Goal: Task Accomplishment & Management: Manage account settings

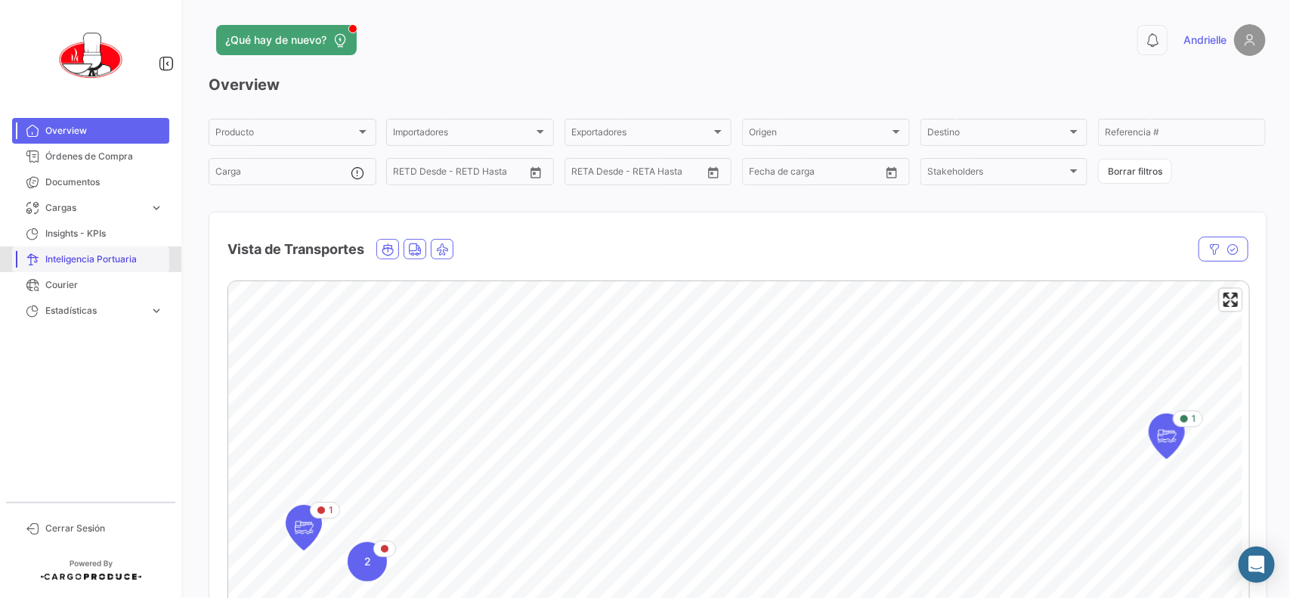
click at [122, 255] on span "Inteligencia Portuaria" at bounding box center [104, 259] width 118 height 14
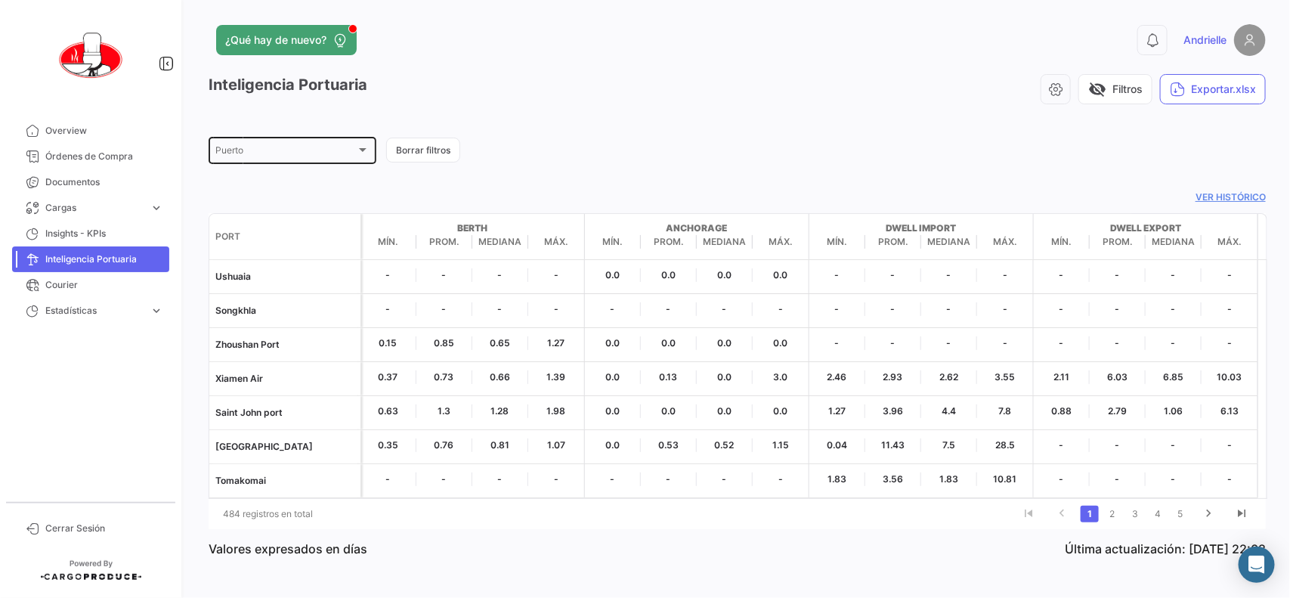
click at [337, 144] on div "[GEOGRAPHIC_DATA]" at bounding box center [292, 149] width 154 height 29
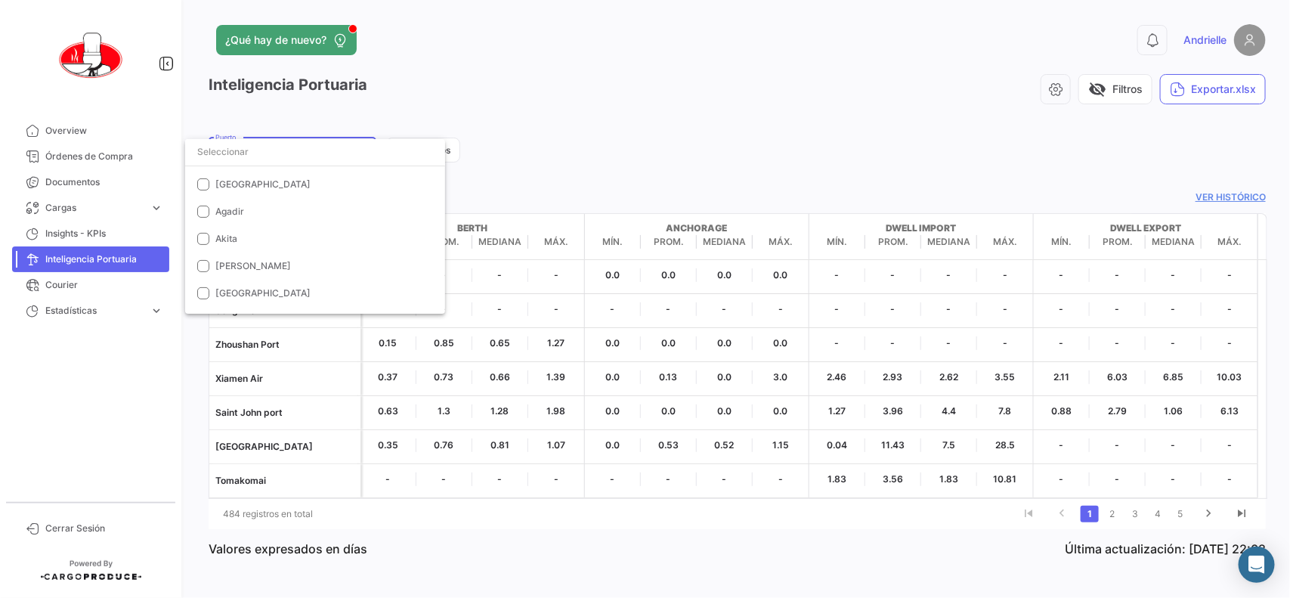
scroll to position [94, 0]
click at [297, 153] on input "dropdown search" at bounding box center [315, 151] width 260 height 27
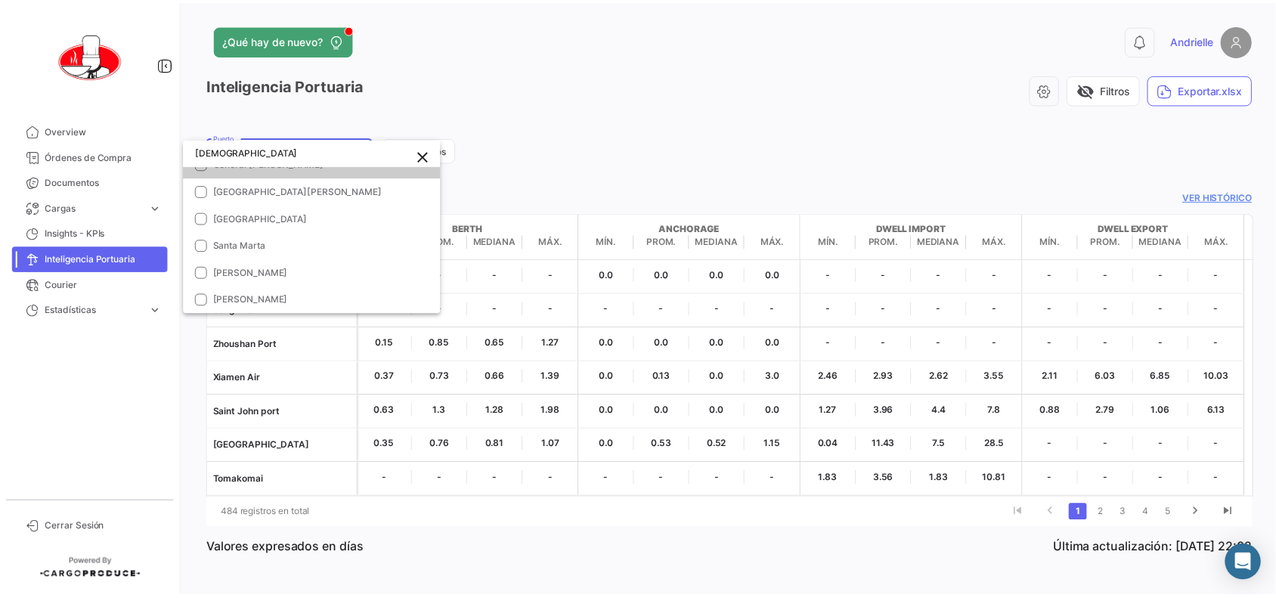
scroll to position [0, 0]
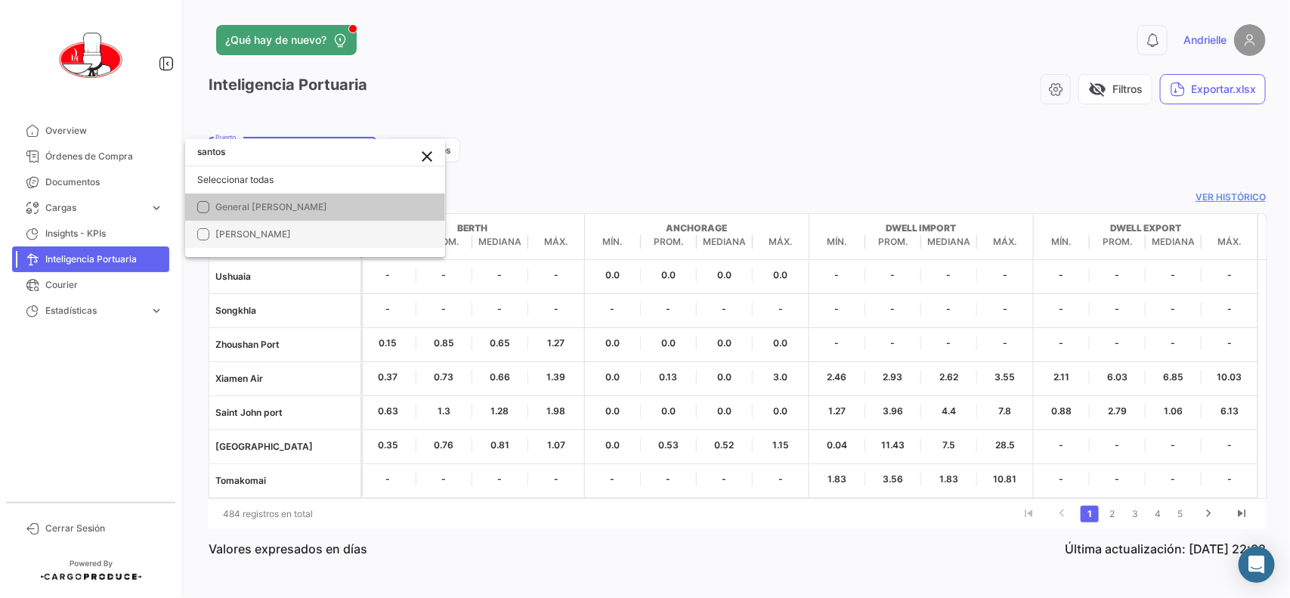
type input "santos"
drag, startPoint x: 284, startPoint y: 234, endPoint x: 291, endPoint y: 229, distance: 8.6
click at [285, 233] on span "[PERSON_NAME]" at bounding box center [321, 234] width 212 height 14
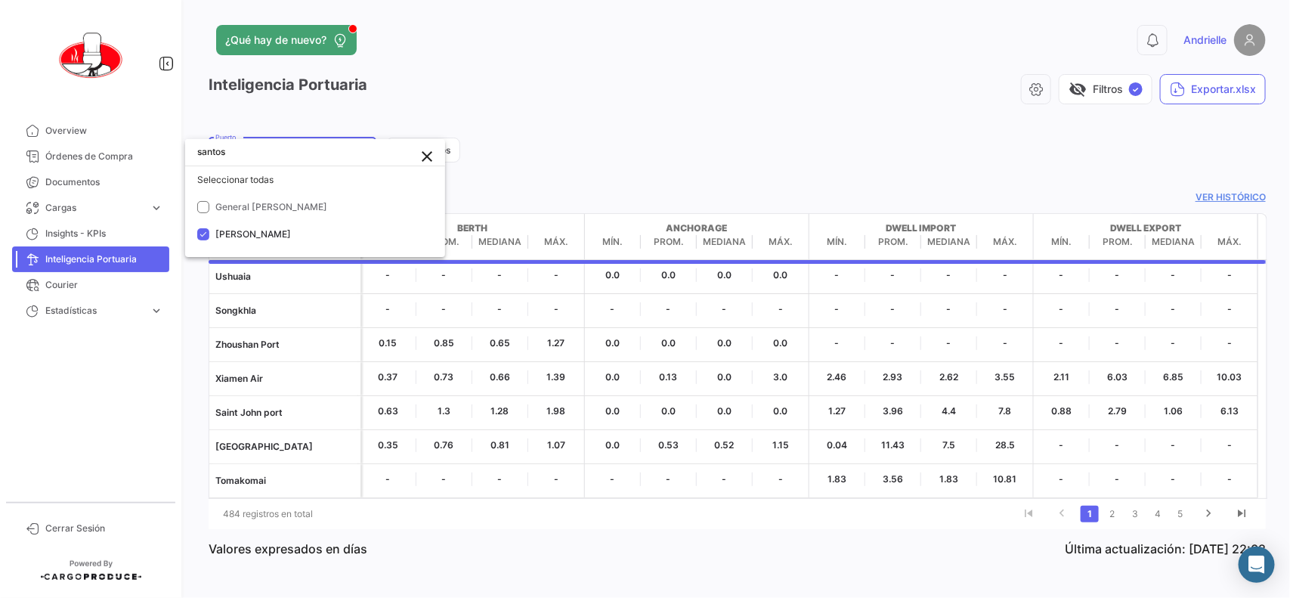
click at [661, 144] on div at bounding box center [645, 299] width 1290 height 598
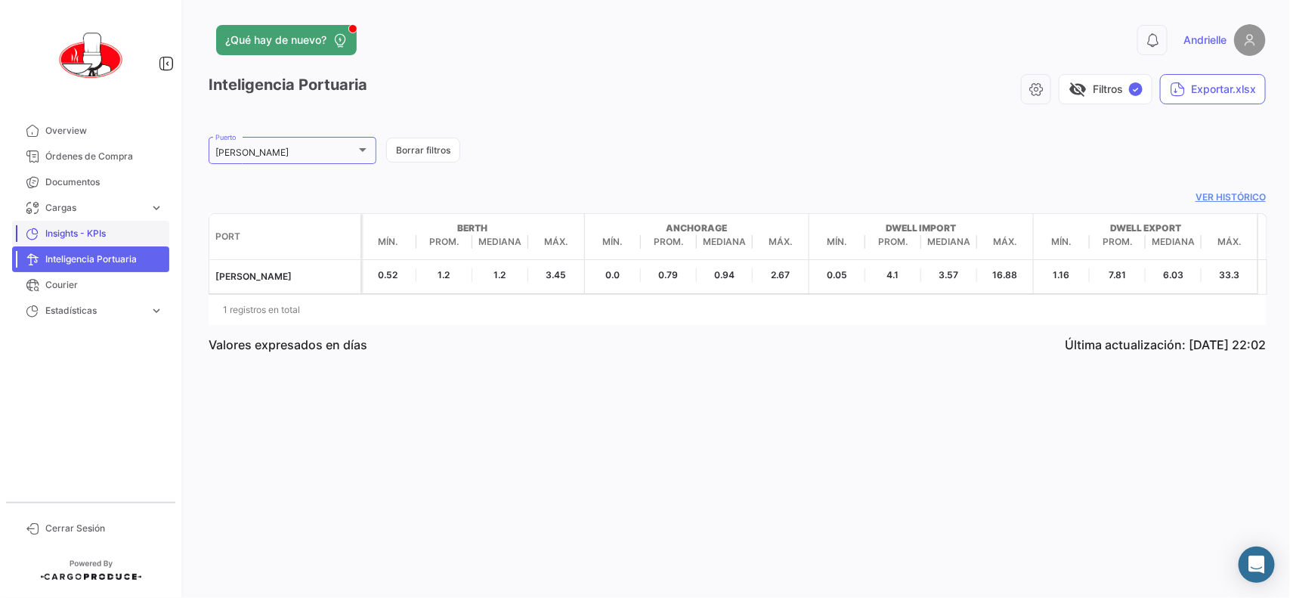
click at [82, 237] on span "Insights - KPIs" at bounding box center [104, 234] width 118 height 14
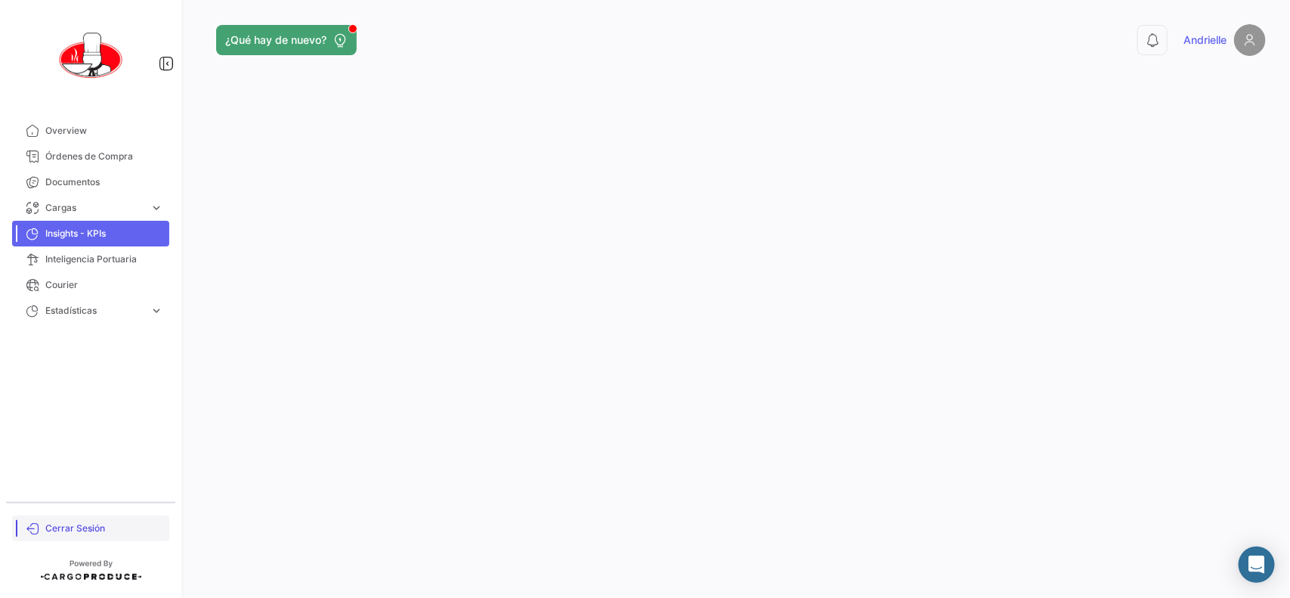
click at [93, 531] on span "Cerrar Sesión" at bounding box center [104, 528] width 118 height 14
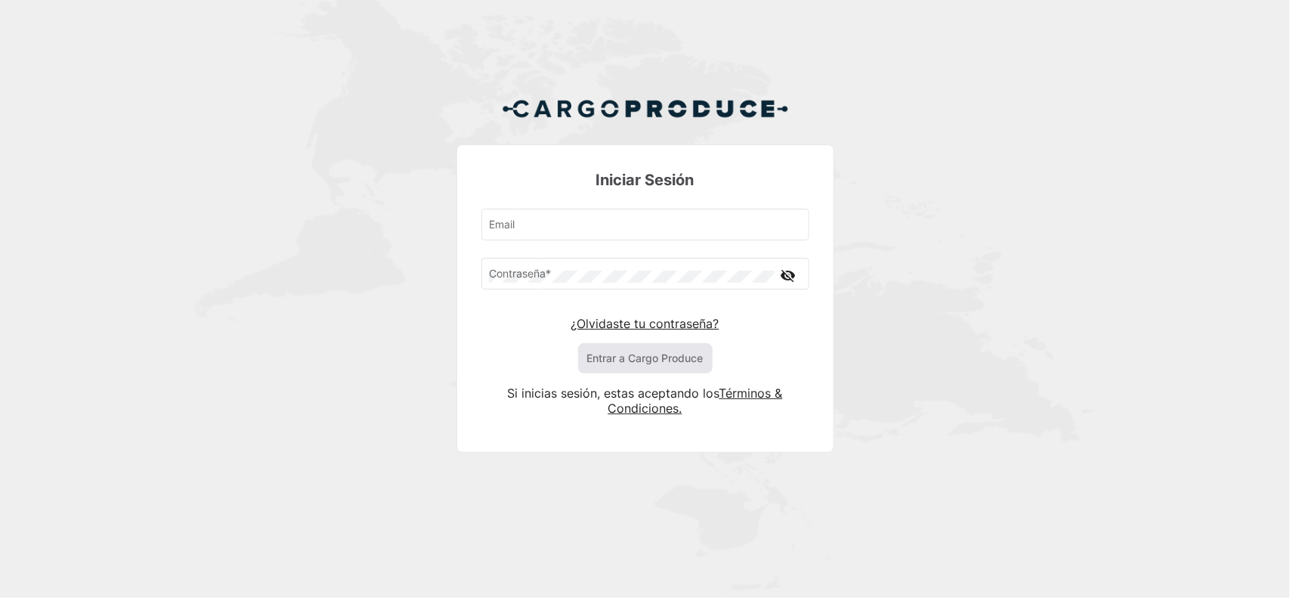
type input "[EMAIL_ADDRESS][DOMAIN_NAME]"
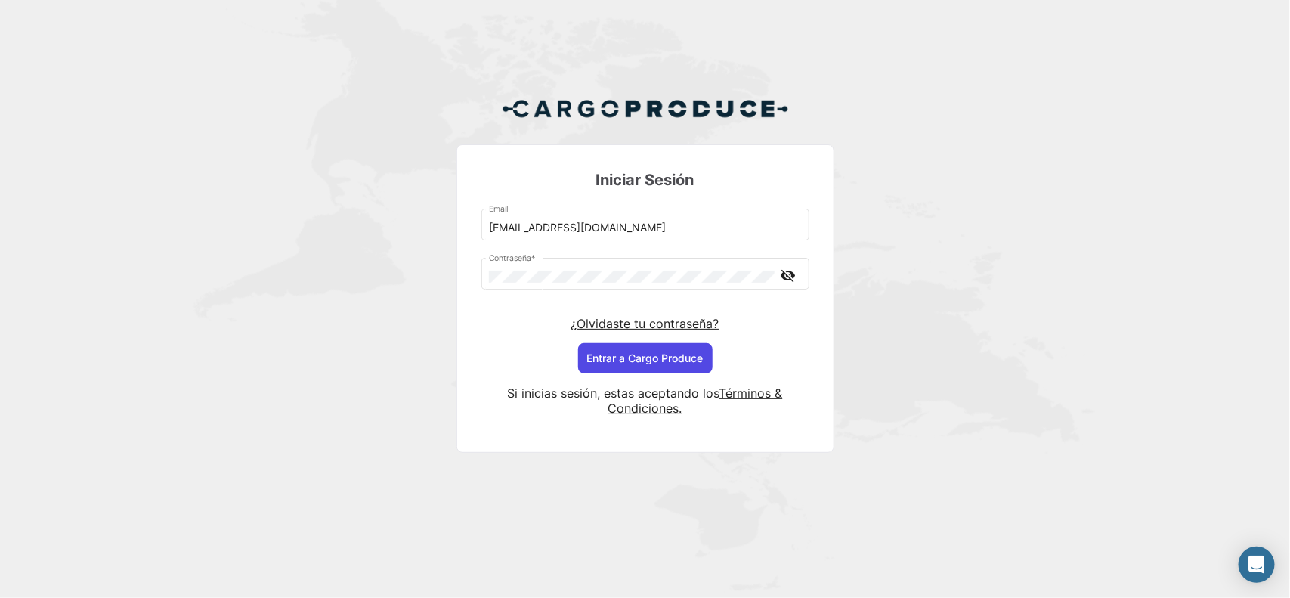
click at [612, 359] on button "Entrar a Cargo Produce" at bounding box center [645, 358] width 135 height 30
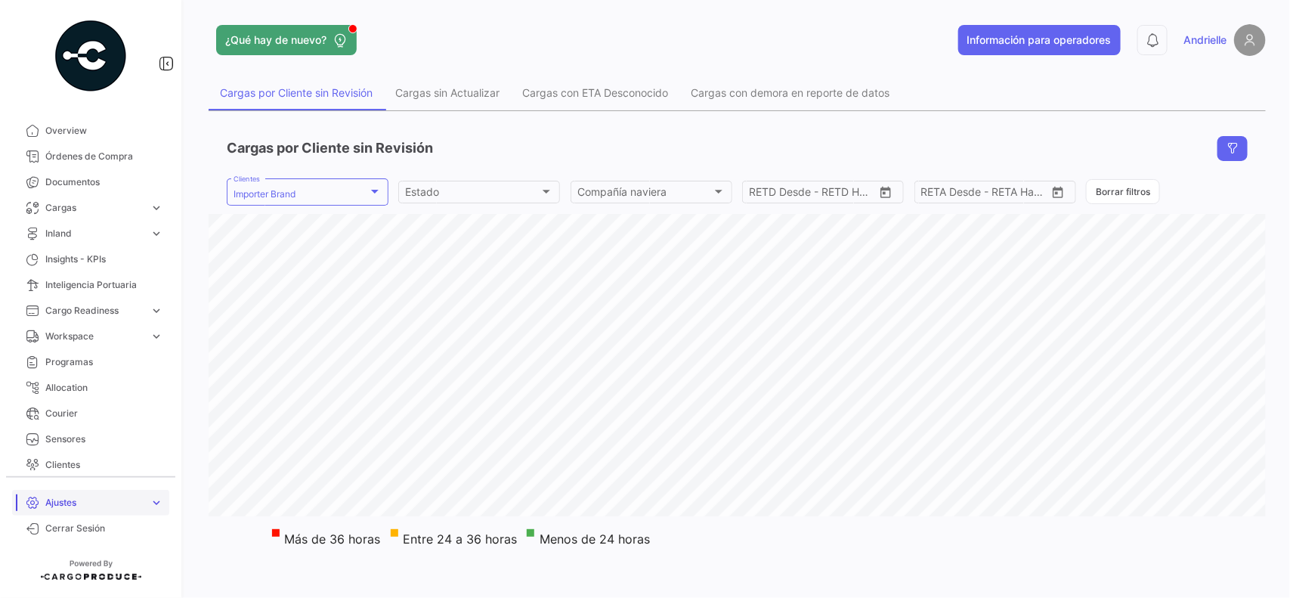
click at [76, 497] on span "Ajustes" at bounding box center [94, 503] width 98 height 14
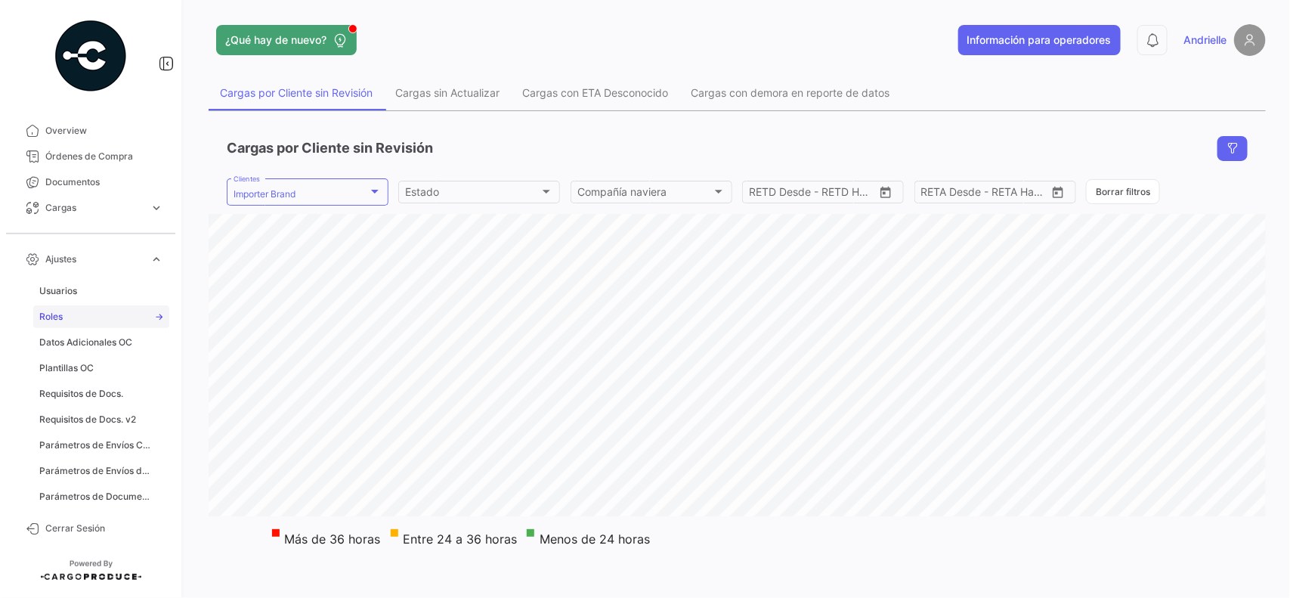
click at [82, 311] on link "Roles" at bounding box center [101, 316] width 136 height 23
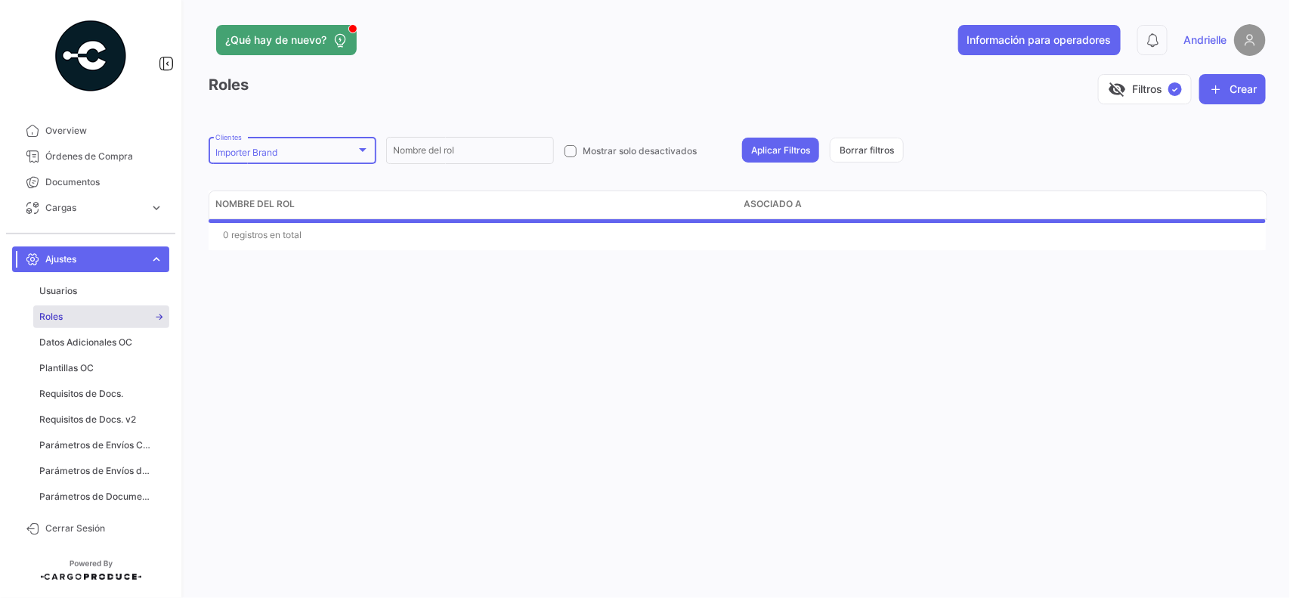
click at [314, 152] on div "Importer Brand" at bounding box center [285, 152] width 141 height 11
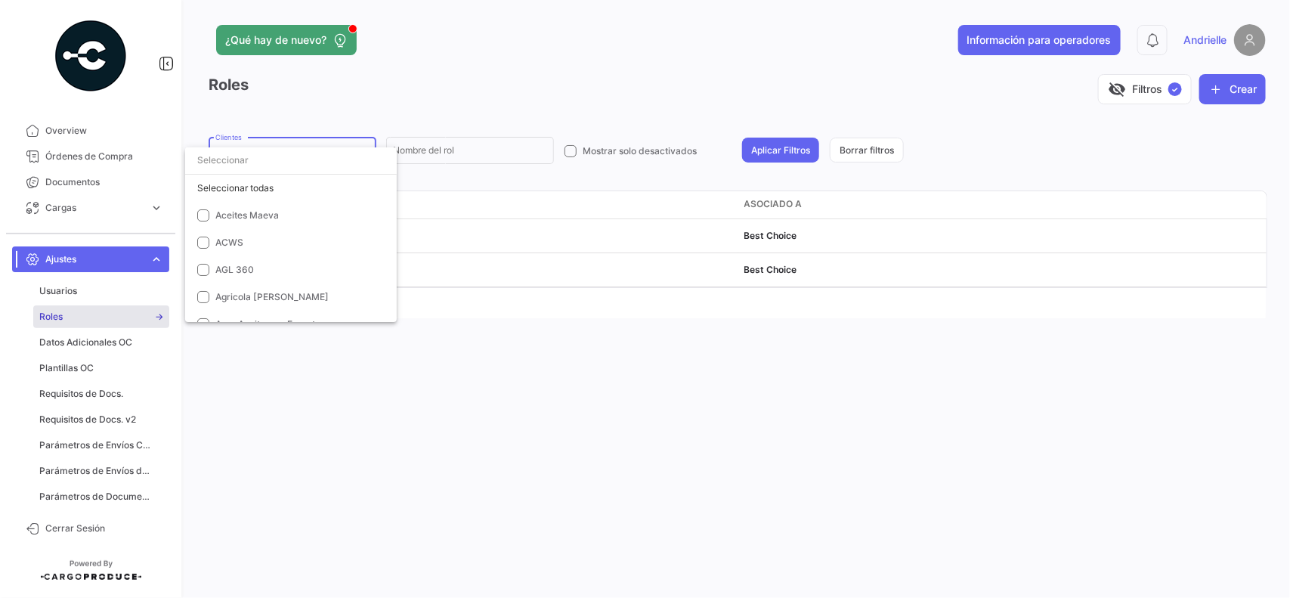
scroll to position [3300, 0]
click at [265, 184] on span "Importer Brand" at bounding box center [321, 191] width 212 height 14
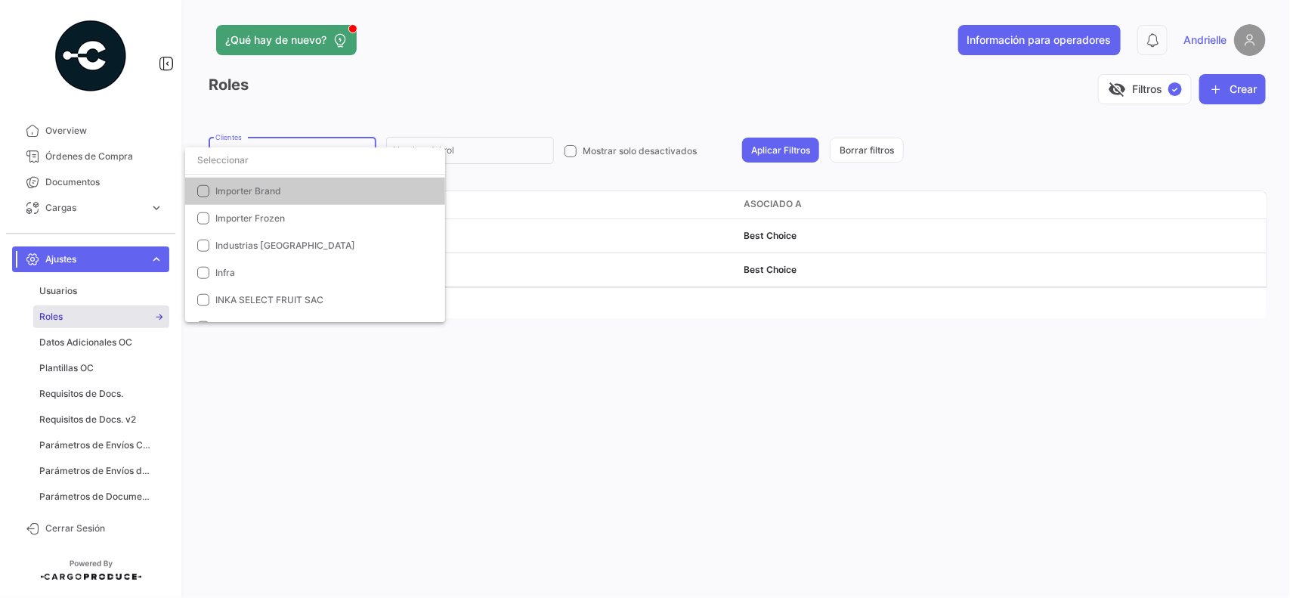
click at [270, 159] on input "dropdown search" at bounding box center [315, 160] width 260 height 27
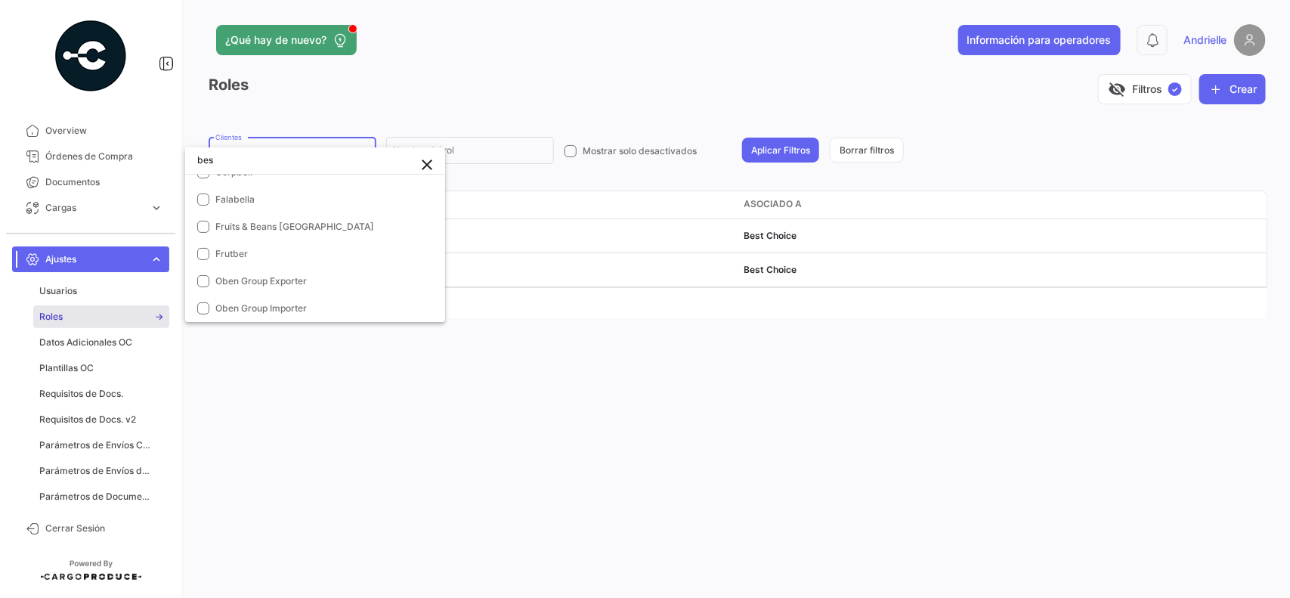
scroll to position [0, 0]
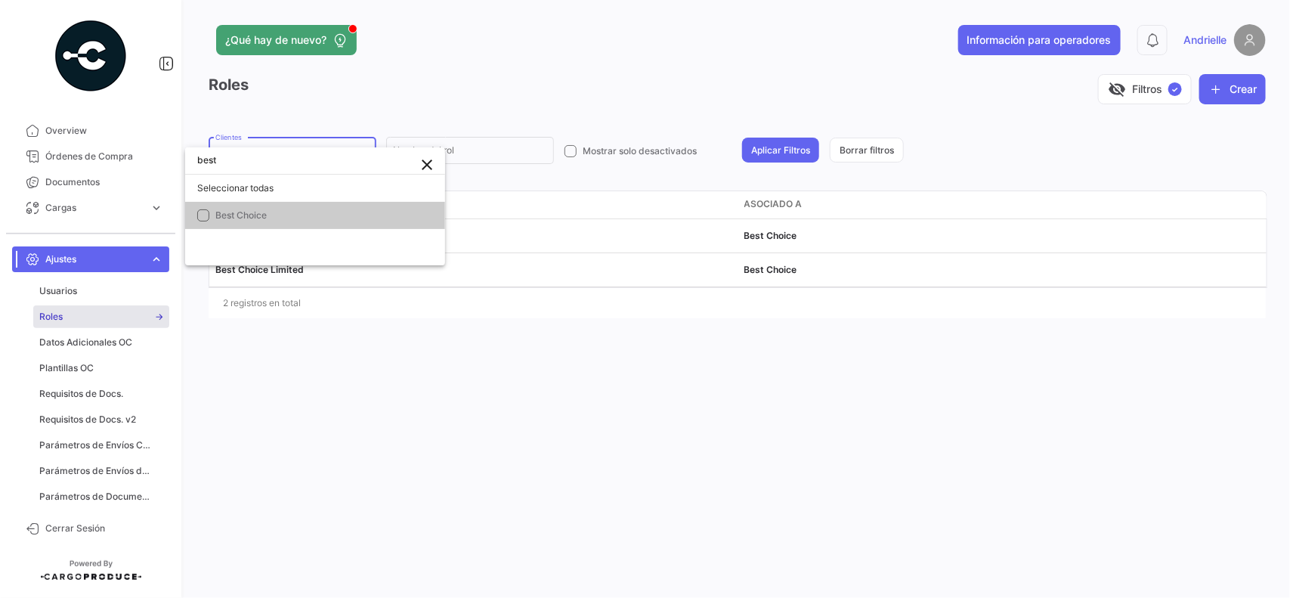
type input "best"
click at [281, 215] on span "Best Choice" at bounding box center [321, 216] width 212 height 14
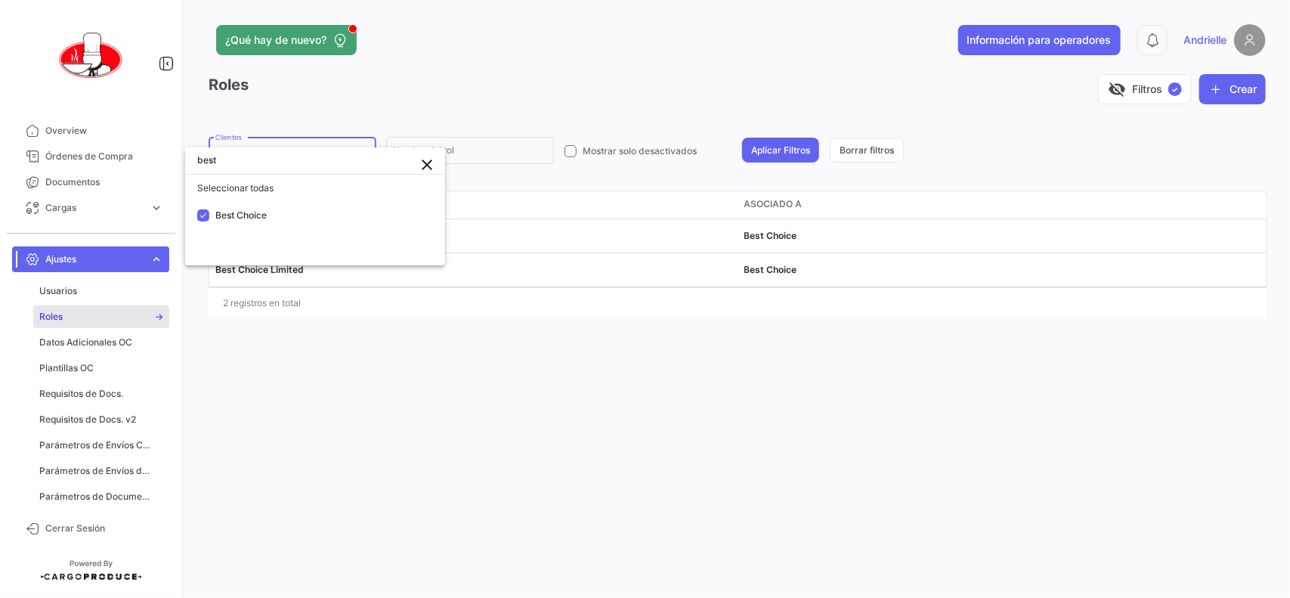
click at [363, 356] on div at bounding box center [645, 299] width 1290 height 598
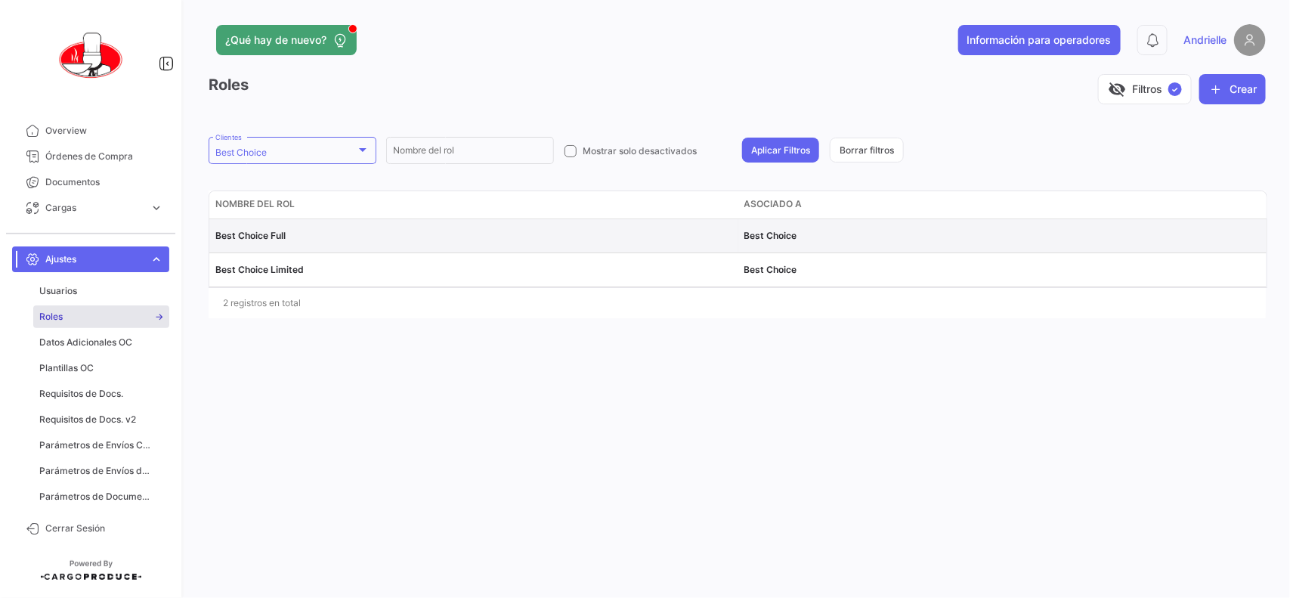
click at [266, 230] on span "Best Choice Full" at bounding box center [250, 235] width 70 height 11
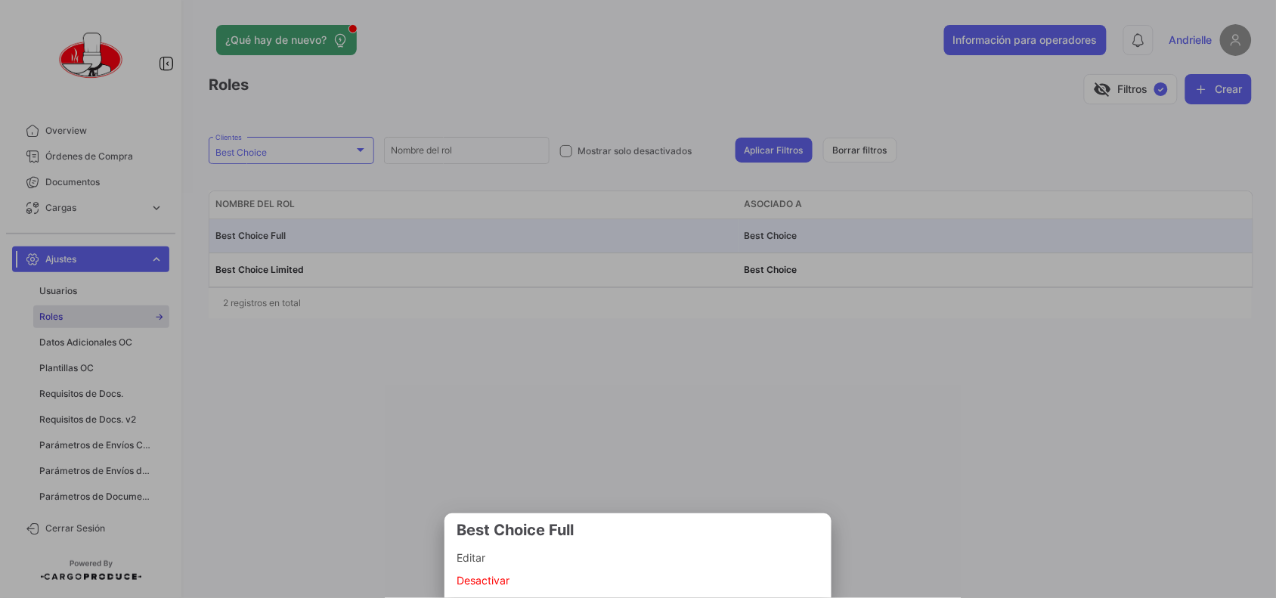
click at [276, 267] on div at bounding box center [638, 299] width 1276 height 598
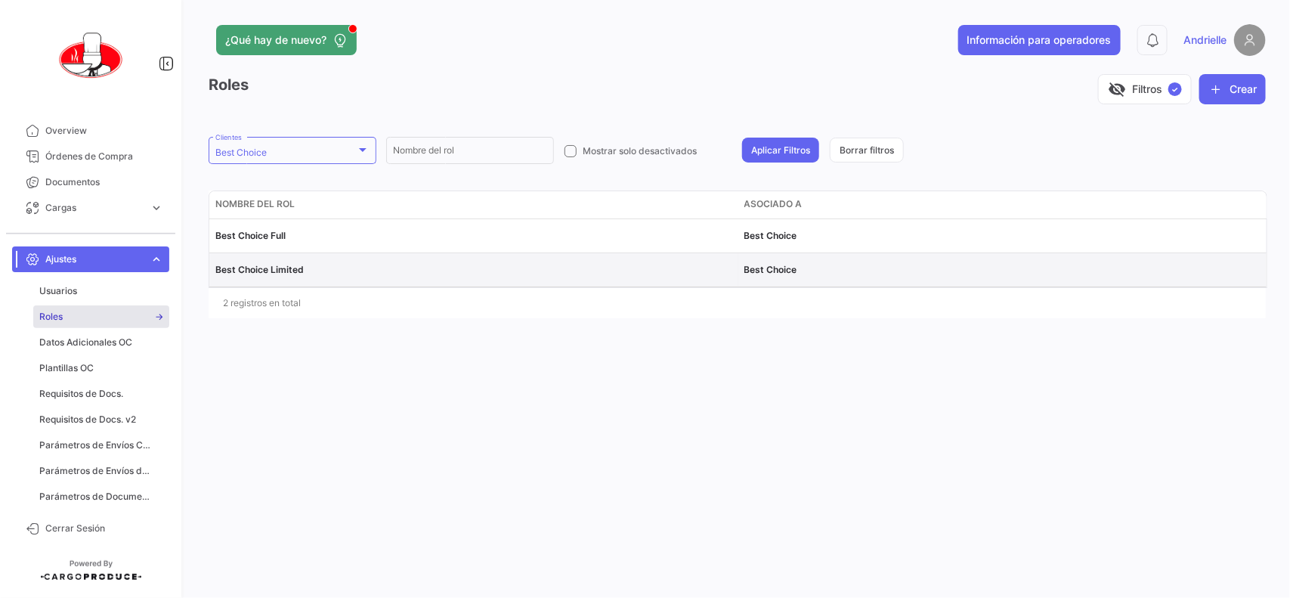
click at [289, 269] on span "Best Choice Limited" at bounding box center [259, 269] width 88 height 11
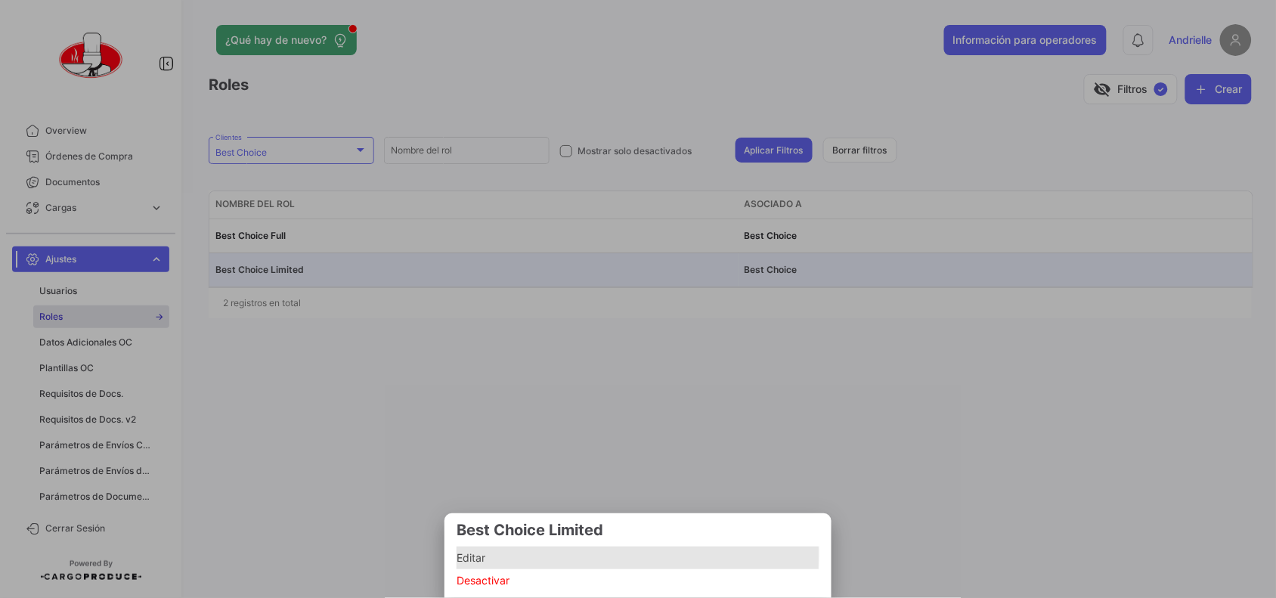
click at [493, 553] on span "Editar" at bounding box center [637, 558] width 363 height 18
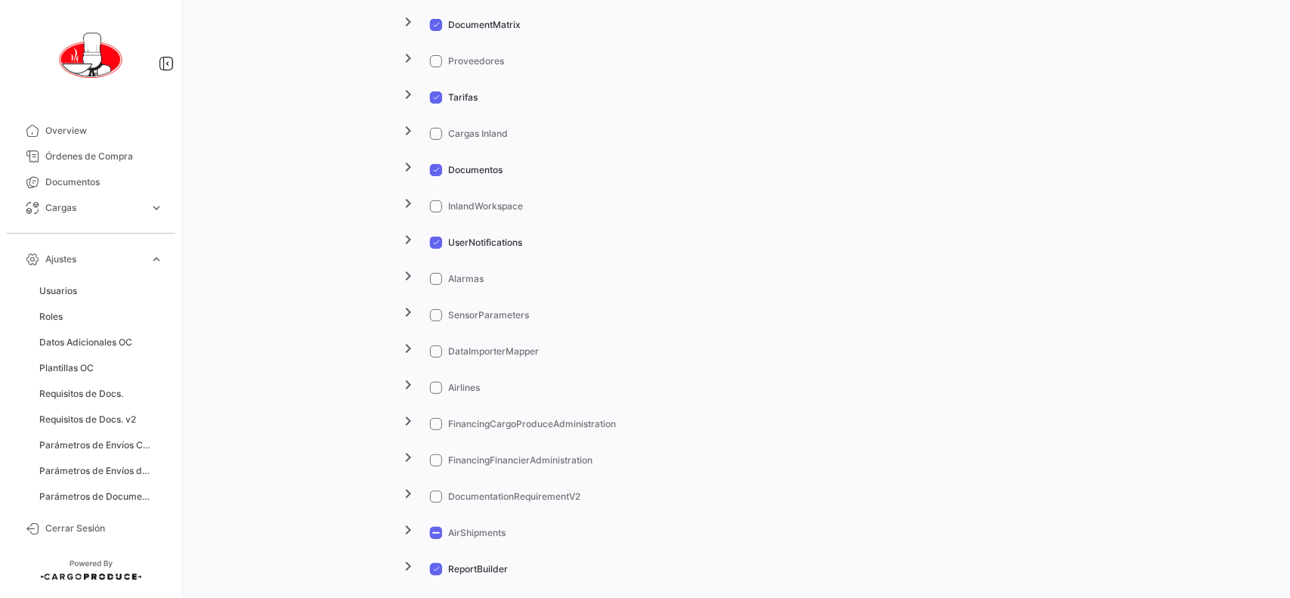
scroll to position [1986, 0]
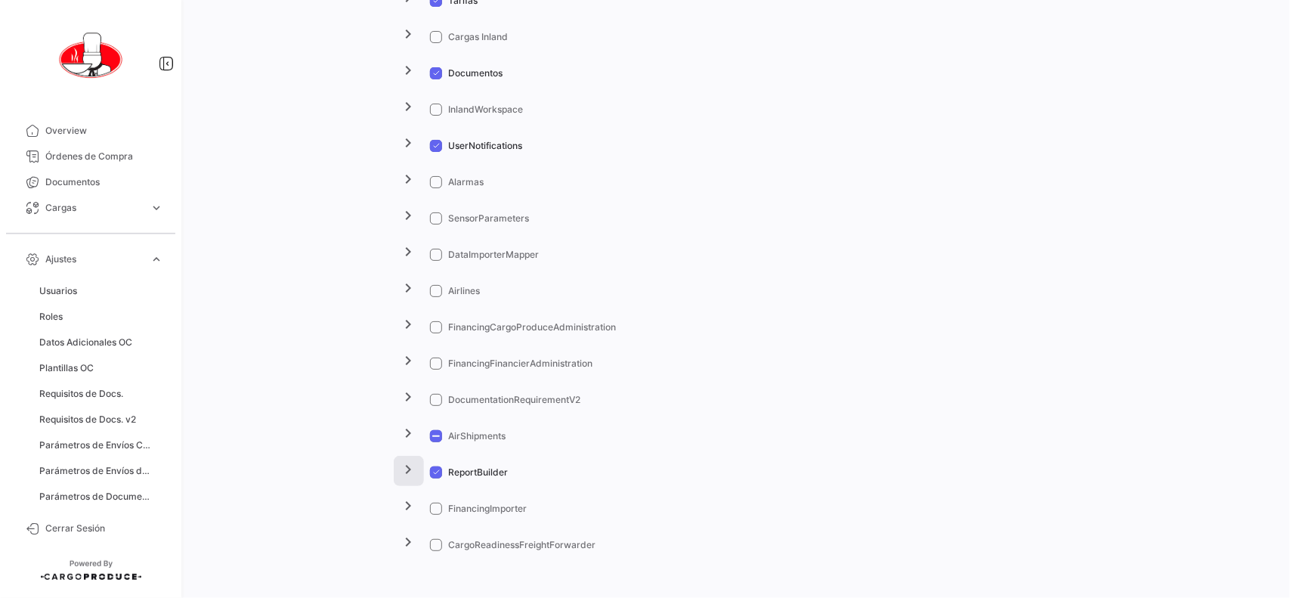
click at [410, 470] on mat-icon "chevron_right" at bounding box center [409, 469] width 18 height 18
click at [406, 435] on mat-icon "chevron_right" at bounding box center [409, 433] width 18 height 18
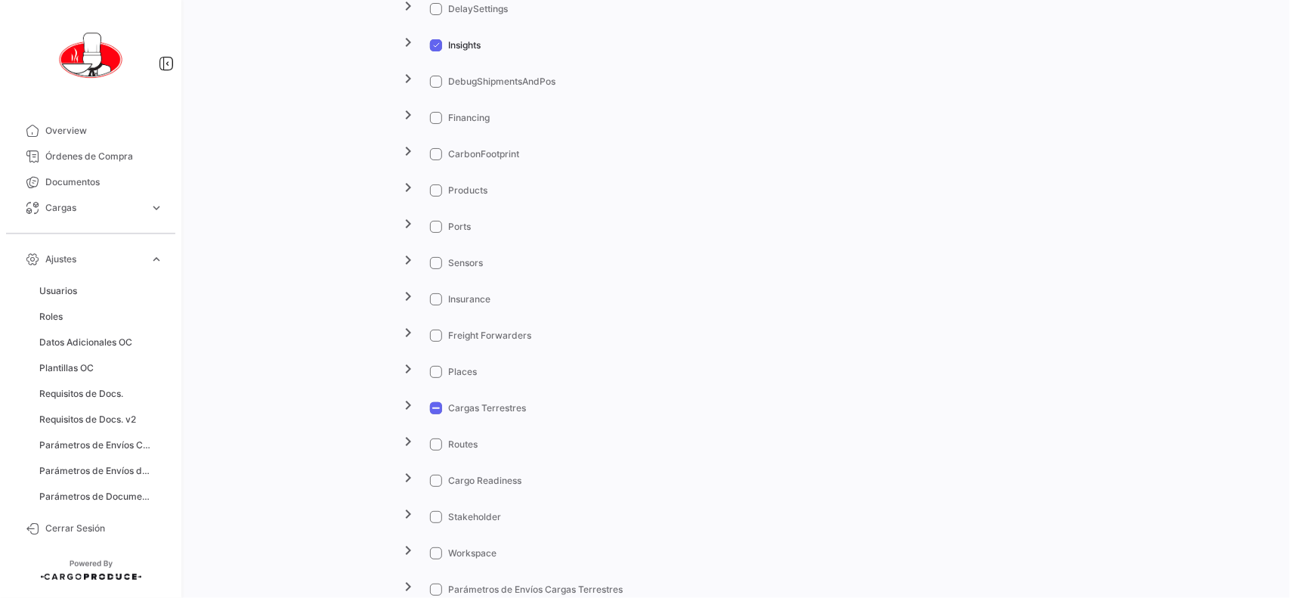
scroll to position [1230, 0]
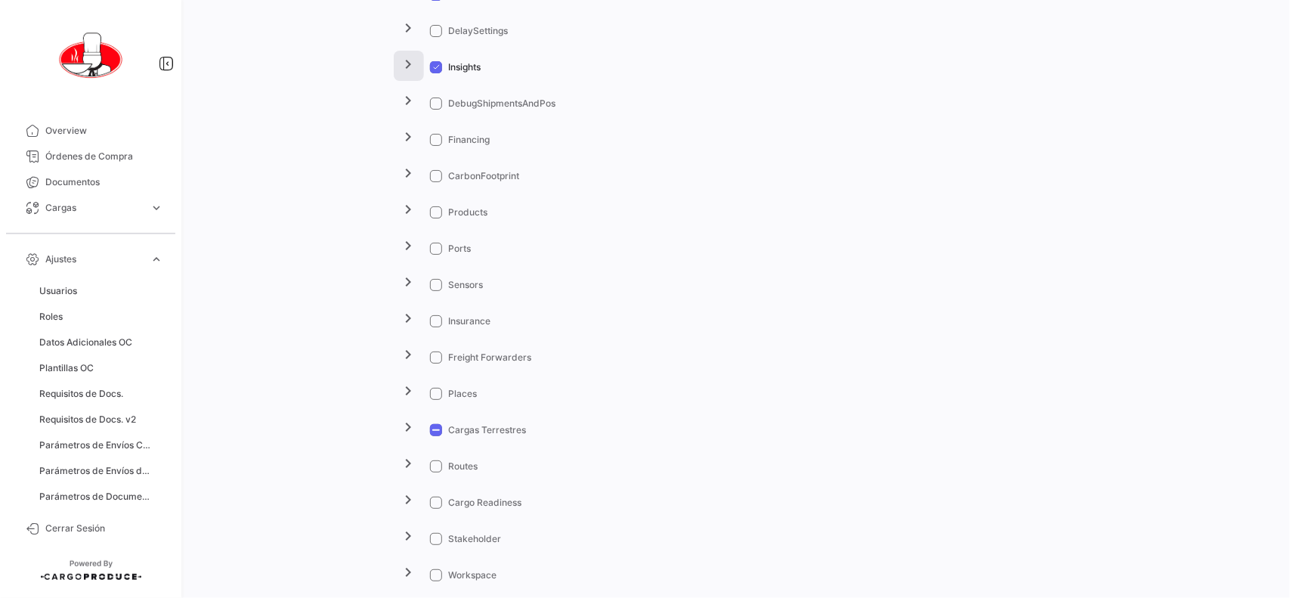
click at [417, 66] on button "chevron_right" at bounding box center [409, 66] width 30 height 30
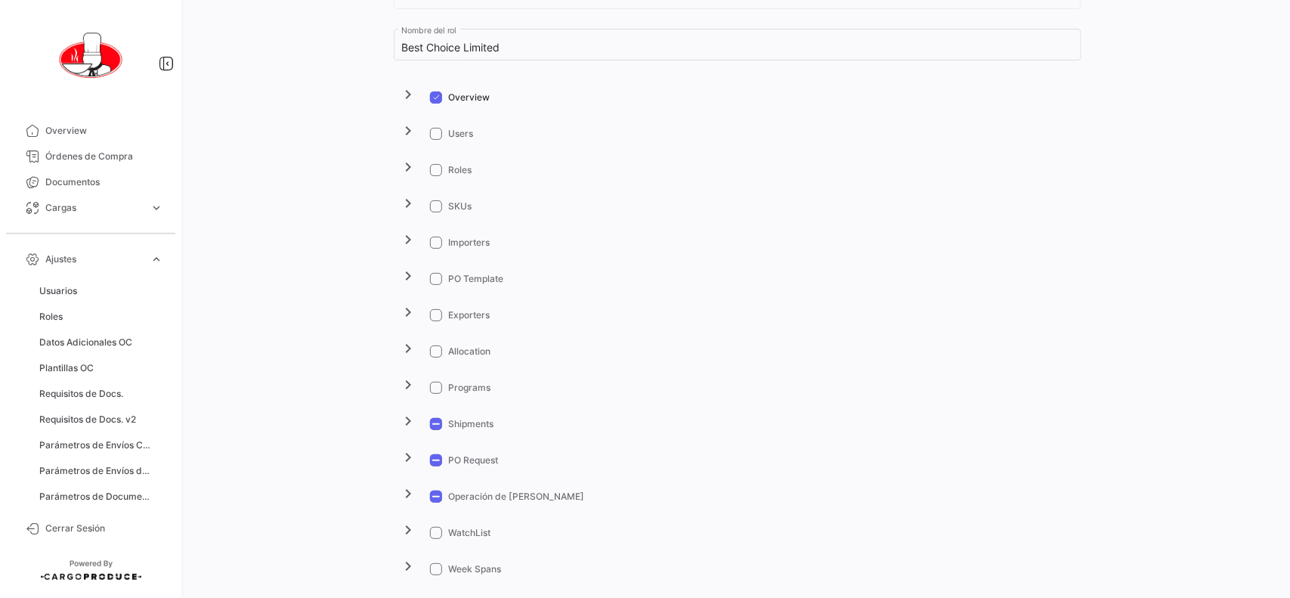
scroll to position [0, 0]
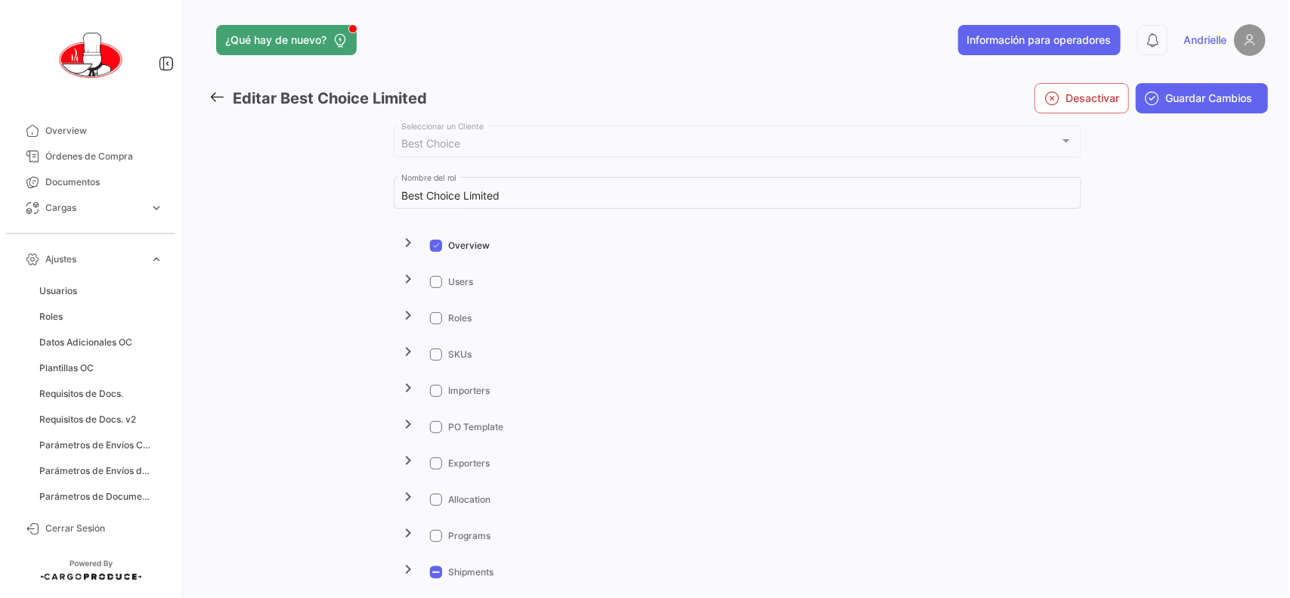
click at [216, 95] on icon at bounding box center [217, 96] width 17 height 17
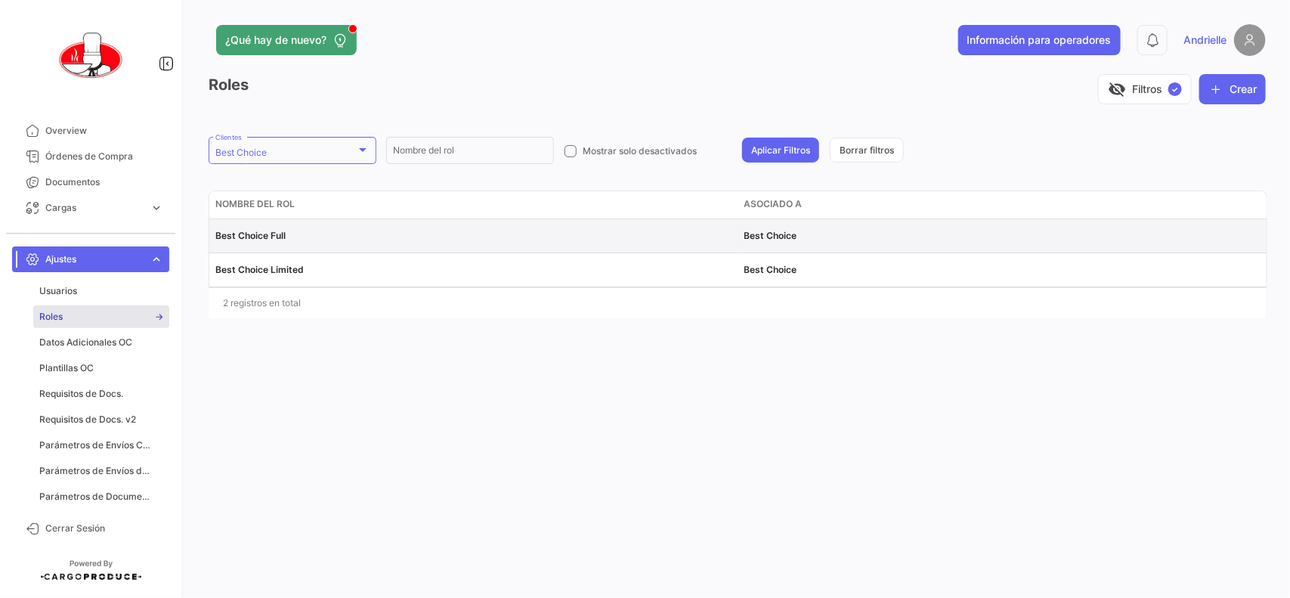
click at [274, 232] on span "Best Choice Full" at bounding box center [250, 235] width 70 height 11
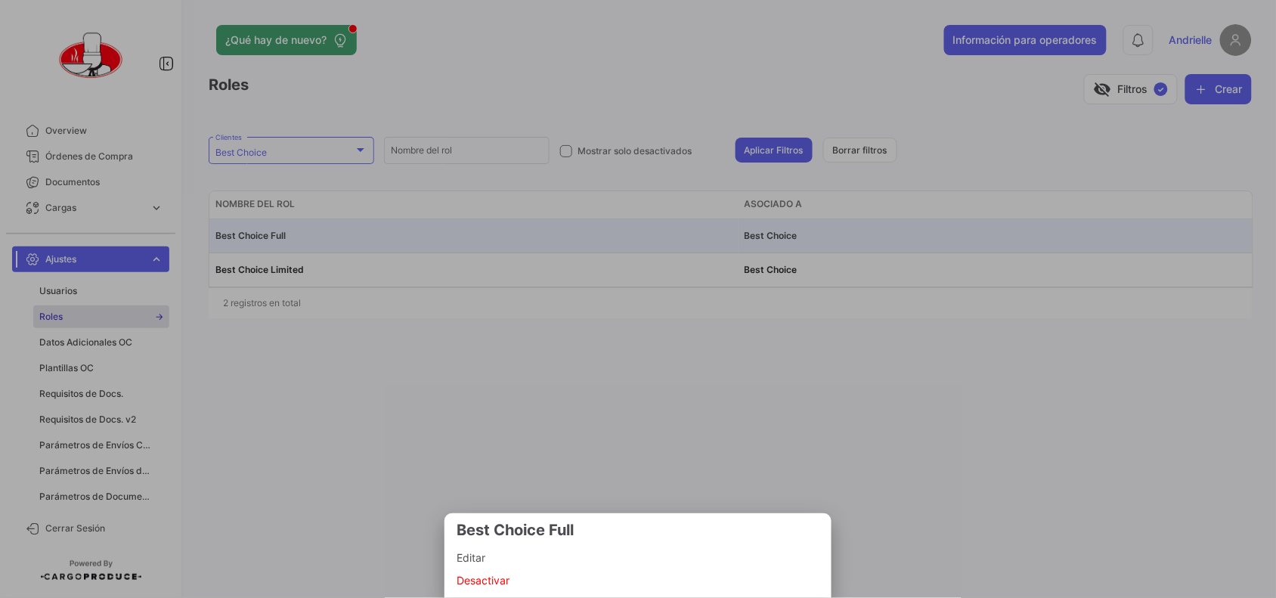
click at [500, 552] on span "Editar" at bounding box center [637, 558] width 363 height 18
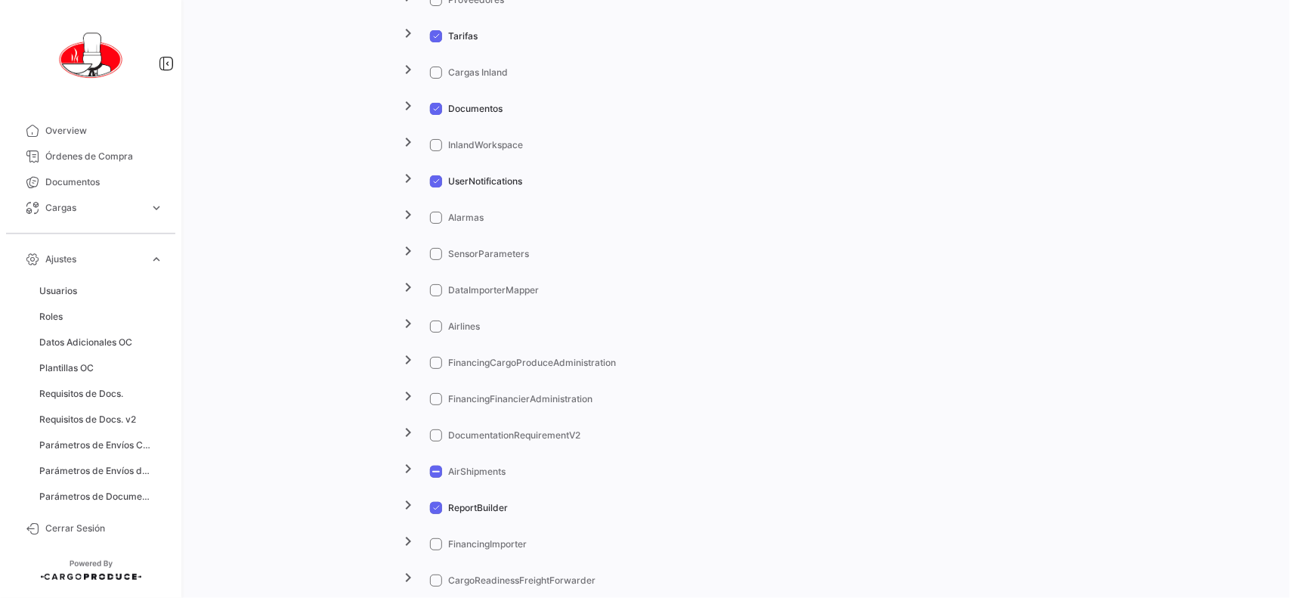
scroll to position [1984, 0]
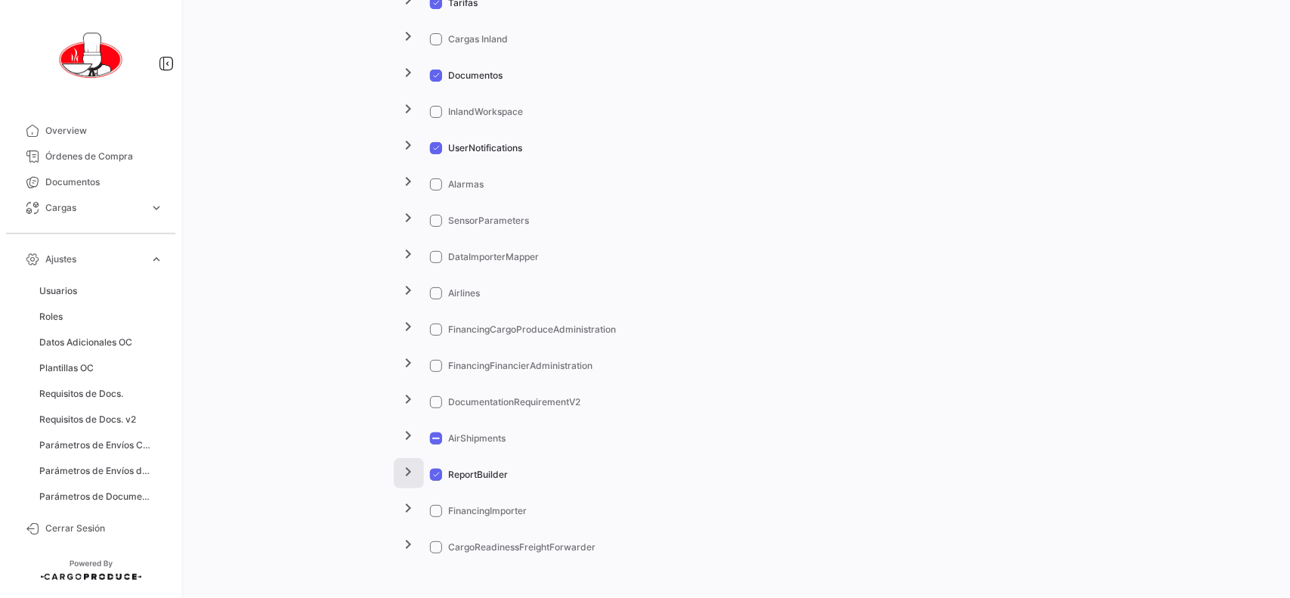
click at [410, 467] on mat-icon "chevron_right" at bounding box center [409, 471] width 18 height 18
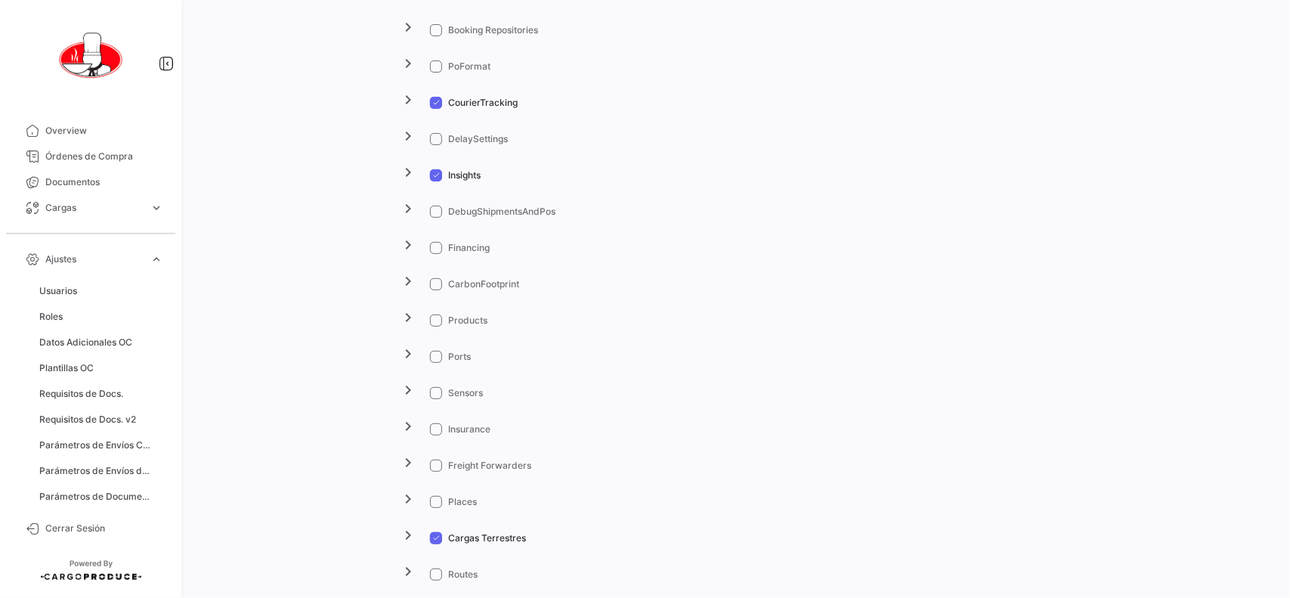
scroll to position [1039, 0]
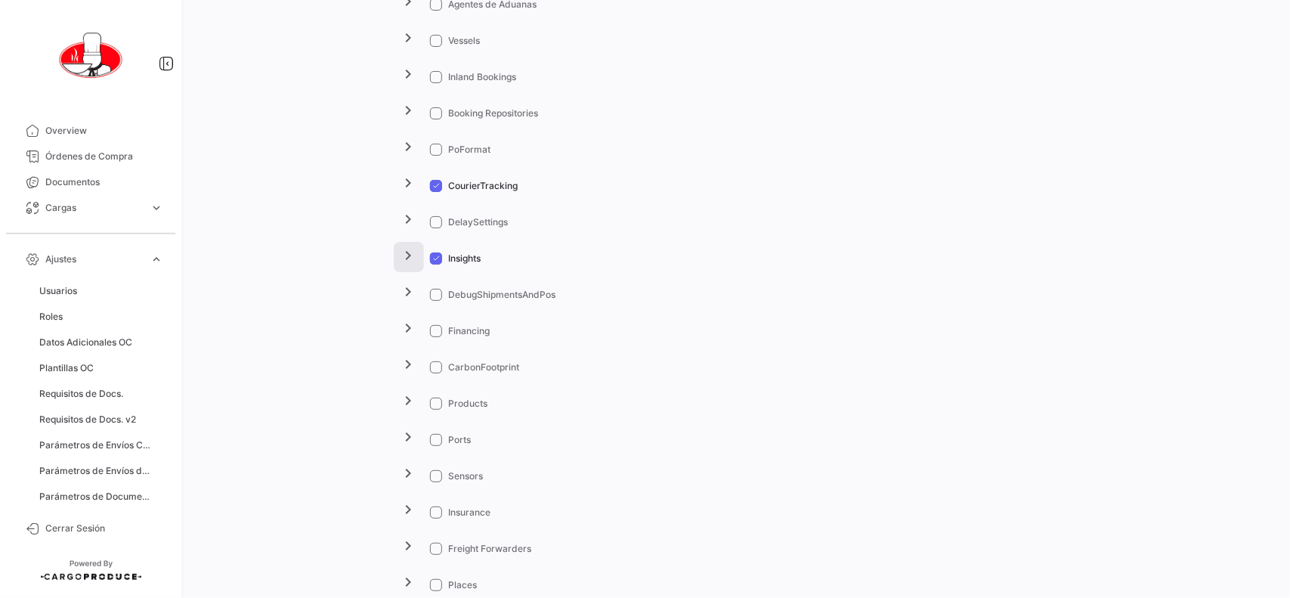
click at [404, 262] on mat-icon "chevron_right" at bounding box center [409, 255] width 18 height 18
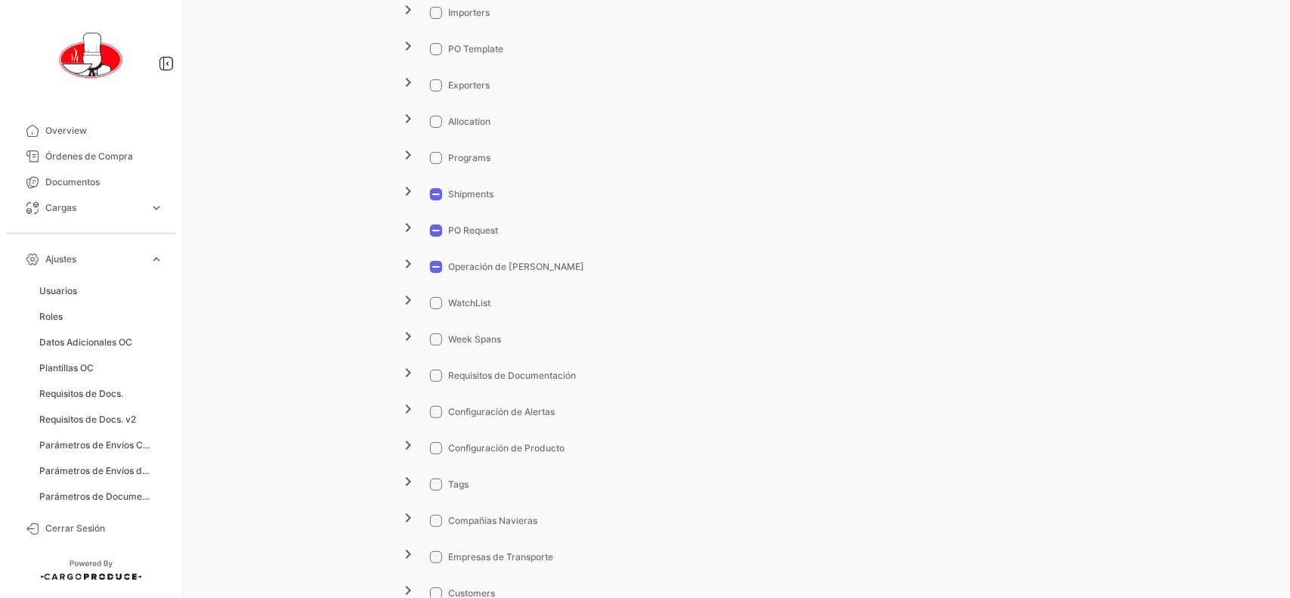
scroll to position [0, 0]
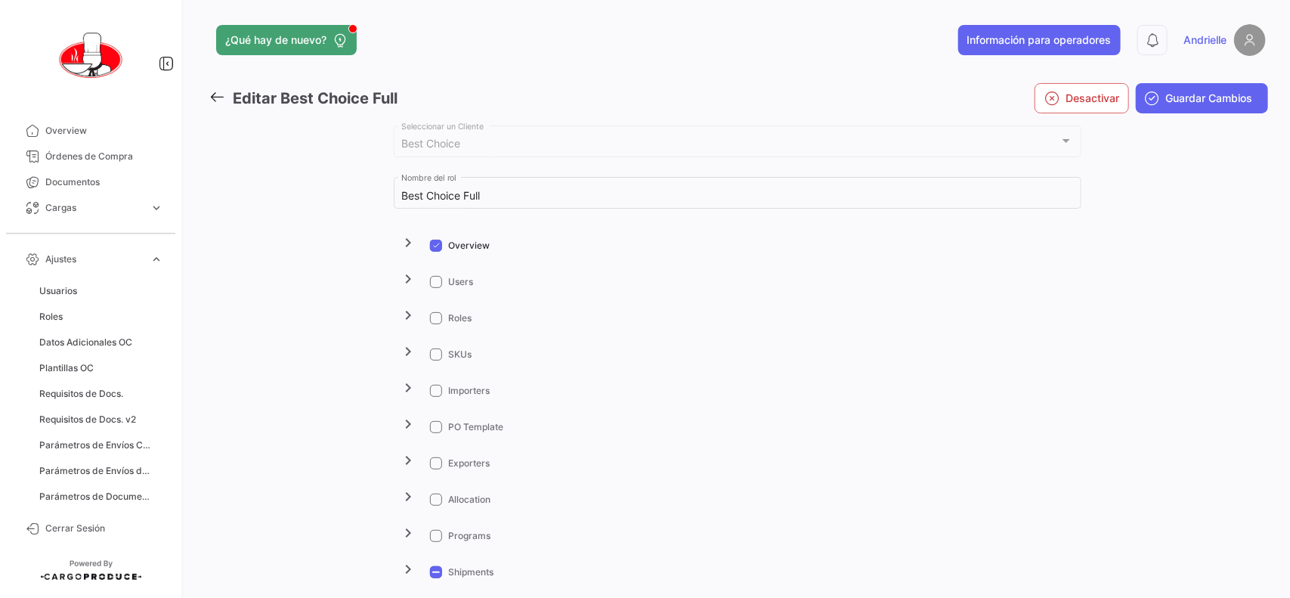
click at [220, 97] on icon at bounding box center [217, 96] width 17 height 17
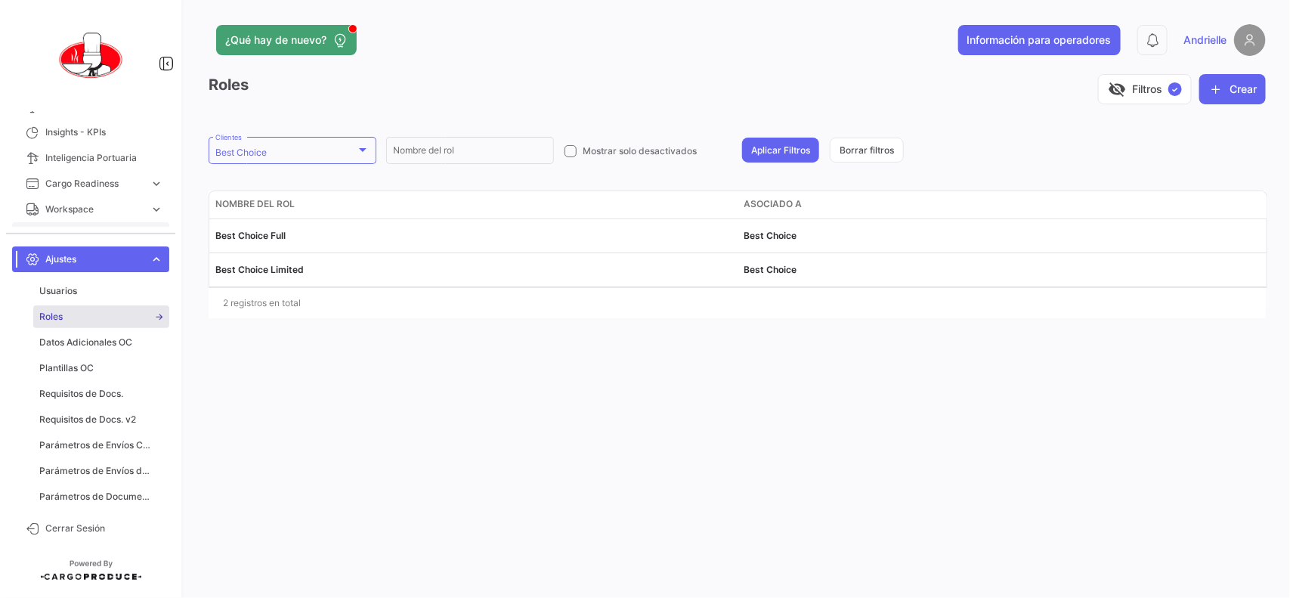
scroll to position [94, 0]
click at [106, 167] on span "Insights - KPIs" at bounding box center [104, 165] width 118 height 14
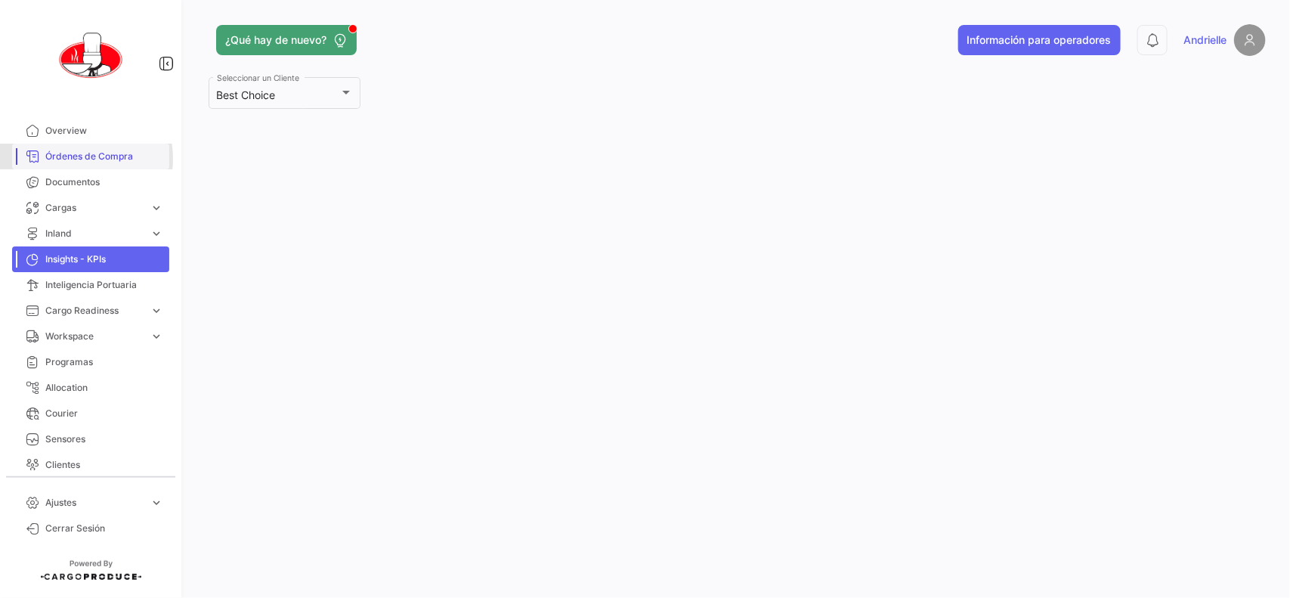
click at [67, 159] on span "Órdenes de Compra" at bounding box center [104, 157] width 118 height 14
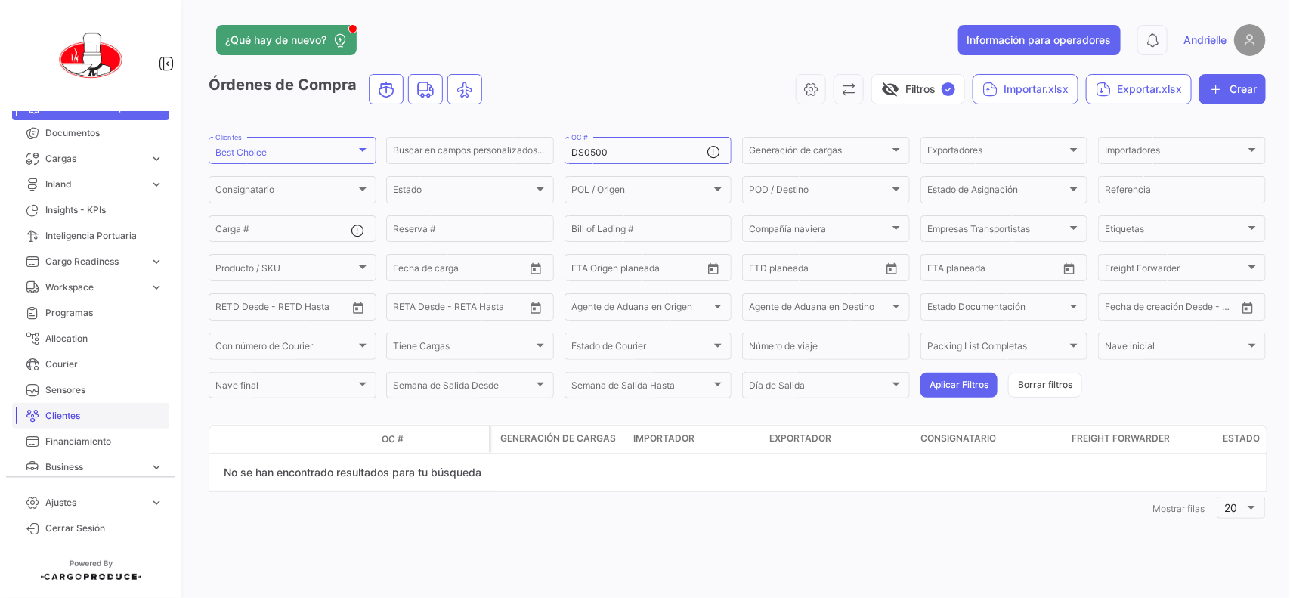
scroll to position [94, 0]
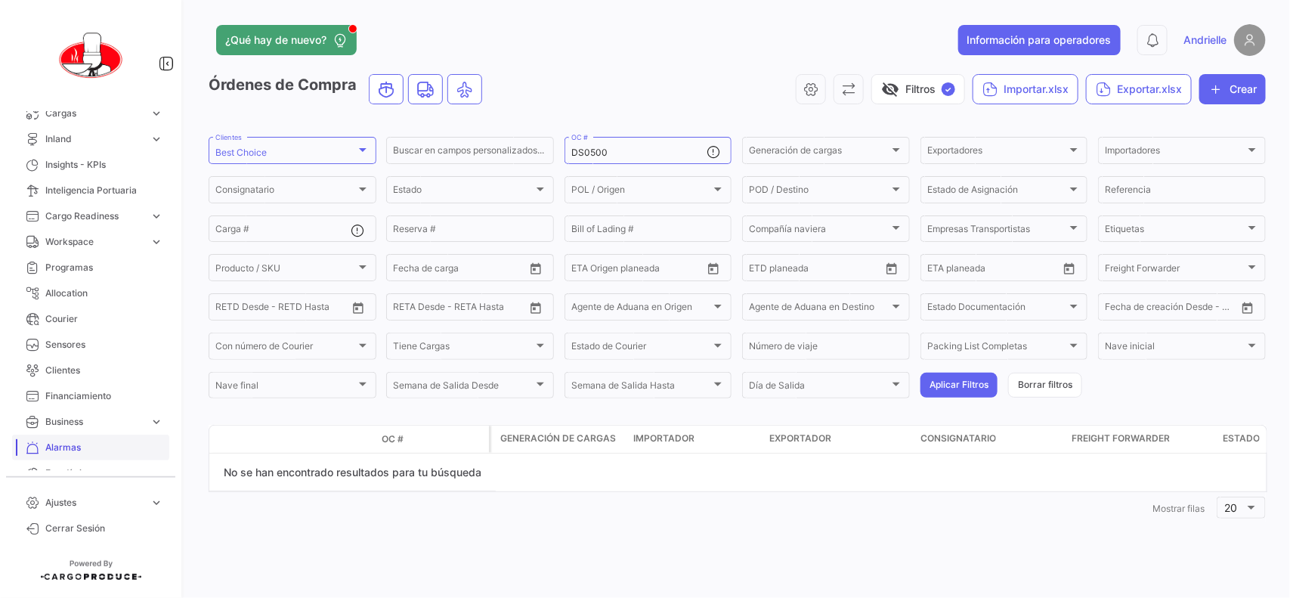
click at [76, 444] on span "Alarmas" at bounding box center [104, 448] width 118 height 14
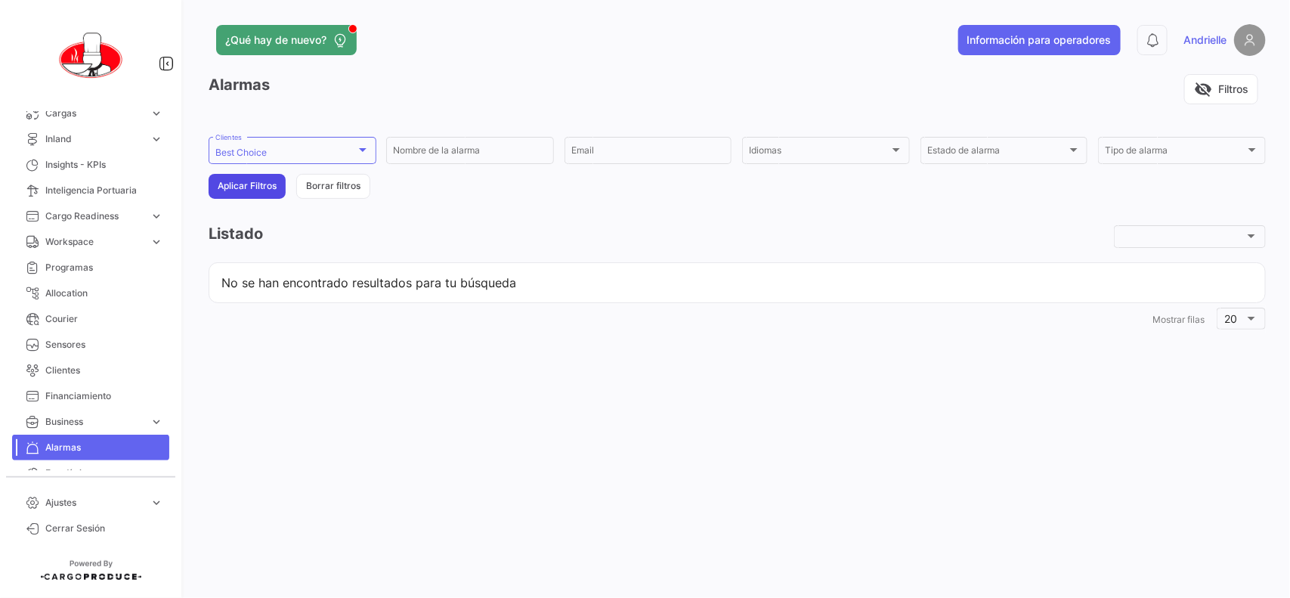
click at [253, 191] on button "Aplicar Filtros" at bounding box center [247, 186] width 77 height 25
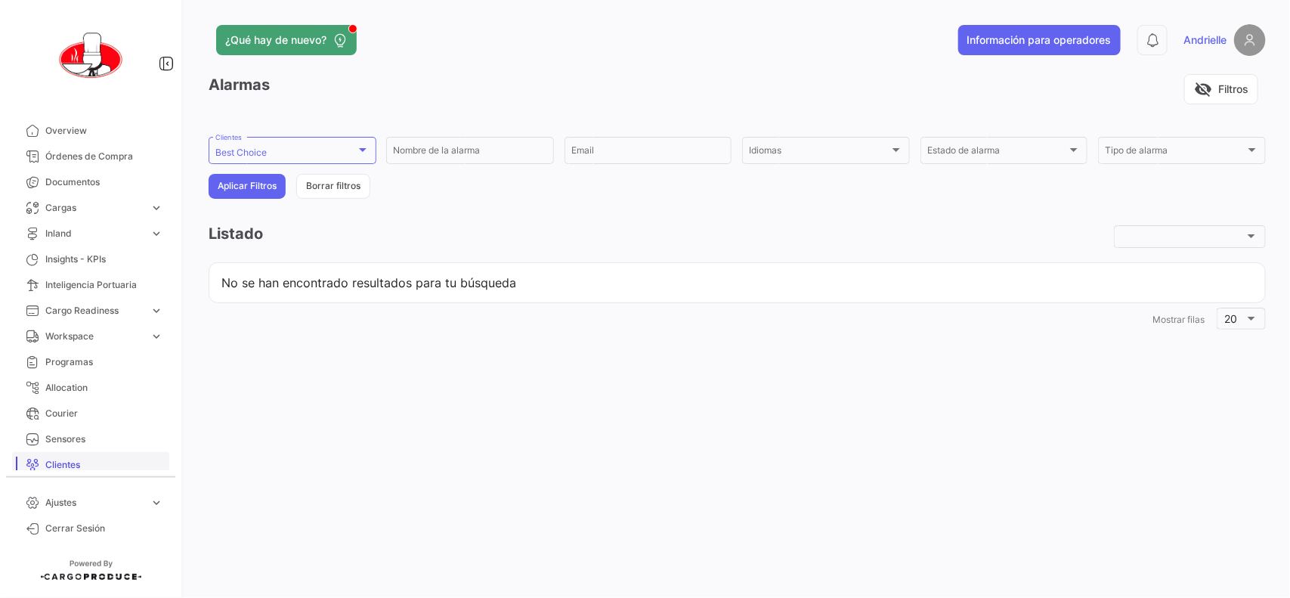
click at [89, 466] on span "Clientes" at bounding box center [104, 465] width 118 height 14
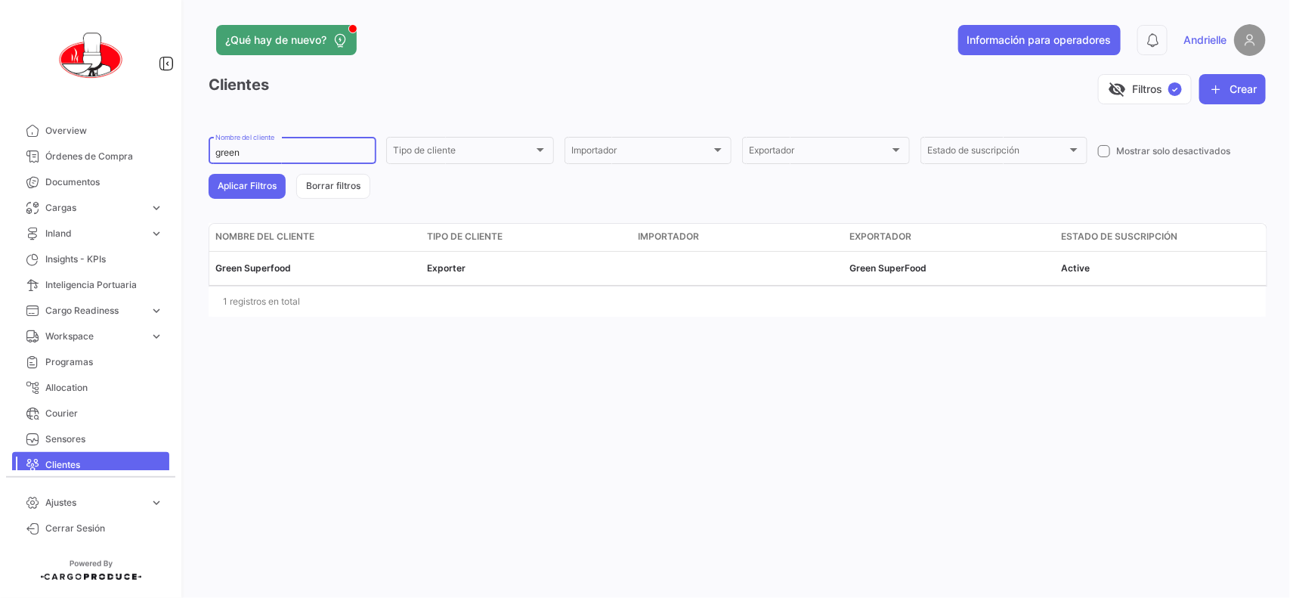
drag, startPoint x: 276, startPoint y: 155, endPoint x: 160, endPoint y: 174, distance: 117.2
click at [160, 174] on mat-sidenav-container "Overview Órdenes de Compra Documentos Cargas expand_more Cargas Aéreas Cargas M…" at bounding box center [645, 299] width 1290 height 598
type input "best"
click at [229, 187] on button "Aplicar Filtros" at bounding box center [247, 186] width 77 height 25
click at [76, 510] on link "Ajustes expand_more" at bounding box center [90, 503] width 157 height 26
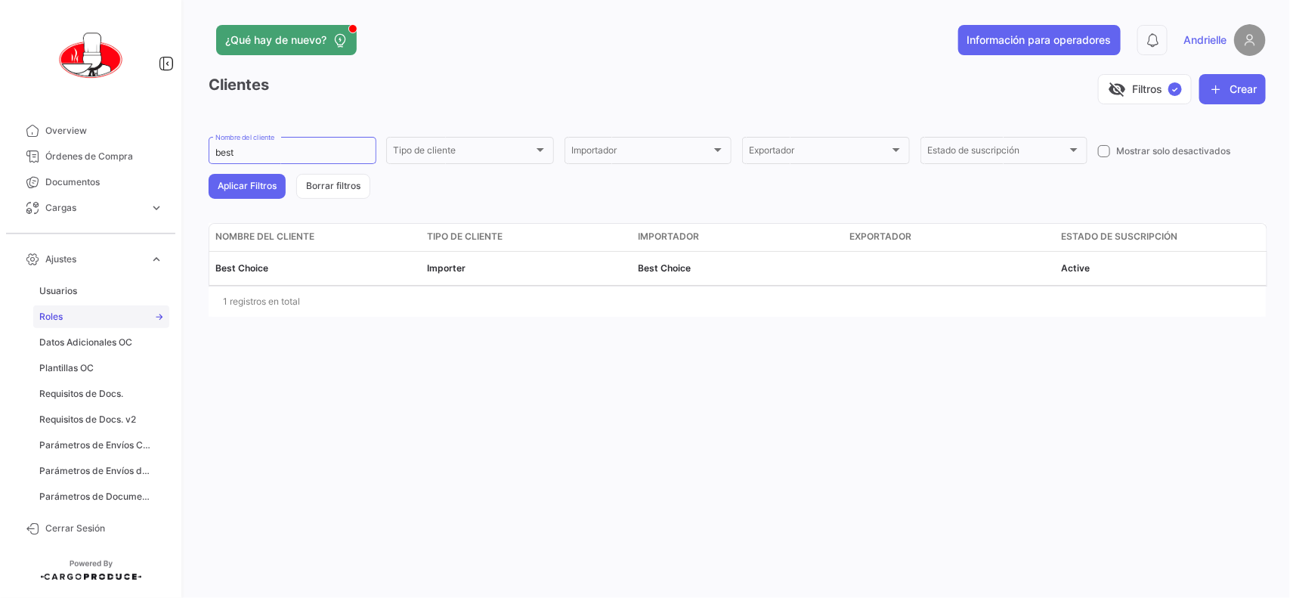
click at [66, 315] on link "Roles" at bounding box center [101, 316] width 136 height 23
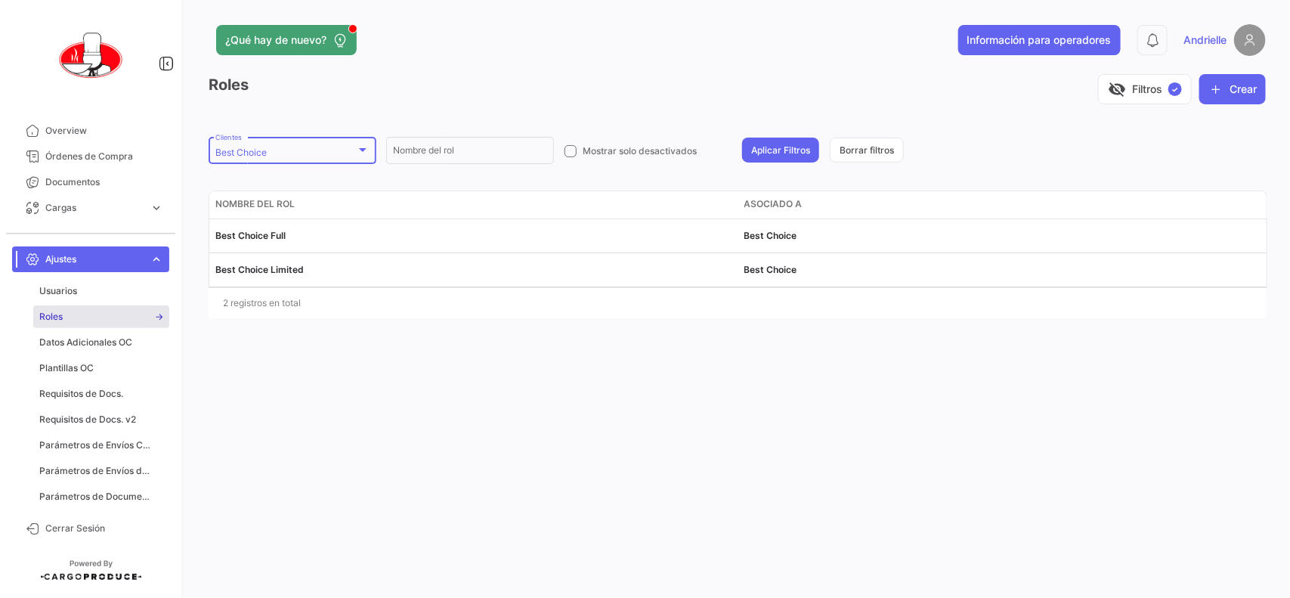
click at [299, 147] on div "Best Choice" at bounding box center [285, 152] width 141 height 11
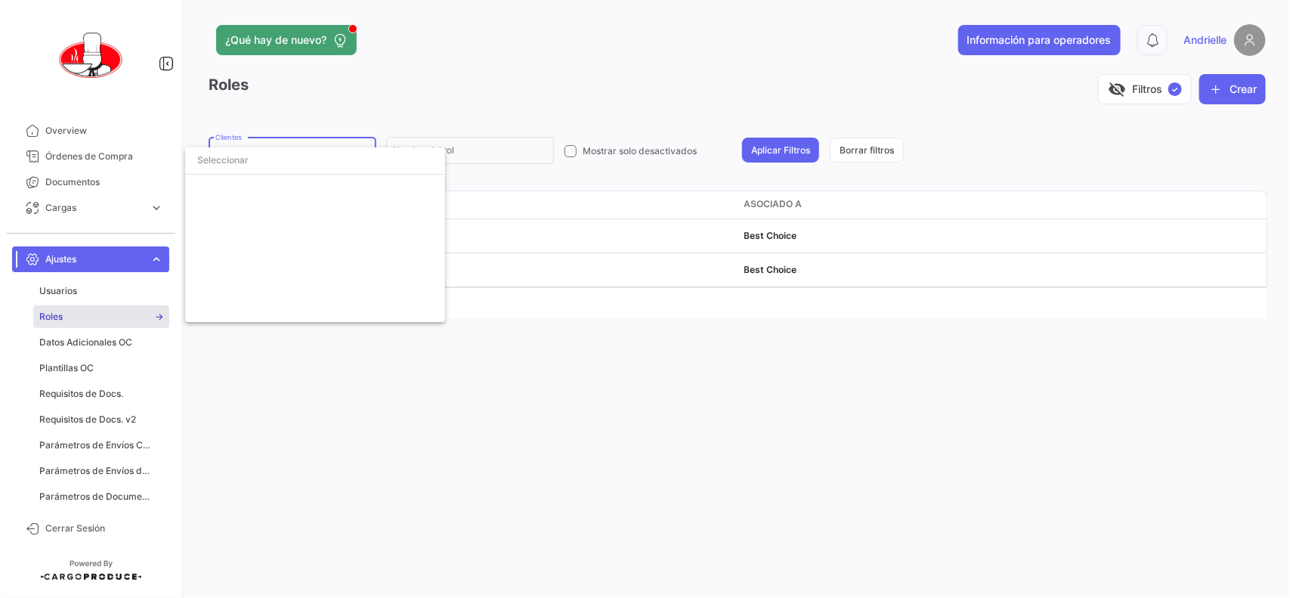
scroll to position [1120, 0]
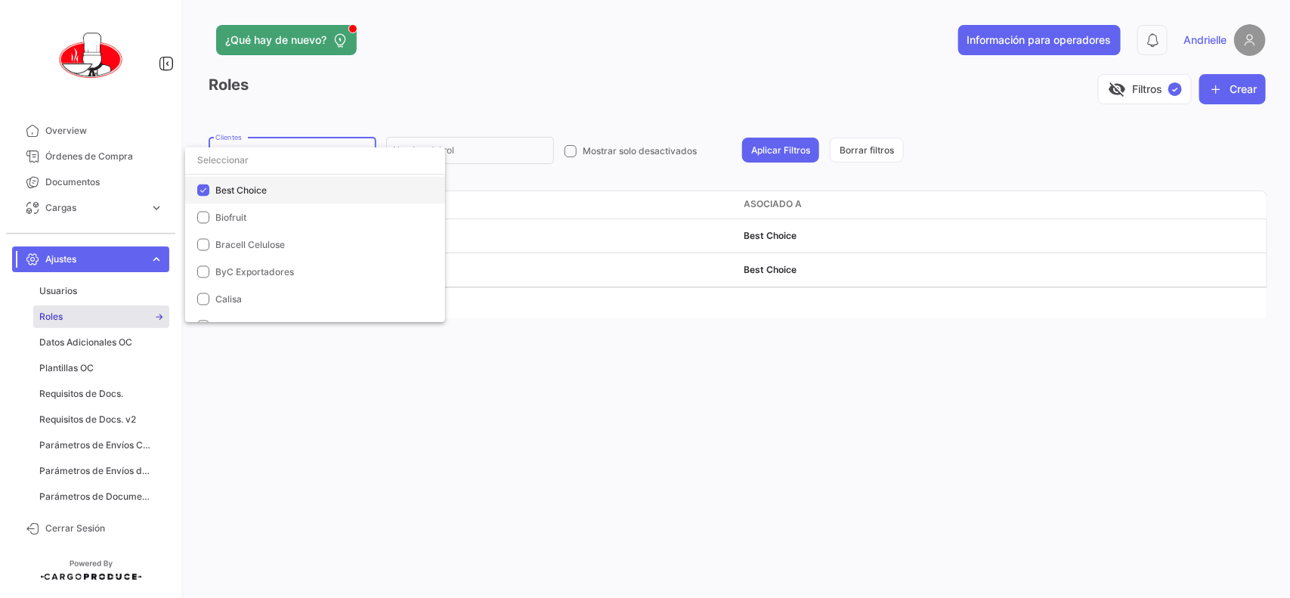
click at [240, 190] on span "Best Choice" at bounding box center [240, 189] width 51 height 11
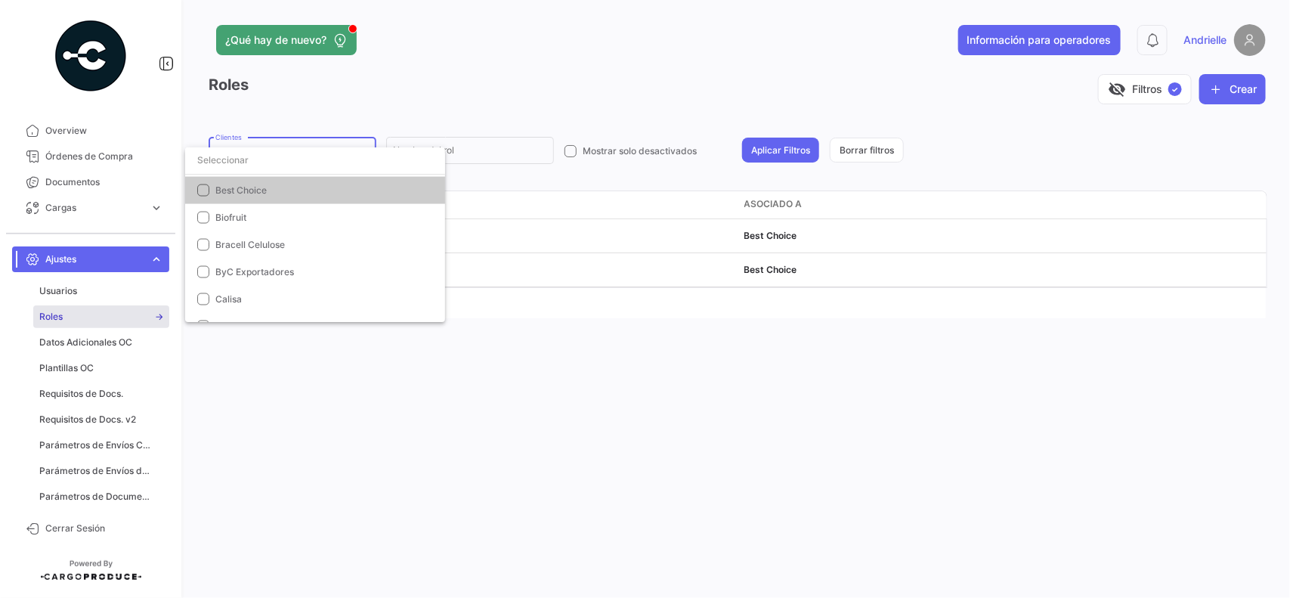
click at [255, 159] on input "dropdown search" at bounding box center [315, 160] width 260 height 27
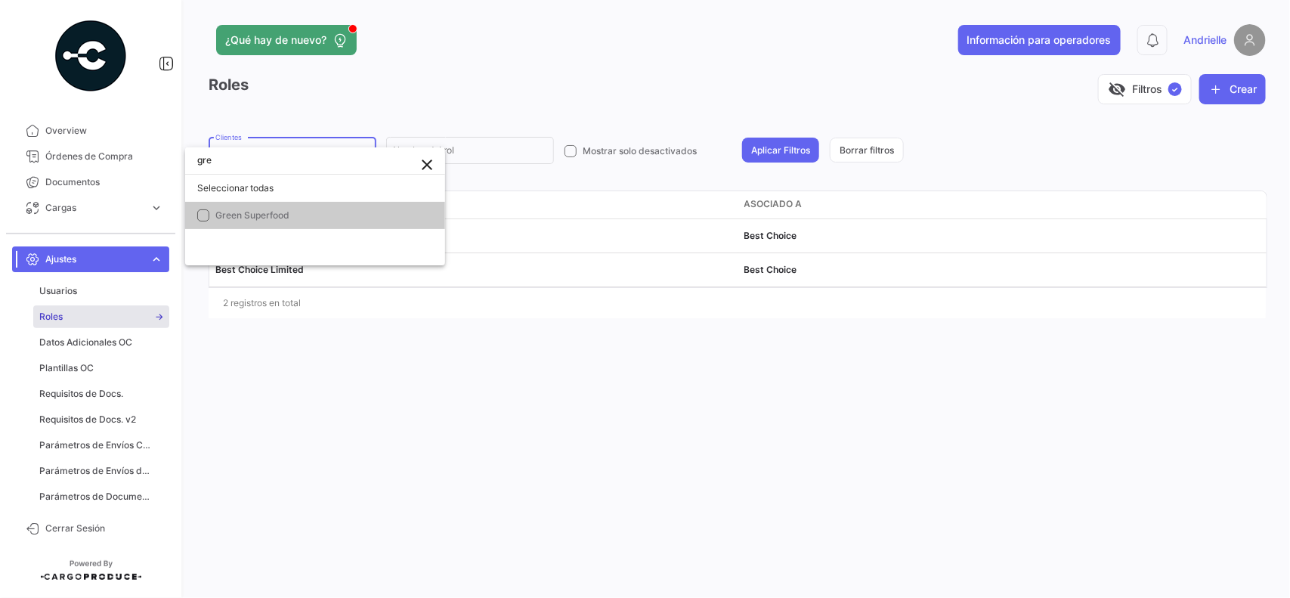
scroll to position [0, 0]
type input "gree"
click at [271, 212] on span "Green Superfood" at bounding box center [252, 214] width 74 height 11
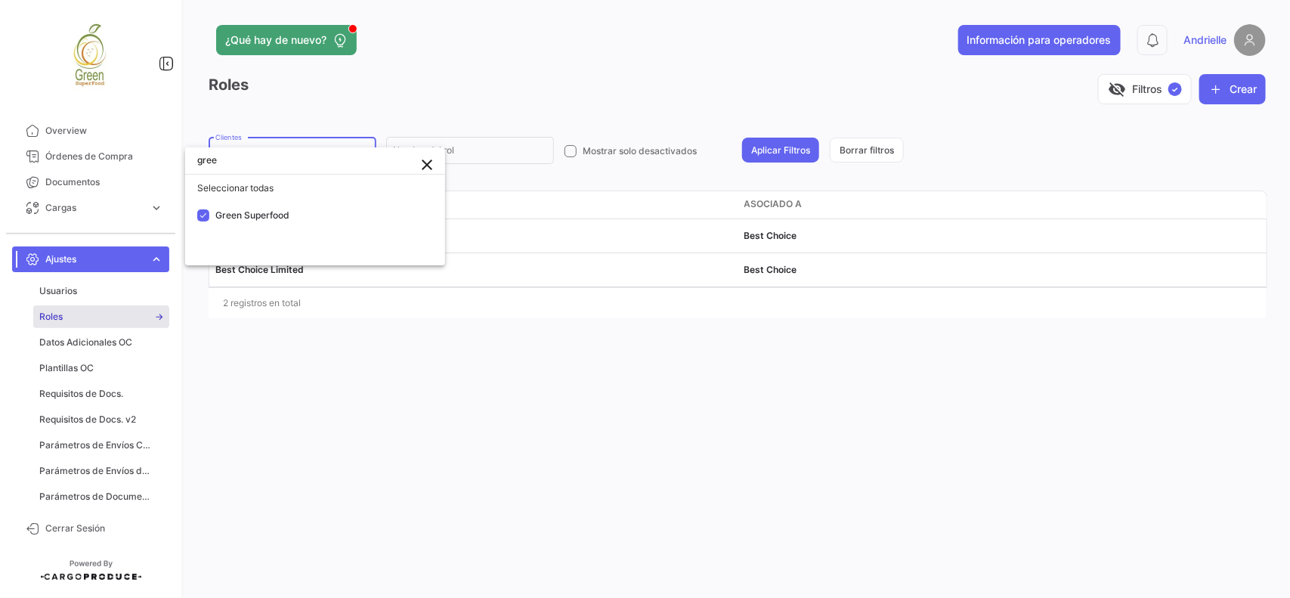
click at [376, 96] on div at bounding box center [645, 299] width 1290 height 598
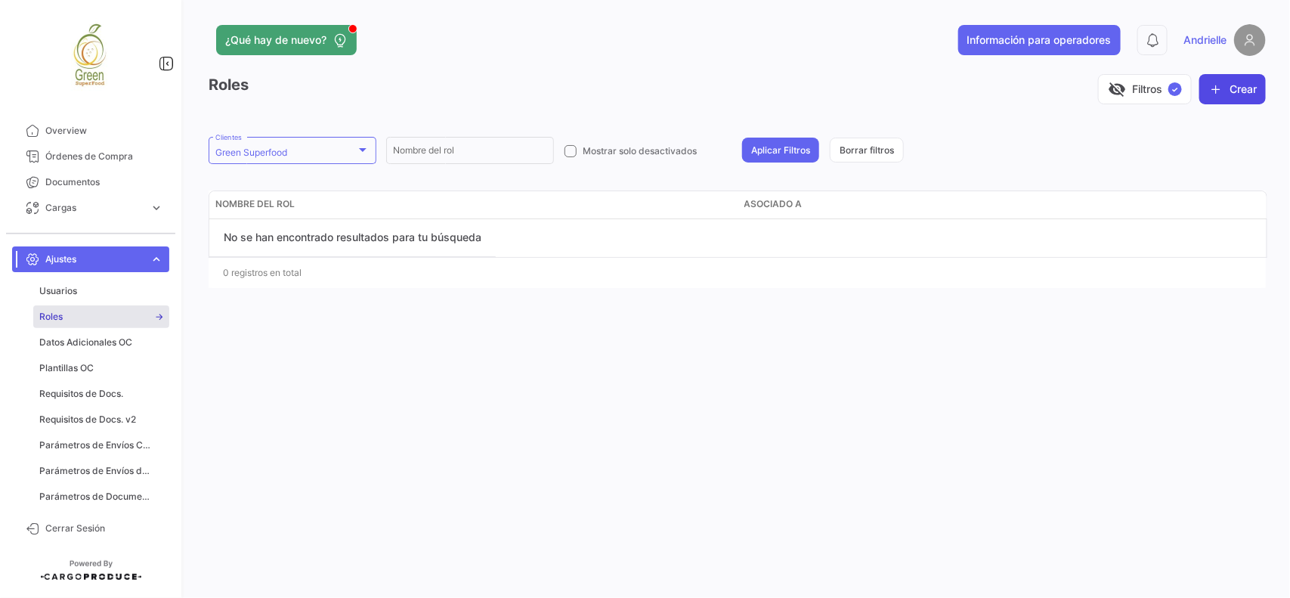
click at [1260, 88] on button "Crear" at bounding box center [1232, 89] width 67 height 30
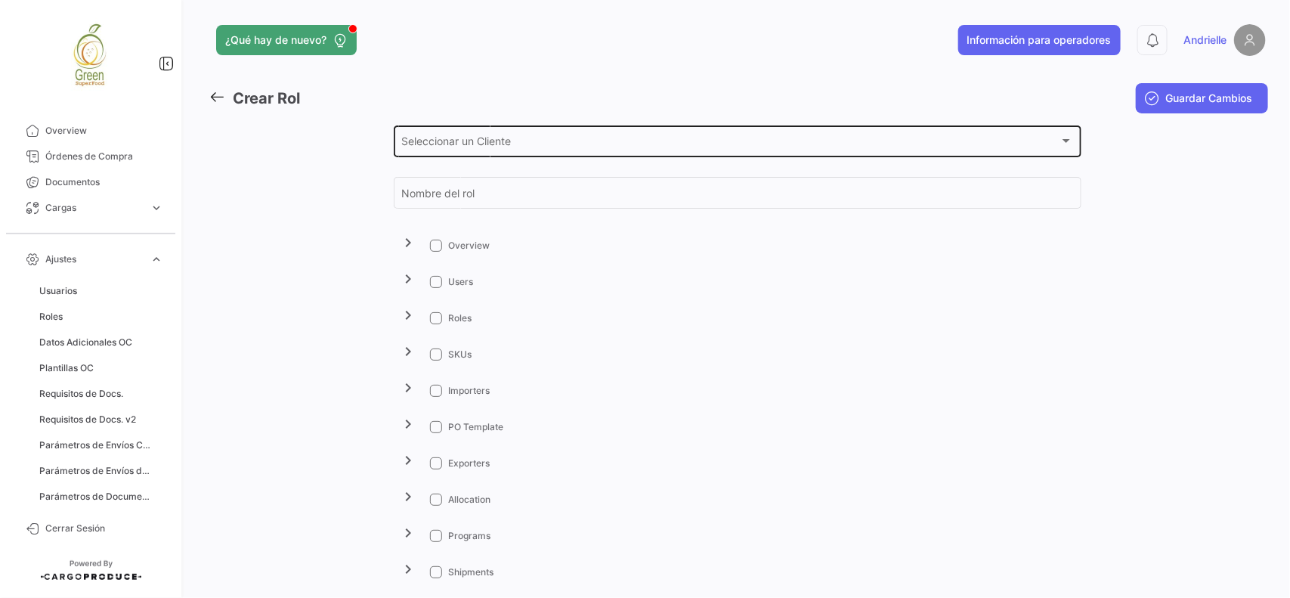
click at [466, 138] on span "Seleccionar un Cliente" at bounding box center [730, 144] width 658 height 13
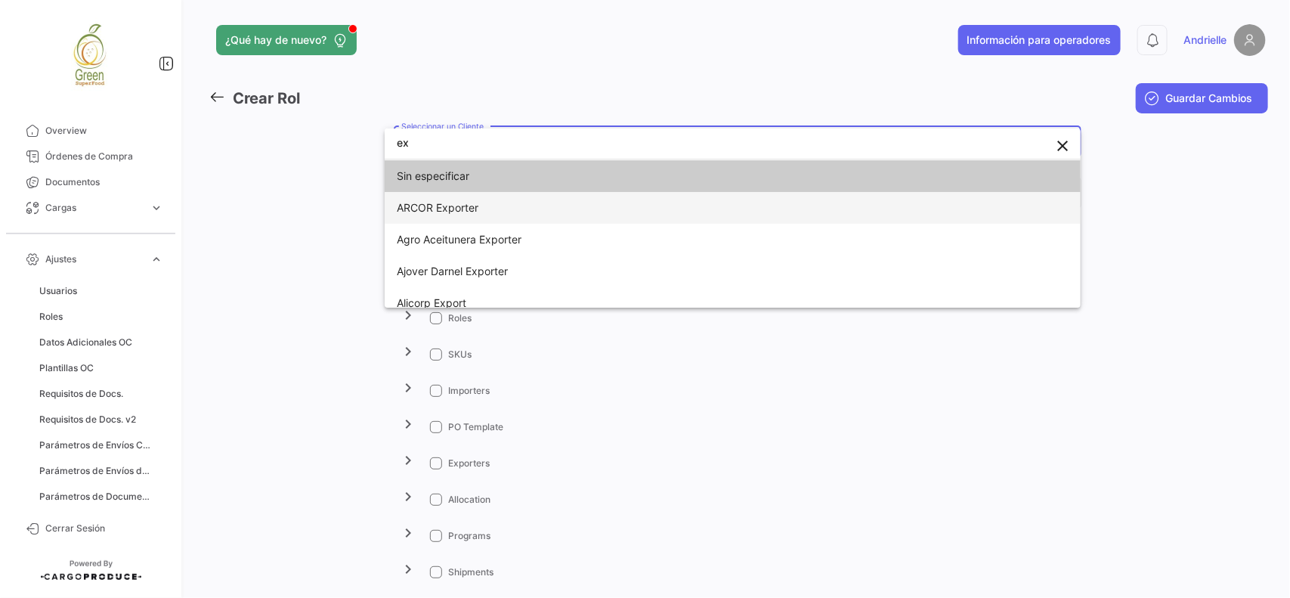
type input "e"
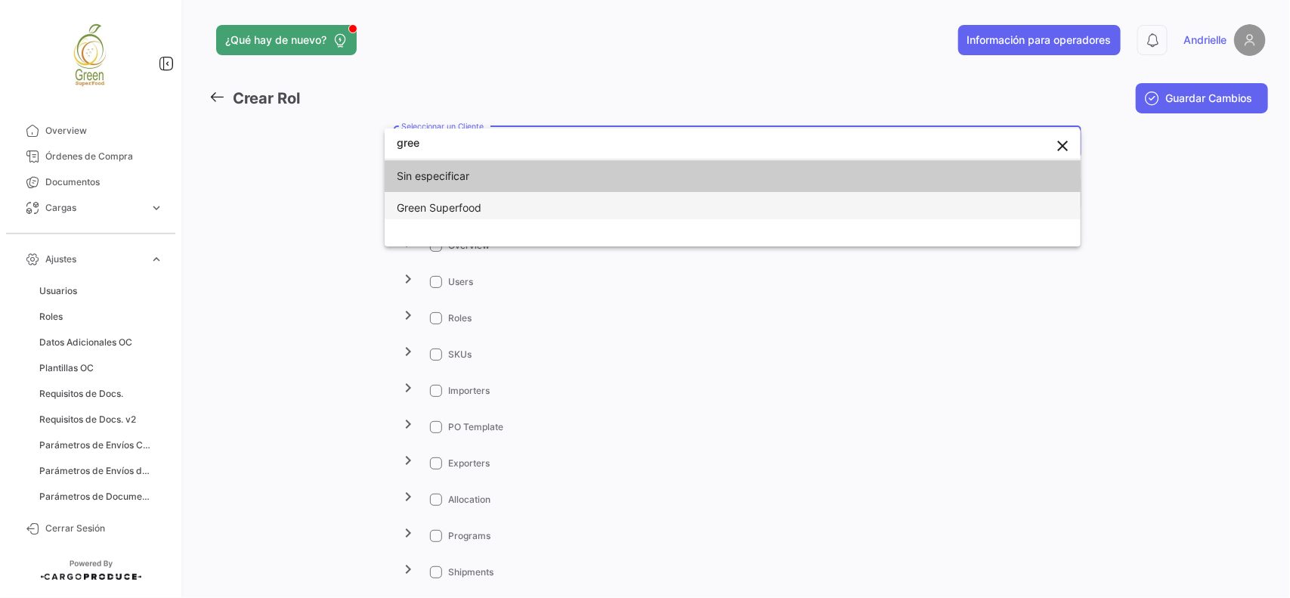
type input "gree"
click at [518, 205] on span "Green Superfood" at bounding box center [503, 208] width 212 height 32
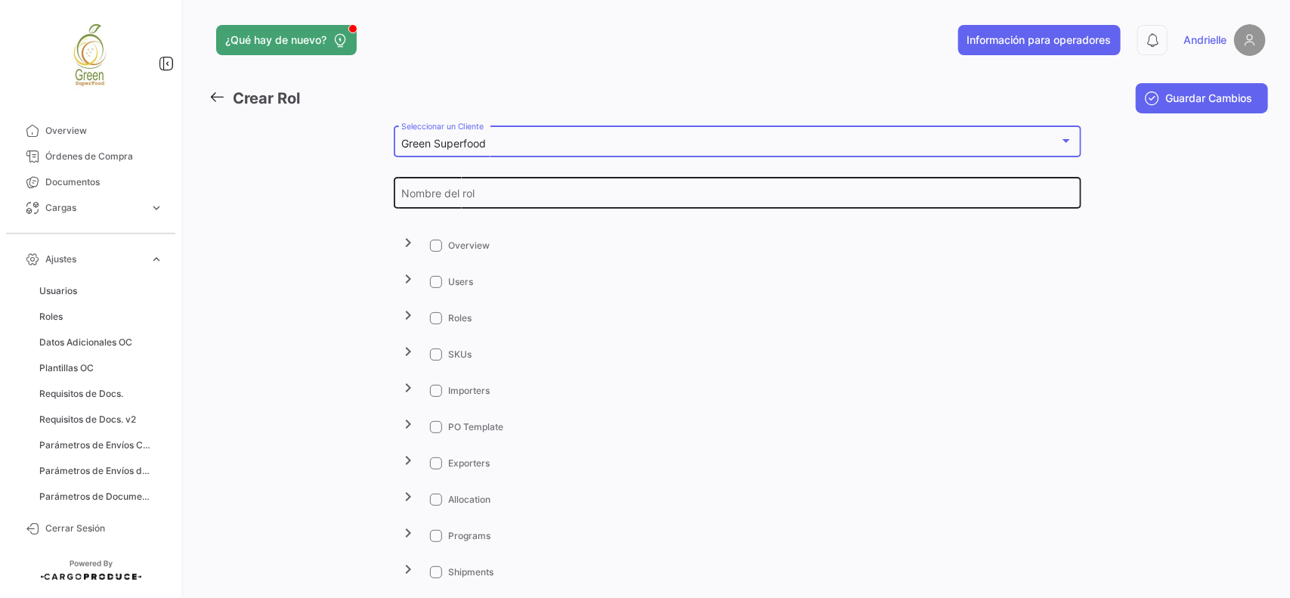
click at [459, 184] on div "Nombre del rol" at bounding box center [737, 192] width 672 height 35
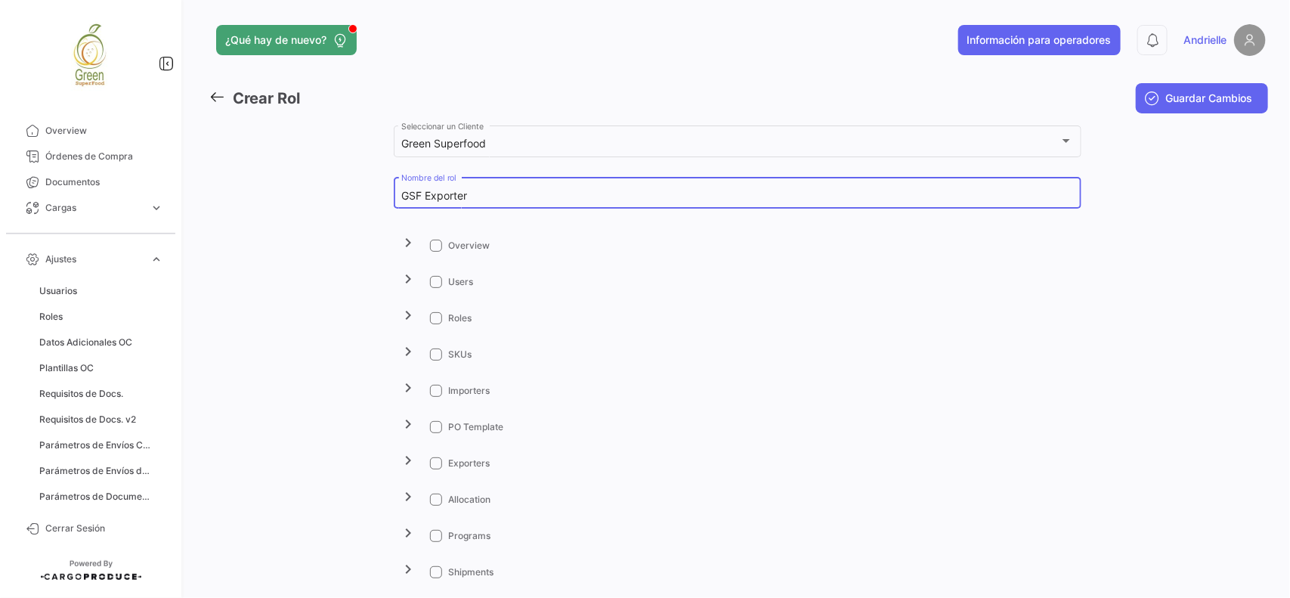
type input "GSF Exporter"
click at [430, 246] on span at bounding box center [436, 246] width 12 height 12
click at [435, 252] on input "Overview" at bounding box center [435, 252] width 1 height 1
checkbox input "true"
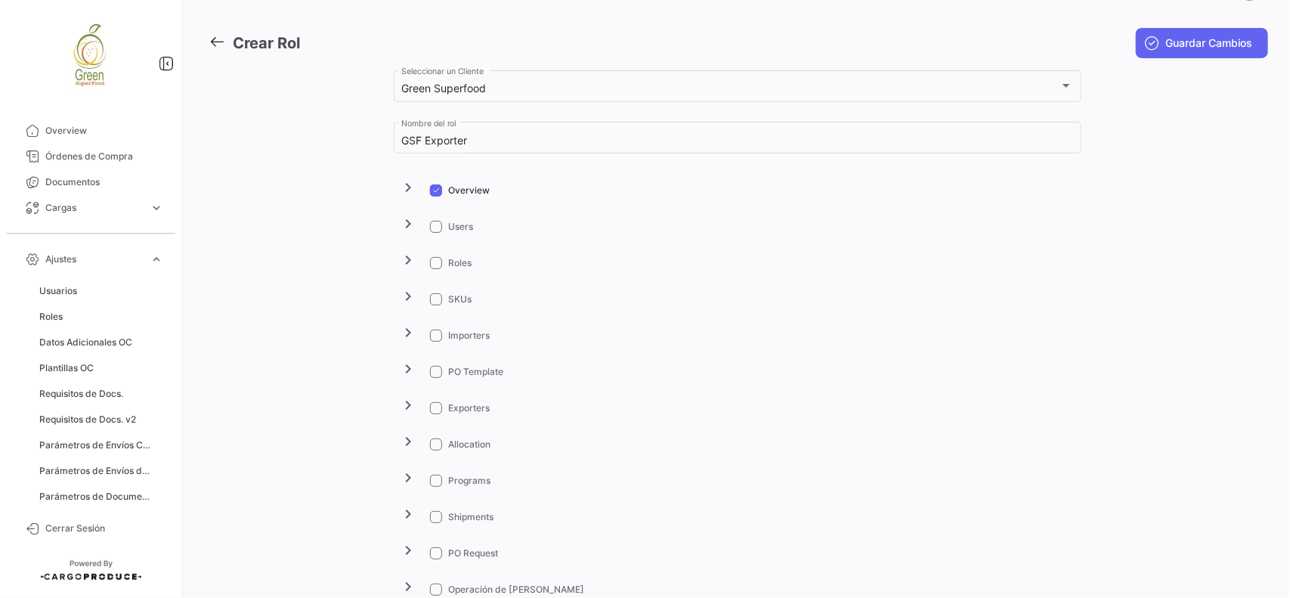
scroll to position [94, 0]
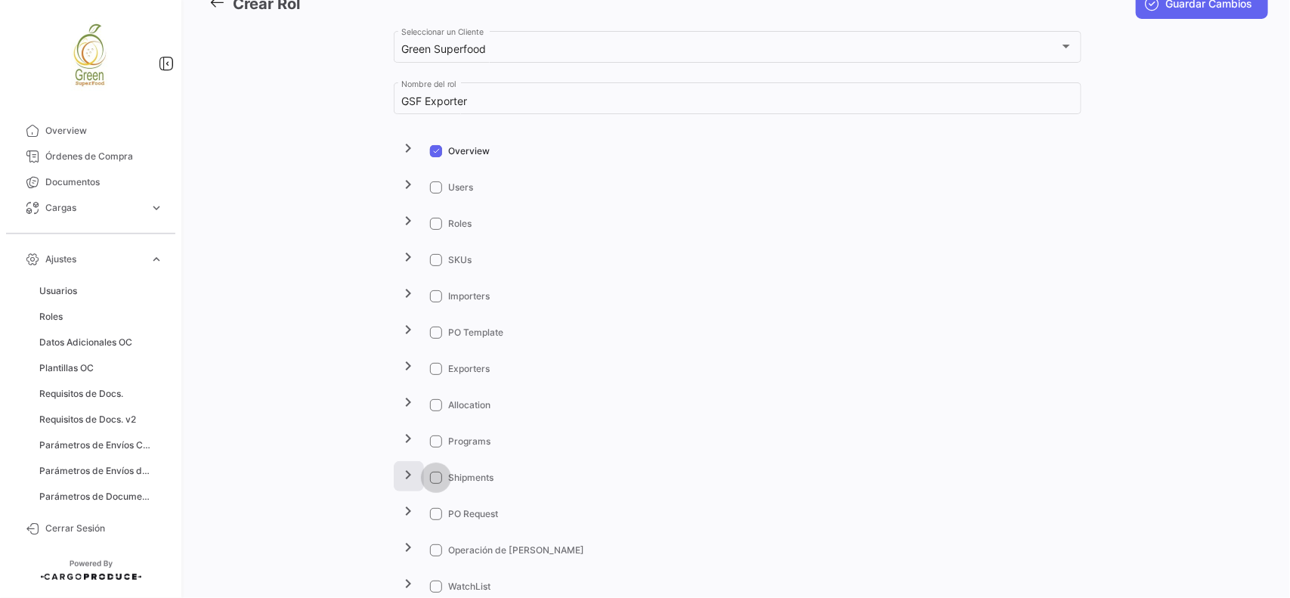
drag, startPoint x: 437, startPoint y: 470, endPoint x: 401, endPoint y: 470, distance: 36.3
click at [433, 471] on label "Shipments" at bounding box center [461, 478] width 63 height 14
click at [435, 484] on input "Shipments" at bounding box center [435, 484] width 1 height 1
checkbox input "true"
click at [404, 473] on mat-icon "chevron_right" at bounding box center [409, 475] width 18 height 18
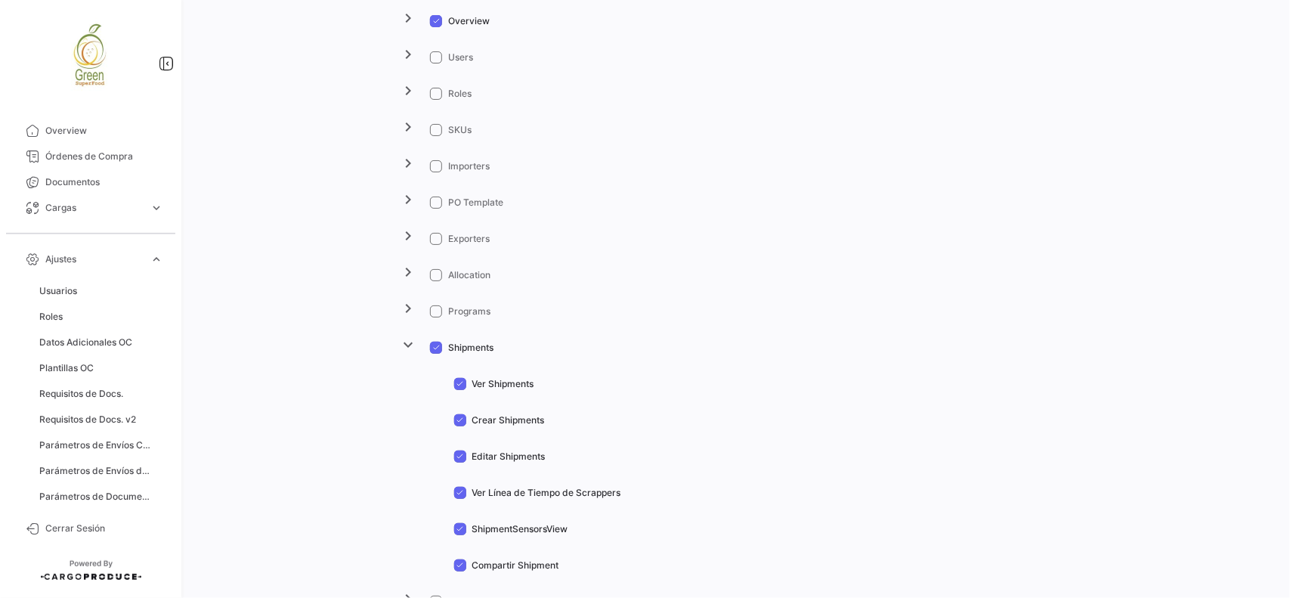
scroll to position [378, 0]
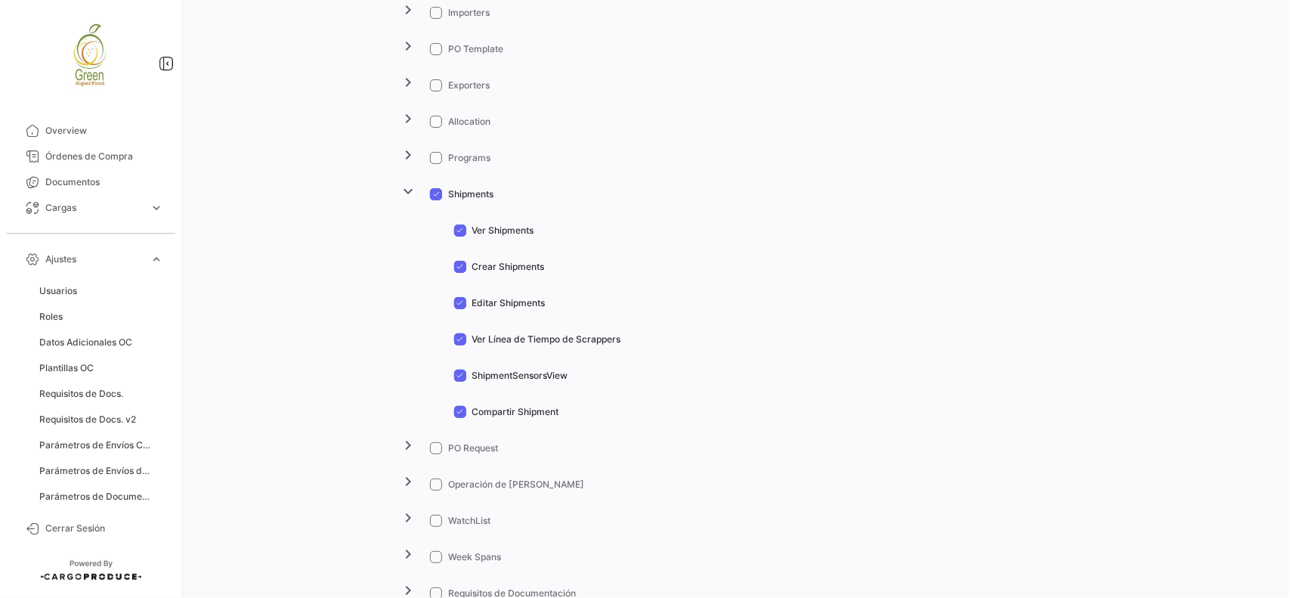
drag, startPoint x: 515, startPoint y: 413, endPoint x: 512, endPoint y: 380, distance: 32.6
click at [514, 413] on span "Compartir Shipment" at bounding box center [515, 412] width 87 height 14
click at [460, 418] on input "Compartir Shipment" at bounding box center [459, 418] width 1 height 1
checkbox input "false"
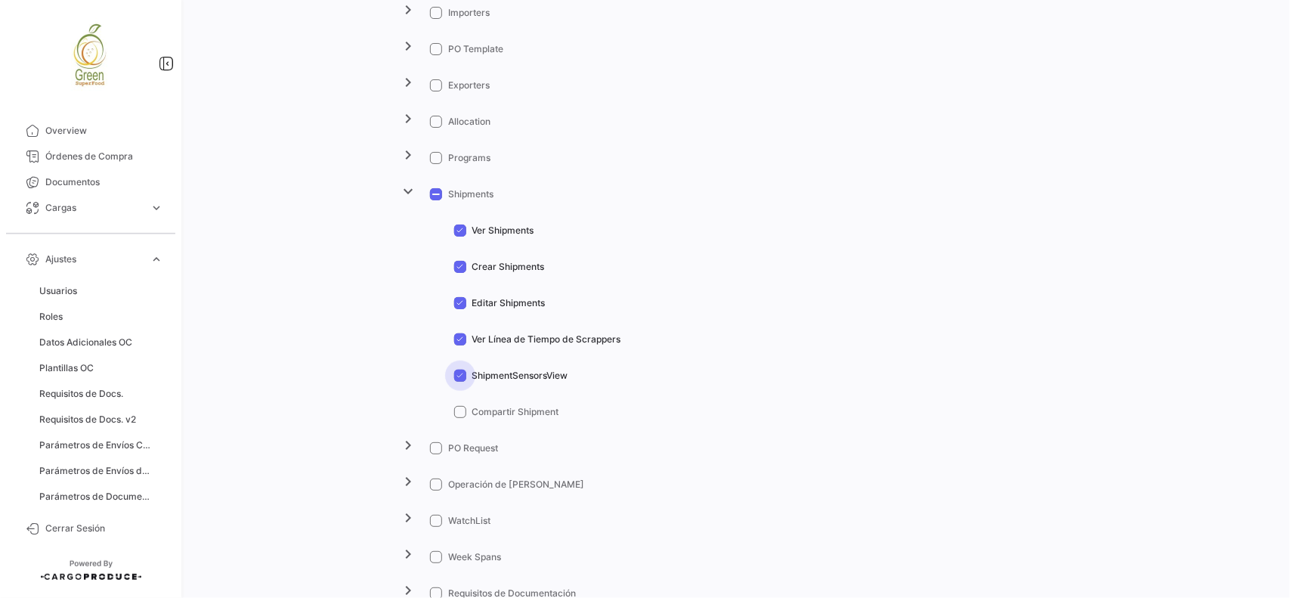
click at [512, 371] on span "ShipmentSensorsView" at bounding box center [520, 376] width 96 height 14
click at [460, 382] on input "ShipmentSensorsView" at bounding box center [459, 382] width 1 height 1
checkbox input "false"
click at [472, 342] on span "Ver Línea de Tiempo de Scrappers" at bounding box center [546, 340] width 149 height 14
click at [460, 345] on input "Ver Línea de Tiempo de Scrappers" at bounding box center [459, 345] width 1 height 1
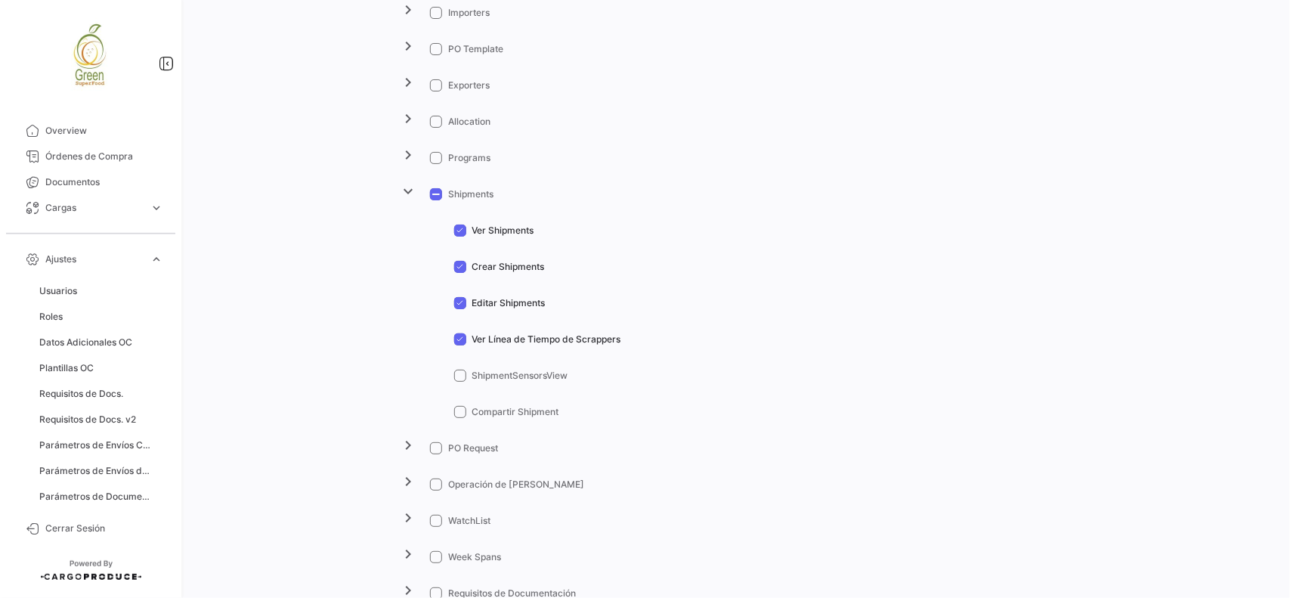
checkbox input "false"
click at [474, 291] on mat-tree-node "Editar Shipments" at bounding box center [738, 301] width 688 height 36
drag, startPoint x: 481, startPoint y: 303, endPoint x: 559, endPoint y: 306, distance: 78.7
click at [481, 304] on span "Editar Shipments" at bounding box center [508, 303] width 73 height 14
click at [460, 309] on input "Editar Shipments" at bounding box center [459, 309] width 1 height 1
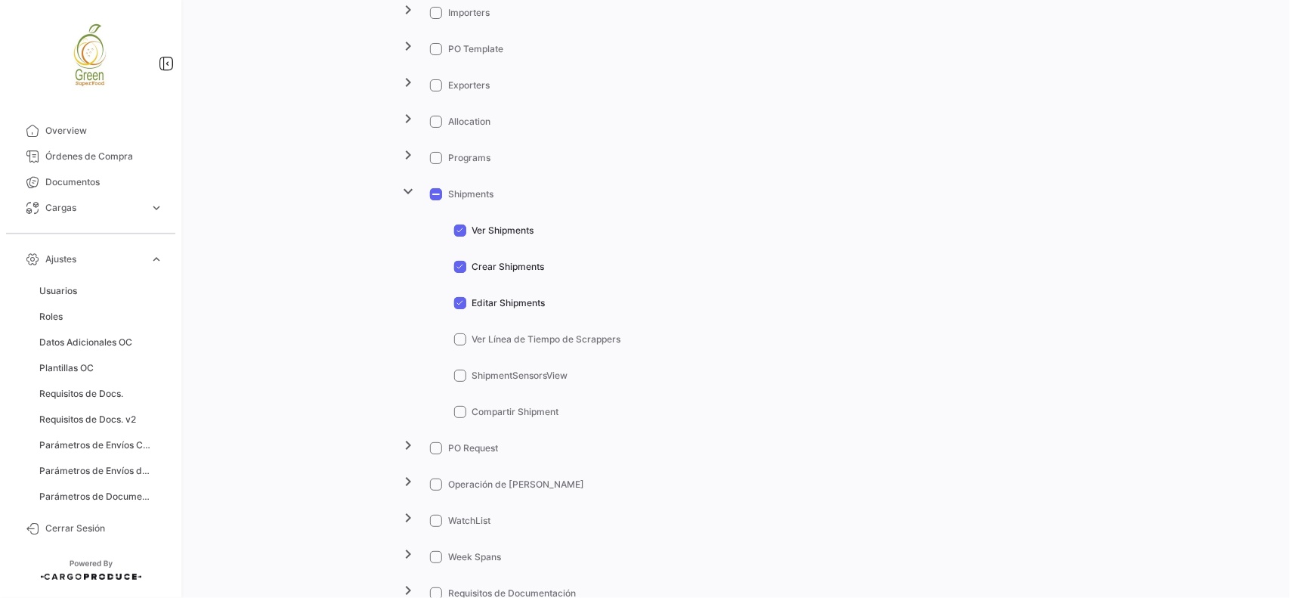
checkbox input "false"
click at [435, 446] on span at bounding box center [436, 448] width 12 height 12
click at [435, 454] on input "PO Request" at bounding box center [435, 454] width 1 height 1
checkbox input "true"
click at [409, 446] on mat-icon "chevron_right" at bounding box center [409, 445] width 18 height 18
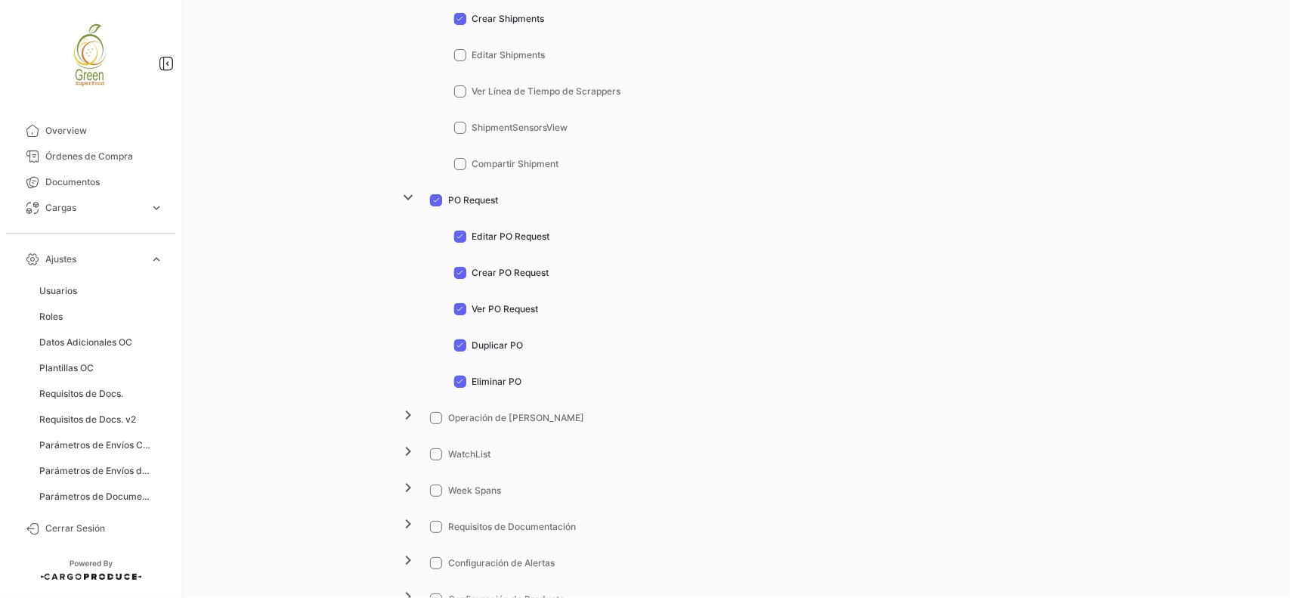
scroll to position [661, 0]
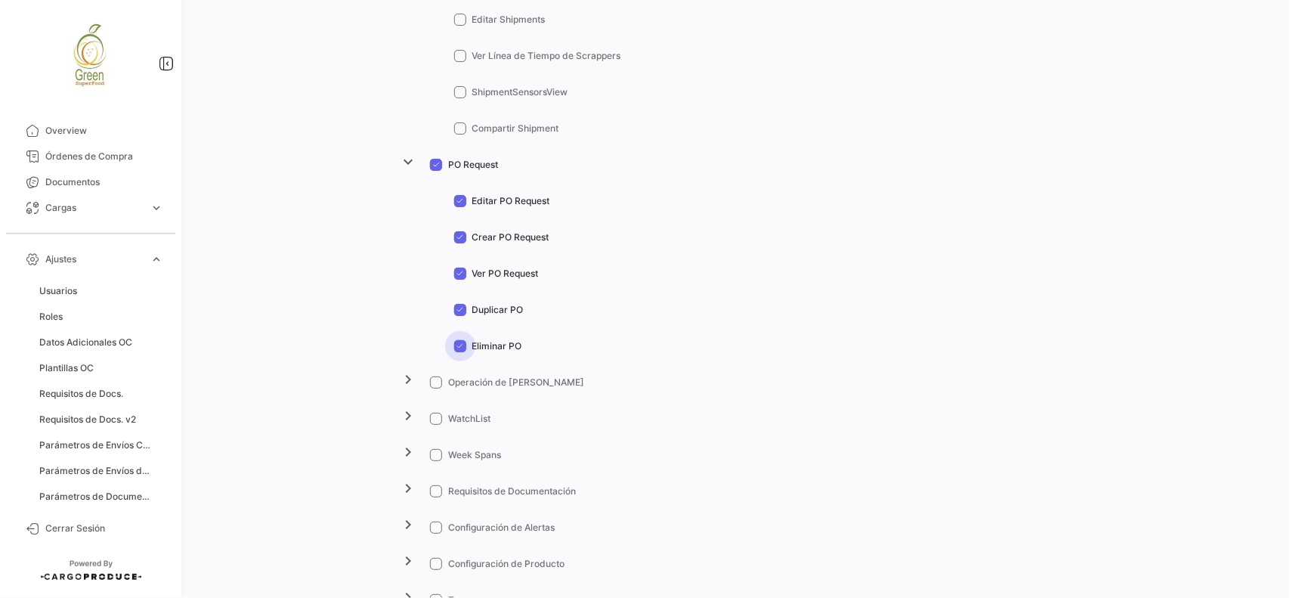
click at [489, 345] on span "Eliminar PO" at bounding box center [497, 346] width 50 height 14
click at [460, 352] on input "Eliminar PO" at bounding box center [459, 352] width 1 height 1
checkbox input "false"
click at [493, 308] on span "Duplicar PO" at bounding box center [497, 310] width 51 height 14
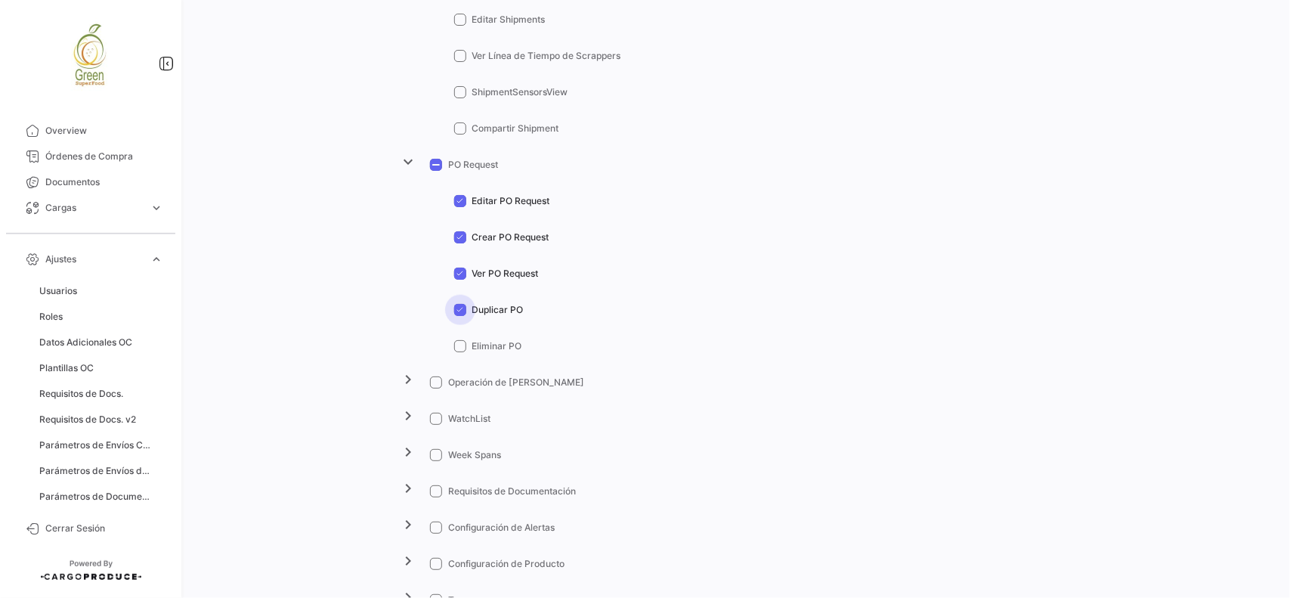
click at [460, 316] on input "Duplicar PO" at bounding box center [459, 316] width 1 height 1
checkbox input "false"
click at [435, 382] on span at bounding box center [436, 382] width 12 height 12
click at [435, 388] on input "Operación de [PERSON_NAME]" at bounding box center [435, 388] width 1 height 1
checkbox input "true"
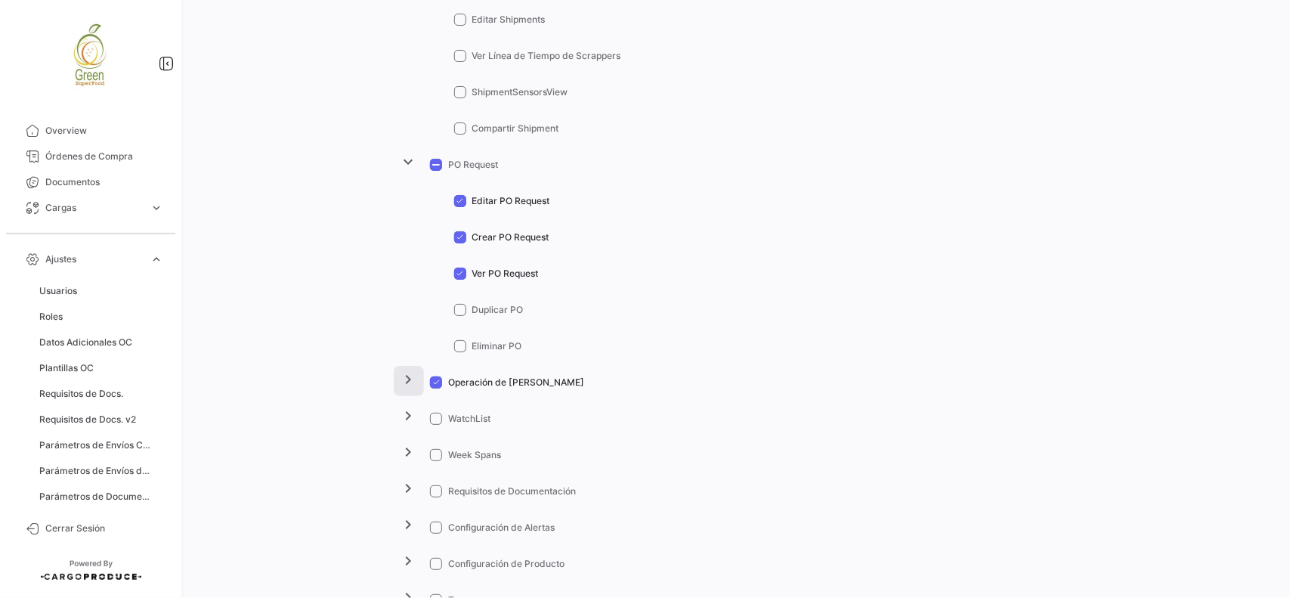
click at [400, 382] on mat-icon "chevron_right" at bounding box center [409, 379] width 18 height 18
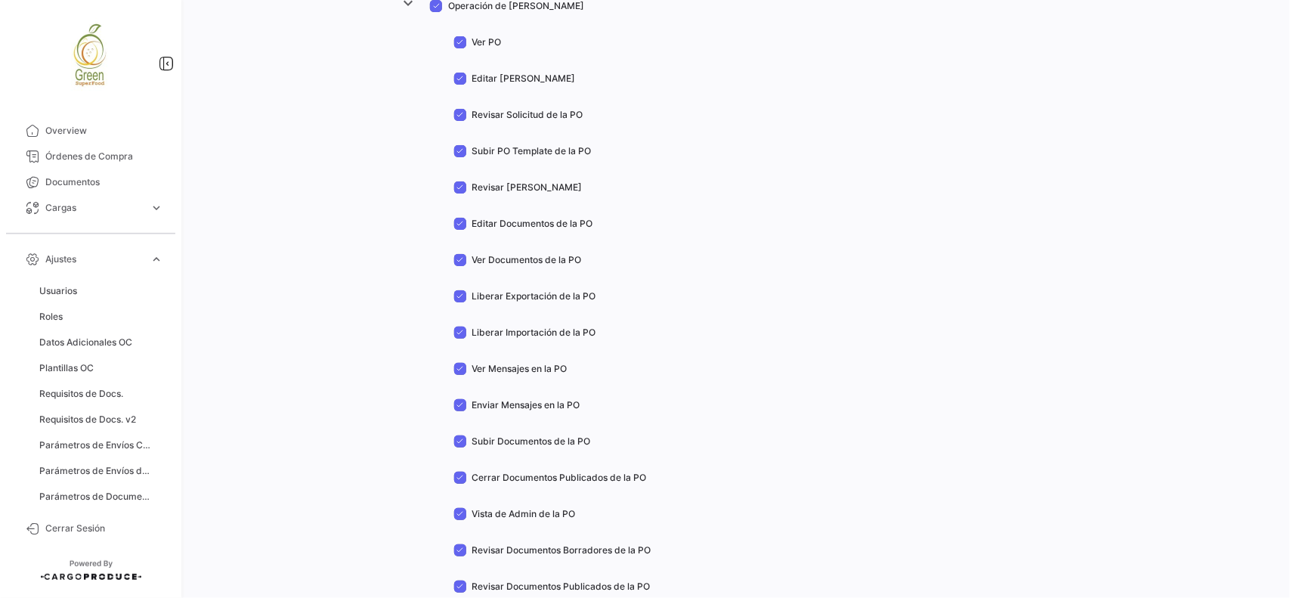
scroll to position [1039, 0]
click at [503, 473] on span "Cerrar Documentos Publicados de la PO" at bounding box center [559, 476] width 175 height 14
click at [460, 482] on input "Cerrar Documentos Publicados de la PO" at bounding box center [459, 482] width 1 height 1
checkbox input "false"
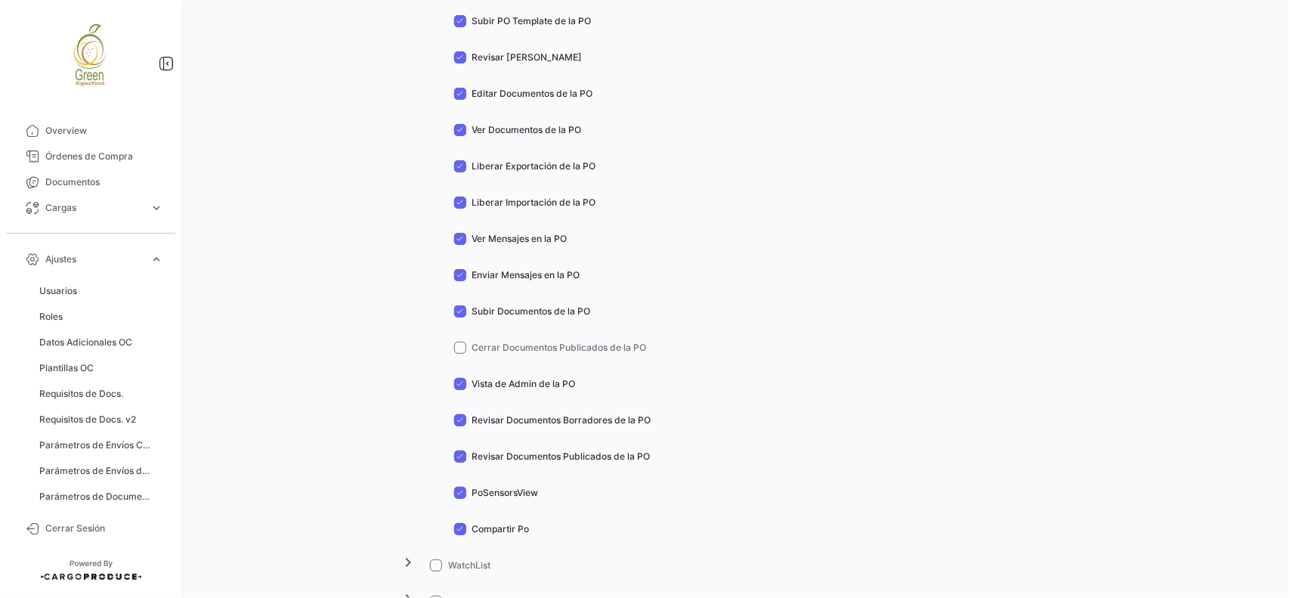
scroll to position [1322, 0]
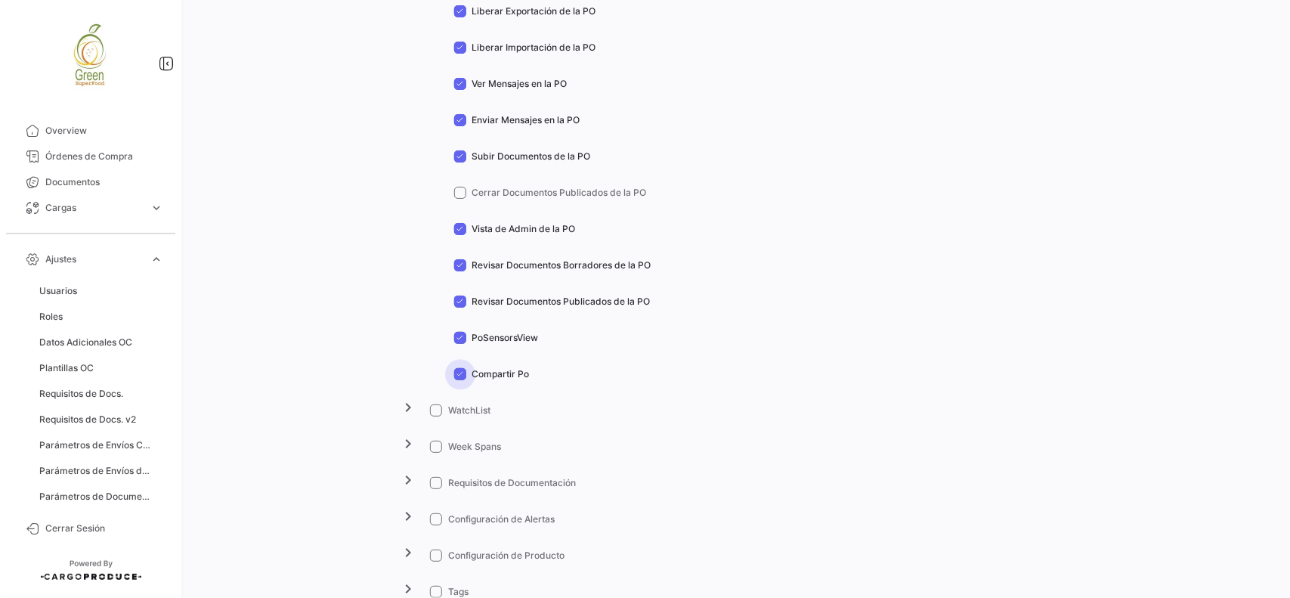
click at [493, 376] on span "Compartir Po" at bounding box center [500, 374] width 57 height 14
click at [460, 380] on input "Compartir Po" at bounding box center [459, 380] width 1 height 1
checkbox input "false"
click at [503, 337] on span "PoSensorsView" at bounding box center [505, 338] width 67 height 14
click at [460, 344] on input "PoSensorsView" at bounding box center [459, 344] width 1 height 1
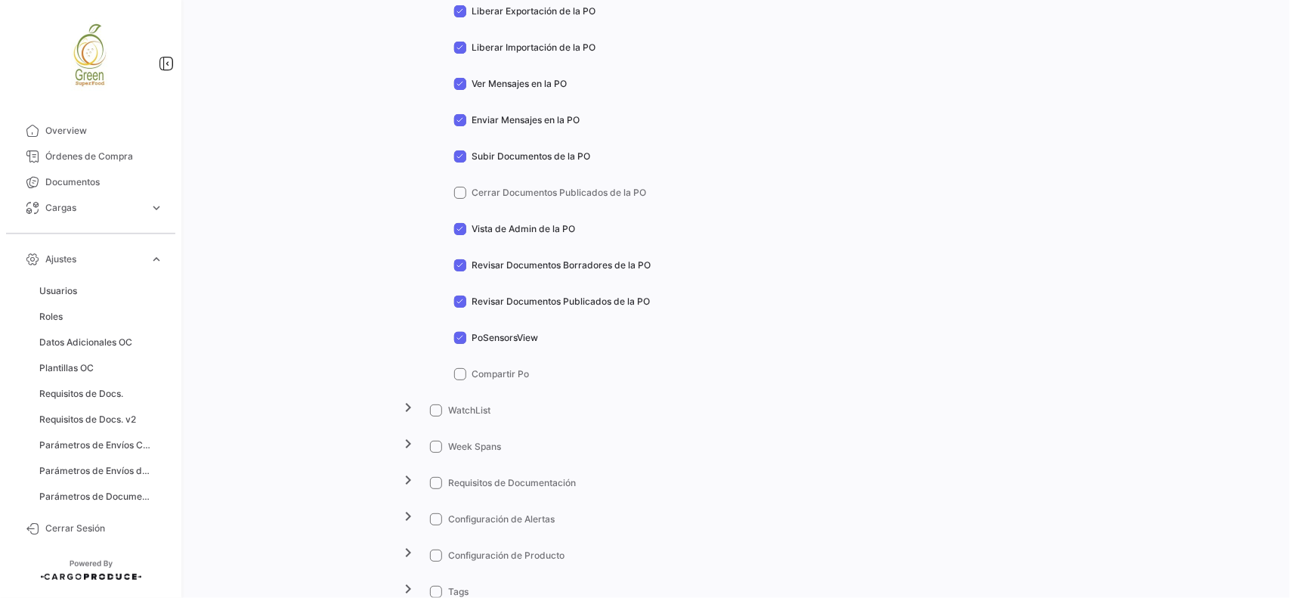
checkbox input "false"
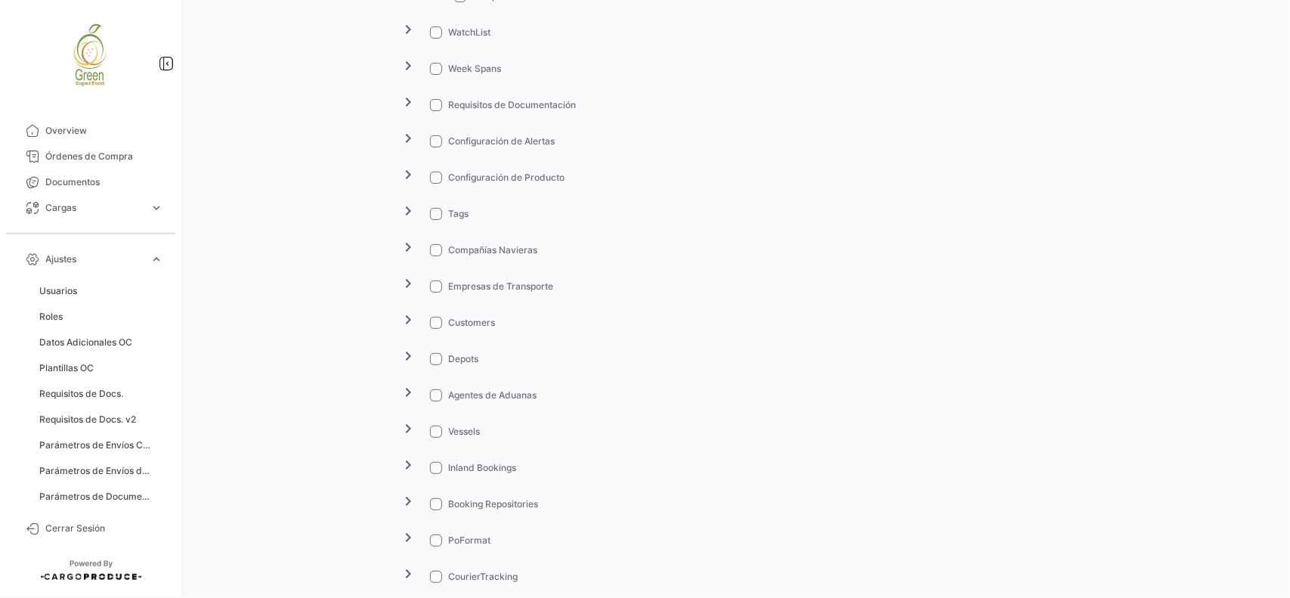
scroll to position [1795, 0]
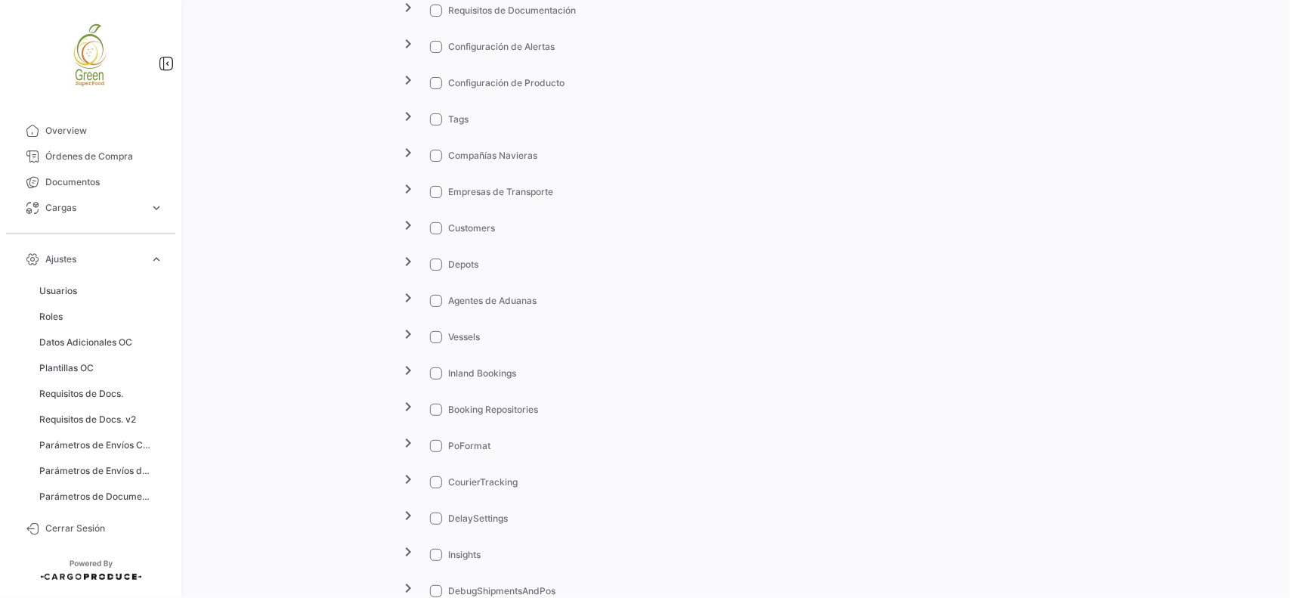
click at [433, 476] on span at bounding box center [436, 482] width 12 height 12
click at [435, 488] on input "CourierTracking" at bounding box center [435, 488] width 1 height 1
checkbox input "true"
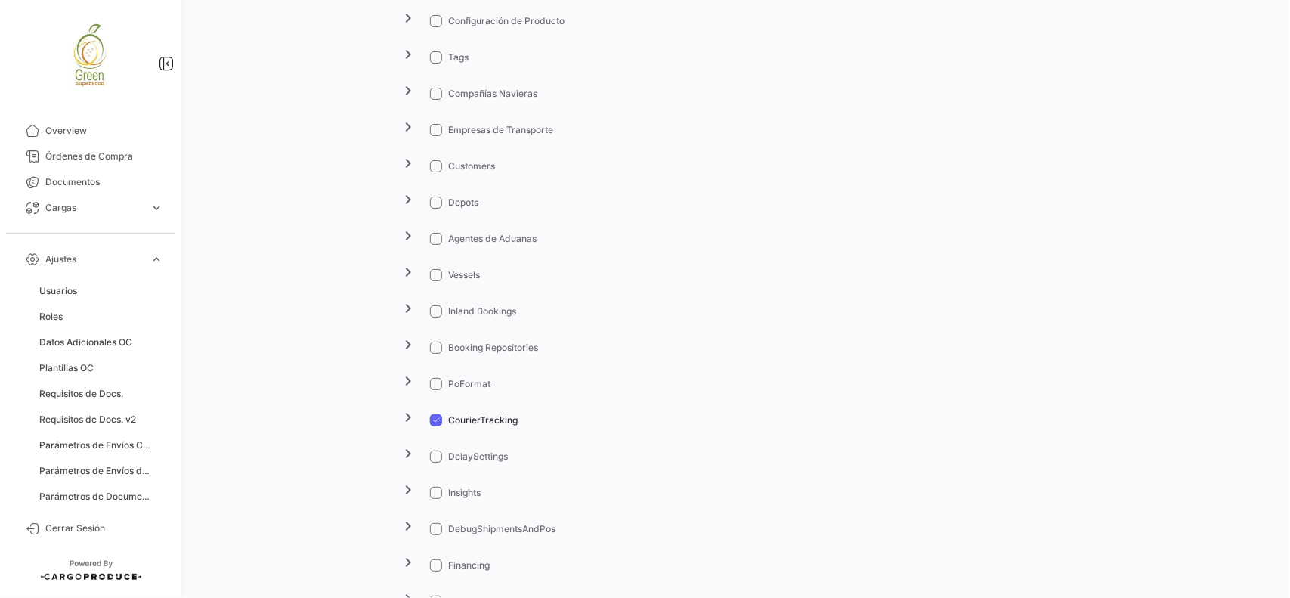
scroll to position [1889, 0]
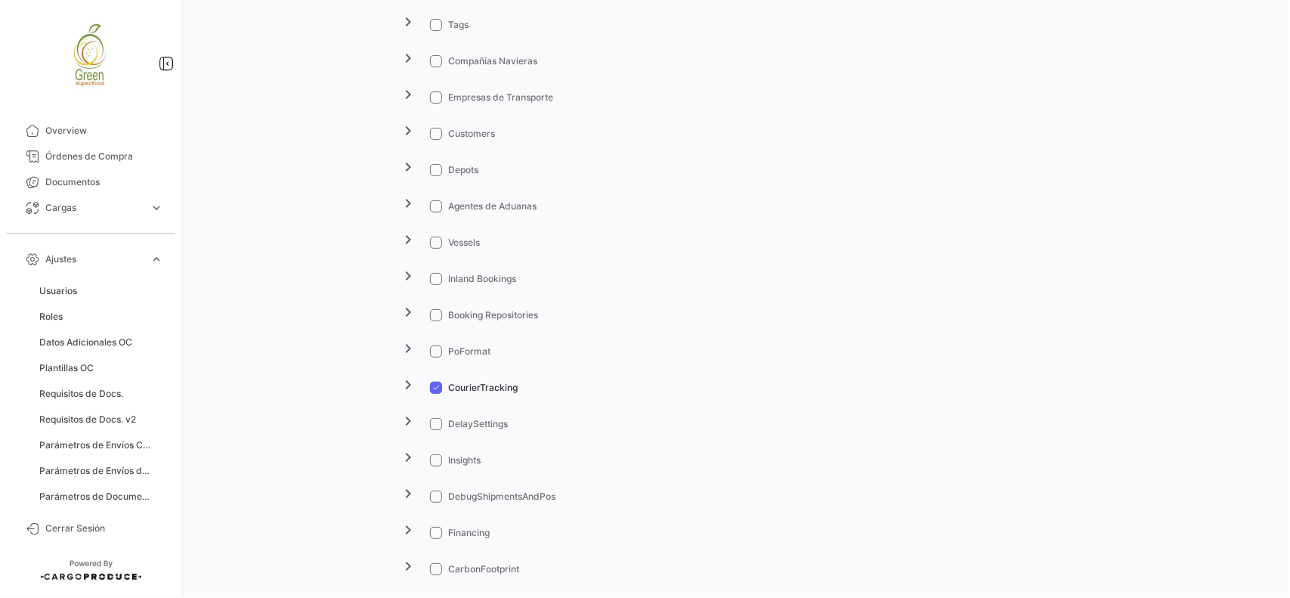
click at [431, 458] on span at bounding box center [436, 460] width 12 height 12
click at [435, 466] on input "Insights" at bounding box center [435, 466] width 1 height 1
checkbox input "true"
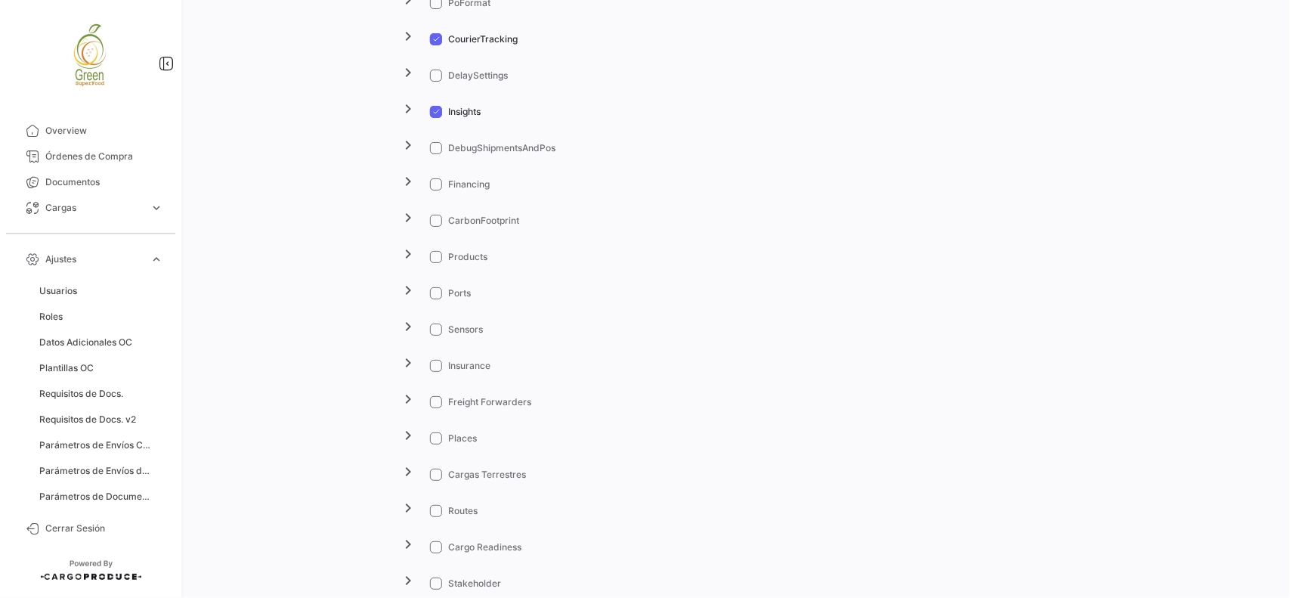
scroll to position [2267, 0]
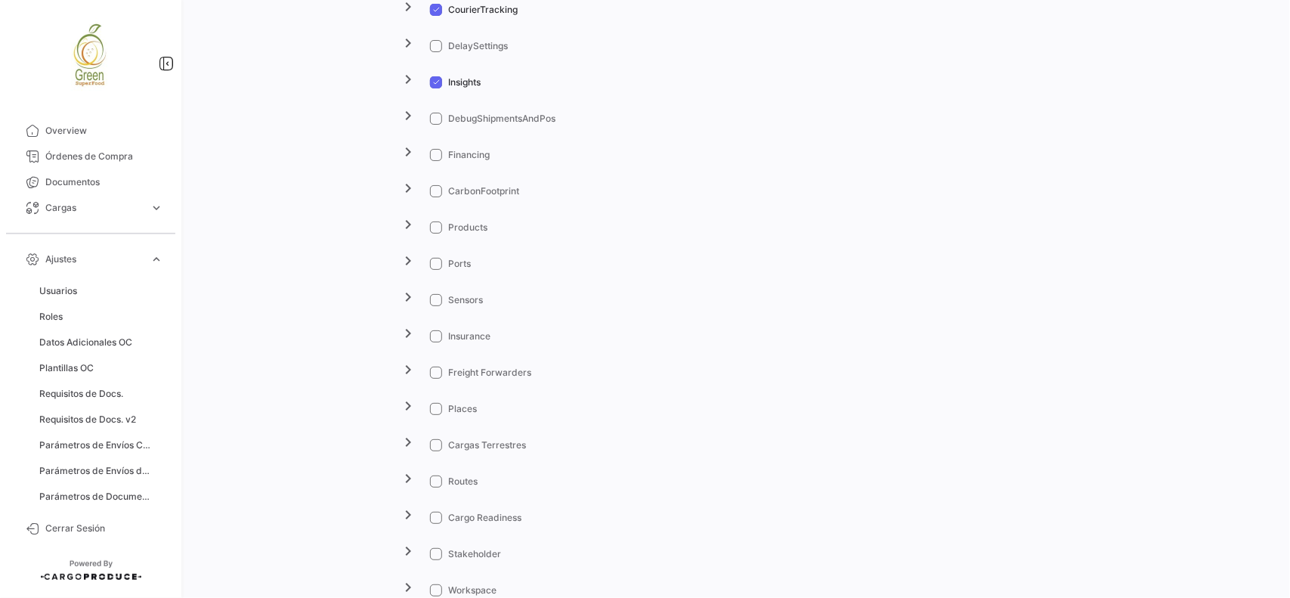
click at [433, 299] on span at bounding box center [436, 300] width 12 height 12
click at [435, 306] on input "Sensors" at bounding box center [435, 306] width 1 height 1
checkbox input "true"
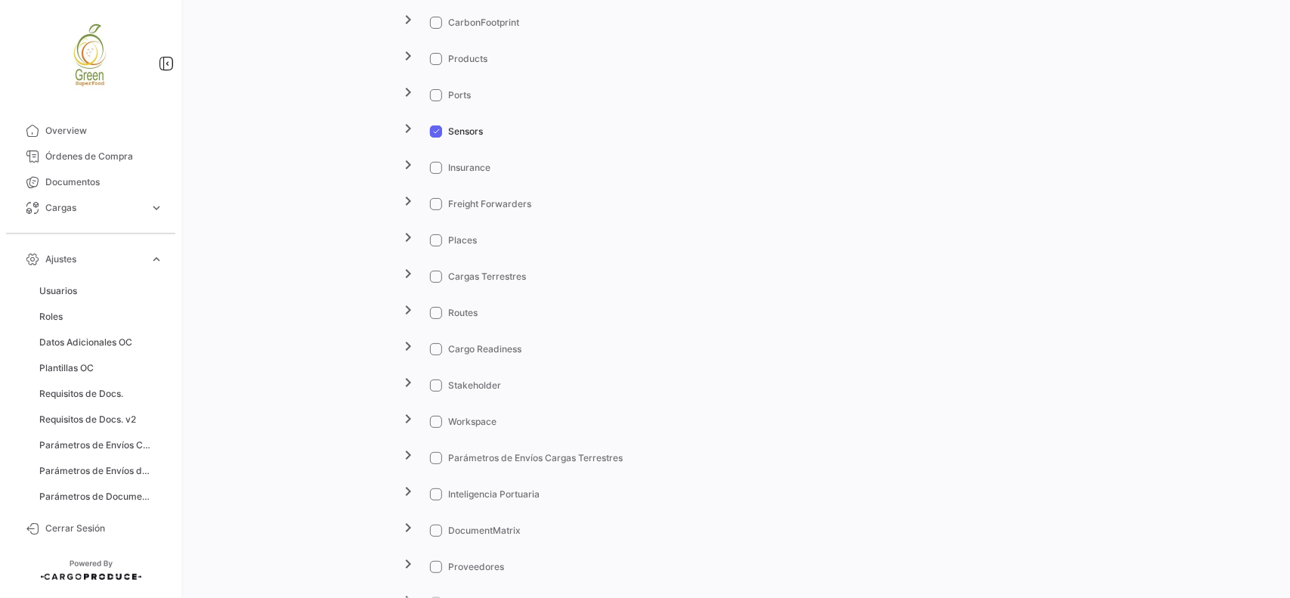
scroll to position [2456, 0]
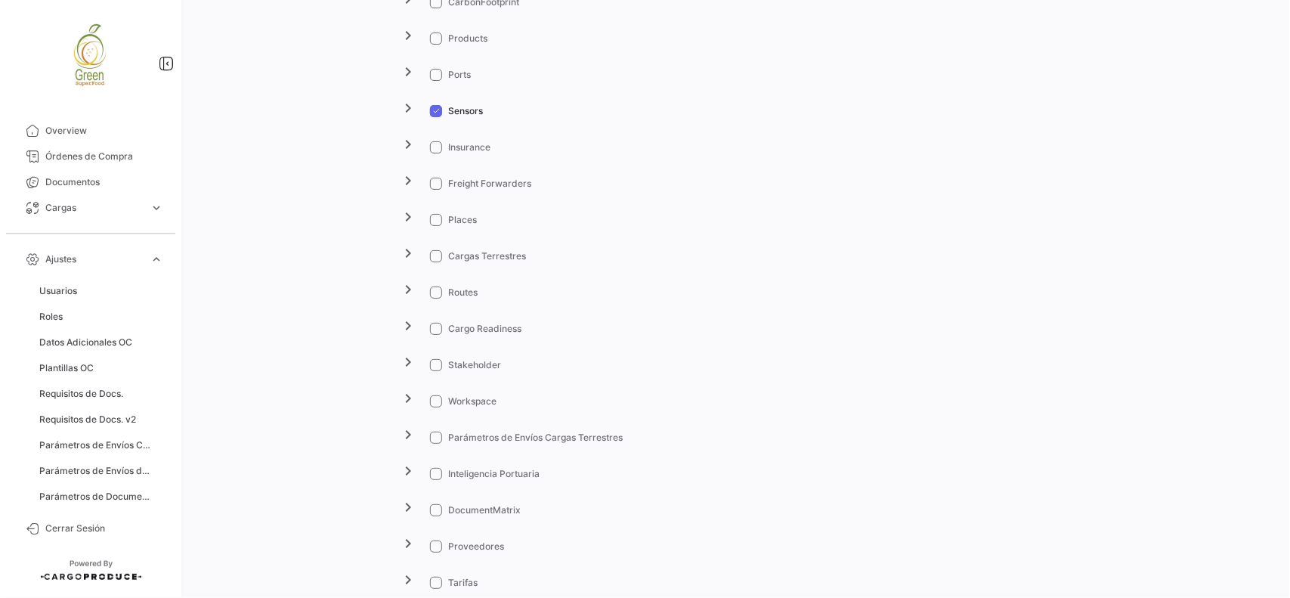
click at [430, 472] on span at bounding box center [436, 474] width 12 height 12
click at [435, 480] on input "Inteligencia Portuaria" at bounding box center [435, 480] width 1 height 1
checkbox input "true"
click at [432, 508] on span at bounding box center [436, 510] width 12 height 12
click at [435, 516] on input "DocumentMatrix" at bounding box center [435, 516] width 1 height 1
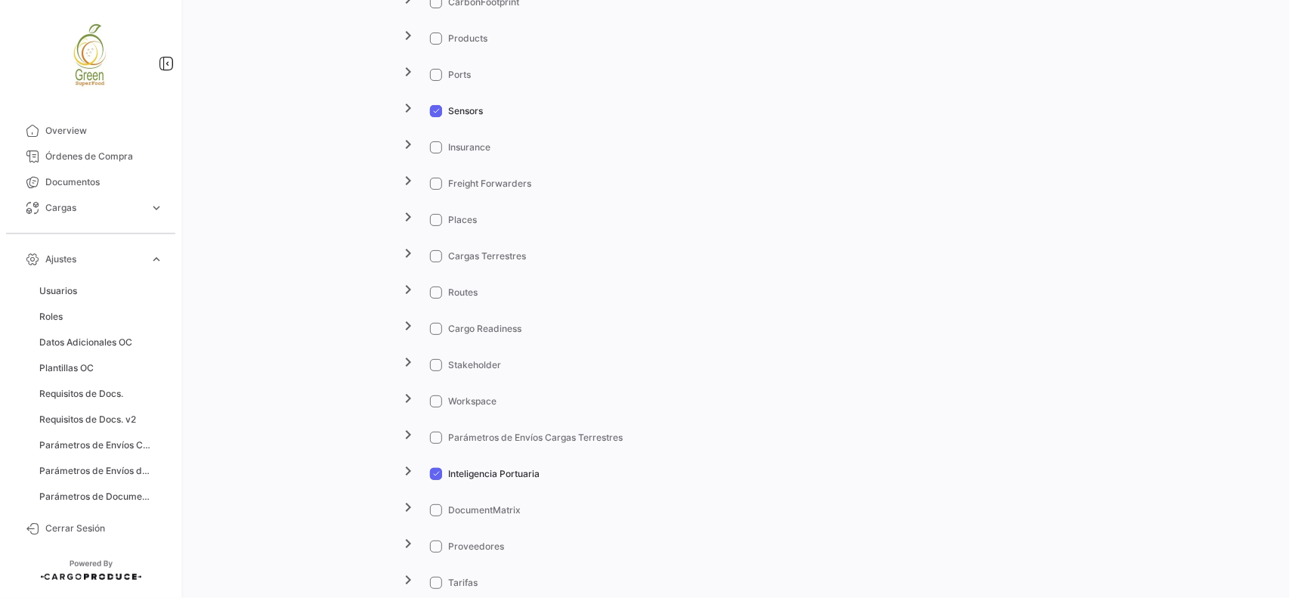
checkbox input "true"
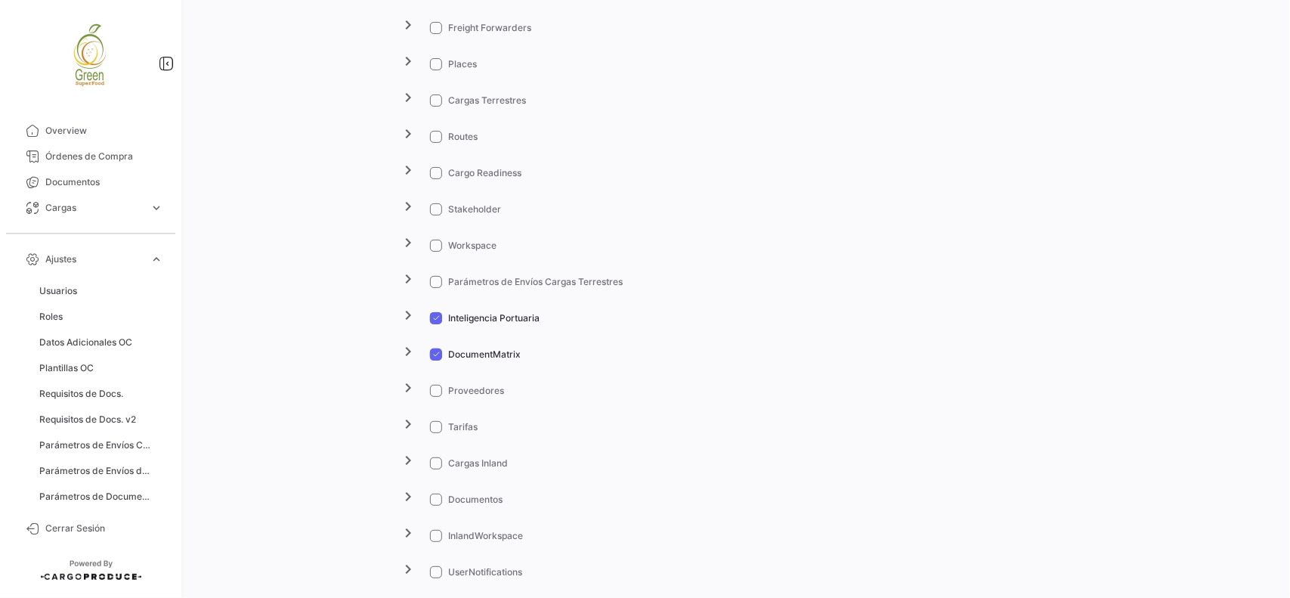
scroll to position [2645, 0]
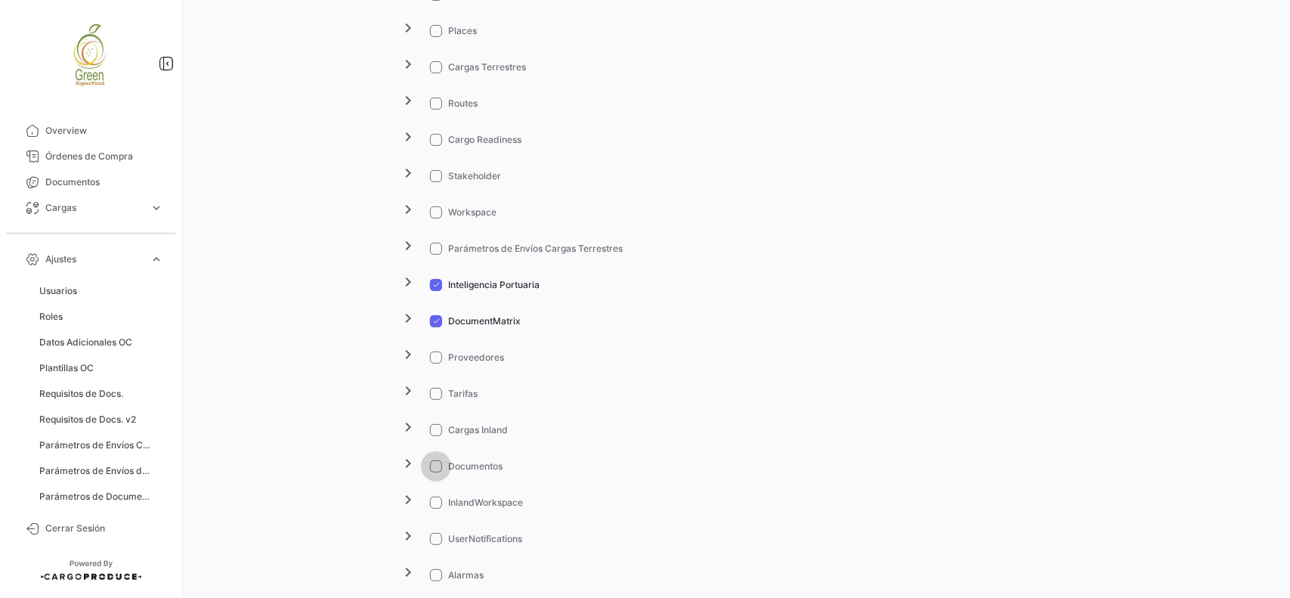
click at [430, 462] on span at bounding box center [436, 466] width 12 height 12
click at [435, 472] on input "Documentos" at bounding box center [435, 472] width 1 height 1
checkbox input "true"
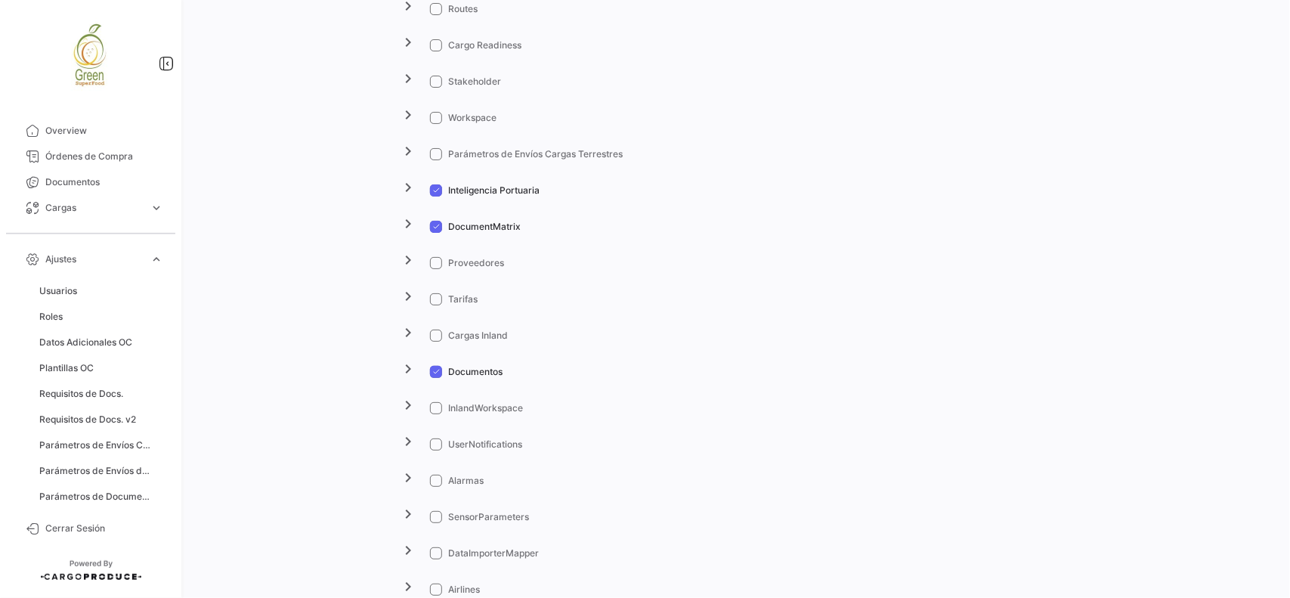
click at [436, 438] on span at bounding box center [436, 444] width 12 height 12
click at [436, 450] on input "UserNotifications" at bounding box center [435, 450] width 1 height 1
checkbox input "true"
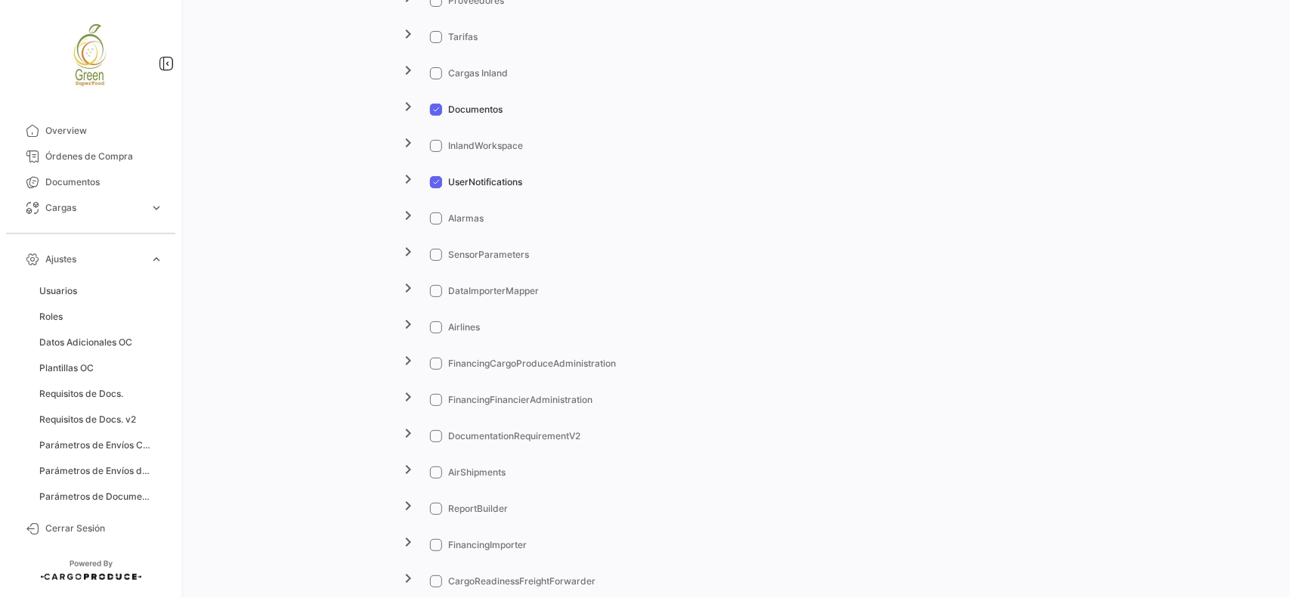
scroll to position [3023, 0]
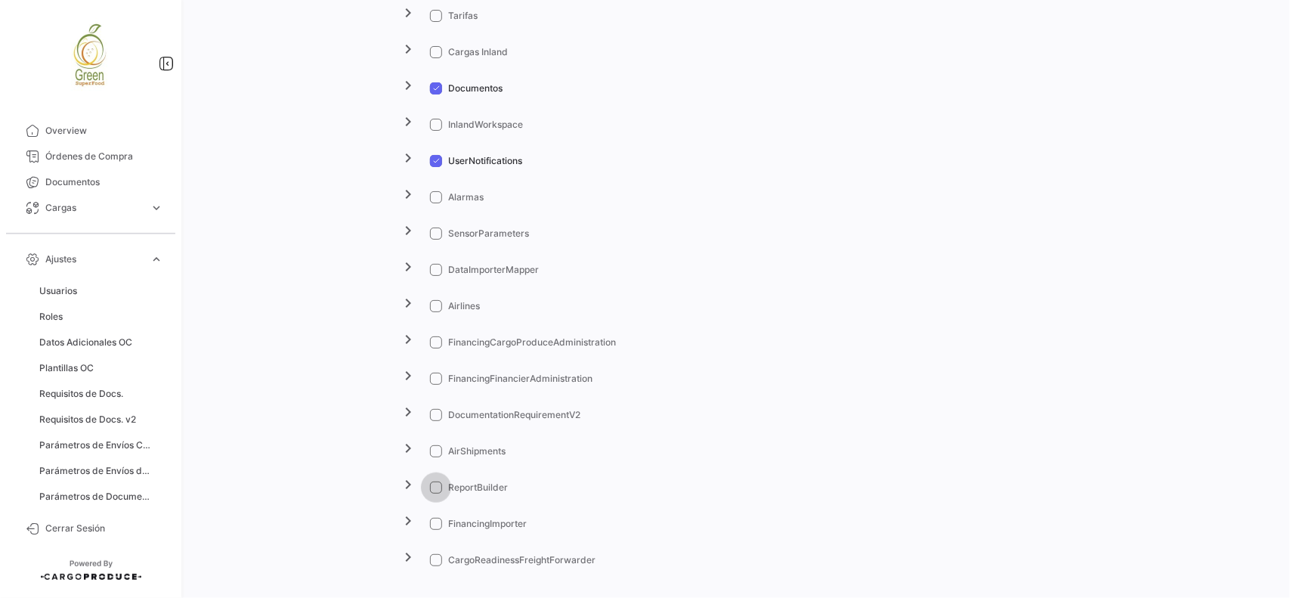
click at [430, 484] on span at bounding box center [436, 487] width 12 height 12
click at [435, 493] on input "ReportBuilder" at bounding box center [435, 493] width 1 height 1
checkbox input "true"
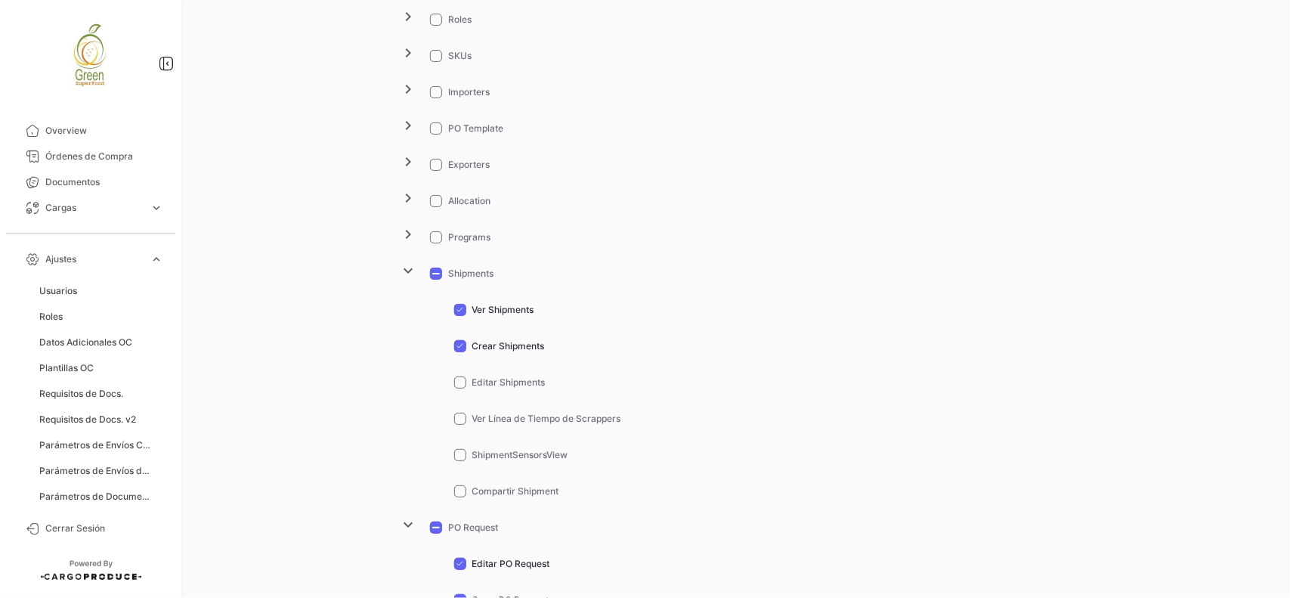
scroll to position [0, 0]
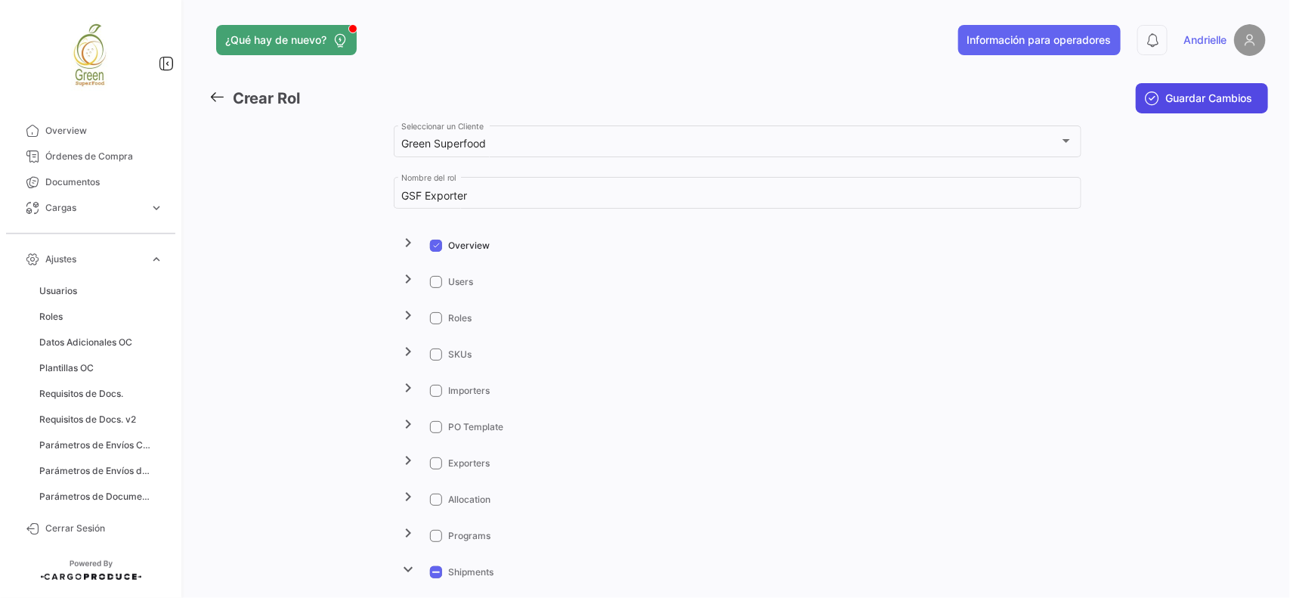
click at [1180, 104] on span "Guardar Cambios" at bounding box center [1209, 98] width 87 height 15
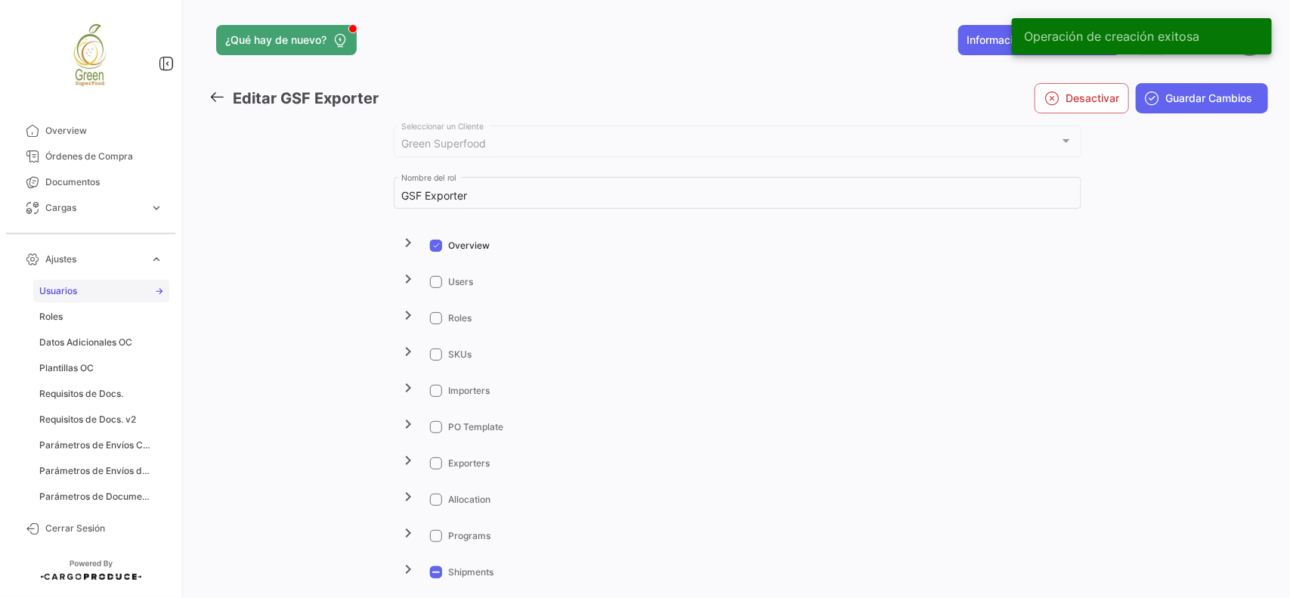
click at [79, 292] on link "Usuarios" at bounding box center [101, 291] width 136 height 23
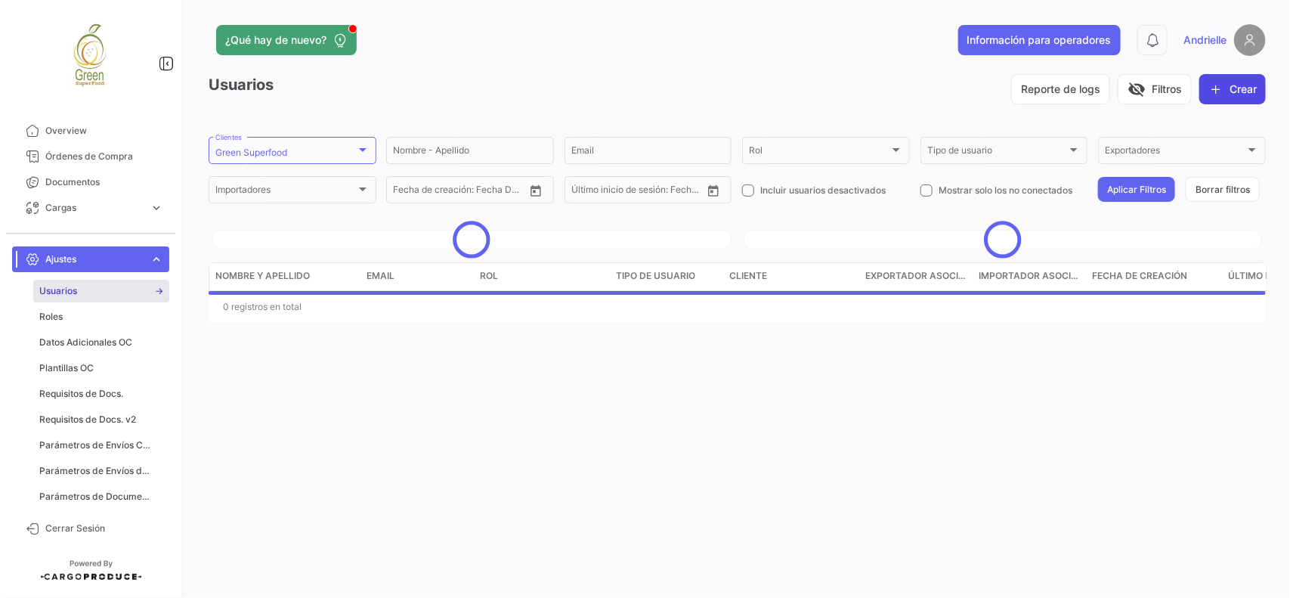
click at [1238, 85] on button "Crear" at bounding box center [1232, 89] width 67 height 30
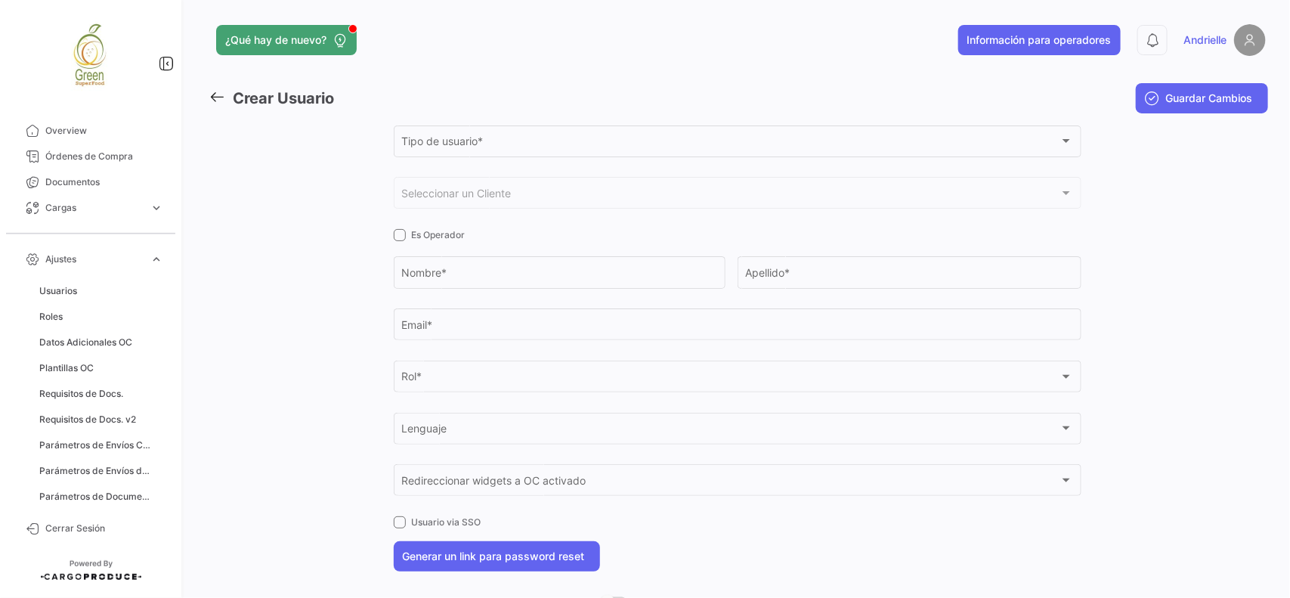
click at [450, 146] on span "Tipo de usuario *" at bounding box center [730, 144] width 658 height 13
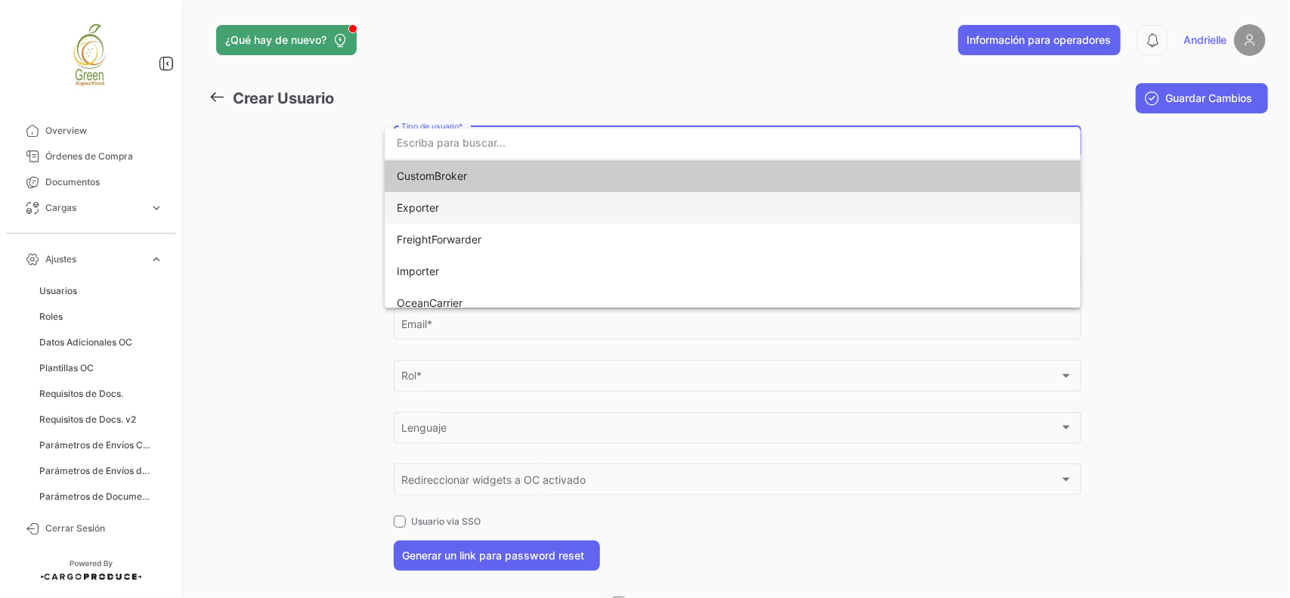
click at [432, 213] on span "Exporter" at bounding box center [418, 207] width 42 height 13
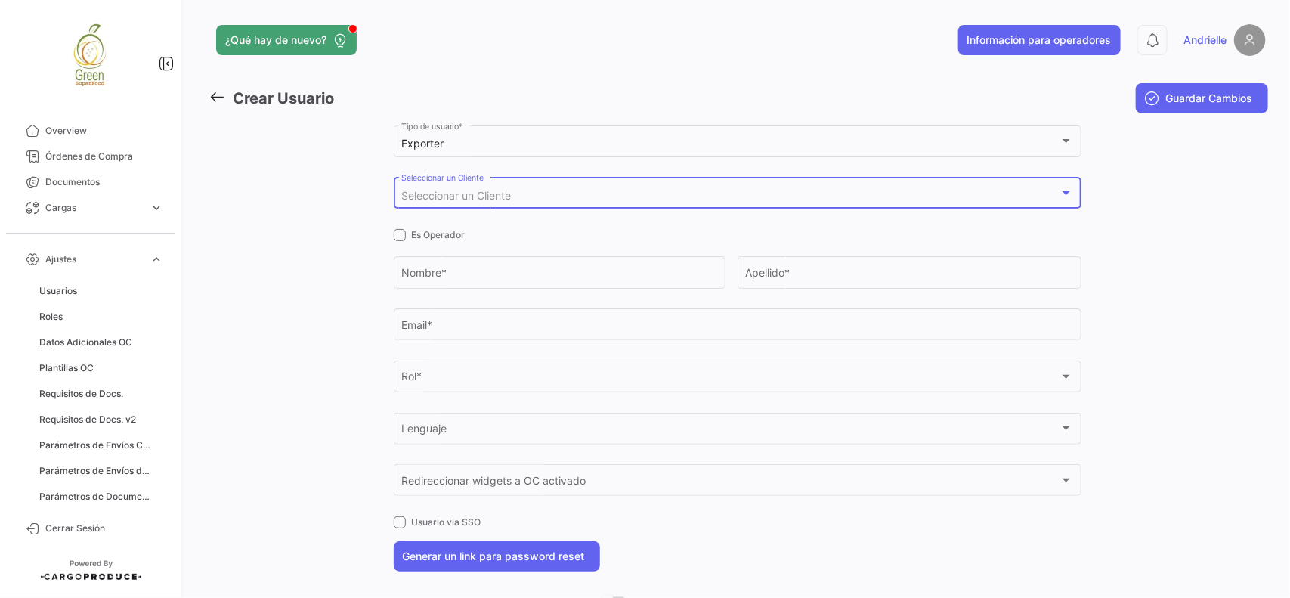
click at [432, 196] on span "Seleccionar un Cliente" at bounding box center [456, 195] width 110 height 13
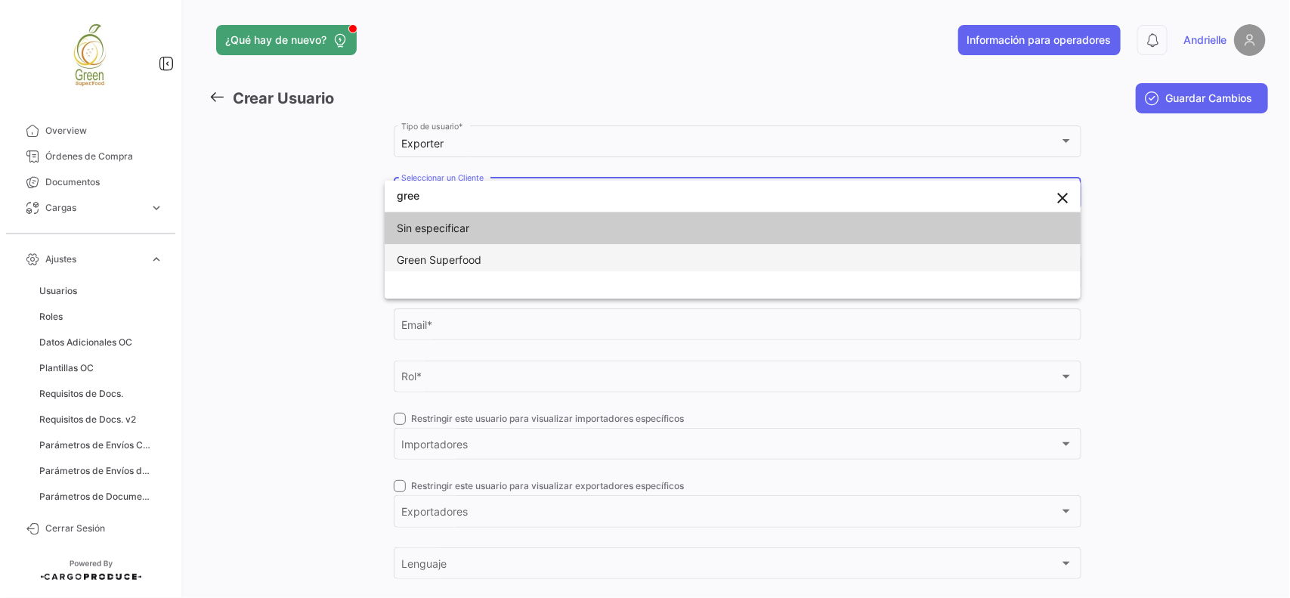
type input "gree"
click at [451, 265] on span "Green Superfood" at bounding box center [439, 259] width 85 height 13
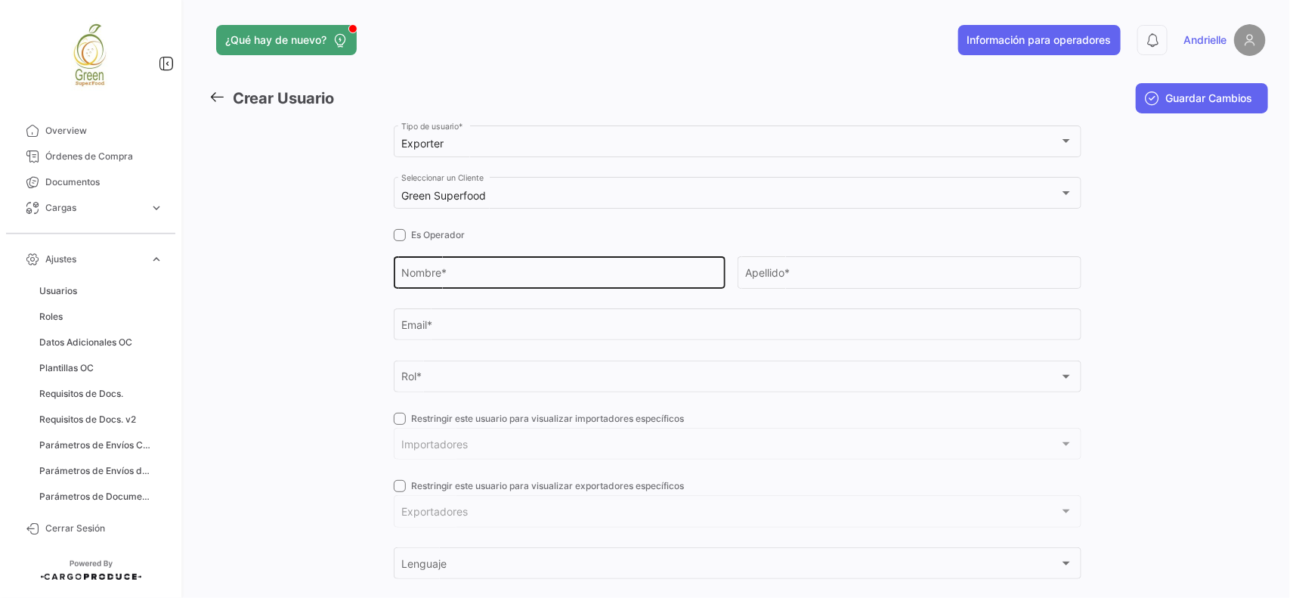
click at [447, 267] on div "Nombre *" at bounding box center [559, 271] width 316 height 35
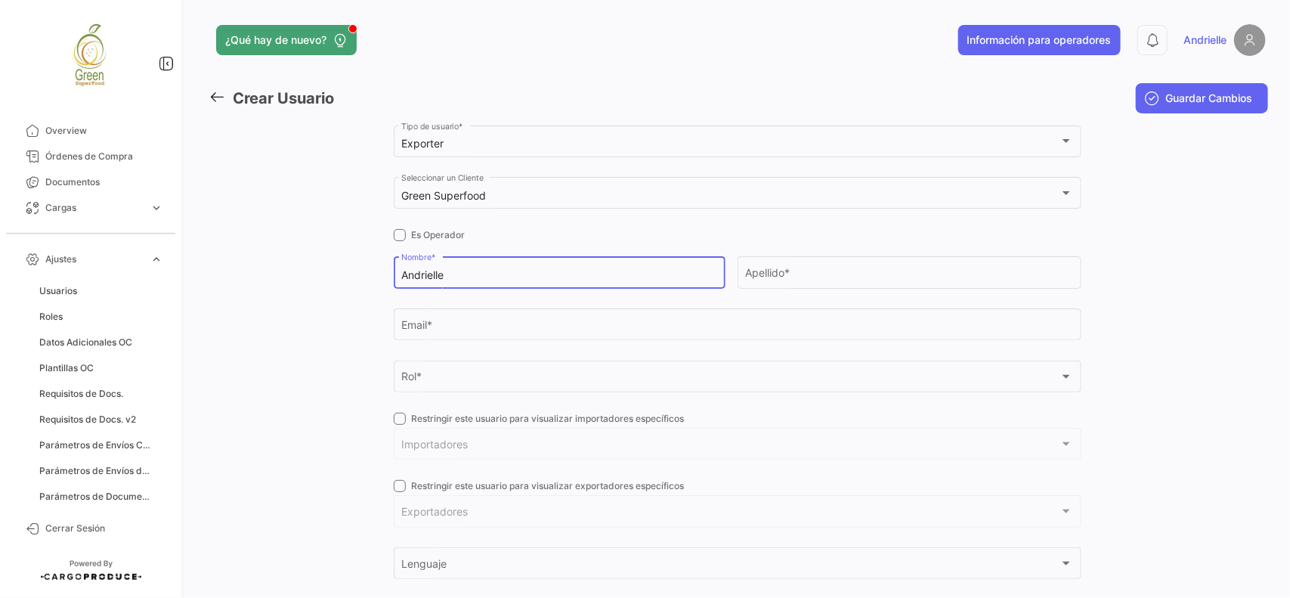
type input "Andrielle"
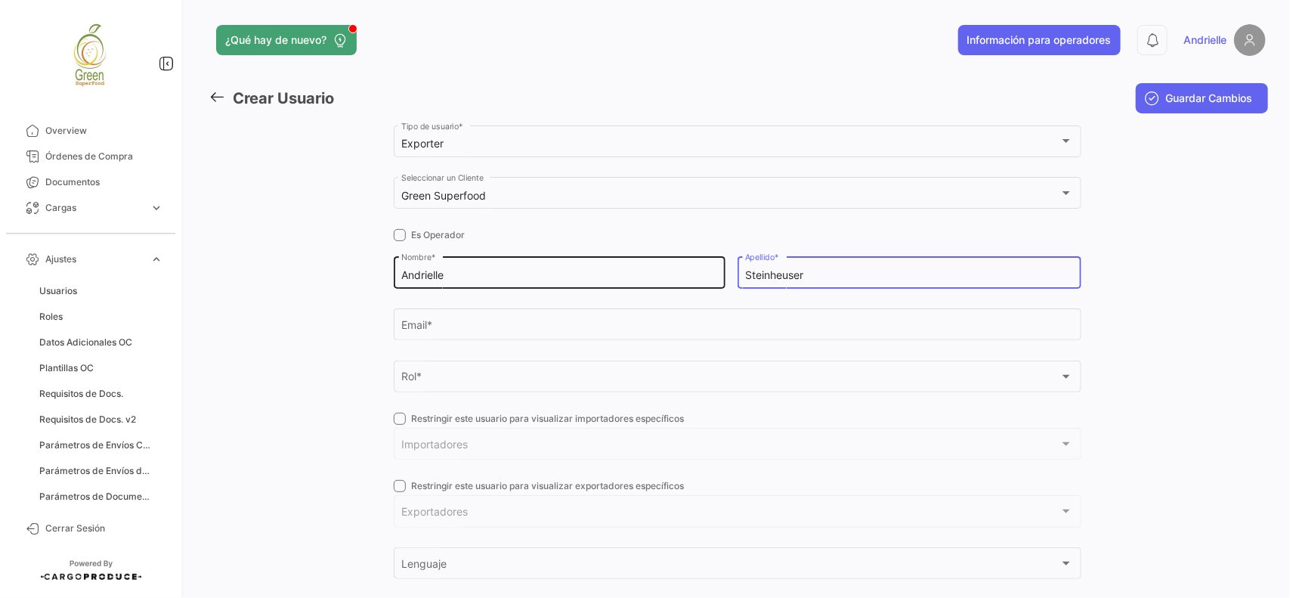
type input "Steinheuser"
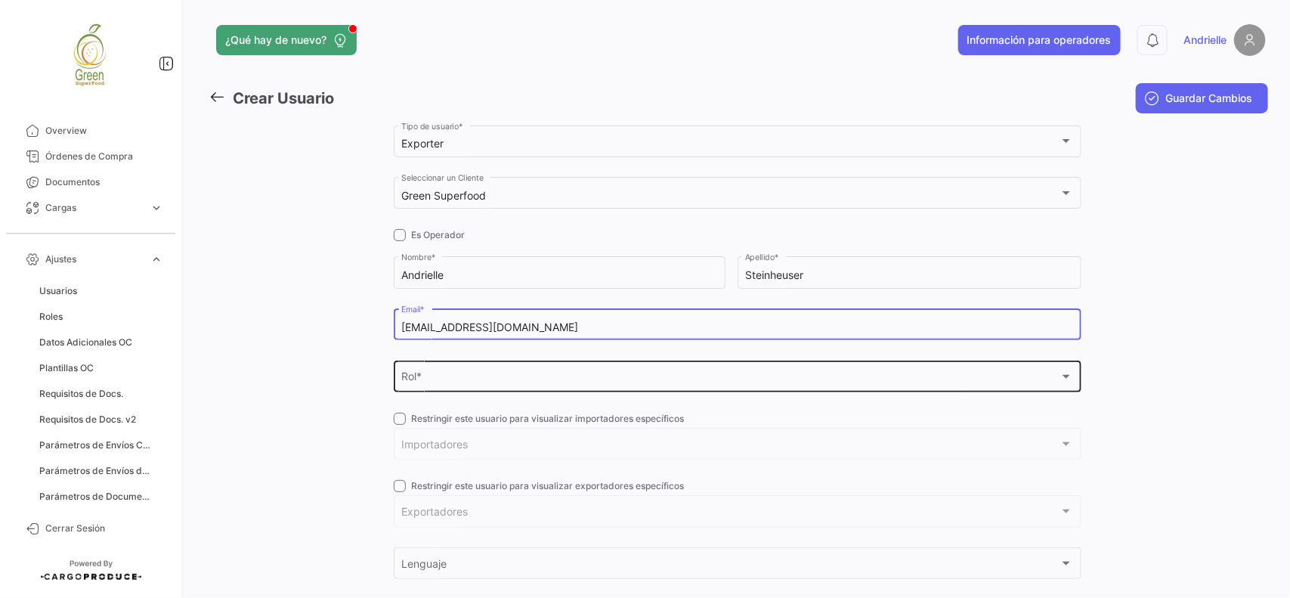
type input "[EMAIL_ADDRESS][DOMAIN_NAME]"
click at [462, 383] on div "Rol *" at bounding box center [730, 379] width 658 height 13
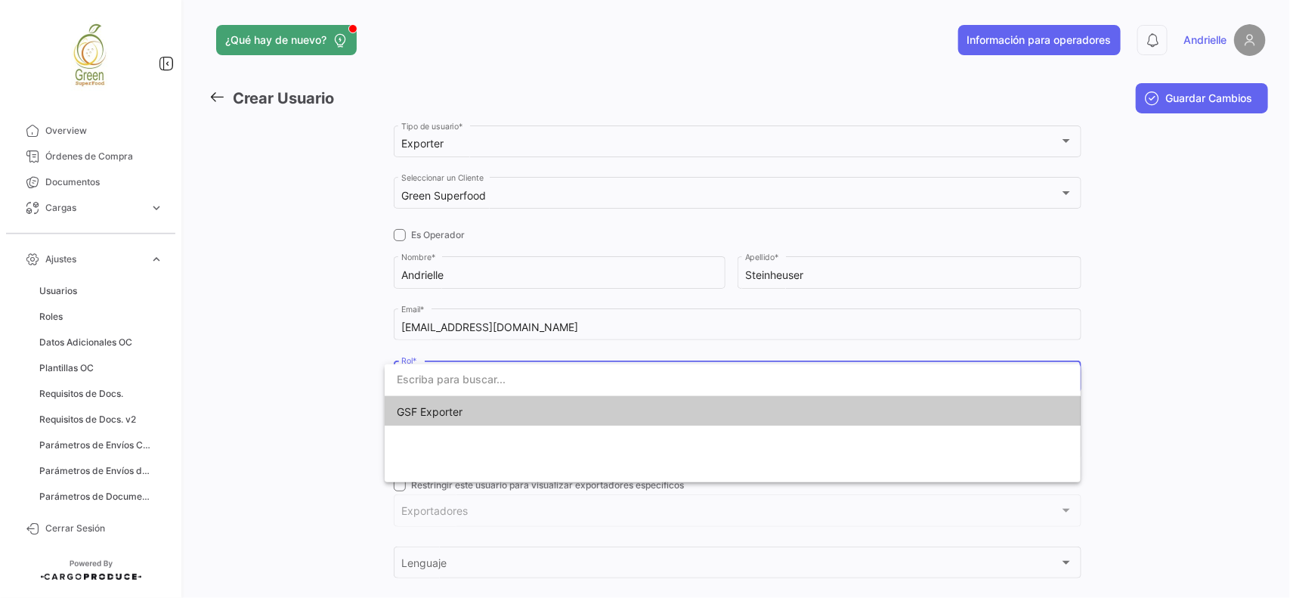
click at [466, 416] on span "GSF Exporter" at bounding box center [503, 412] width 212 height 32
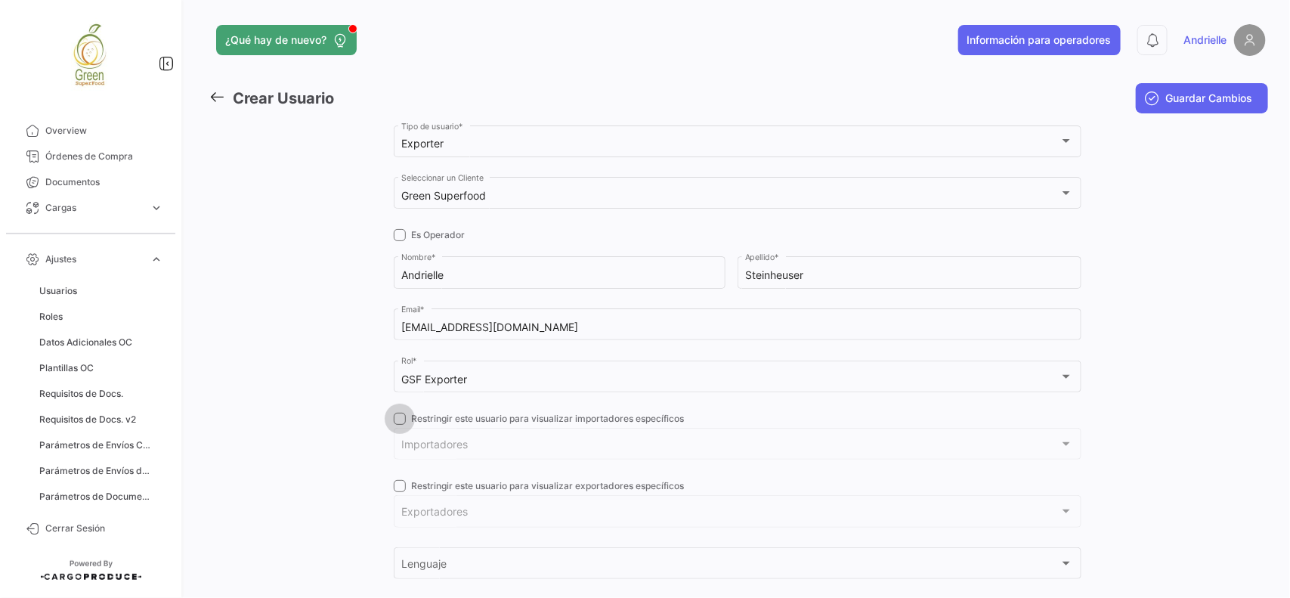
click at [397, 422] on span at bounding box center [400, 419] width 12 height 12
click at [399, 425] on input "Restringir este usuario para visualizar importadores específicos" at bounding box center [399, 425] width 1 height 1
checkbox input "true"
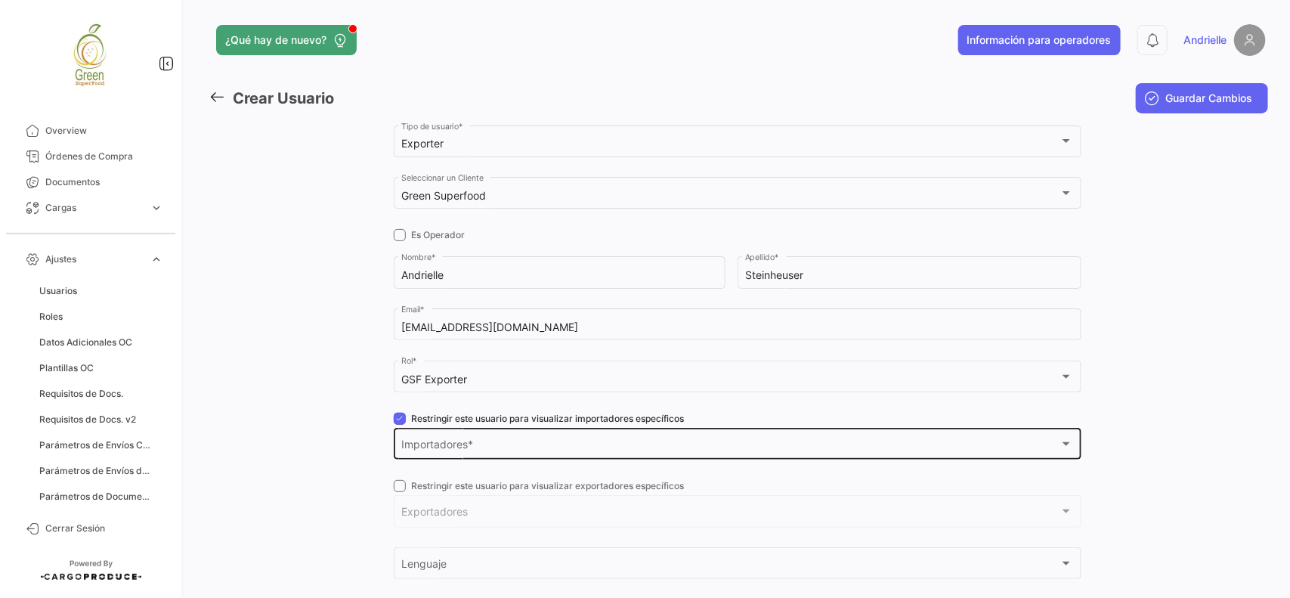
click at [432, 438] on div "Importadores Importadores *" at bounding box center [737, 442] width 672 height 35
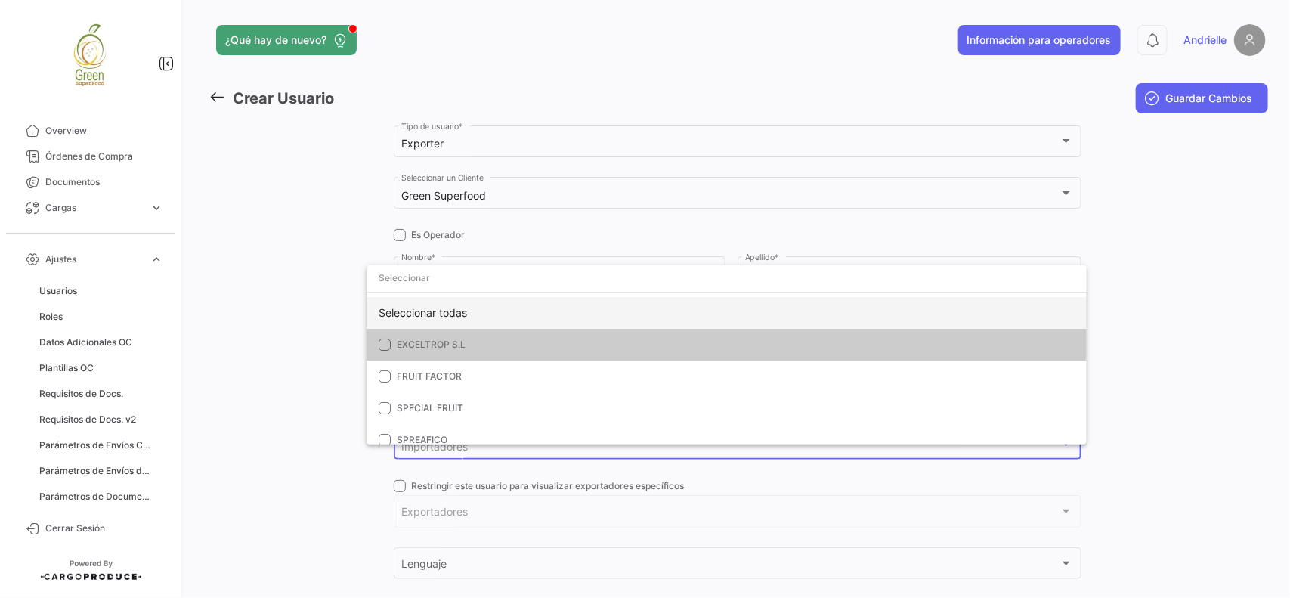
click at [438, 319] on div "Seleccionar todas" at bounding box center [727, 313] width 720 height 32
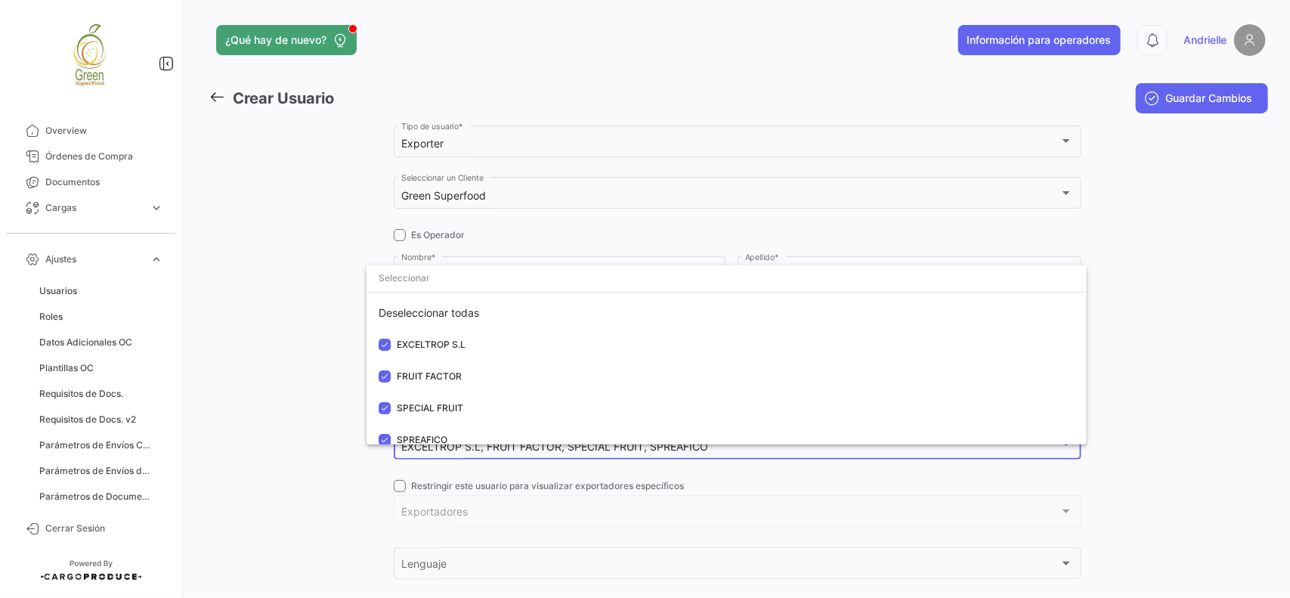
drag, startPoint x: 261, startPoint y: 350, endPoint x: 284, endPoint y: 369, distance: 29.5
click at [262, 351] on div at bounding box center [645, 299] width 1290 height 598
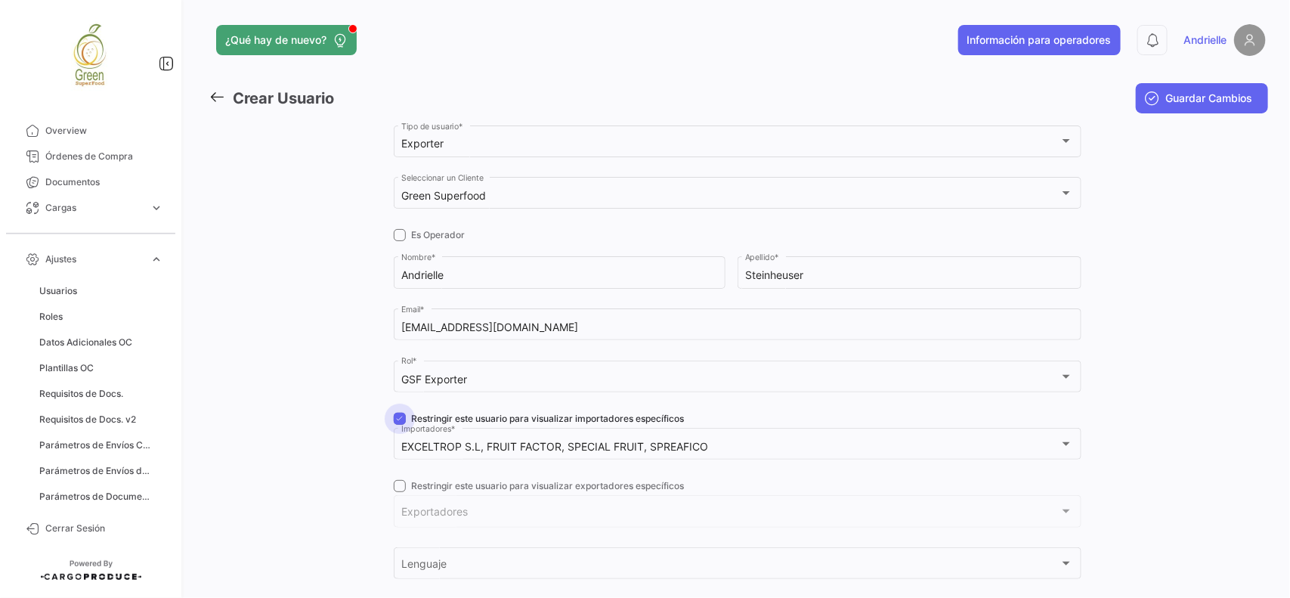
drag, startPoint x: 391, startPoint y: 420, endPoint x: 372, endPoint y: 481, distance: 63.6
click at [394, 427] on div "Exporter Tipo de usuario * Green Superfood Seleccionar un Cliente Es Operador A…" at bounding box center [738, 440] width 688 height 636
click at [394, 484] on span at bounding box center [400, 486] width 12 height 12
click at [399, 492] on input "Restringir este usuario para visualizar exportadores específicos" at bounding box center [399, 492] width 1 height 1
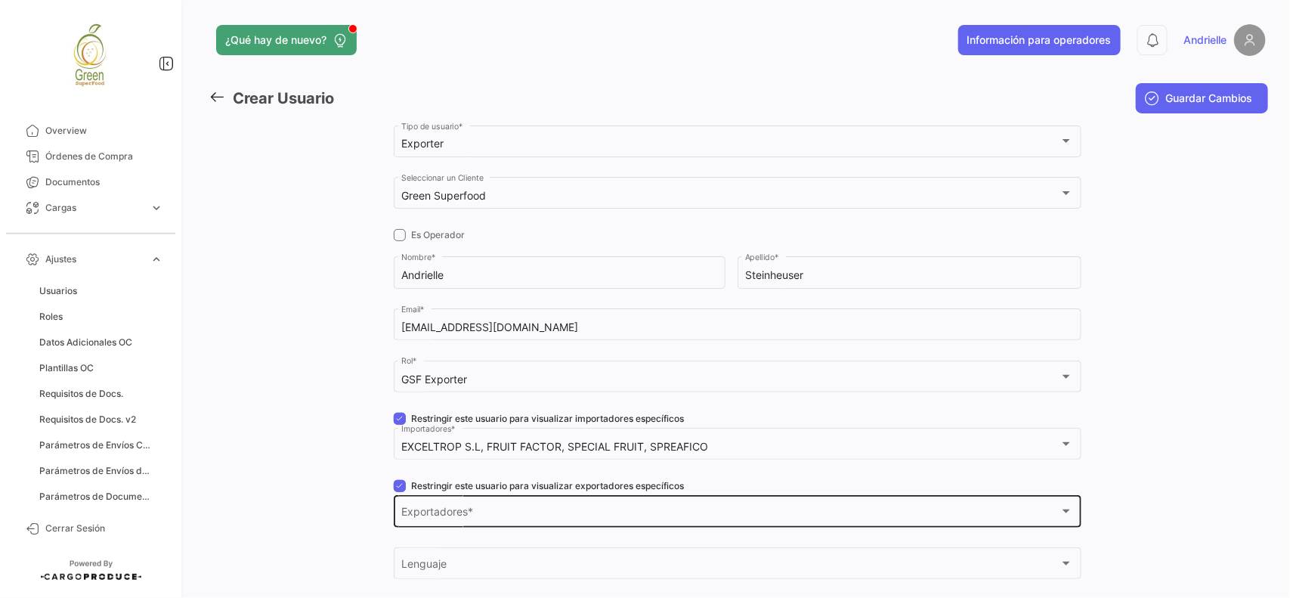
click at [442, 503] on div "Exportadores Exportadores *" at bounding box center [737, 510] width 672 height 35
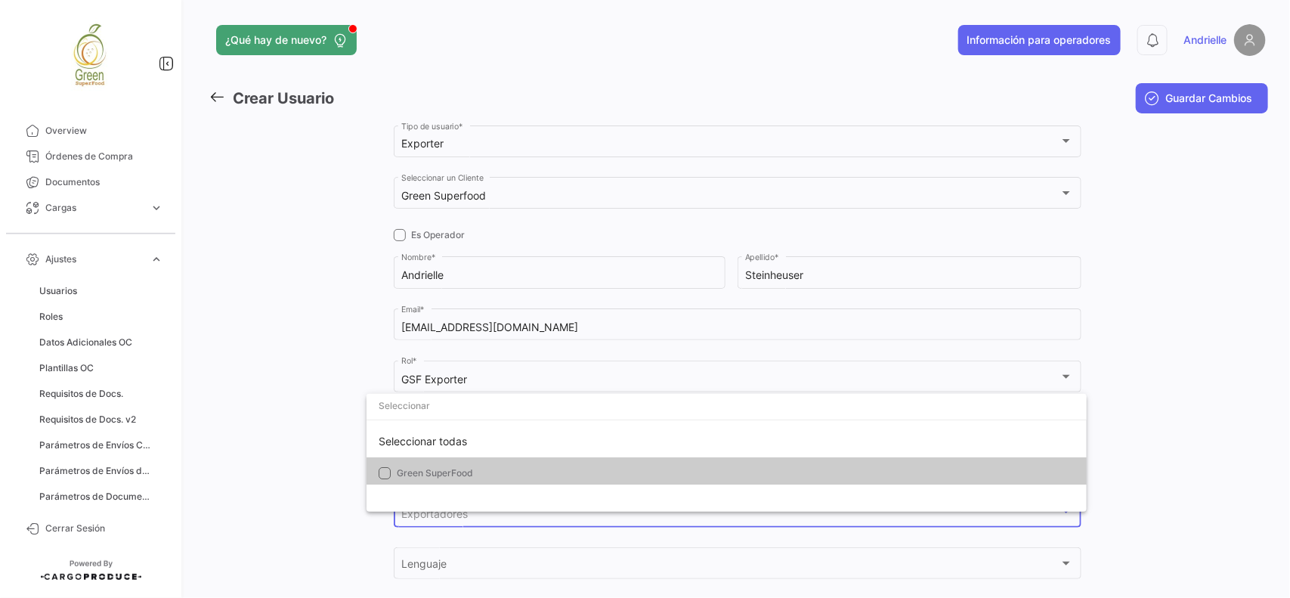
drag, startPoint x: 447, startPoint y: 440, endPoint x: 323, endPoint y: 461, distance: 126.5
click at [448, 446] on div "Seleccionar todas" at bounding box center [727, 441] width 720 height 32
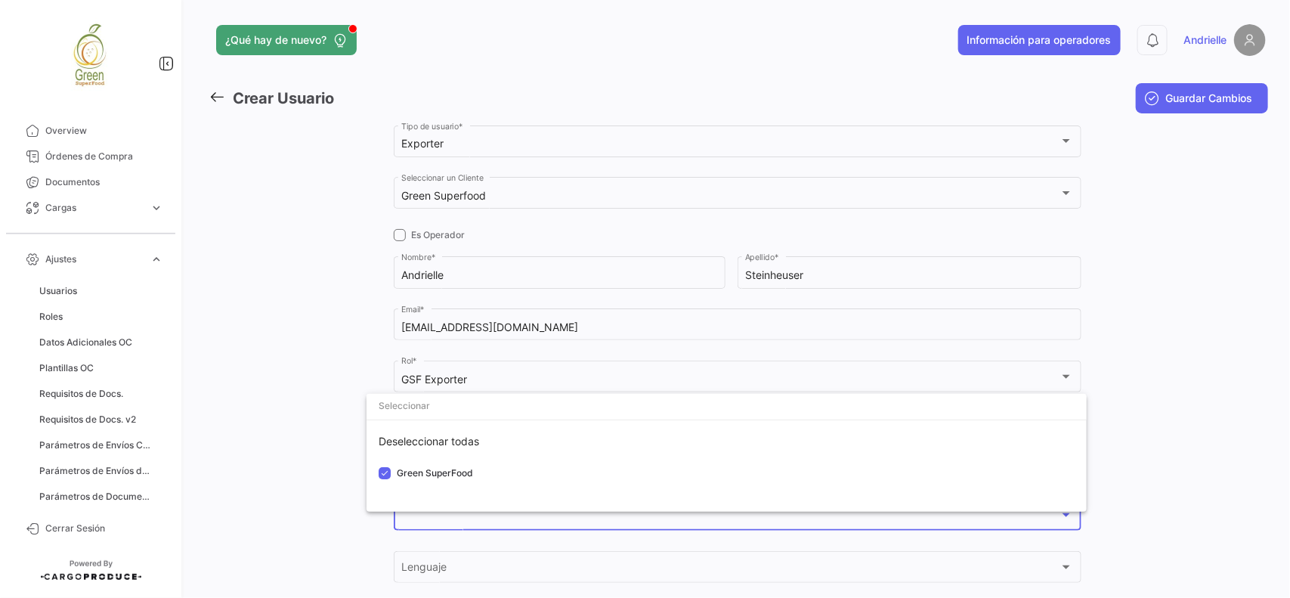
drag, startPoint x: 310, startPoint y: 459, endPoint x: 352, endPoint y: 480, distance: 47.0
click at [311, 459] on div at bounding box center [645, 299] width 1290 height 598
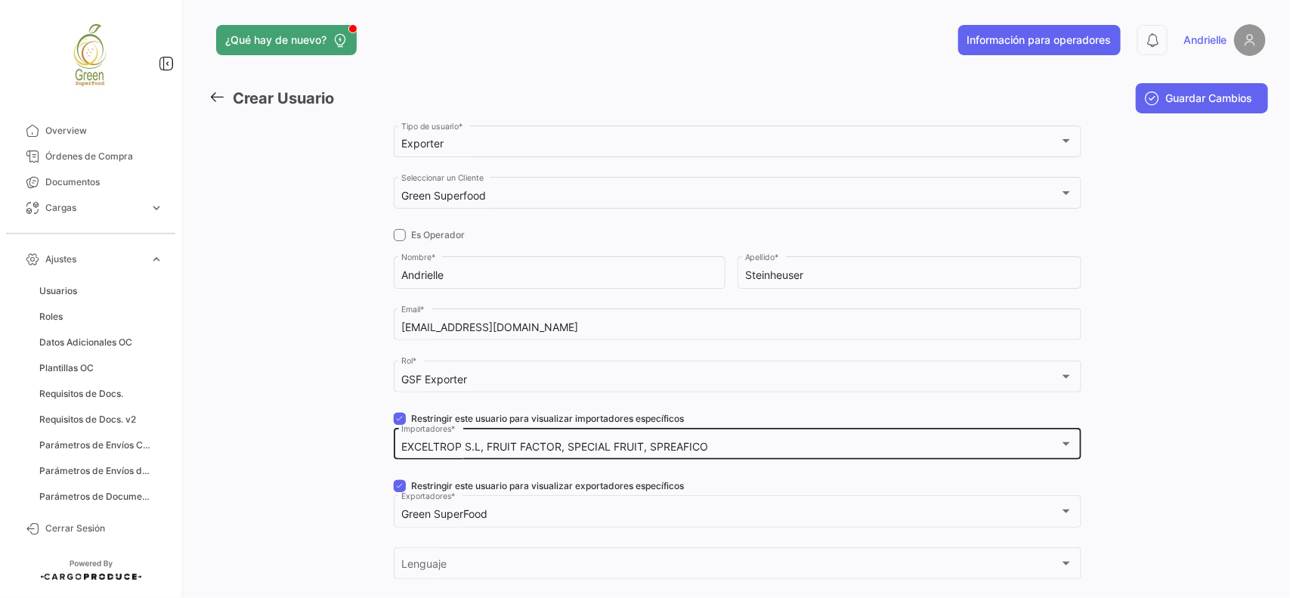
drag, startPoint x: 391, startPoint y: 484, endPoint x: 531, endPoint y: 428, distance: 150.6
click at [394, 484] on span at bounding box center [400, 486] width 12 height 12
click at [399, 492] on input "Restringir este usuario para visualizar exportadores específicos" at bounding box center [399, 492] width 1 height 1
checkbox input "false"
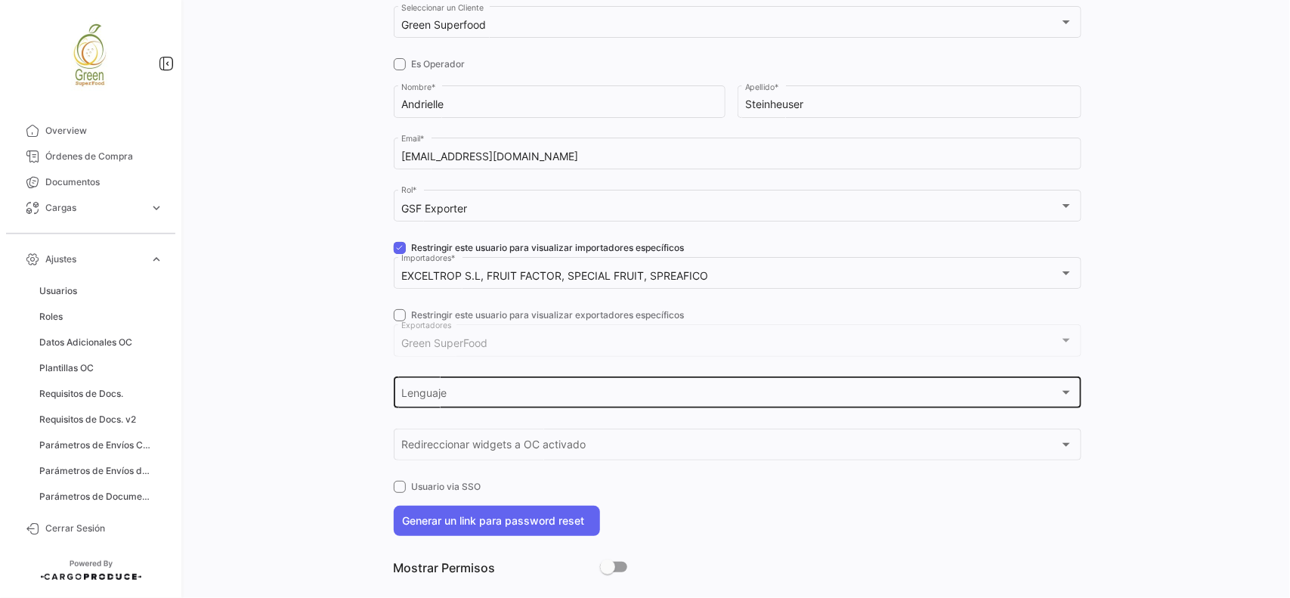
scroll to position [189, 0]
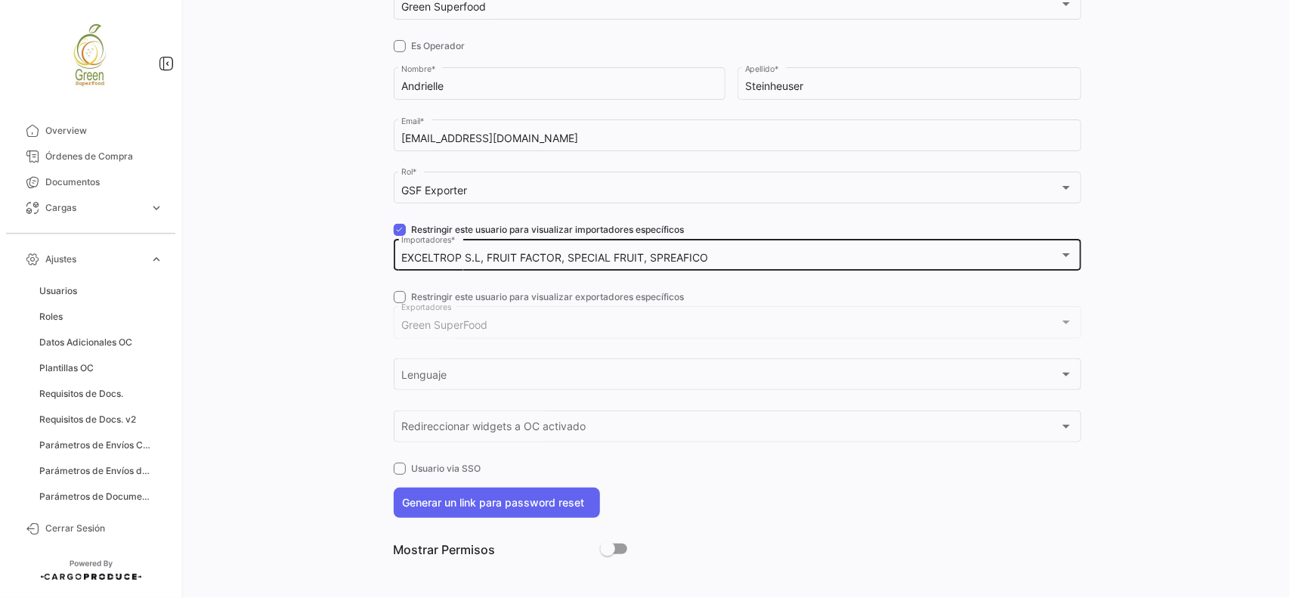
click at [401, 237] on div "EXCELTROP S.L, FRUIT FACTOR, SPECIAL FRUIT, SPREAFICO Importadores *" at bounding box center [737, 254] width 672 height 35
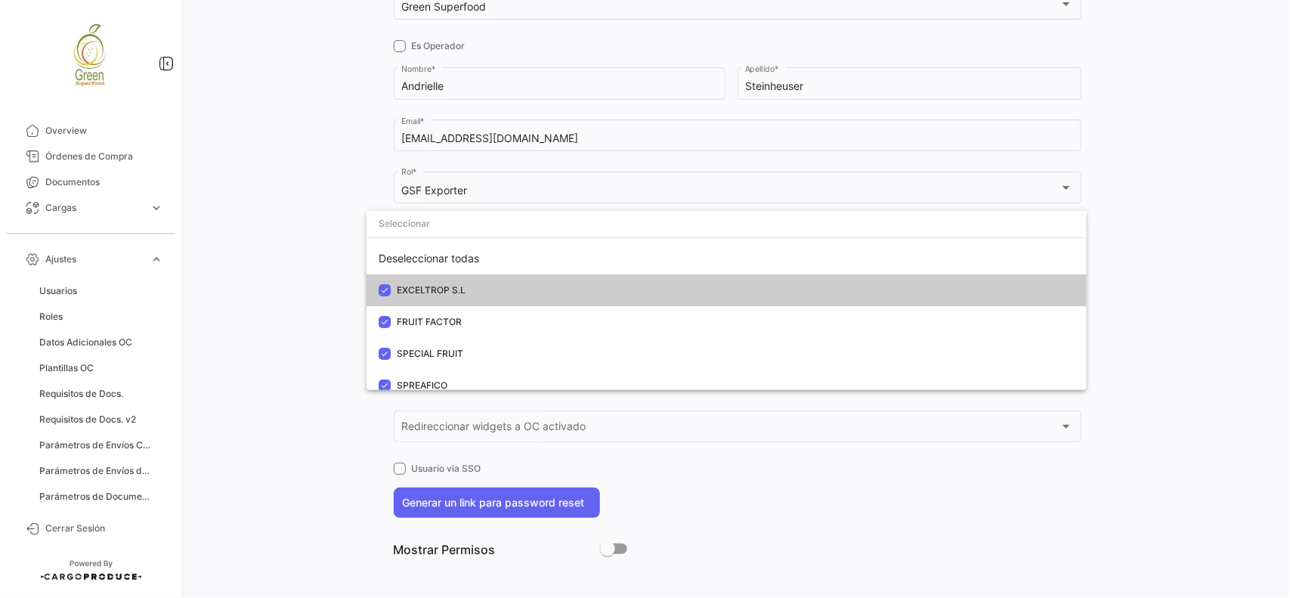
click at [330, 289] on div at bounding box center [645, 299] width 1290 height 598
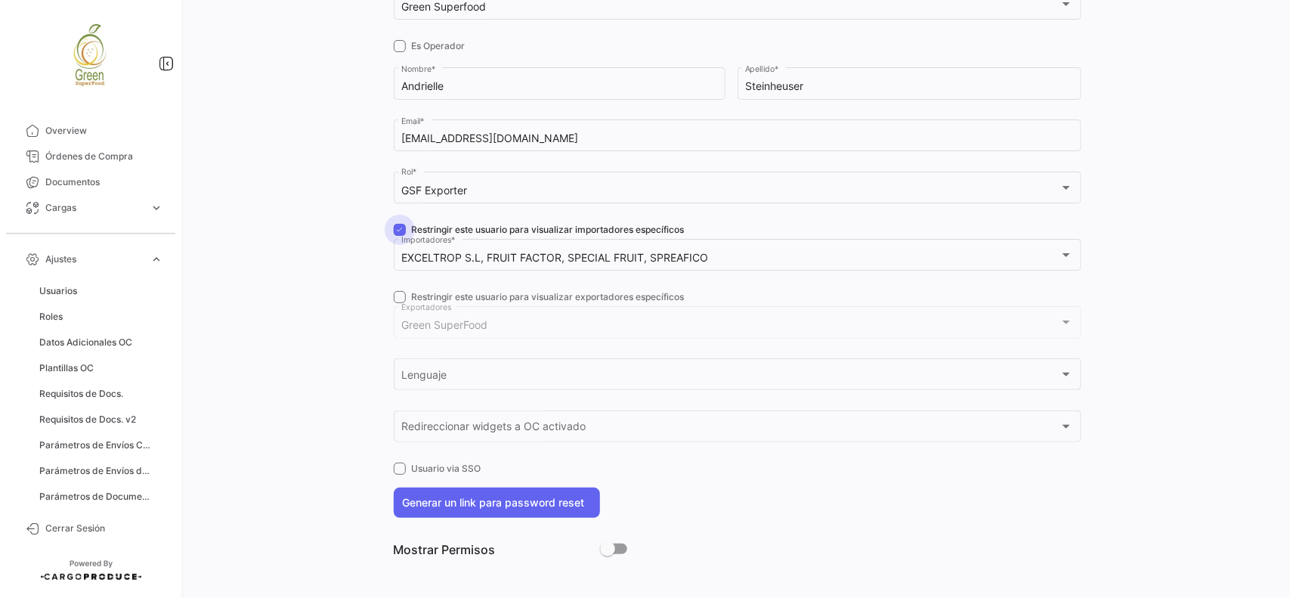
drag, startPoint x: 391, startPoint y: 227, endPoint x: 418, endPoint y: 345, distance: 121.7
click at [394, 227] on span at bounding box center [400, 230] width 12 height 12
click at [399, 236] on input "Restringir este usuario para visualizar importadores específicos" at bounding box center [399, 236] width 1 height 1
checkbox input "false"
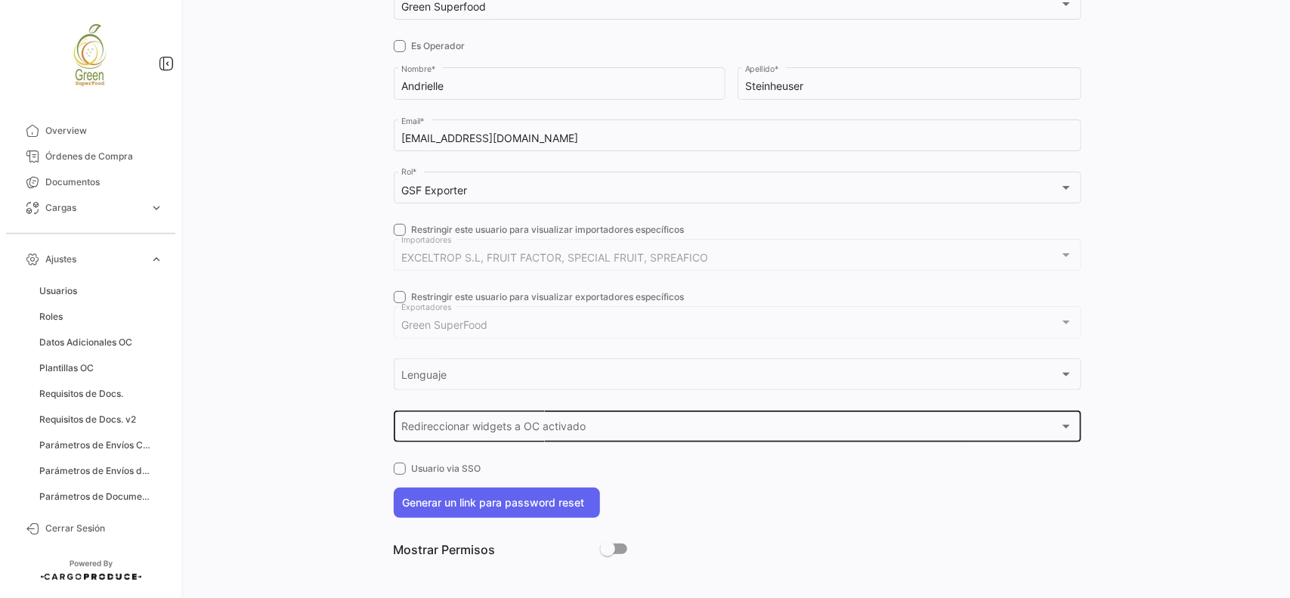
click at [432, 423] on span "Redireccionar widgets a OC activado" at bounding box center [730, 429] width 658 height 13
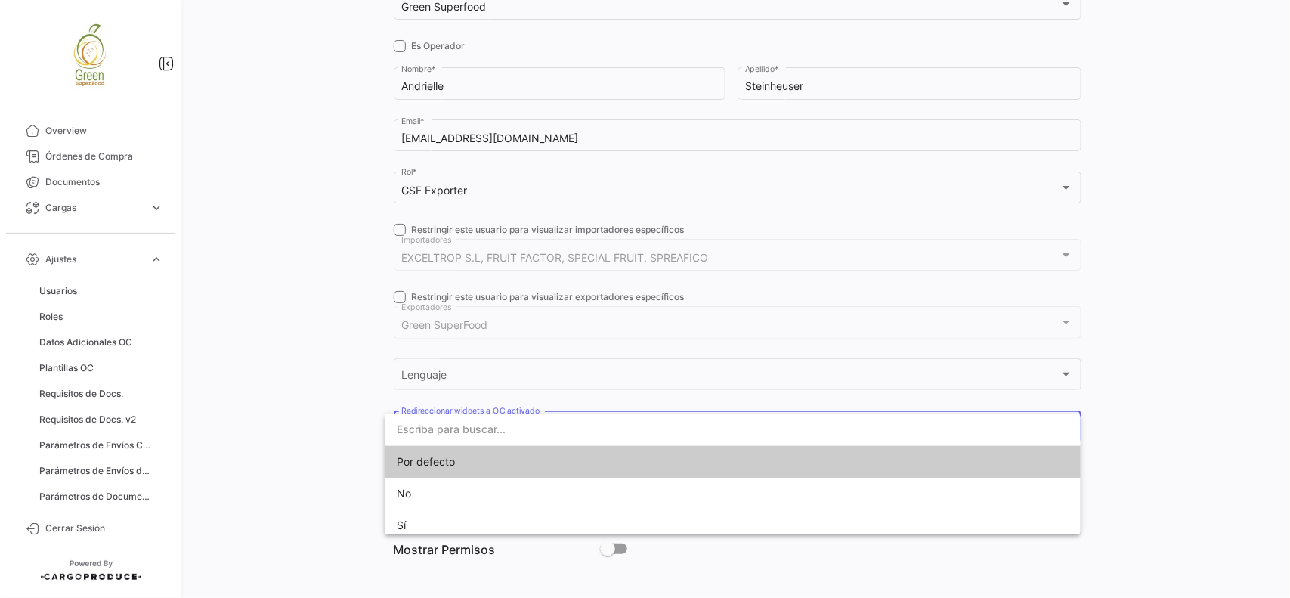
click at [432, 367] on div at bounding box center [645, 299] width 1290 height 598
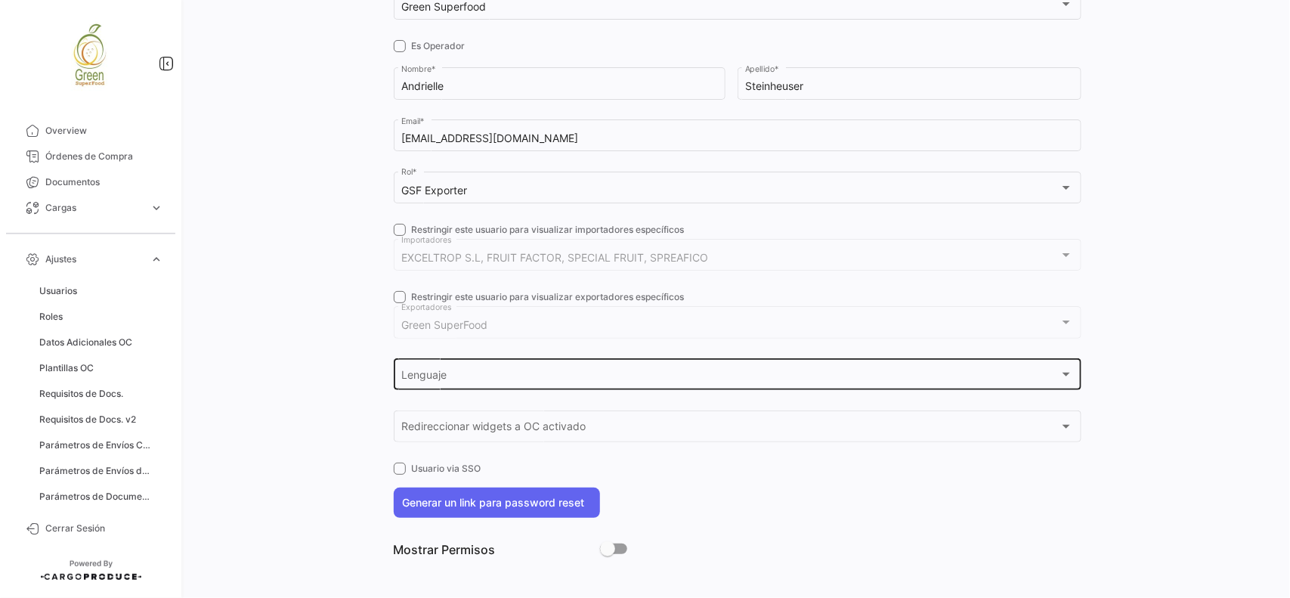
click at [439, 369] on div "Lenguaje Lenguaje" at bounding box center [737, 373] width 672 height 35
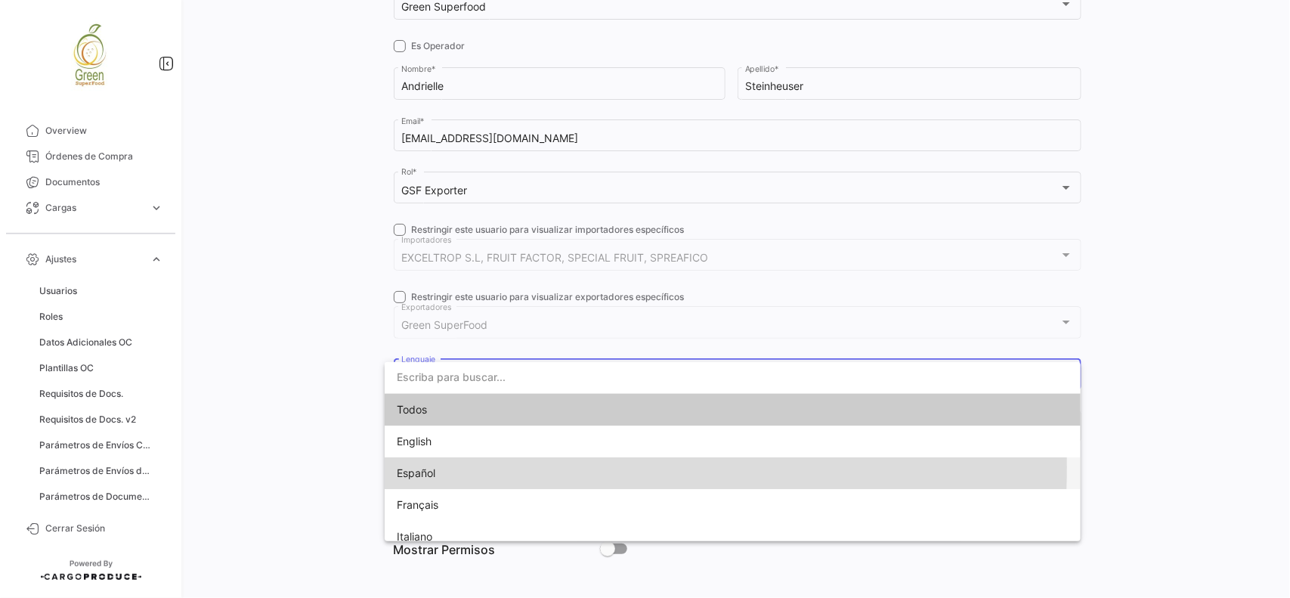
click at [444, 467] on span "Español" at bounding box center [503, 473] width 212 height 32
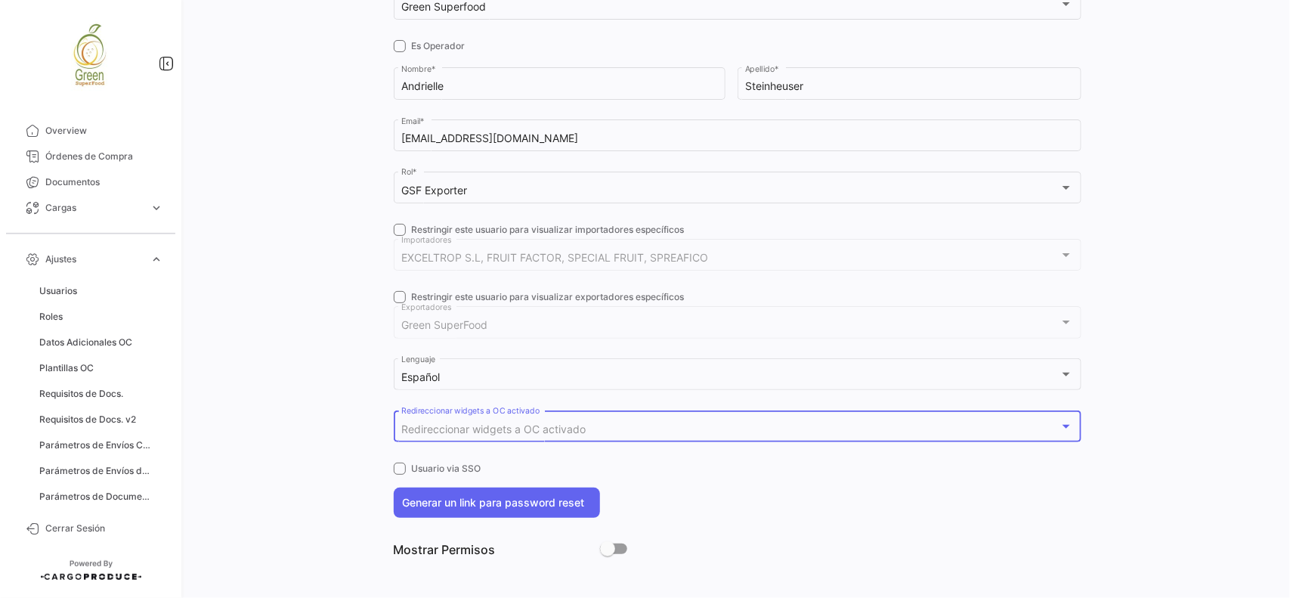
click at [451, 432] on span "Redireccionar widgets a OC activado" at bounding box center [493, 428] width 184 height 13
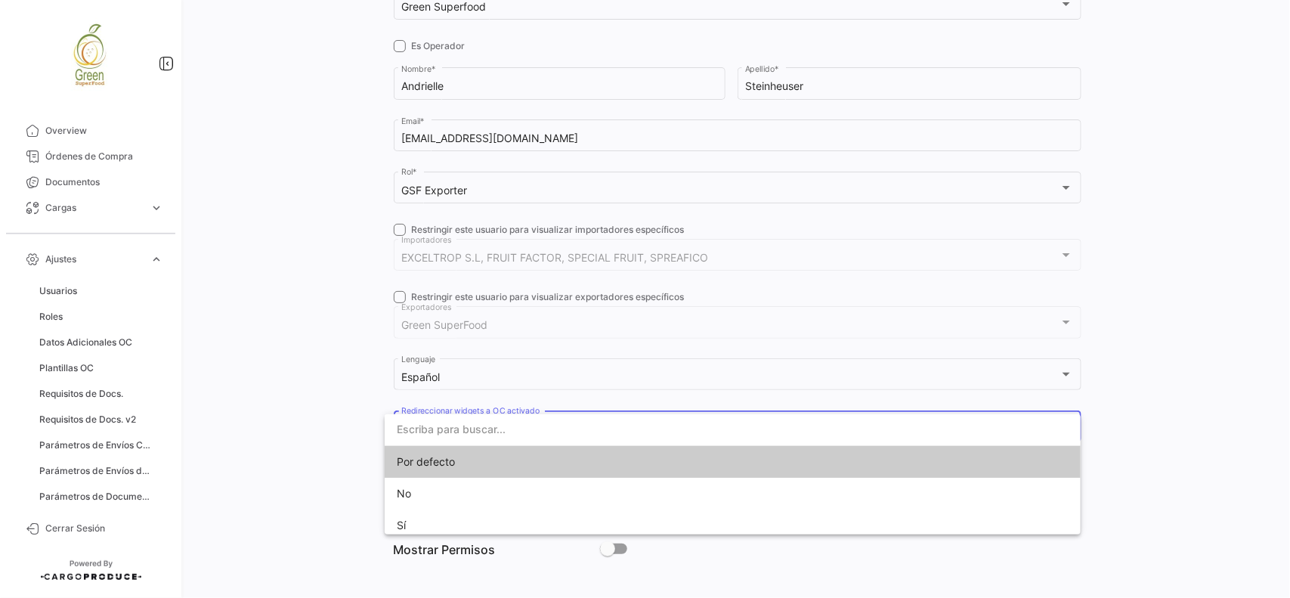
click at [348, 408] on div at bounding box center [645, 299] width 1290 height 598
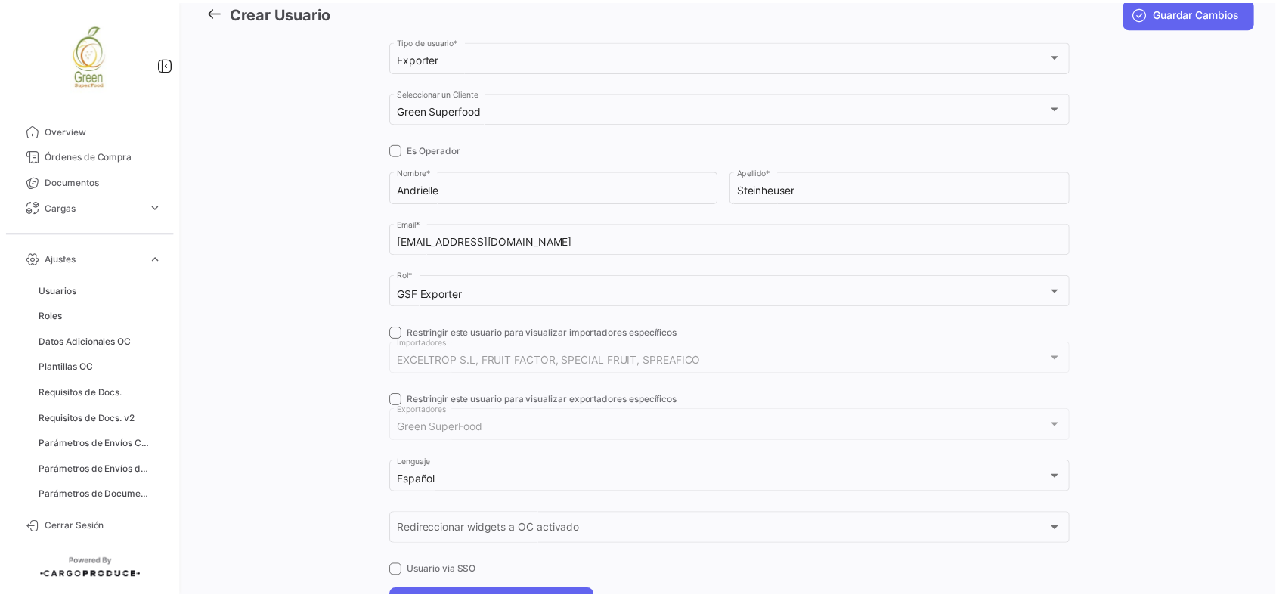
scroll to position [0, 0]
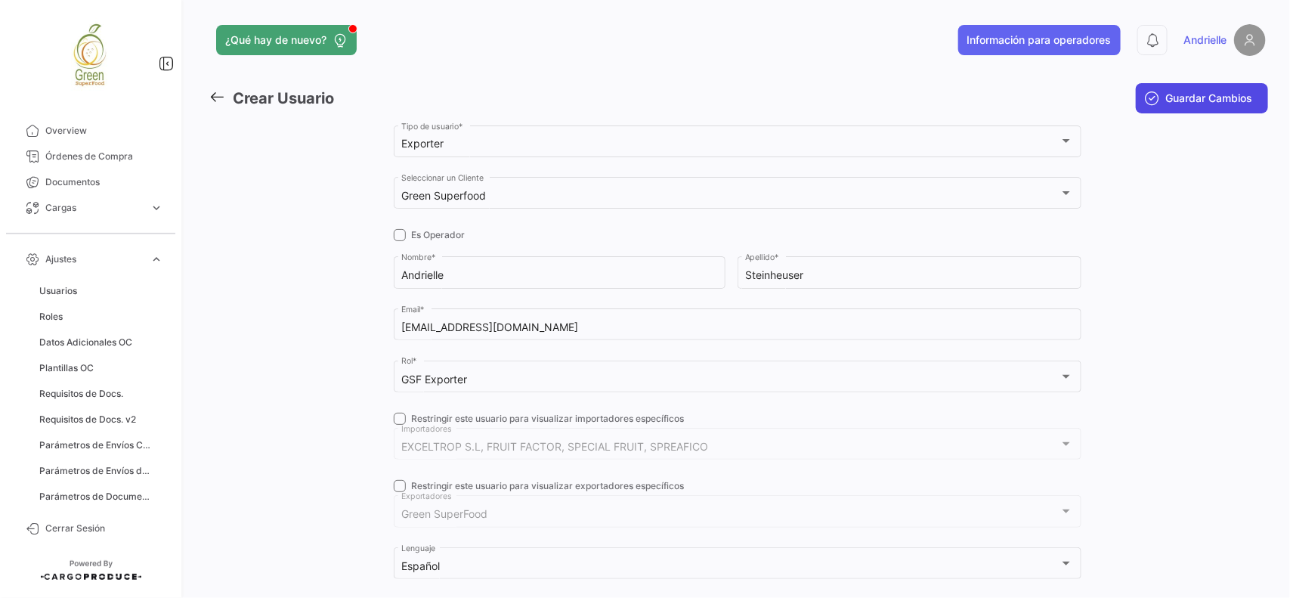
click at [1234, 95] on span "Guardar Cambios" at bounding box center [1209, 98] width 87 height 15
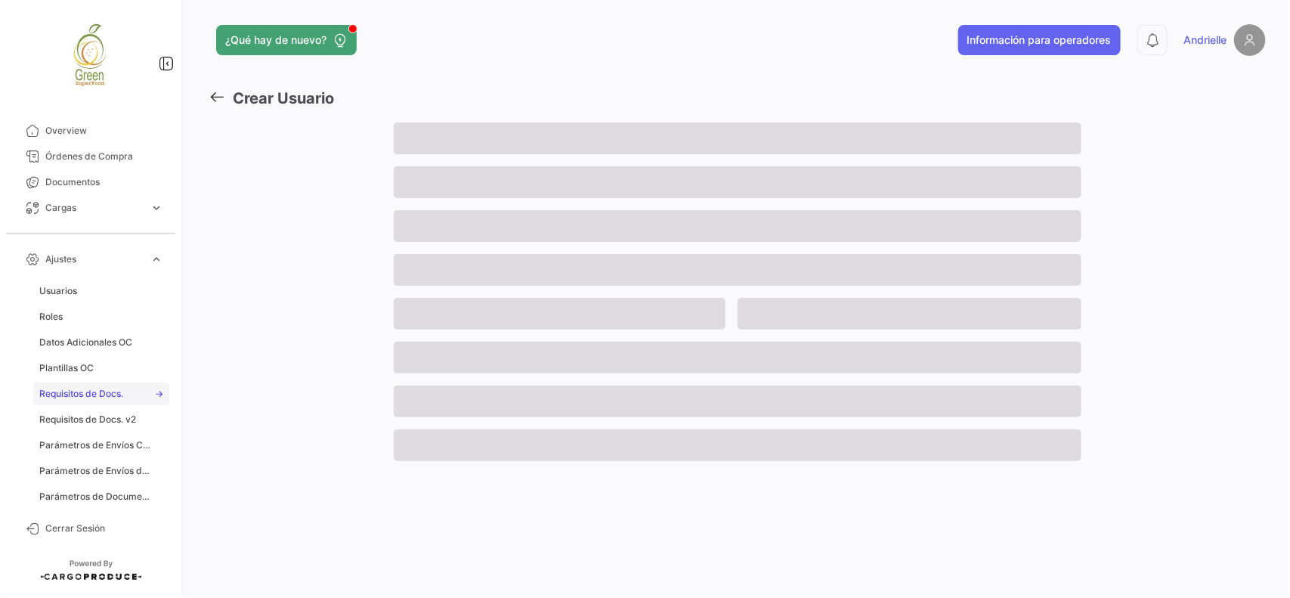
click at [80, 390] on span "Requisitos de Docs." at bounding box center [81, 394] width 84 height 14
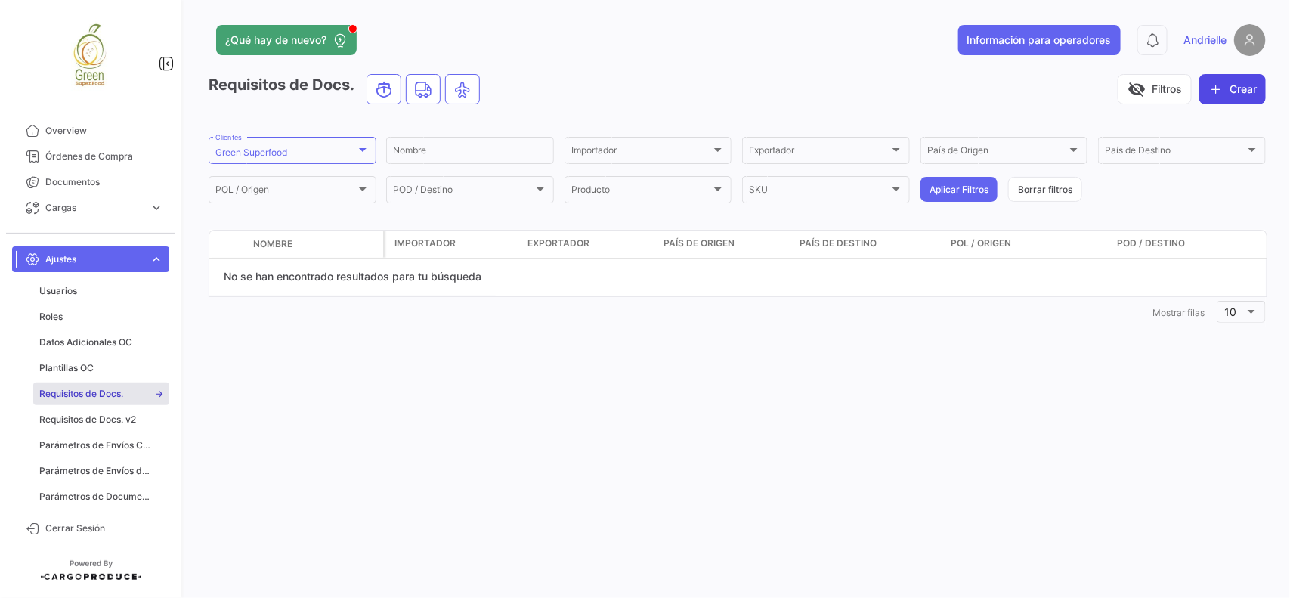
click at [1227, 88] on button "Crear" at bounding box center [1232, 89] width 67 height 30
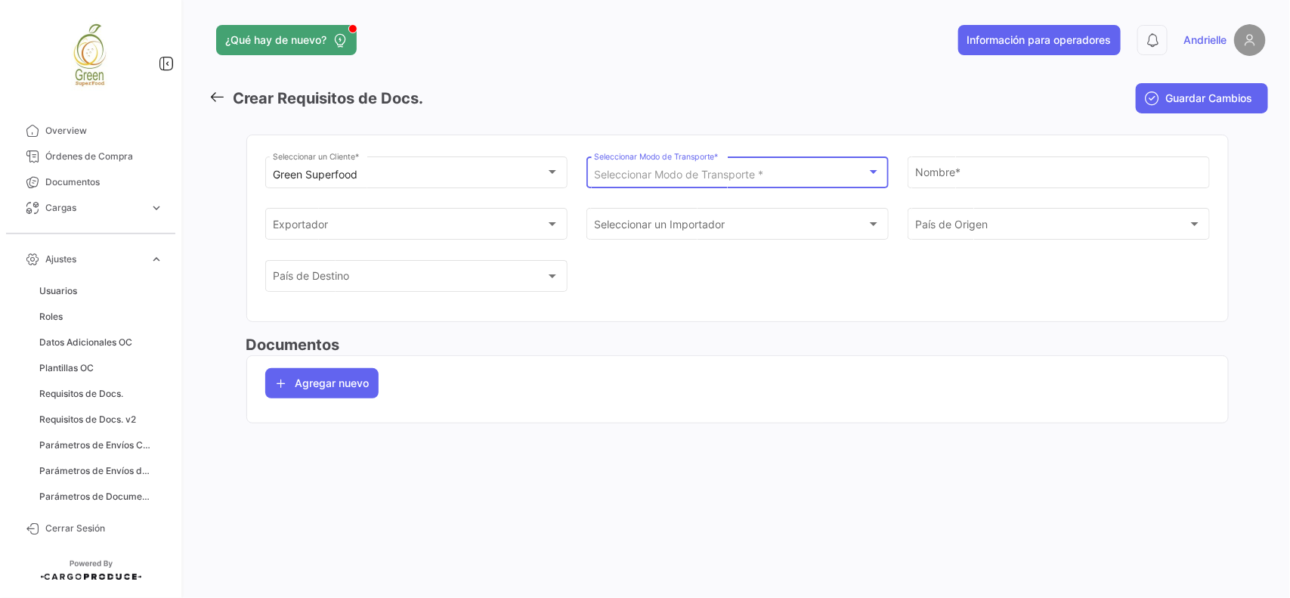
click at [698, 180] on span "Seleccionar Modo de Transporte *" at bounding box center [678, 174] width 169 height 13
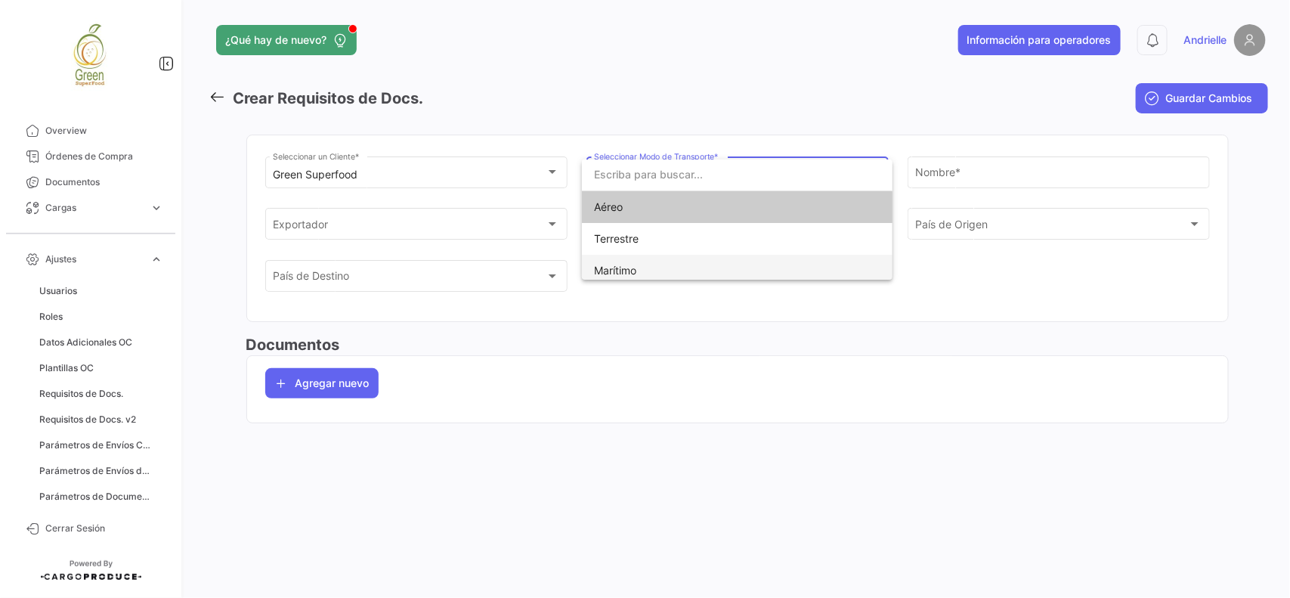
click at [660, 267] on span "Marítimo" at bounding box center [700, 271] width 212 height 32
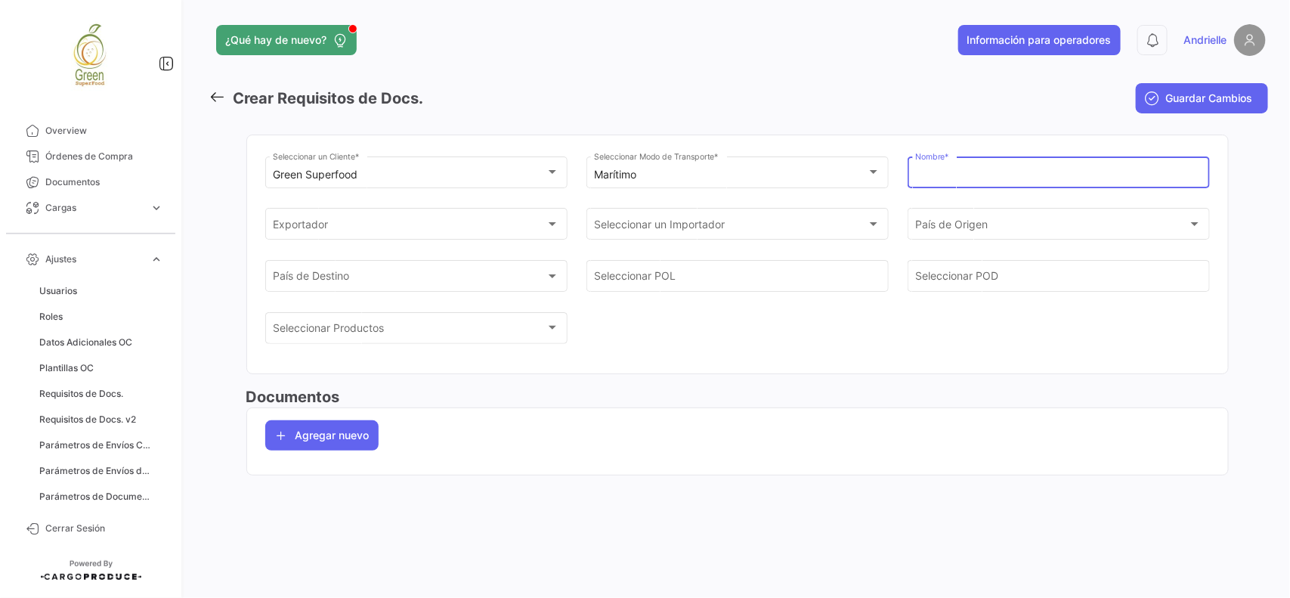
click at [951, 170] on input "Nombre *" at bounding box center [1058, 175] width 286 height 13
type input "Base"
click at [306, 440] on button "Agregar nuevo" at bounding box center [321, 435] width 113 height 30
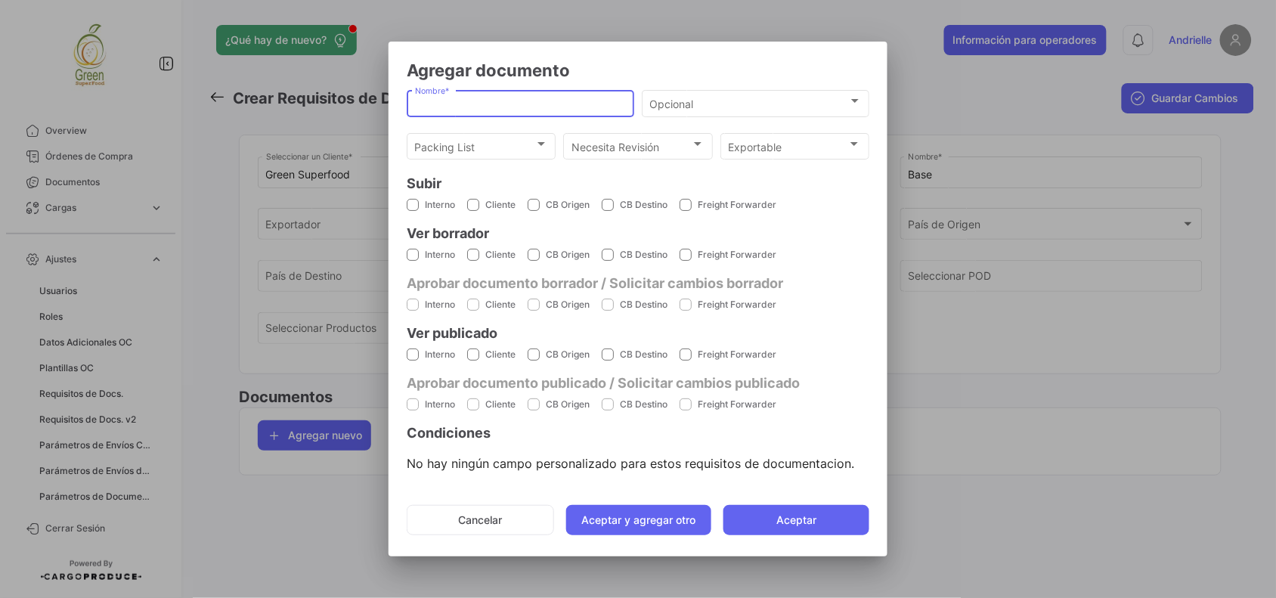
click at [476, 103] on input "Nombre *" at bounding box center [521, 103] width 212 height 13
type input "BL"
click at [741, 111] on div "Opcional Opcional" at bounding box center [756, 101] width 212 height 29
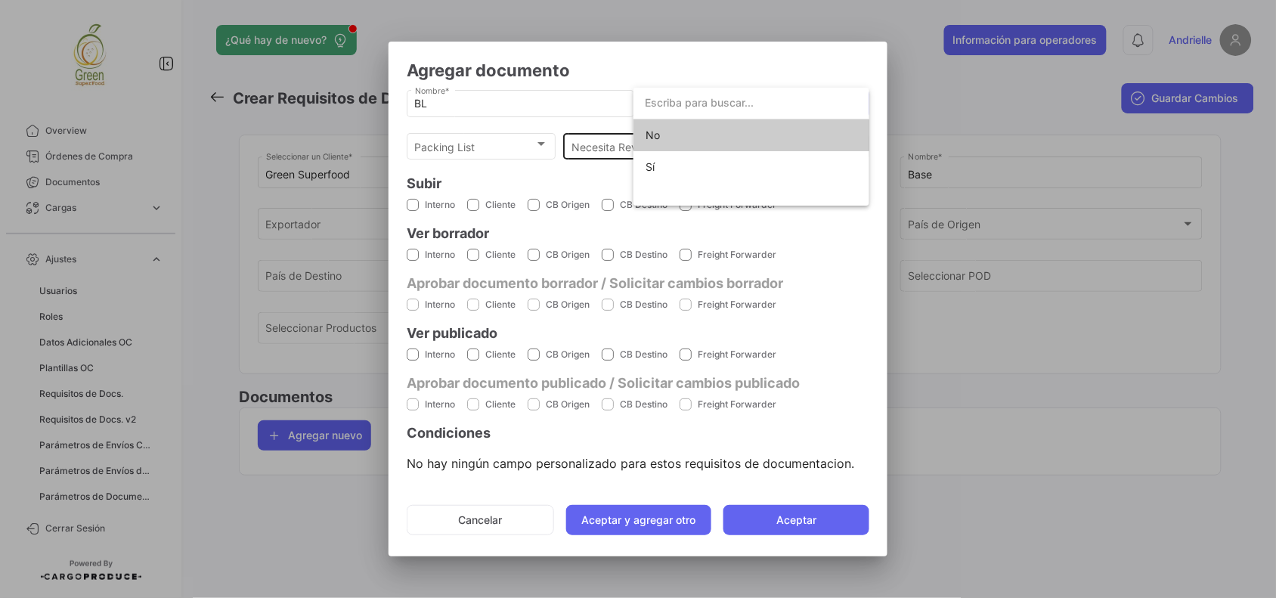
click at [682, 130] on span "No" at bounding box center [751, 135] width 212 height 32
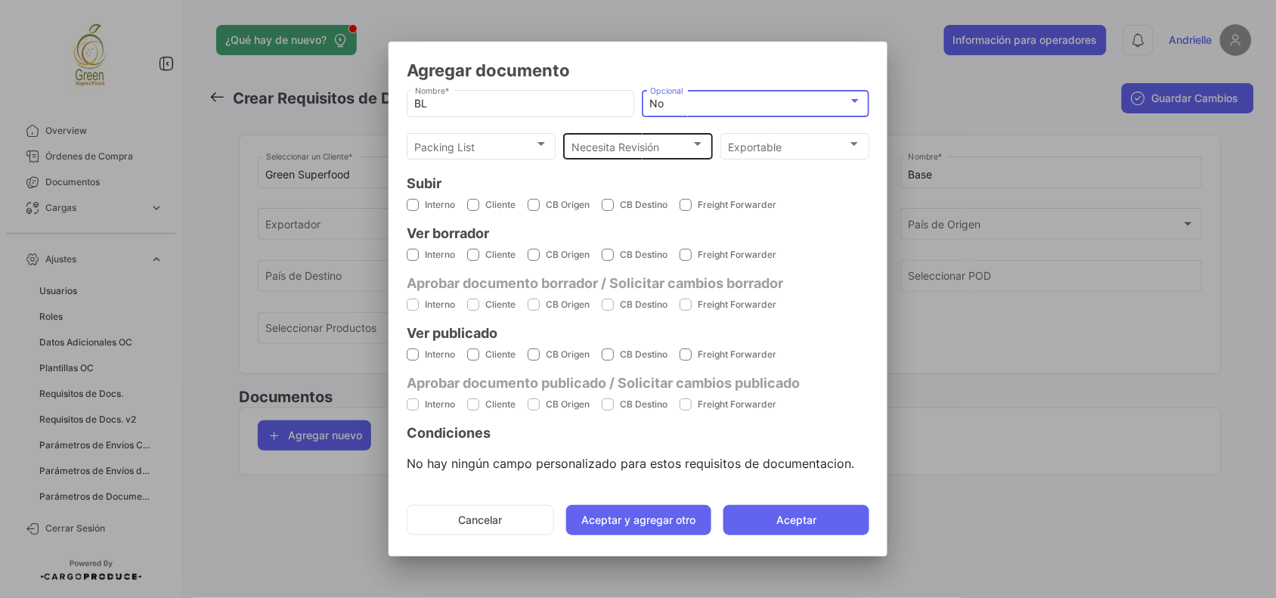
click at [586, 142] on span "Necesita Revisión" at bounding box center [630, 147] width 119 height 13
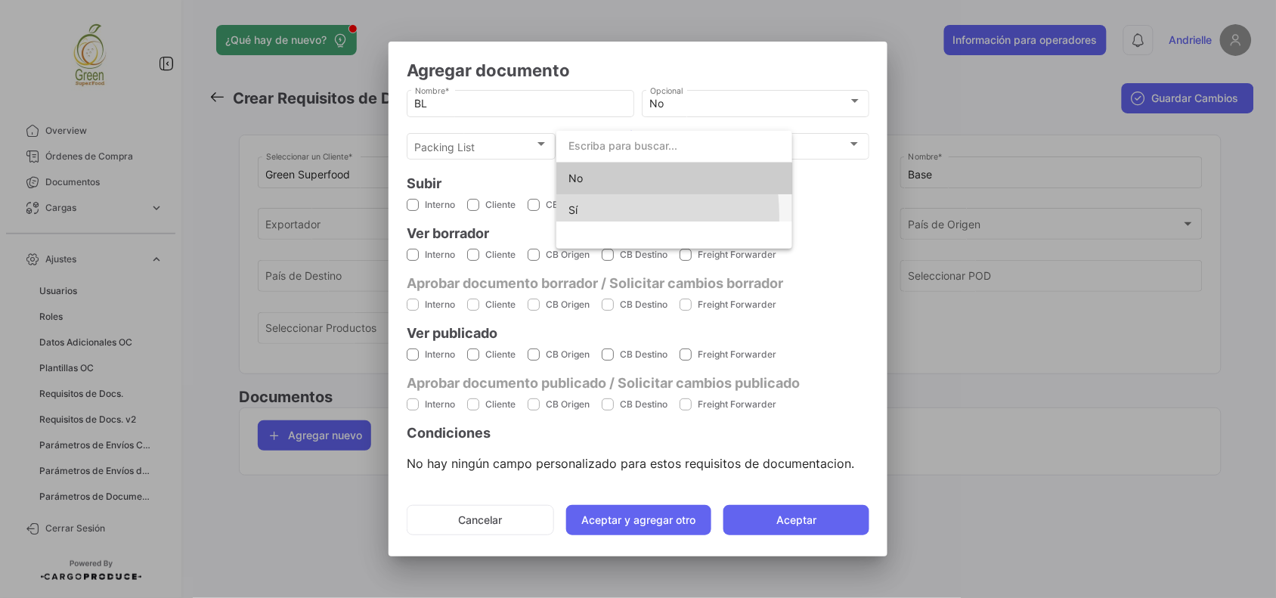
click at [575, 216] on span "Sí" at bounding box center [572, 209] width 9 height 13
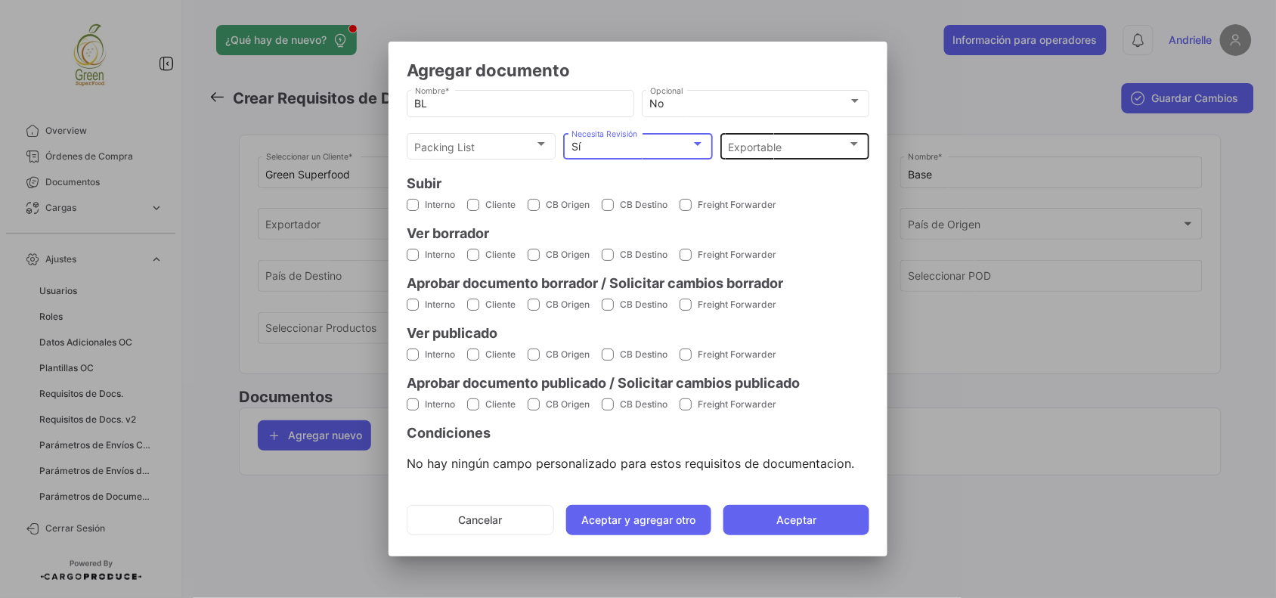
click at [805, 145] on div "Exportable" at bounding box center [787, 147] width 119 height 13
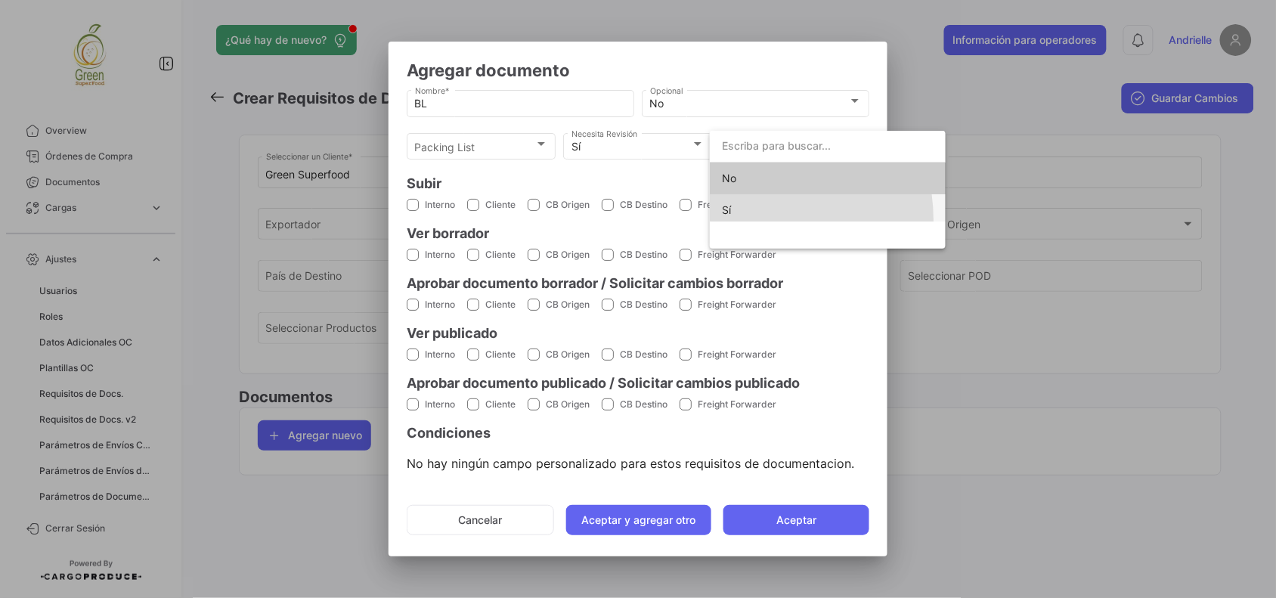
click at [745, 220] on span "Sí" at bounding box center [828, 210] width 212 height 32
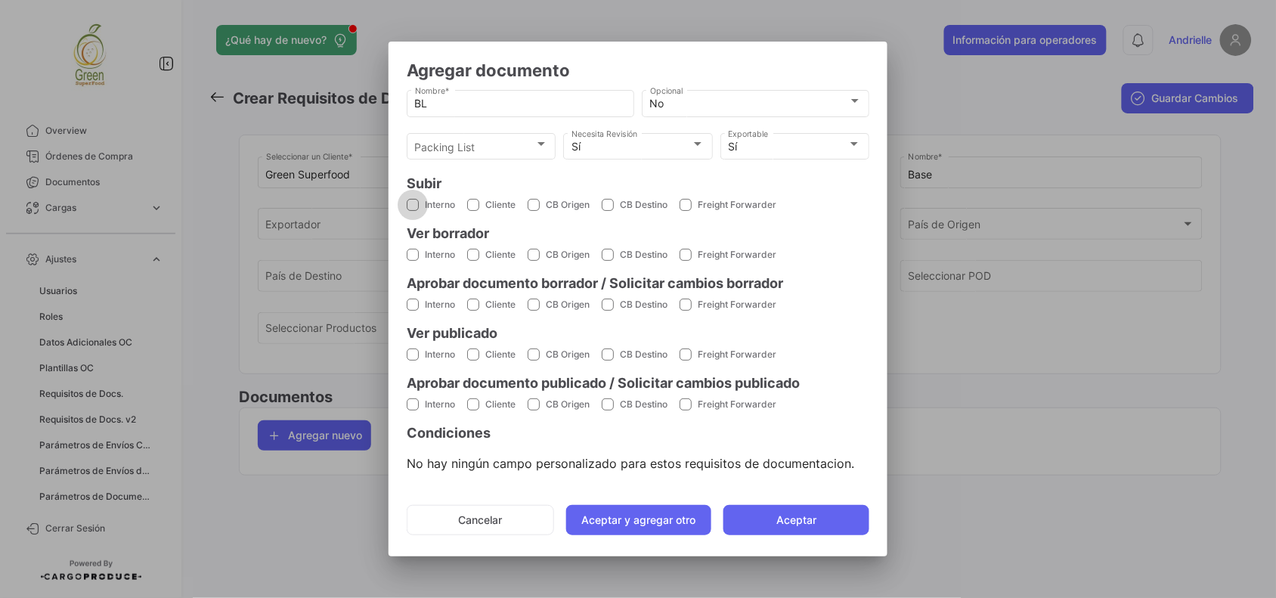
click at [412, 202] on span at bounding box center [413, 205] width 12 height 12
click at [412, 211] on input "Interno" at bounding box center [412, 211] width 1 height 1
checkbox input "true"
drag, startPoint x: 414, startPoint y: 253, endPoint x: 465, endPoint y: 253, distance: 50.6
click at [420, 253] on label "Interno" at bounding box center [431, 255] width 48 height 14
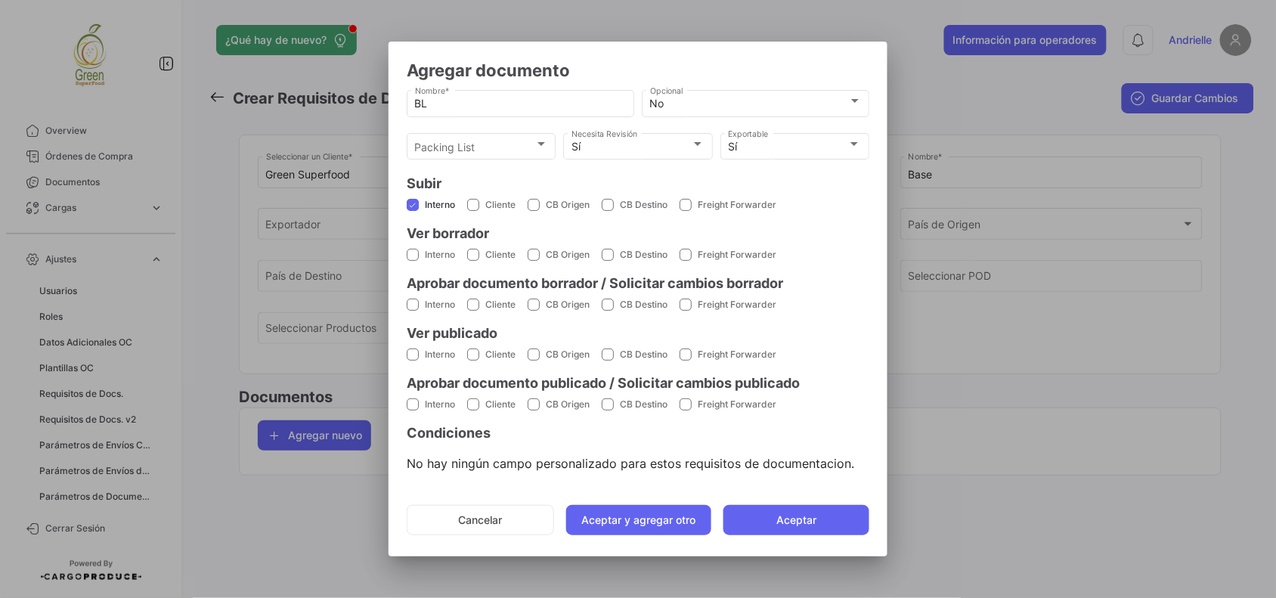
click at [413, 261] on input "Interno" at bounding box center [412, 261] width 1 height 1
checkbox input "true"
drag, startPoint x: 478, startPoint y: 253, endPoint x: 438, endPoint y: 314, distance: 72.7
click at [478, 258] on span at bounding box center [473, 255] width 12 height 12
click at [473, 261] on input "Cliente" at bounding box center [472, 261] width 1 height 1
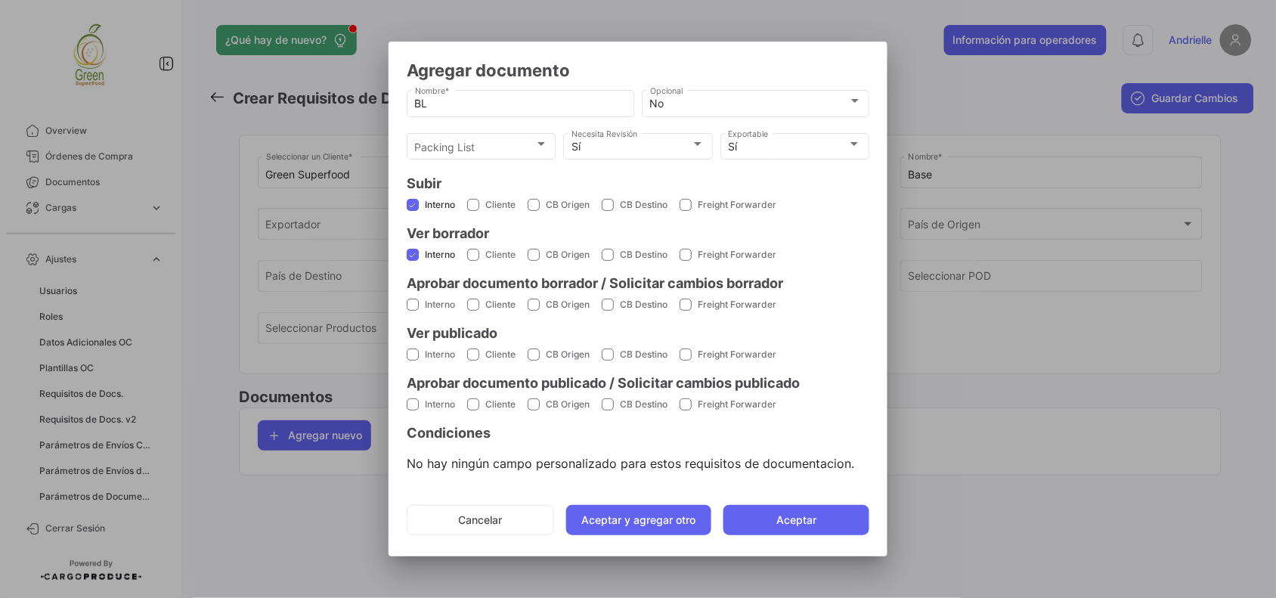
checkbox input "true"
click at [420, 311] on label "Interno" at bounding box center [431, 305] width 48 height 14
click at [413, 311] on input "Interno" at bounding box center [412, 311] width 1 height 1
checkbox input "true"
drag, startPoint x: 416, startPoint y: 349, endPoint x: 444, endPoint y: 346, distance: 27.4
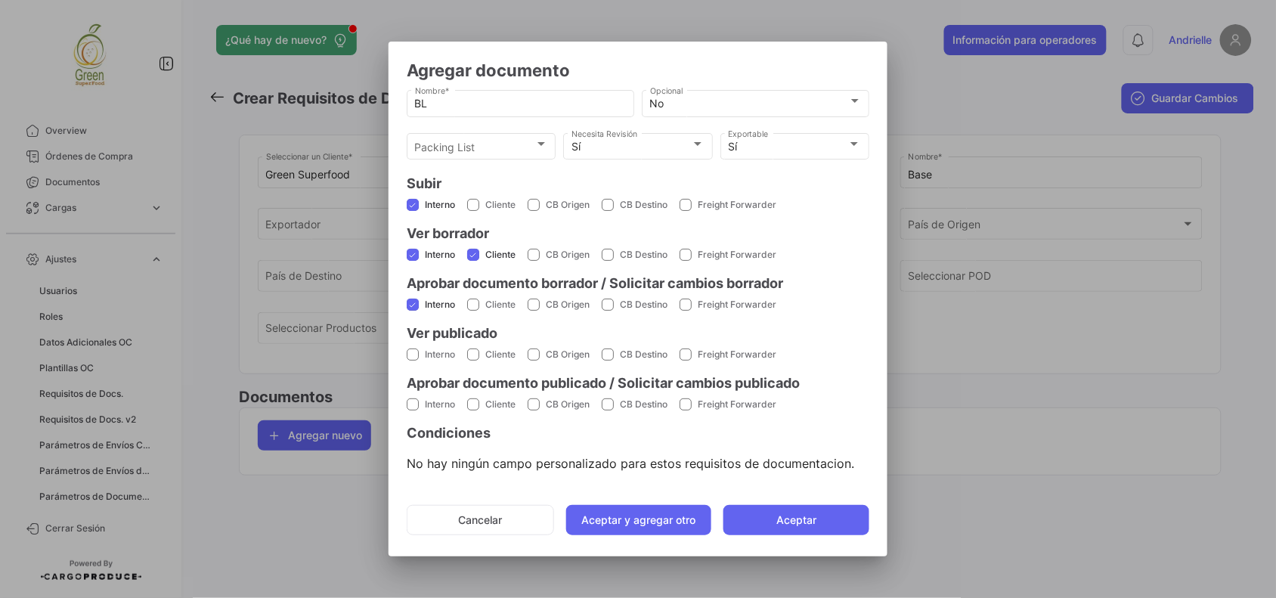
click at [419, 348] on label "Interno" at bounding box center [431, 355] width 48 height 14
click at [413, 360] on input "Interno" at bounding box center [412, 360] width 1 height 1
checkbox input "true"
click at [478, 352] on span at bounding box center [473, 354] width 12 height 12
click at [473, 360] on input "Cliente" at bounding box center [472, 360] width 1 height 1
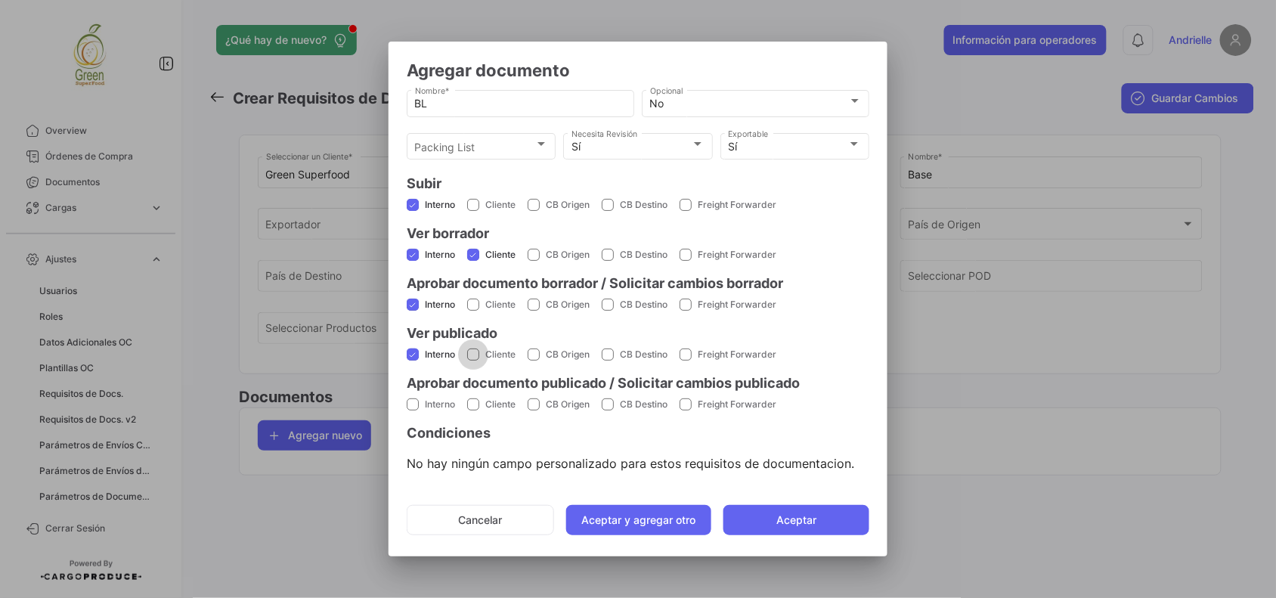
checkbox input "true"
drag, startPoint x: 410, startPoint y: 401, endPoint x: 673, endPoint y: 484, distance: 275.8
click at [410, 401] on span at bounding box center [413, 404] width 12 height 12
click at [412, 410] on input "Interno" at bounding box center [412, 410] width 1 height 1
checkbox input "true"
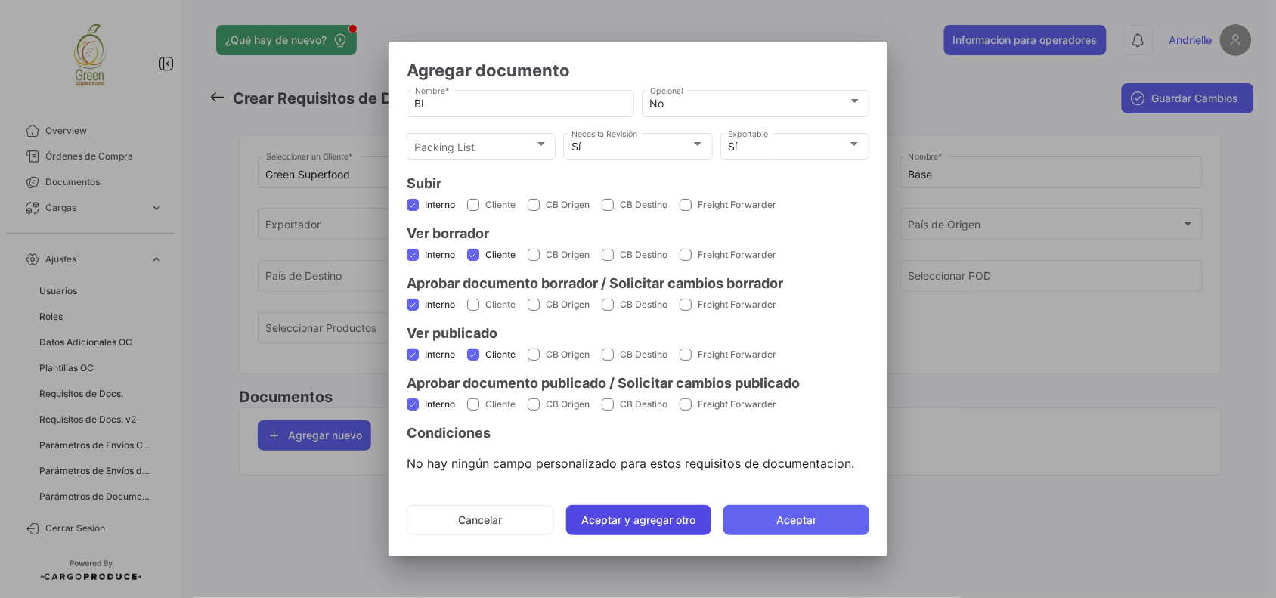
click at [661, 512] on button "Aceptar y agregar otro" at bounding box center [639, 520] width 146 height 30
checkbox input "false"
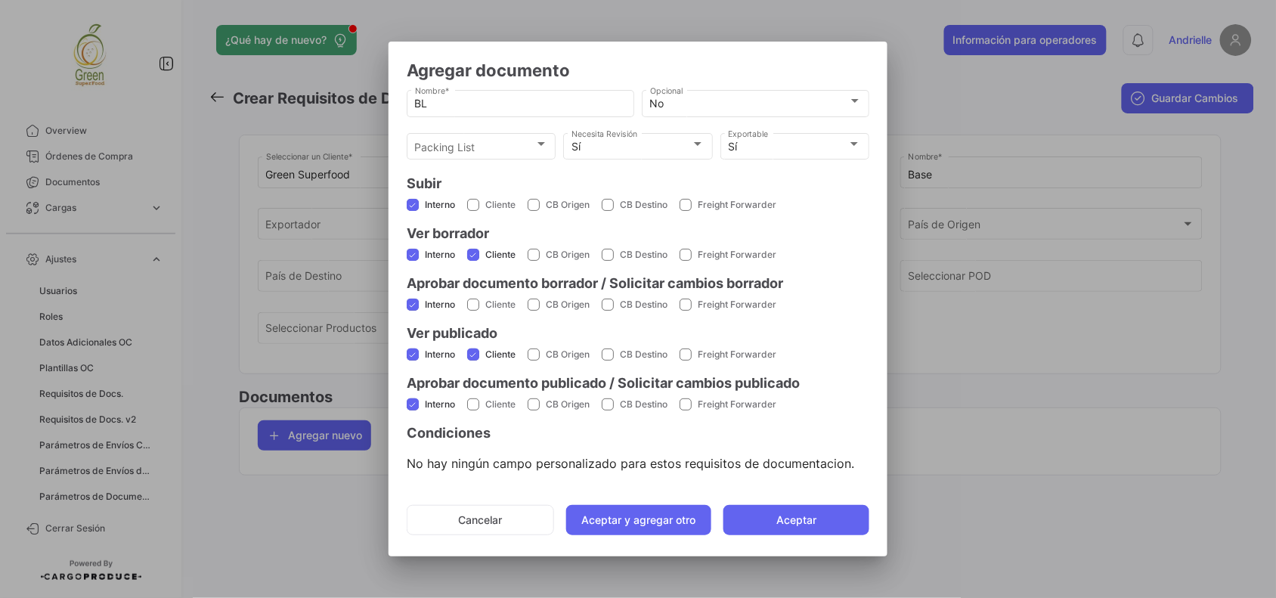
checkbox input "false"
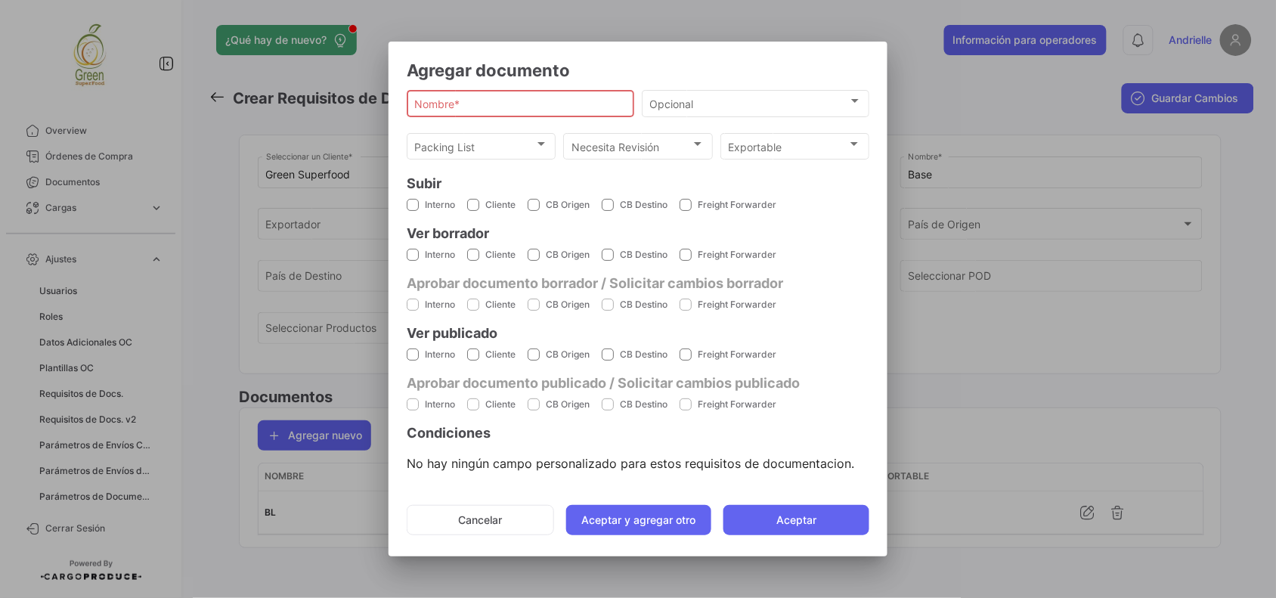
click at [462, 104] on input "Nombre *" at bounding box center [521, 103] width 212 height 13
type input "Packing List"
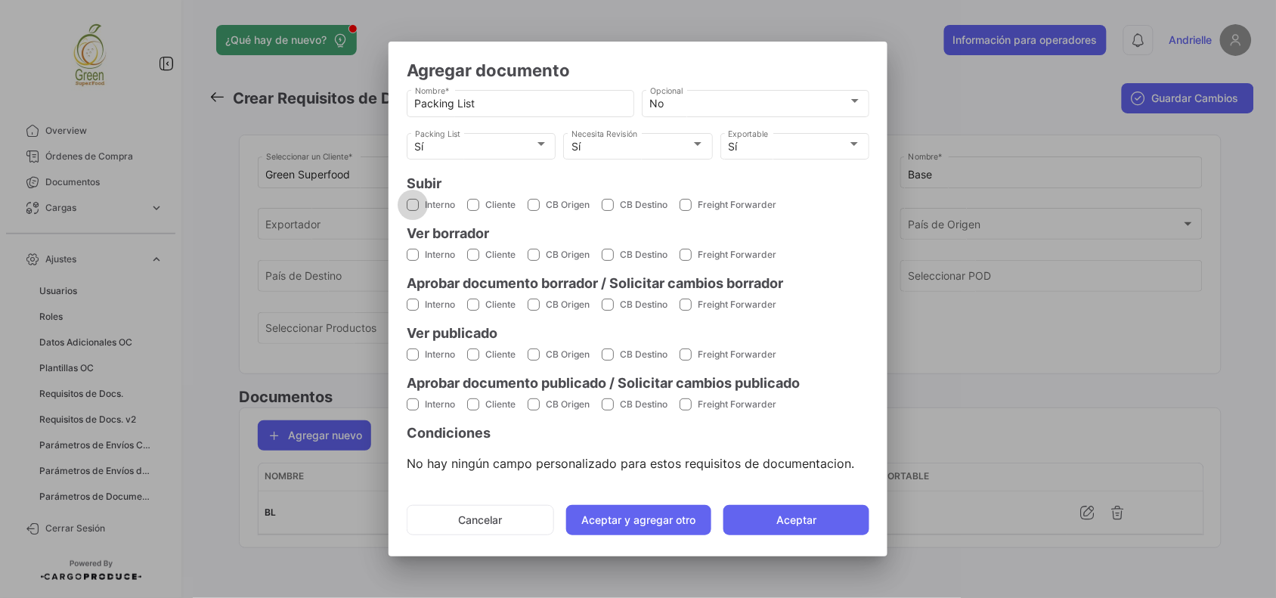
click at [410, 204] on span at bounding box center [413, 205] width 12 height 12
click at [412, 211] on input "Interno" at bounding box center [412, 211] width 1 height 1
checkbox input "true"
click at [413, 254] on span at bounding box center [413, 255] width 12 height 12
click at [413, 261] on input "Interno" at bounding box center [412, 261] width 1 height 1
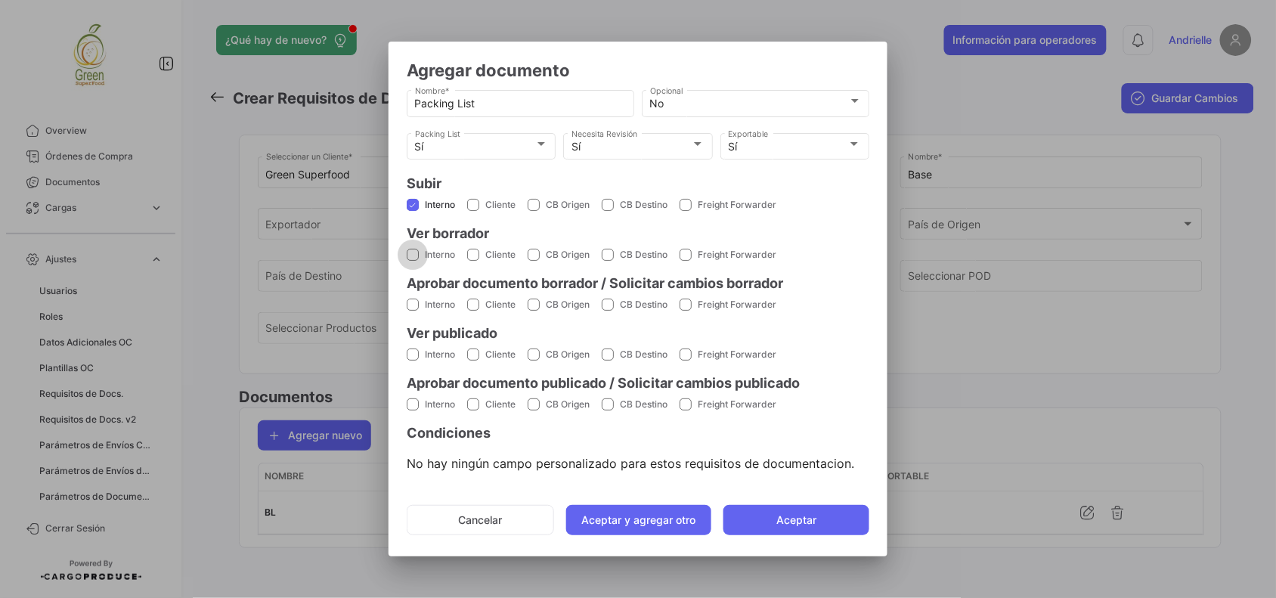
checkbox input "true"
click at [477, 257] on span at bounding box center [473, 255] width 12 height 12
click at [473, 261] on input "Cliente" at bounding box center [472, 261] width 1 height 1
checkbox input "true"
click at [410, 301] on span at bounding box center [413, 305] width 12 height 12
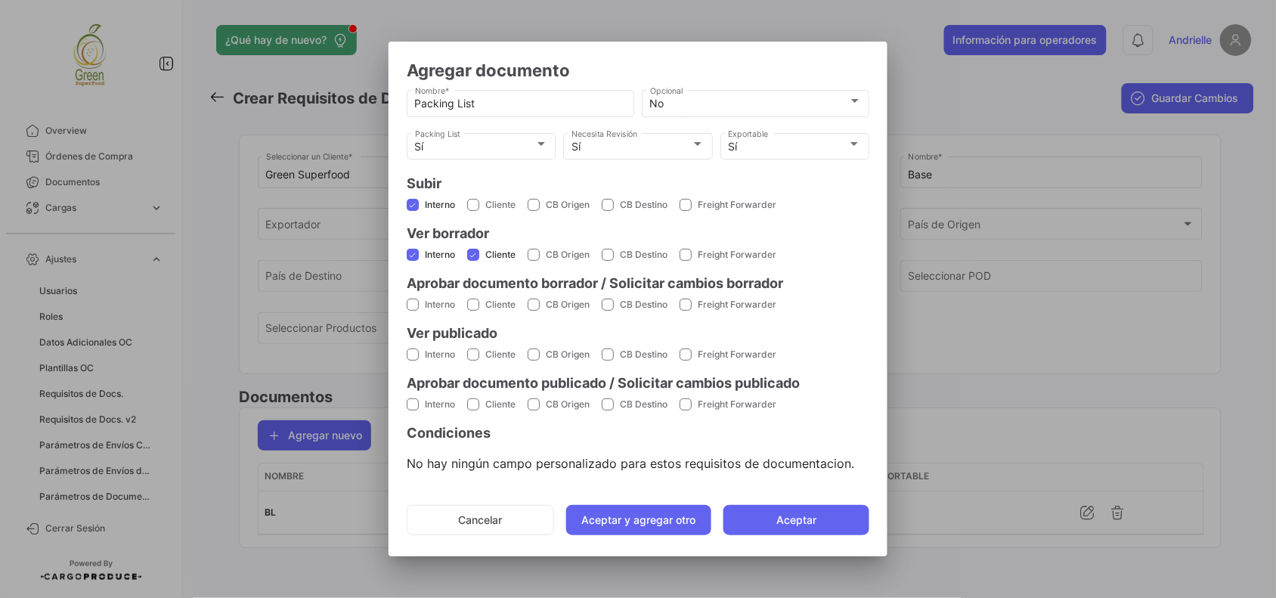
click at [412, 311] on input "Interno" at bounding box center [412, 311] width 1 height 1
checkbox input "true"
click at [407, 349] on span at bounding box center [413, 354] width 12 height 12
click at [412, 360] on input "Interno" at bounding box center [412, 360] width 1 height 1
checkbox input "true"
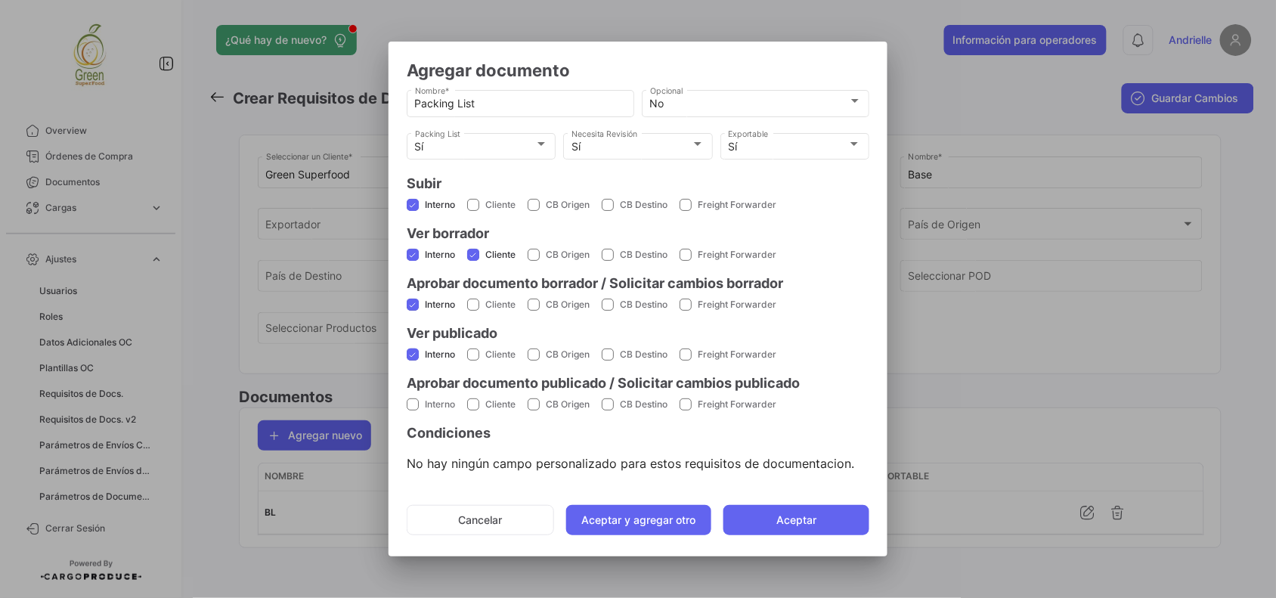
click at [470, 349] on span at bounding box center [473, 354] width 12 height 12
click at [472, 360] on input "Cliente" at bounding box center [472, 360] width 1 height 1
checkbox input "true"
click at [412, 398] on span at bounding box center [413, 404] width 12 height 12
click at [412, 410] on input "Interno" at bounding box center [412, 410] width 1 height 1
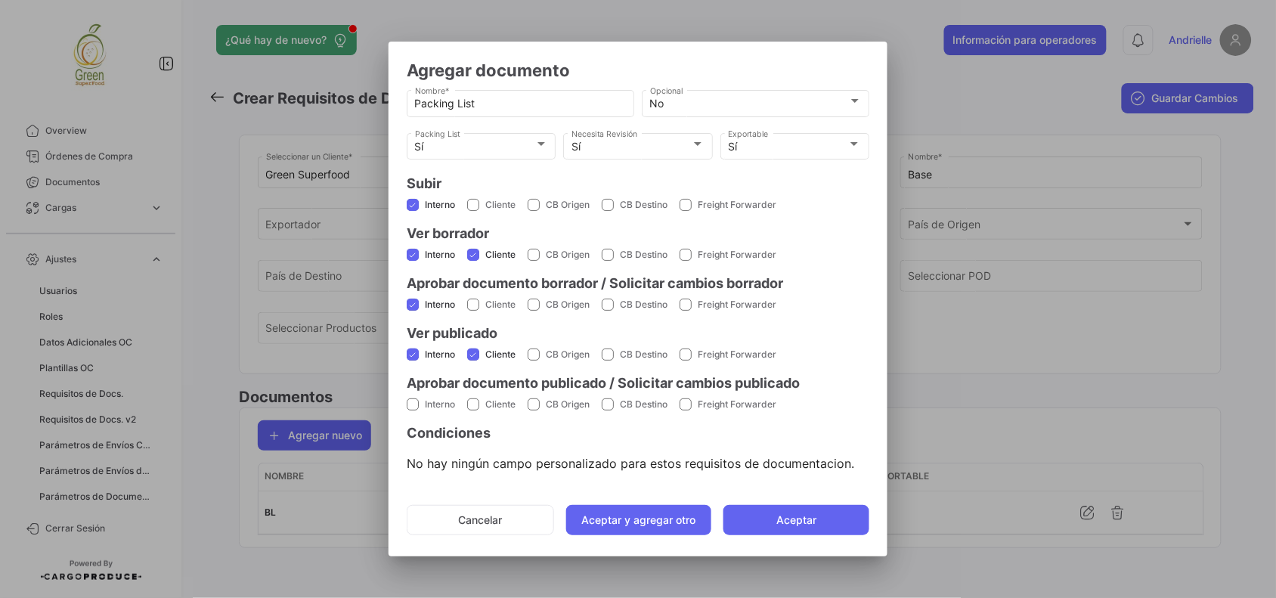
checkbox input "true"
click at [630, 516] on button "Aceptar y agregar otro" at bounding box center [639, 520] width 146 height 30
checkbox input "false"
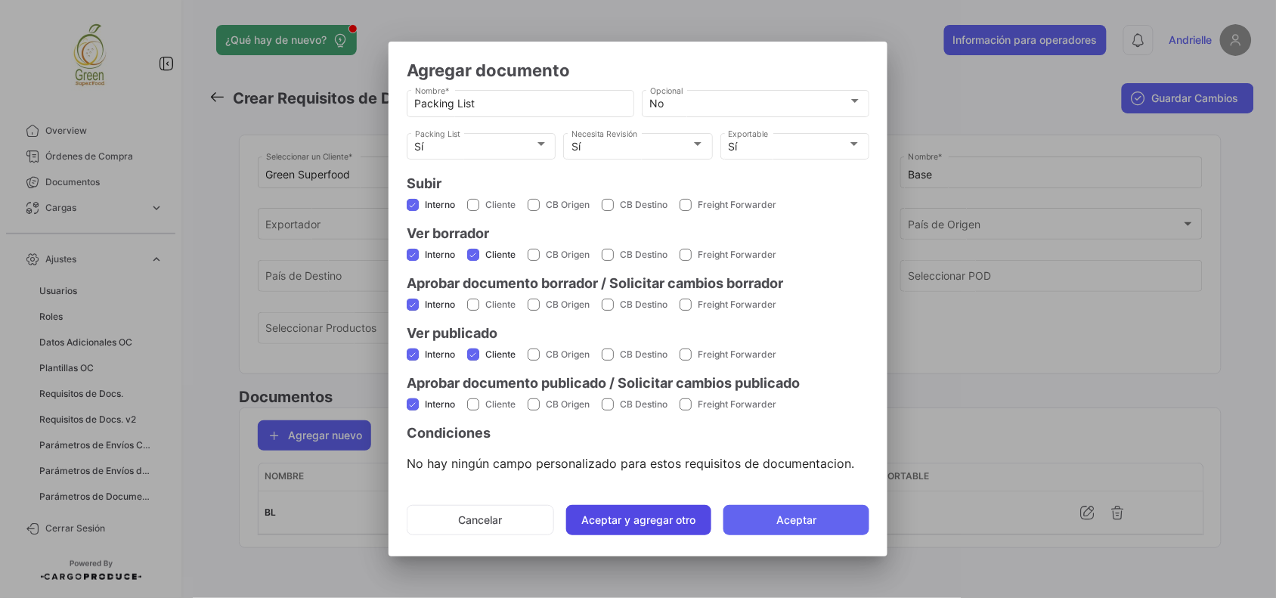
checkbox input "false"
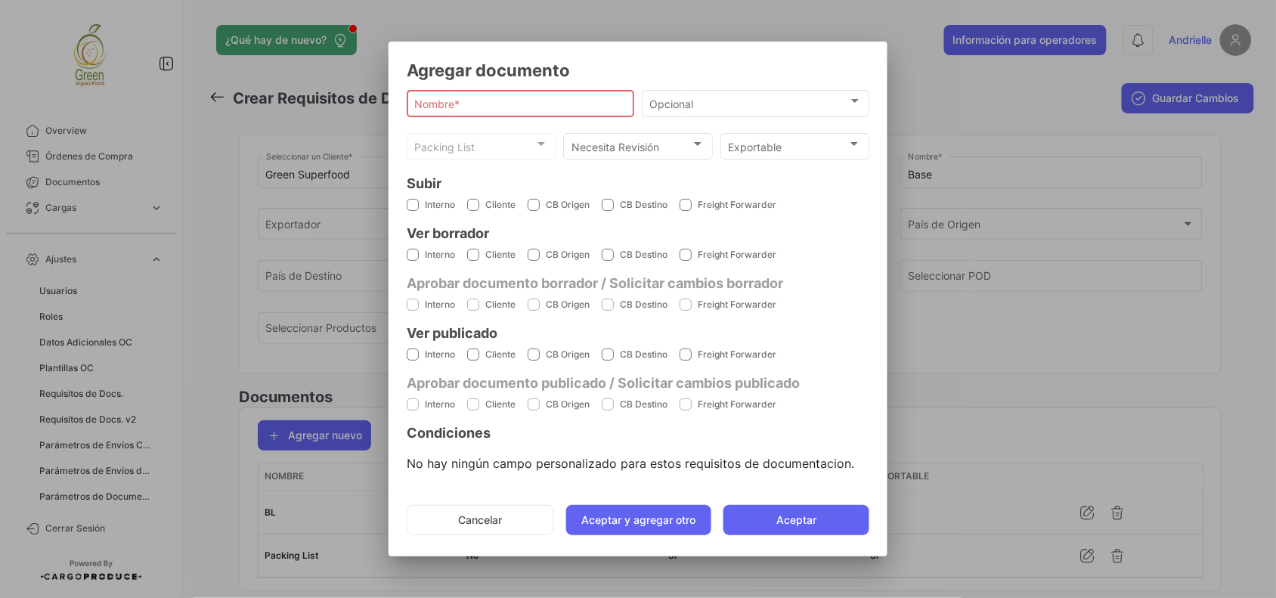
click at [485, 104] on input "Nombre *" at bounding box center [521, 103] width 212 height 13
type input "Certificado de Origen"
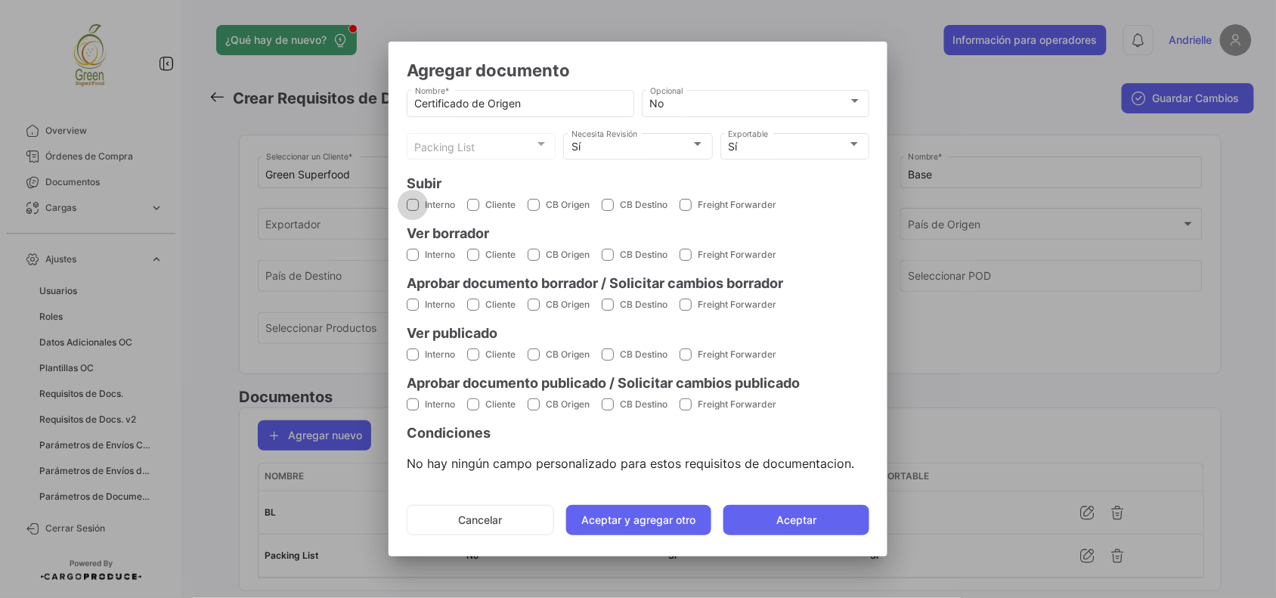
click at [413, 204] on span at bounding box center [413, 205] width 12 height 12
click at [413, 211] on input "Interno" at bounding box center [412, 211] width 1 height 1
checkbox input "true"
drag, startPoint x: 413, startPoint y: 251, endPoint x: 461, endPoint y: 265, distance: 50.5
click at [413, 253] on span at bounding box center [413, 255] width 12 height 12
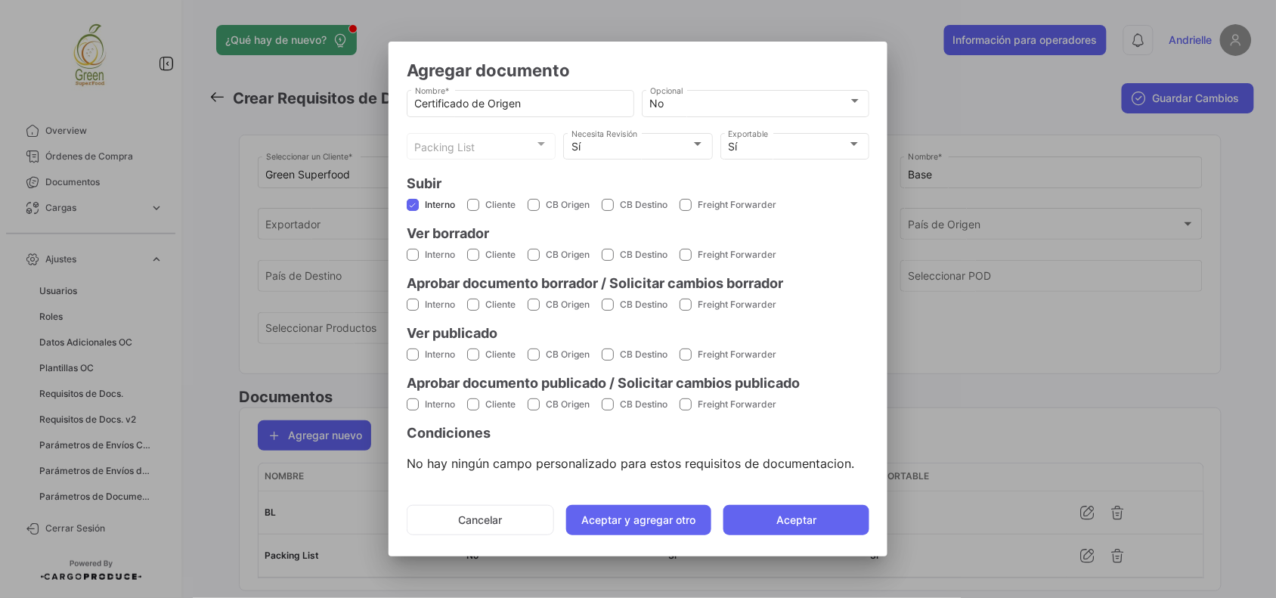
click at [413, 261] on input "Interno" at bounding box center [412, 261] width 1 height 1
checkbox input "true"
drag, startPoint x: 481, startPoint y: 255, endPoint x: 419, endPoint y: 274, distance: 64.1
click at [476, 258] on label "Cliente" at bounding box center [491, 255] width 48 height 14
click at [473, 261] on input "Cliente" at bounding box center [472, 261] width 1 height 1
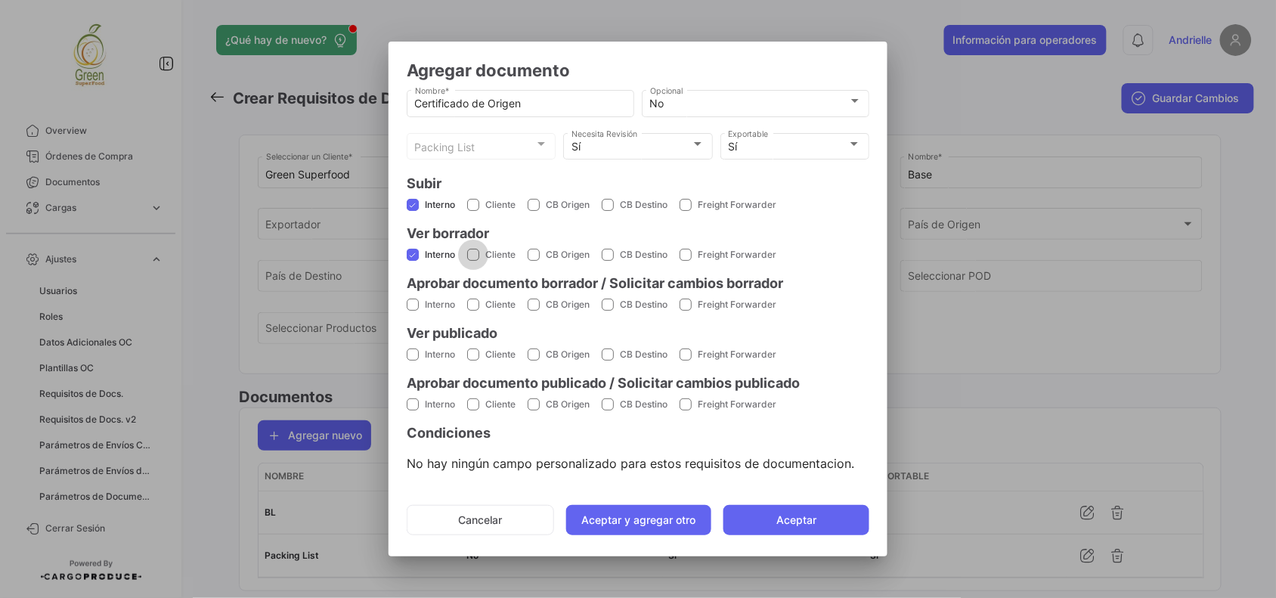
checkbox input "true"
click at [410, 301] on span at bounding box center [413, 305] width 12 height 12
click at [412, 311] on input "Interno" at bounding box center [412, 311] width 1 height 1
checkbox input "true"
drag, startPoint x: 412, startPoint y: 354, endPoint x: 456, endPoint y: 348, distance: 44.1
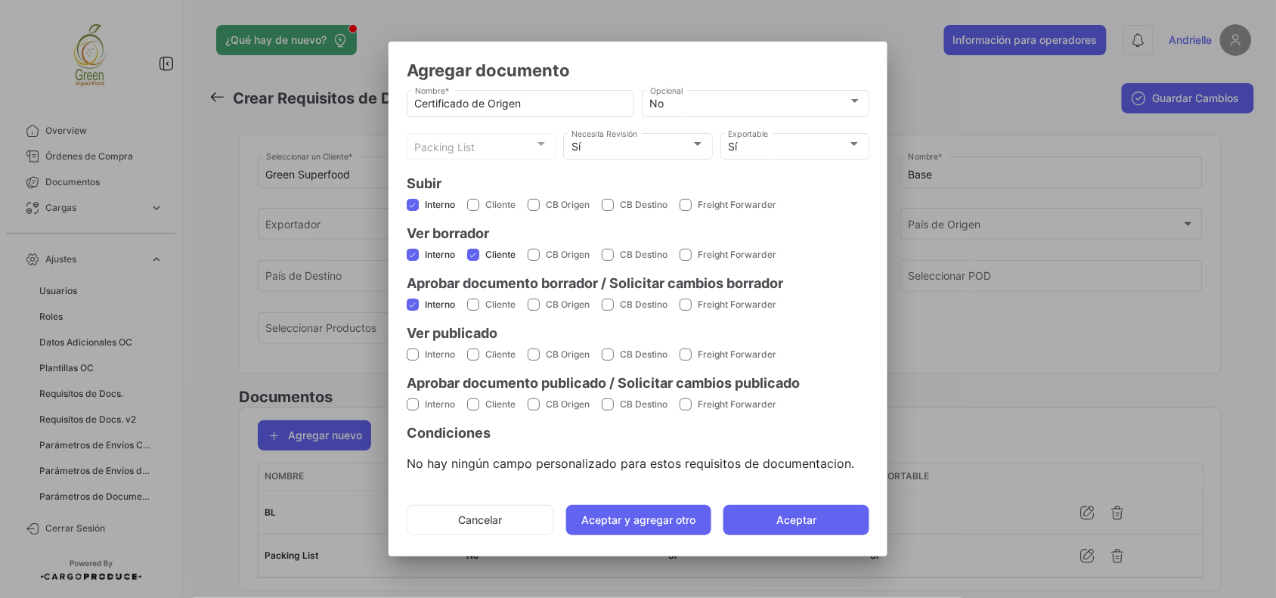
click at [421, 352] on label "Interno" at bounding box center [431, 355] width 48 height 14
click at [413, 360] on input "Interno" at bounding box center [412, 360] width 1 height 1
checkbox input "true"
drag, startPoint x: 477, startPoint y: 348, endPoint x: 424, endPoint y: 380, distance: 62.1
click at [469, 356] on span at bounding box center [473, 354] width 12 height 12
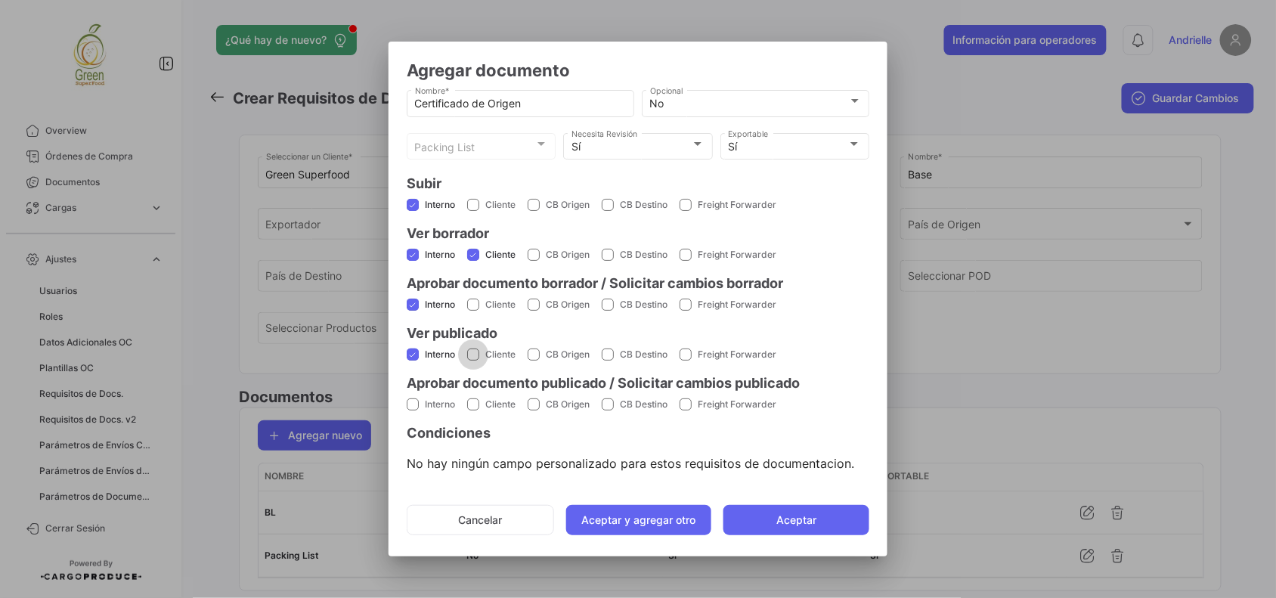
click at [472, 360] on input "Cliente" at bounding box center [472, 360] width 1 height 1
checkbox input "true"
click at [408, 398] on span at bounding box center [413, 404] width 12 height 12
click at [412, 410] on input "Interno" at bounding box center [412, 410] width 1 height 1
checkbox input "true"
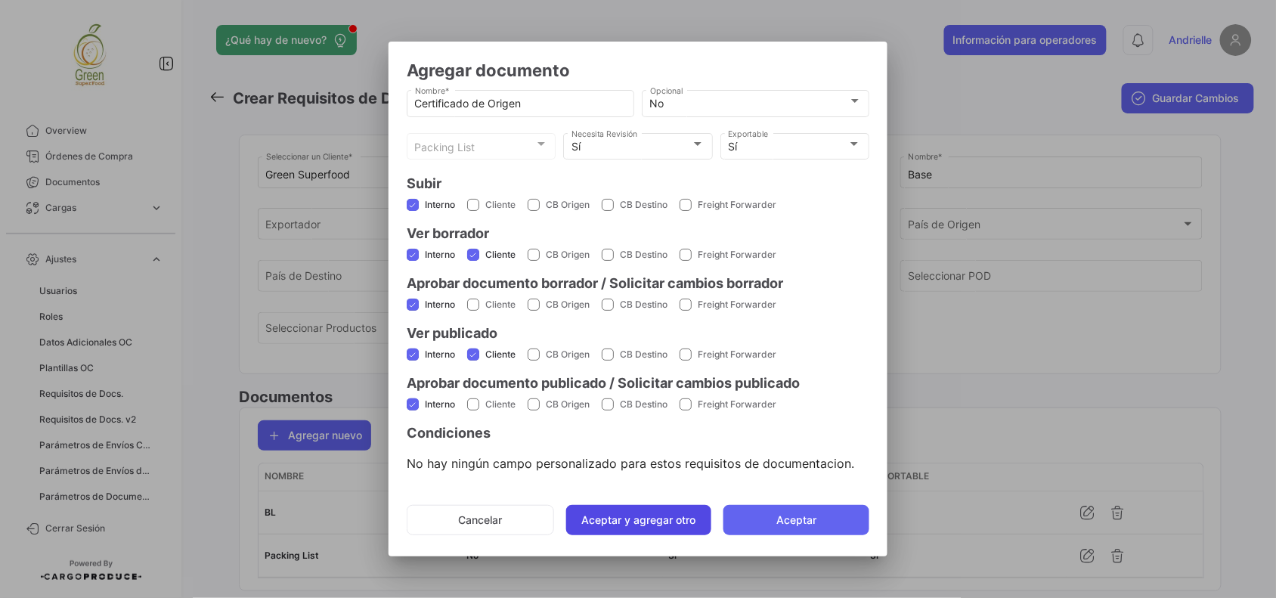
click at [637, 519] on button "Aceptar y agregar otro" at bounding box center [639, 520] width 146 height 30
checkbox input "false"
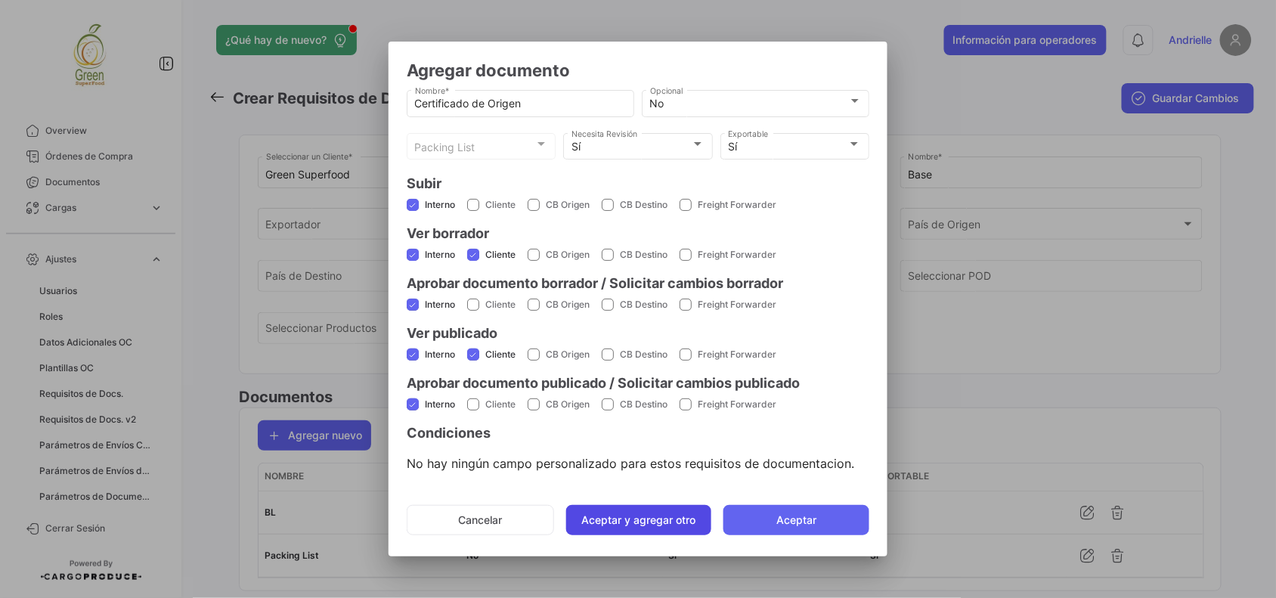
checkbox input "false"
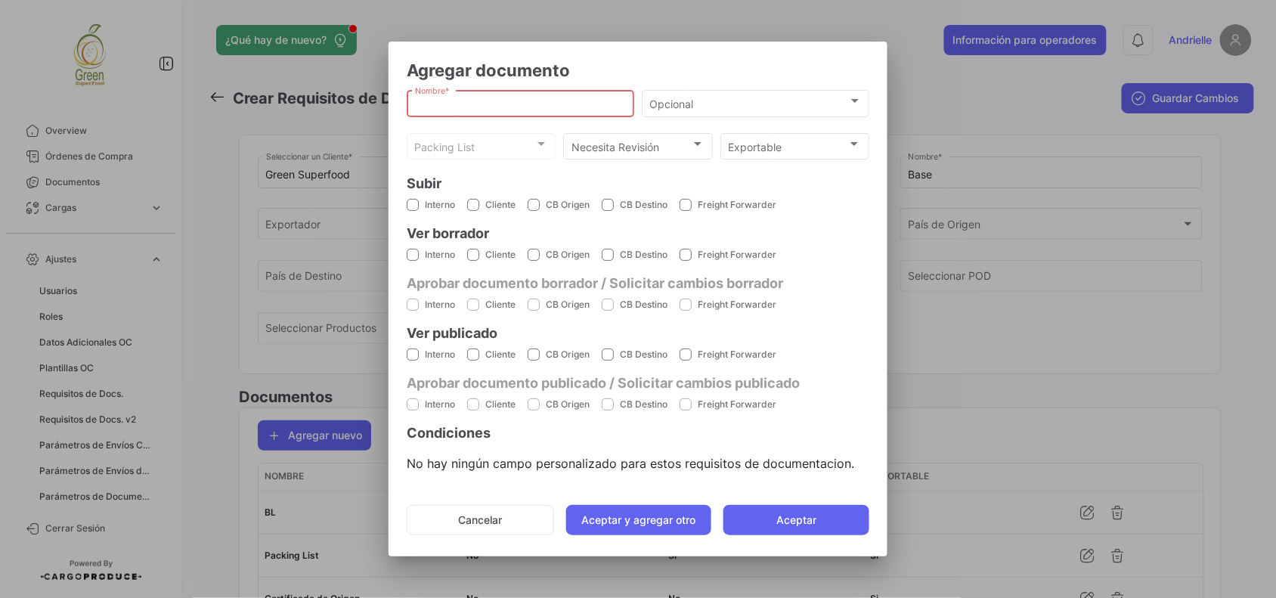
click at [462, 108] on input "Nombre *" at bounding box center [521, 103] width 212 height 13
type input "Factura"
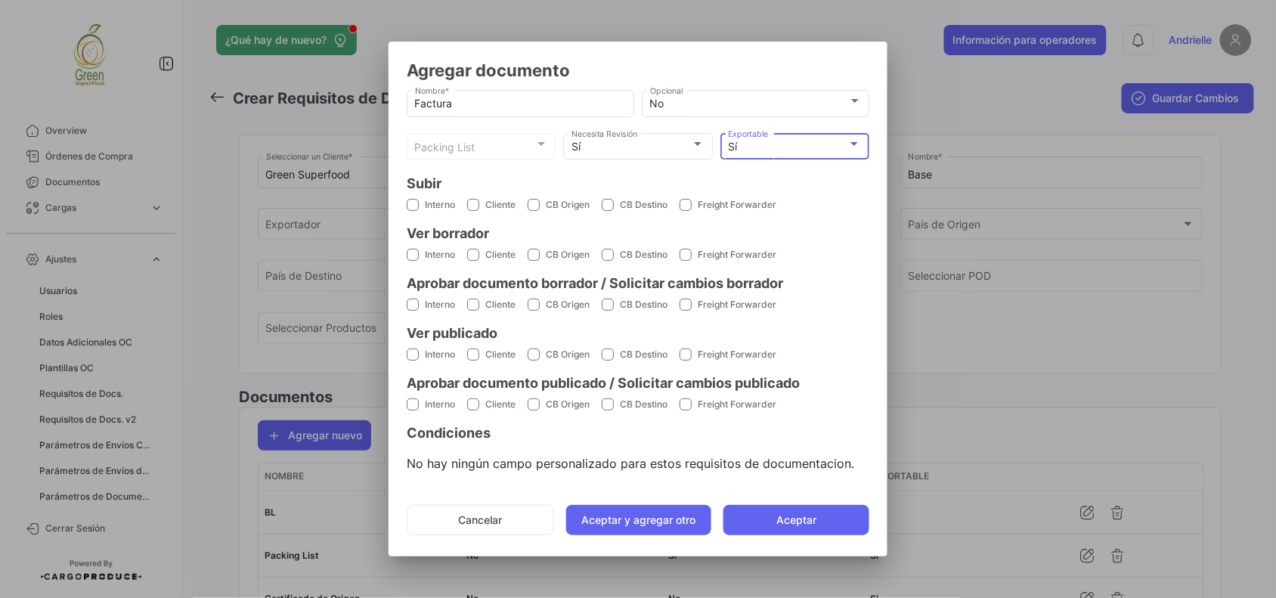
click at [416, 201] on span at bounding box center [413, 205] width 12 height 12
click at [413, 211] on input "Interno" at bounding box center [412, 211] width 1 height 1
checkbox input "true"
click at [413, 251] on span at bounding box center [413, 255] width 12 height 12
click at [413, 261] on input "Interno" at bounding box center [412, 261] width 1 height 1
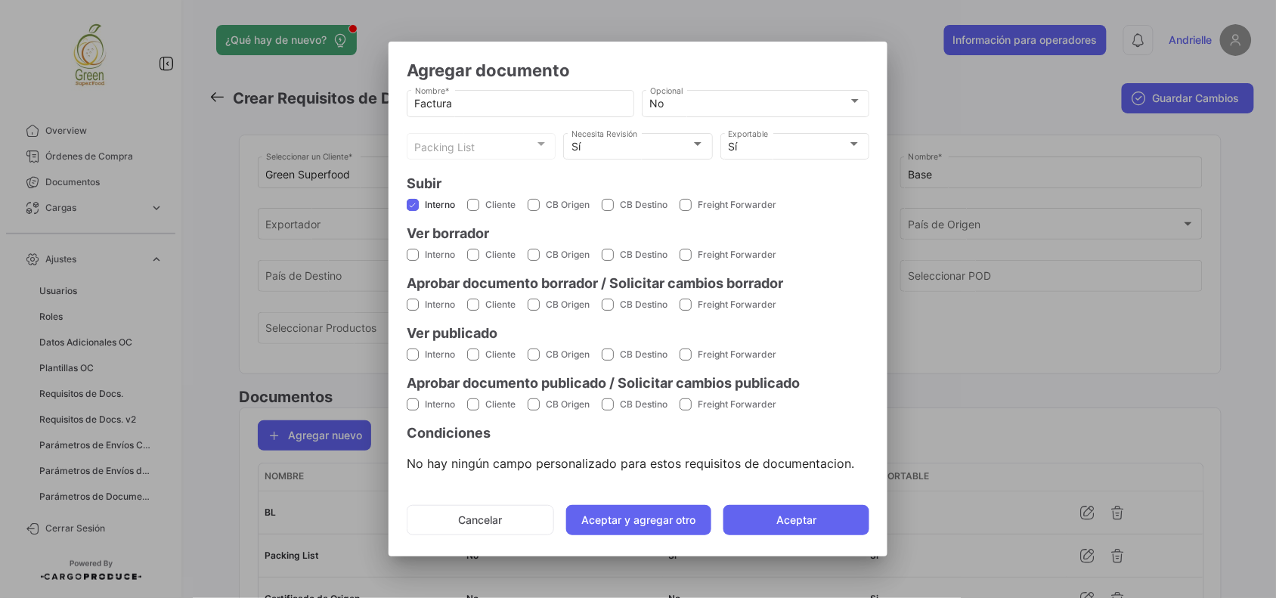
checkbox input "true"
drag, startPoint x: 474, startPoint y: 253, endPoint x: 431, endPoint y: 295, distance: 59.9
click at [473, 254] on span at bounding box center [473, 255] width 12 height 12
click at [473, 261] on input "Cliente" at bounding box center [472, 261] width 1 height 1
checkbox input "true"
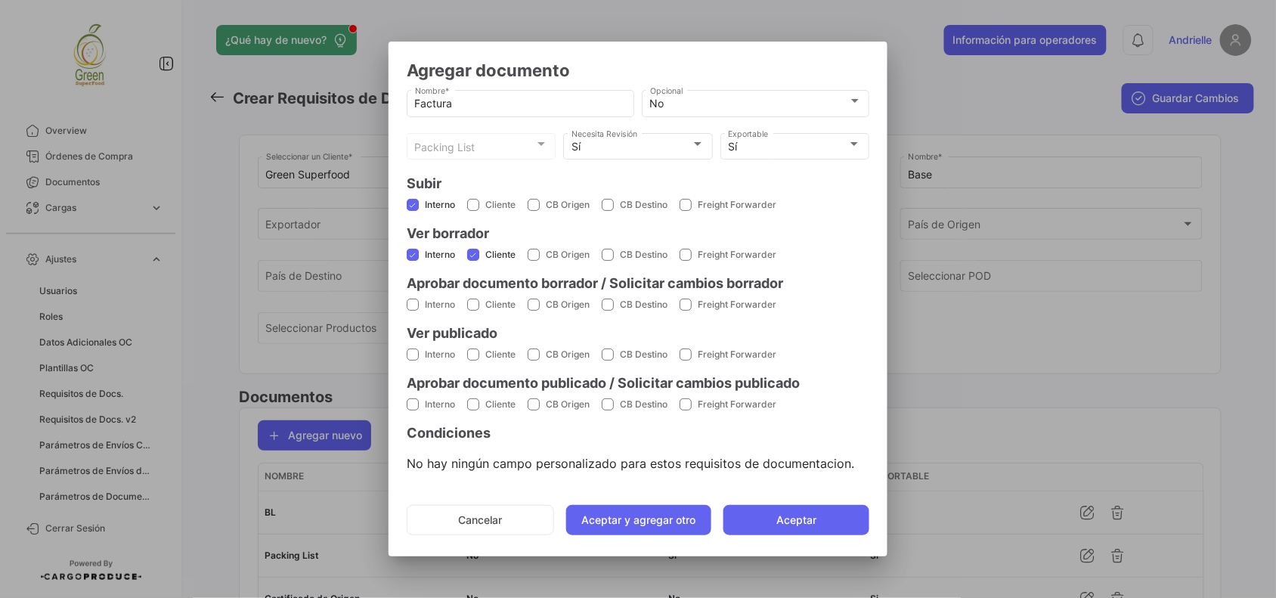
drag, startPoint x: 409, startPoint y: 301, endPoint x: 413, endPoint y: 326, distance: 26.1
click at [408, 304] on span at bounding box center [413, 305] width 12 height 12
click at [412, 311] on input "Interno" at bounding box center [412, 311] width 1 height 1
checkbox input "true"
drag, startPoint x: 410, startPoint y: 349, endPoint x: 472, endPoint y: 367, distance: 65.3
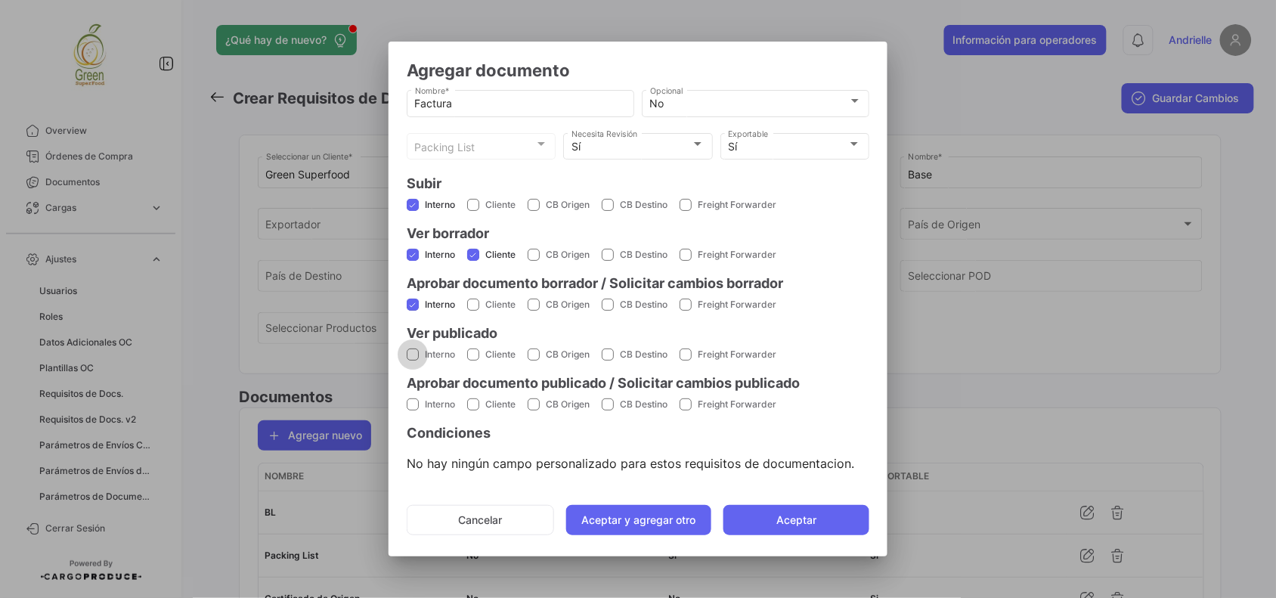
click at [414, 352] on span at bounding box center [413, 354] width 12 height 12
click at [413, 360] on input "Interno" at bounding box center [412, 360] width 1 height 1
checkbox input "true"
drag, startPoint x: 472, startPoint y: 354, endPoint x: 436, endPoint y: 388, distance: 49.7
click at [471, 356] on span at bounding box center [473, 354] width 12 height 12
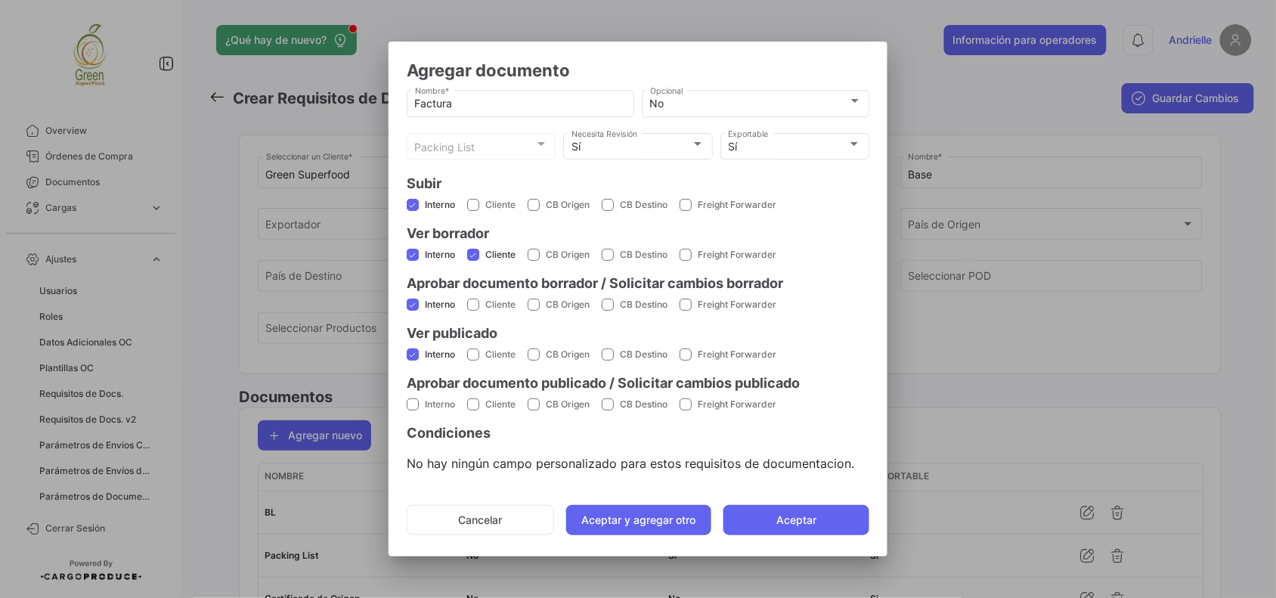
click at [472, 360] on input "Cliente" at bounding box center [472, 360] width 1 height 1
checkbox input "true"
click at [420, 402] on label "Interno" at bounding box center [431, 405] width 48 height 14
click at [413, 410] on input "Interno" at bounding box center [412, 410] width 1 height 1
checkbox input "true"
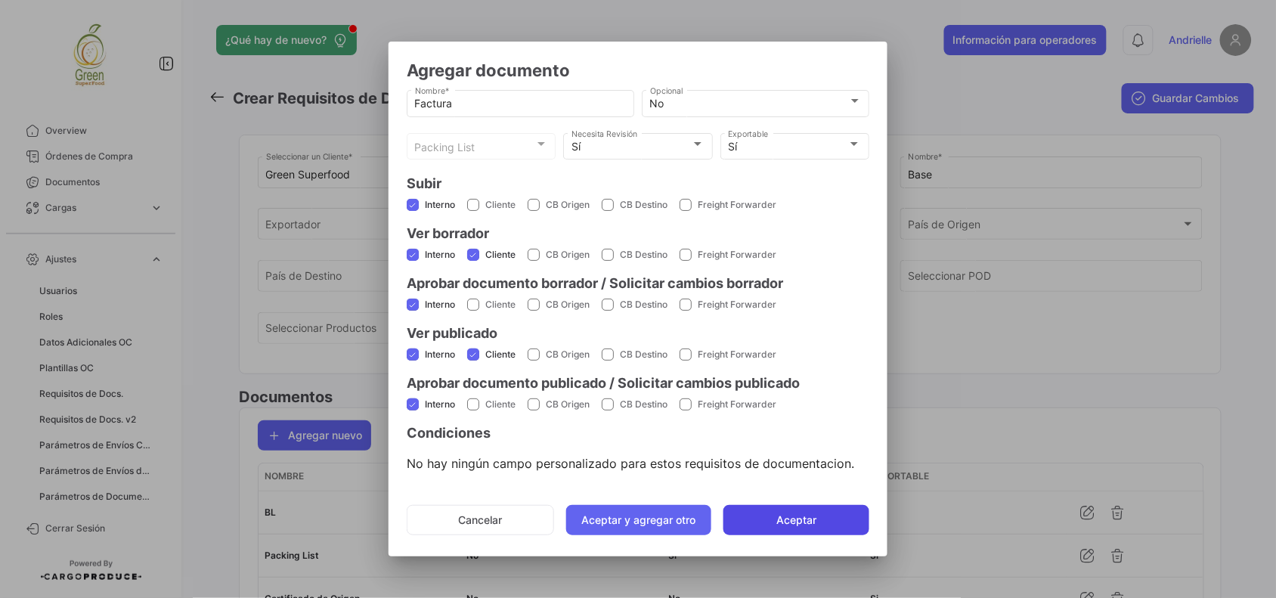
click at [772, 524] on button "Aceptar" at bounding box center [796, 520] width 146 height 30
checkbox input "false"
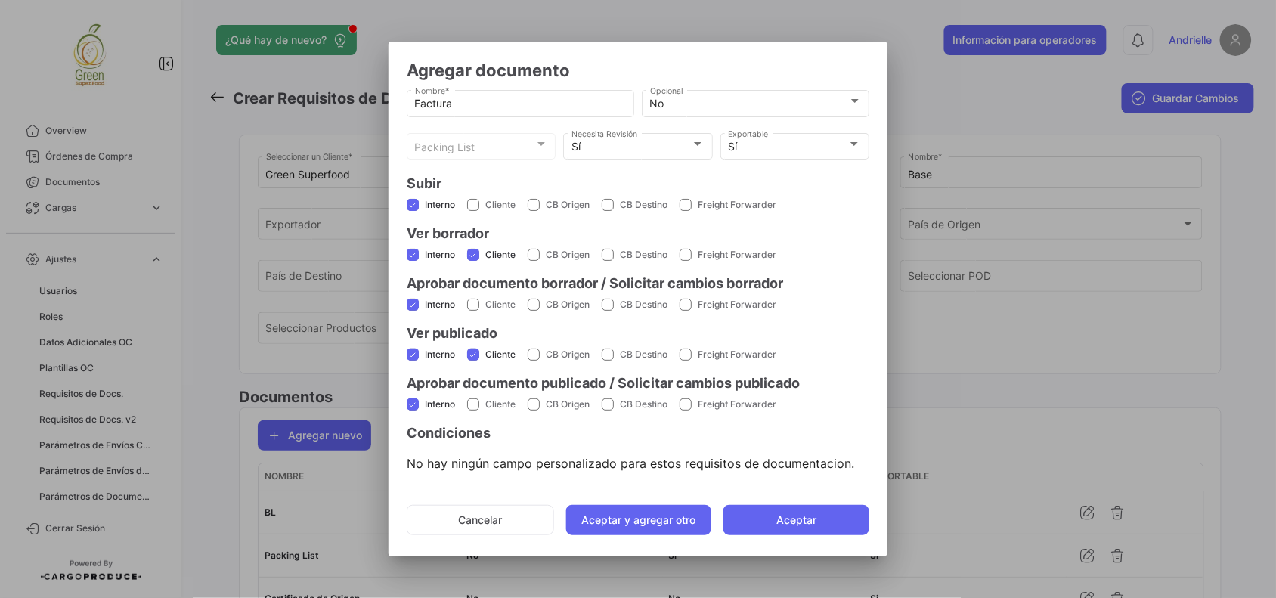
checkbox input "false"
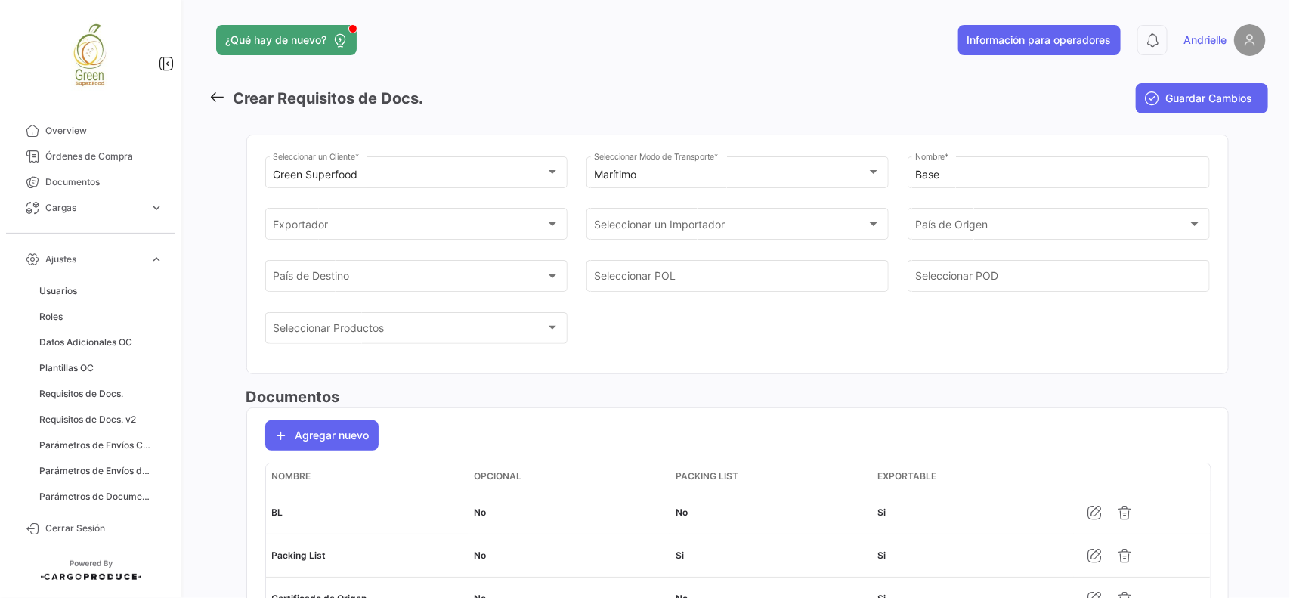
click at [1236, 96] on span "Guardar Cambios" at bounding box center [1209, 98] width 87 height 15
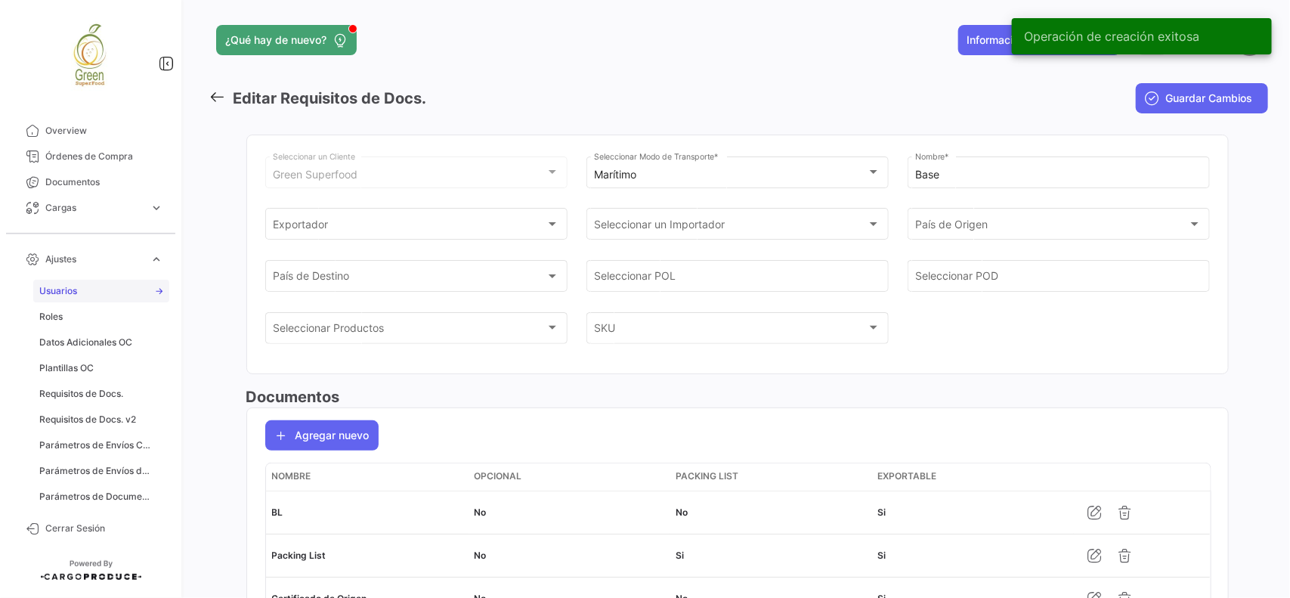
click at [84, 293] on link "Usuarios" at bounding box center [101, 291] width 136 height 23
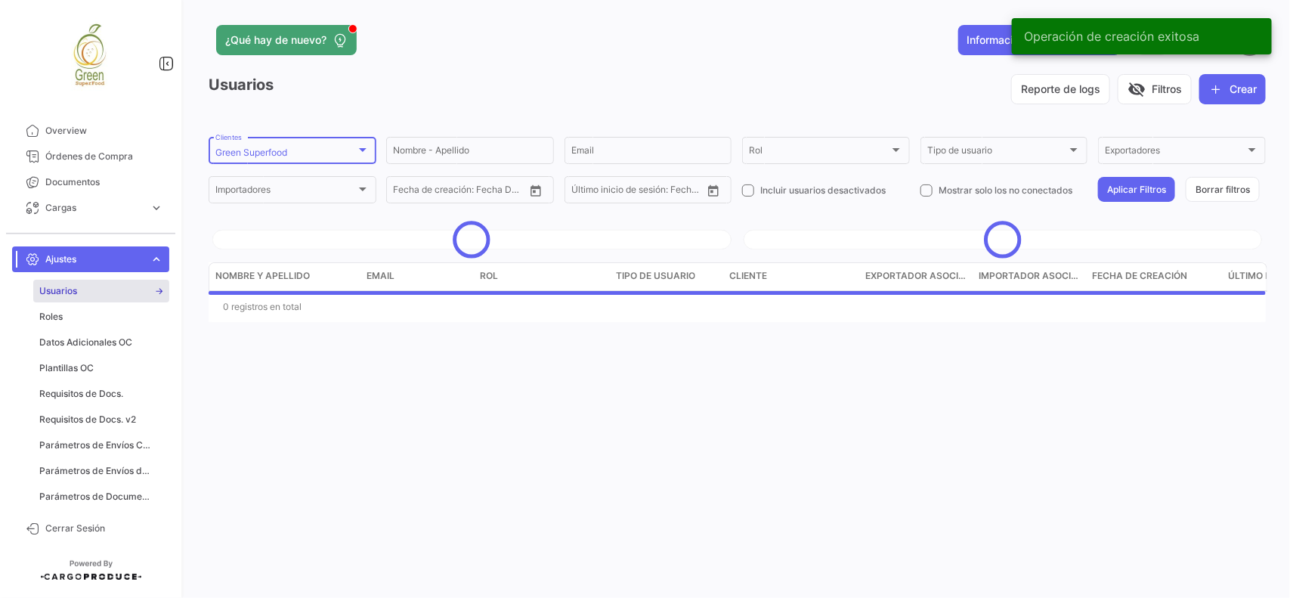
click at [312, 147] on div "Green Superfood" at bounding box center [285, 152] width 141 height 11
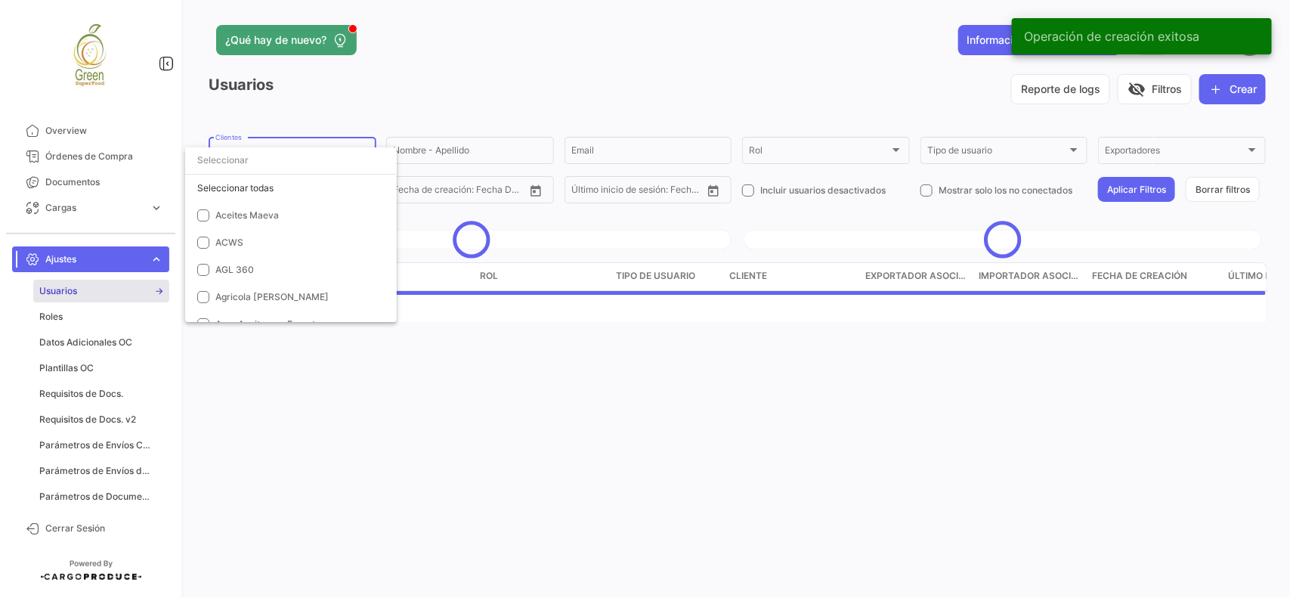
scroll to position [2976, 0]
drag, startPoint x: 257, startPoint y: 190, endPoint x: 382, endPoint y: 103, distance: 153.0
click at [257, 190] on span "Green Superfood" at bounding box center [252, 190] width 74 height 11
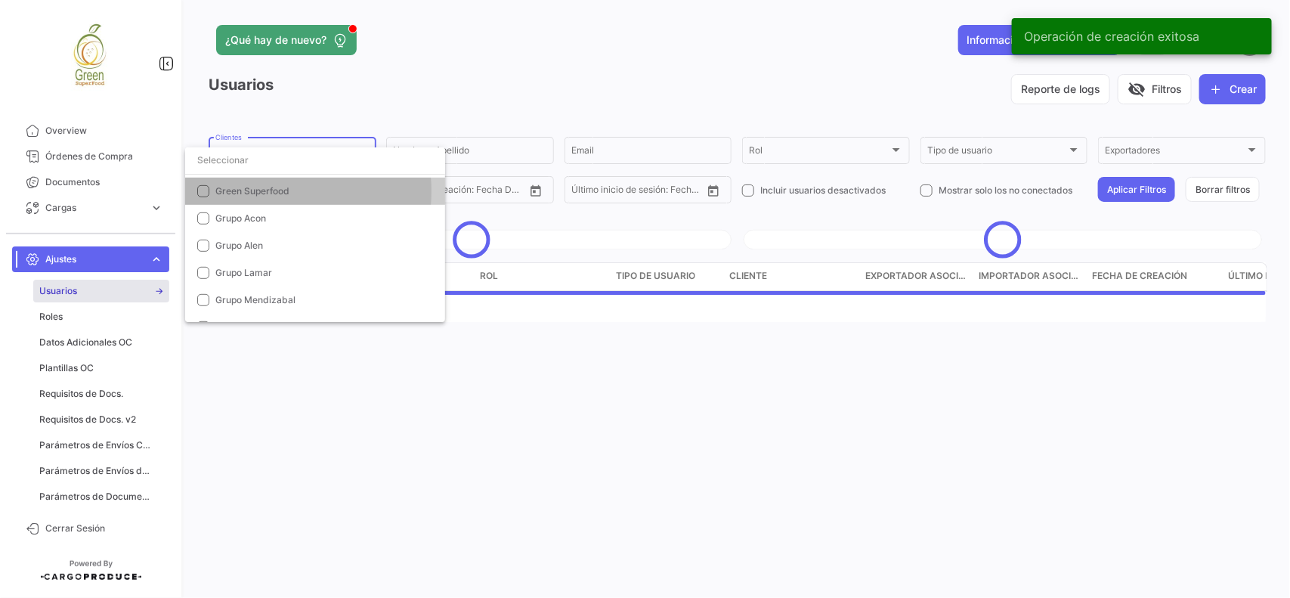
drag, startPoint x: 422, startPoint y: 68, endPoint x: 523, endPoint y: 113, distance: 111.0
click at [427, 73] on div at bounding box center [645, 299] width 1290 height 598
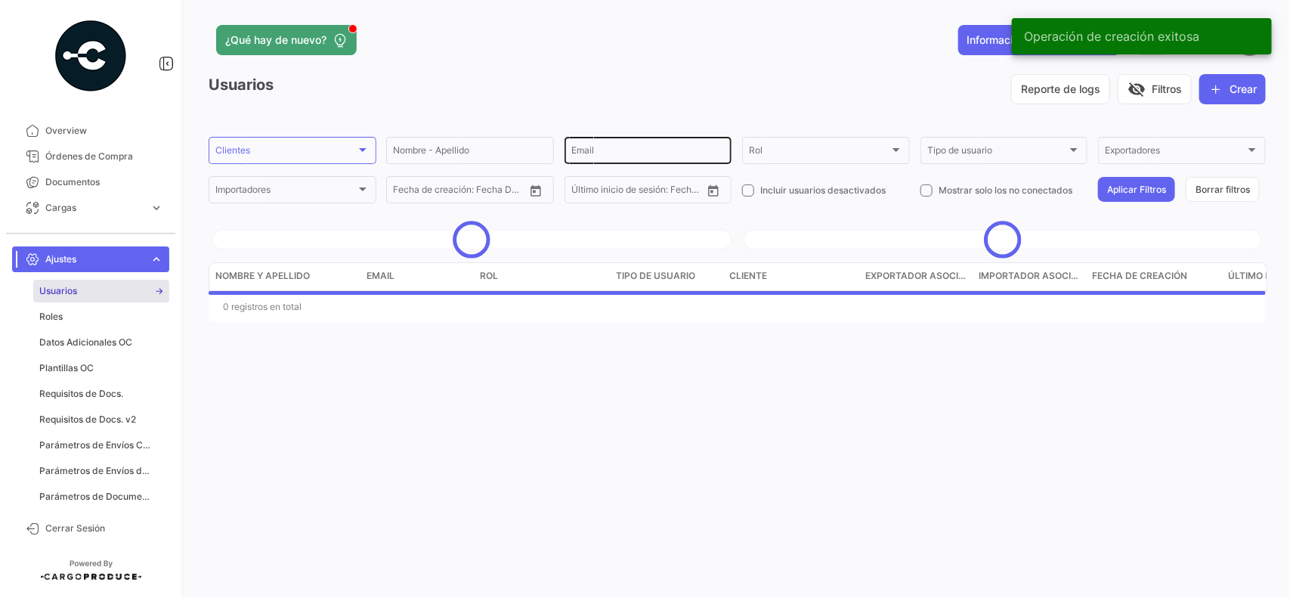
click at [595, 156] on input "Email" at bounding box center [648, 152] width 154 height 11
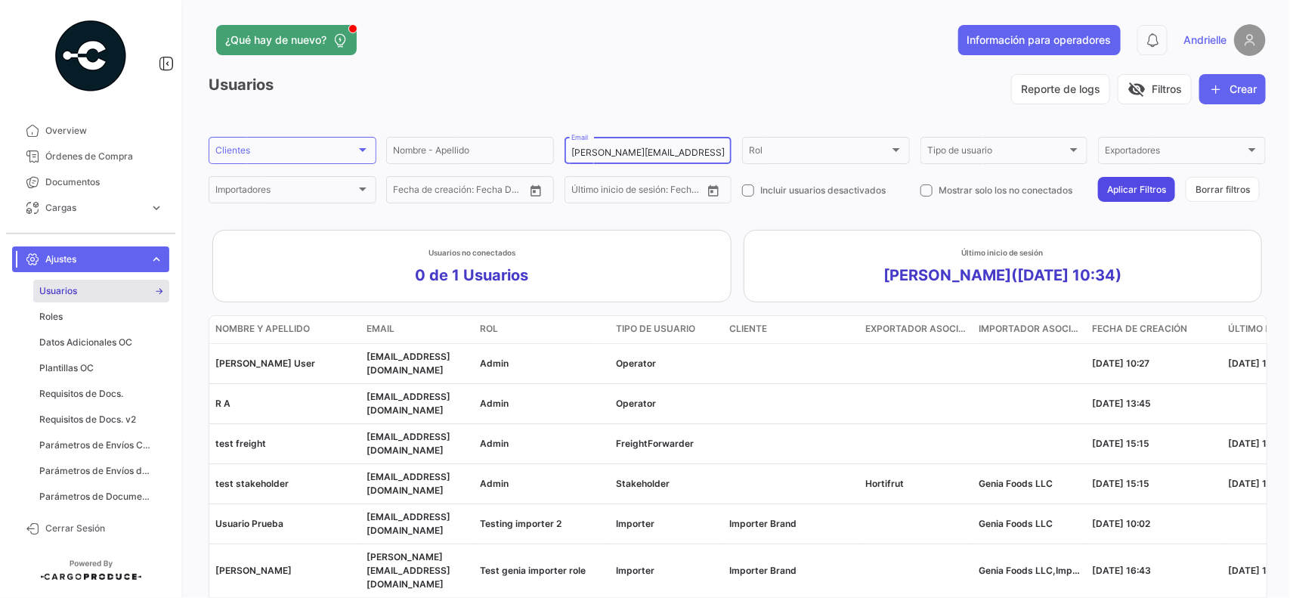
type input "[PERSON_NAME][EMAIL_ADDRESS][DOMAIN_NAME]"
click at [1136, 194] on button "Aplicar Filtros" at bounding box center [1136, 189] width 77 height 25
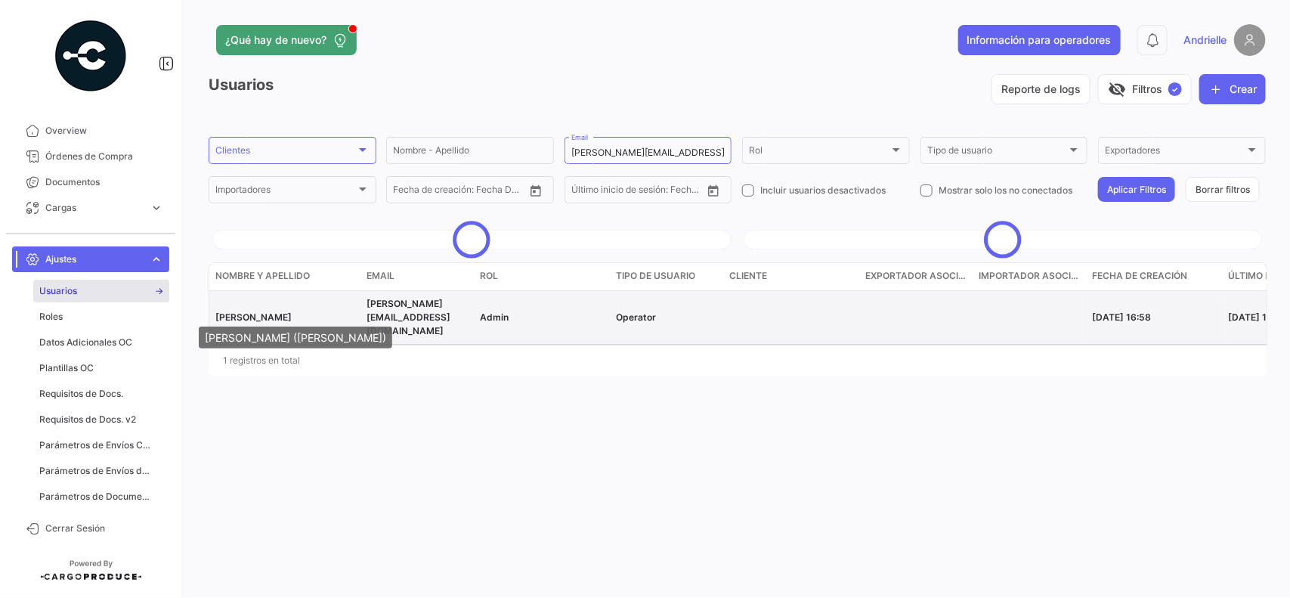
click at [292, 311] on span "[PERSON_NAME]" at bounding box center [253, 316] width 76 height 11
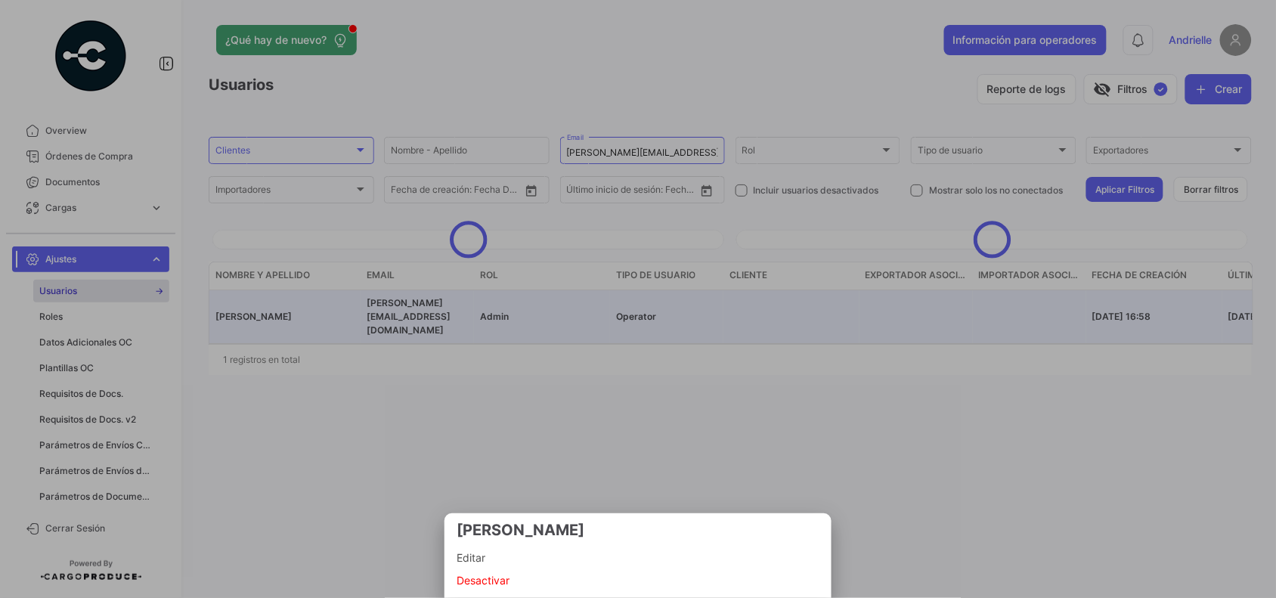
click at [492, 560] on span "Editar" at bounding box center [637, 558] width 363 height 18
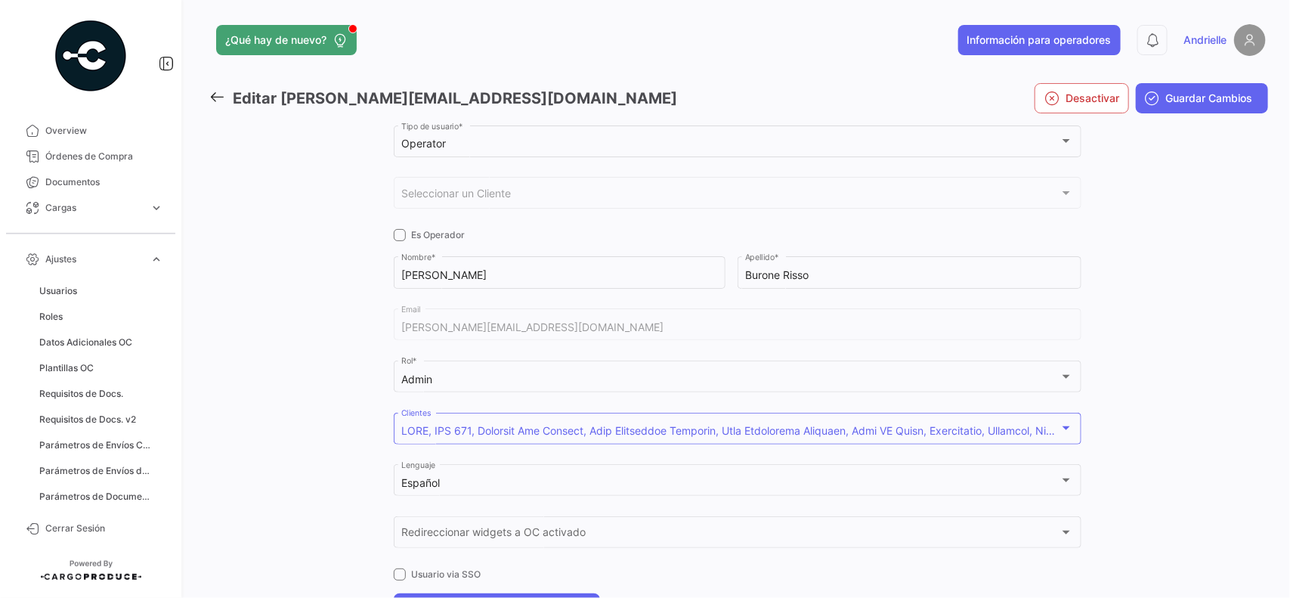
checkbox input "true"
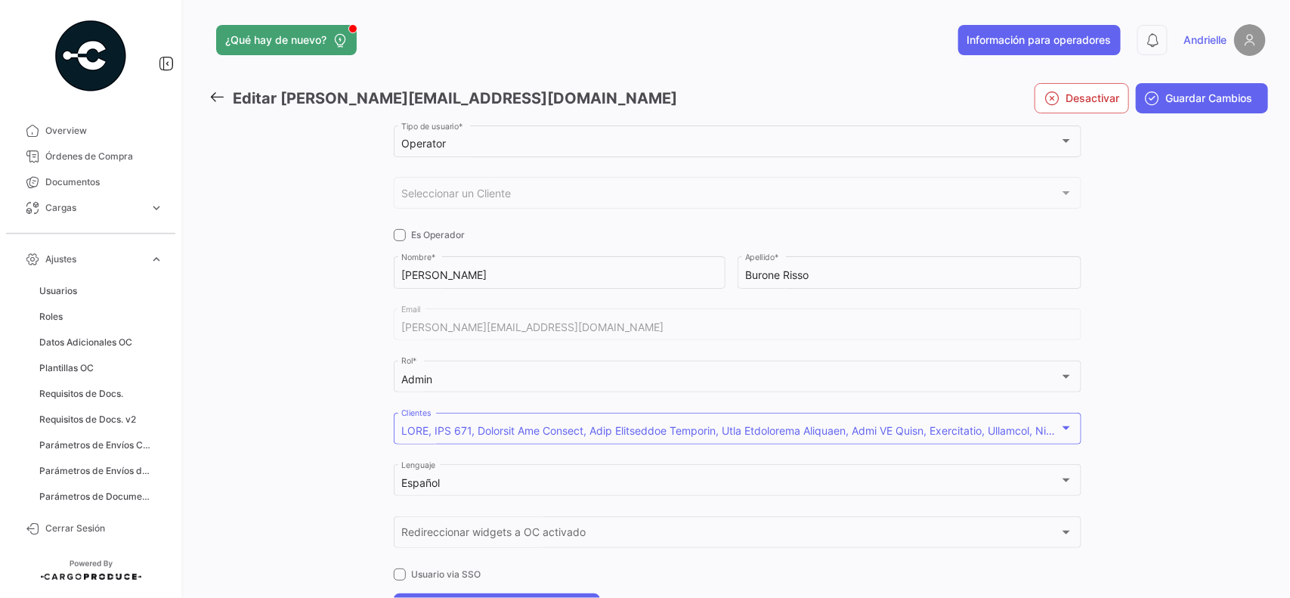
checkbox input "true"
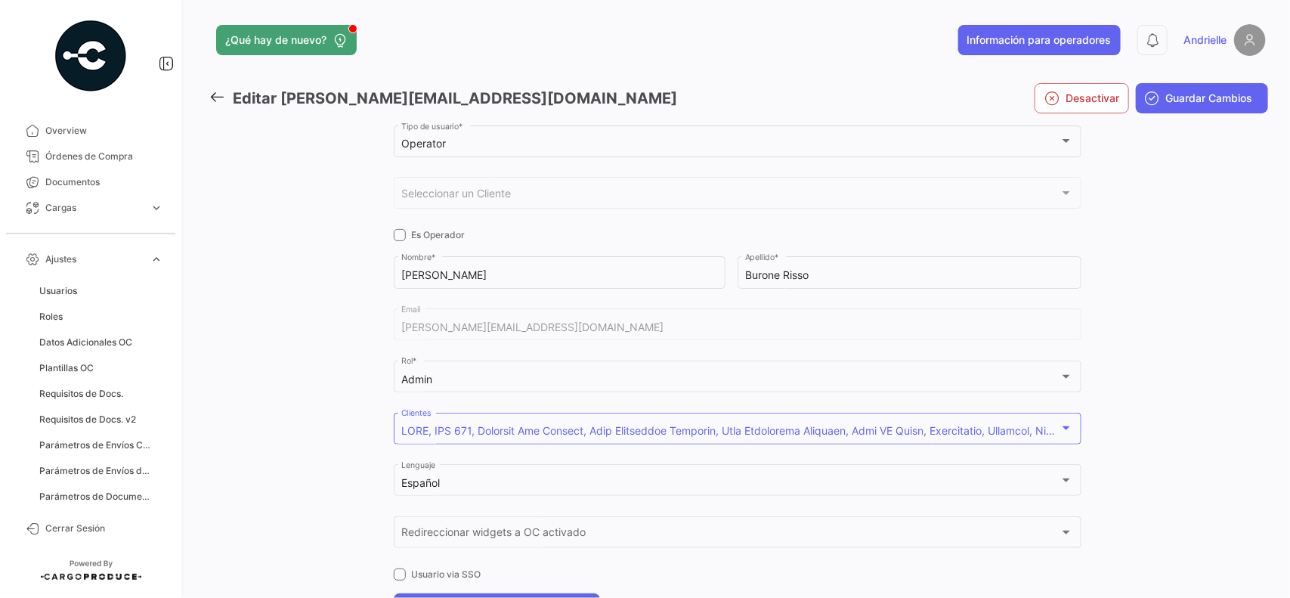
checkbox input "true"
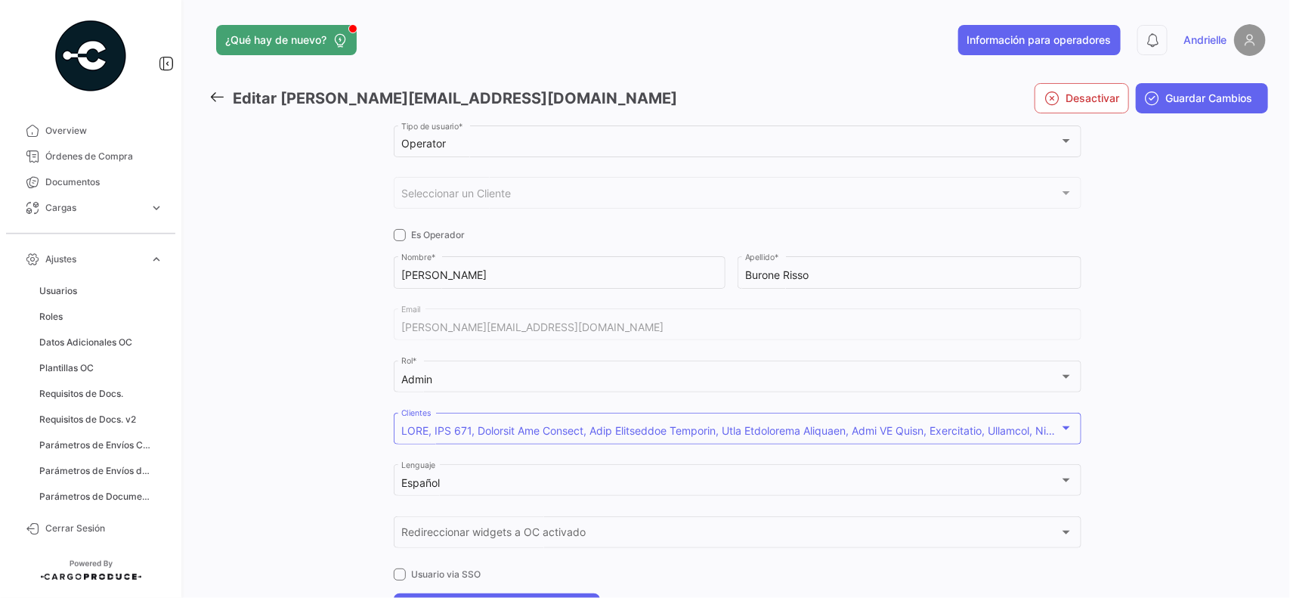
checkbox input "true"
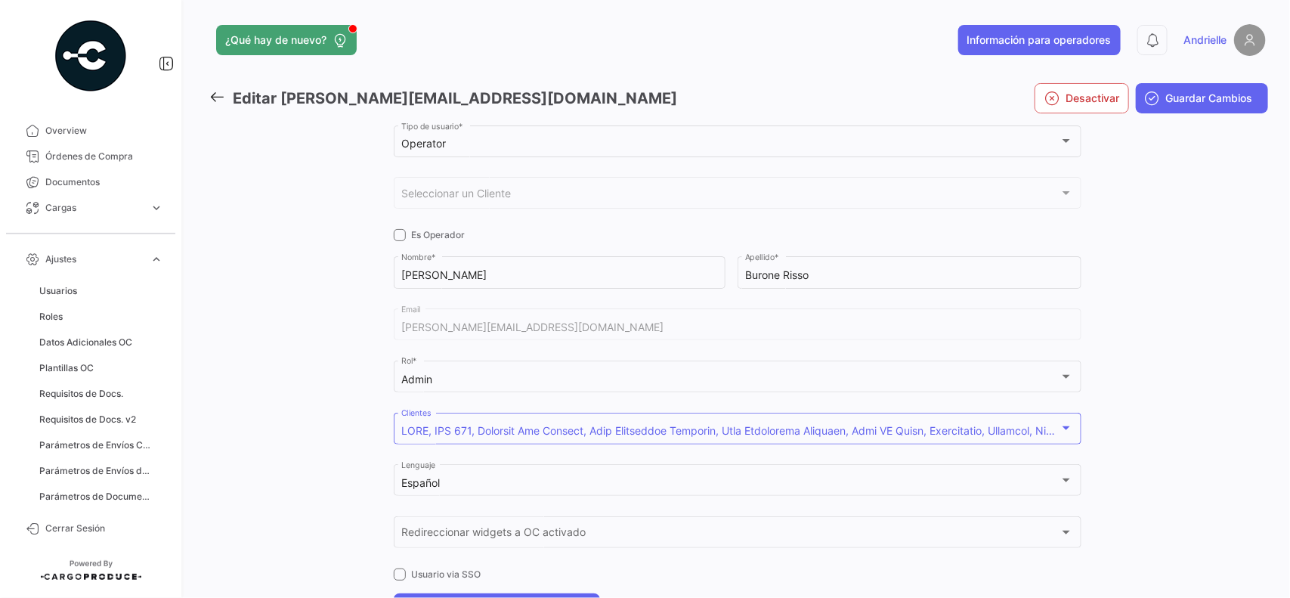
checkbox input "true"
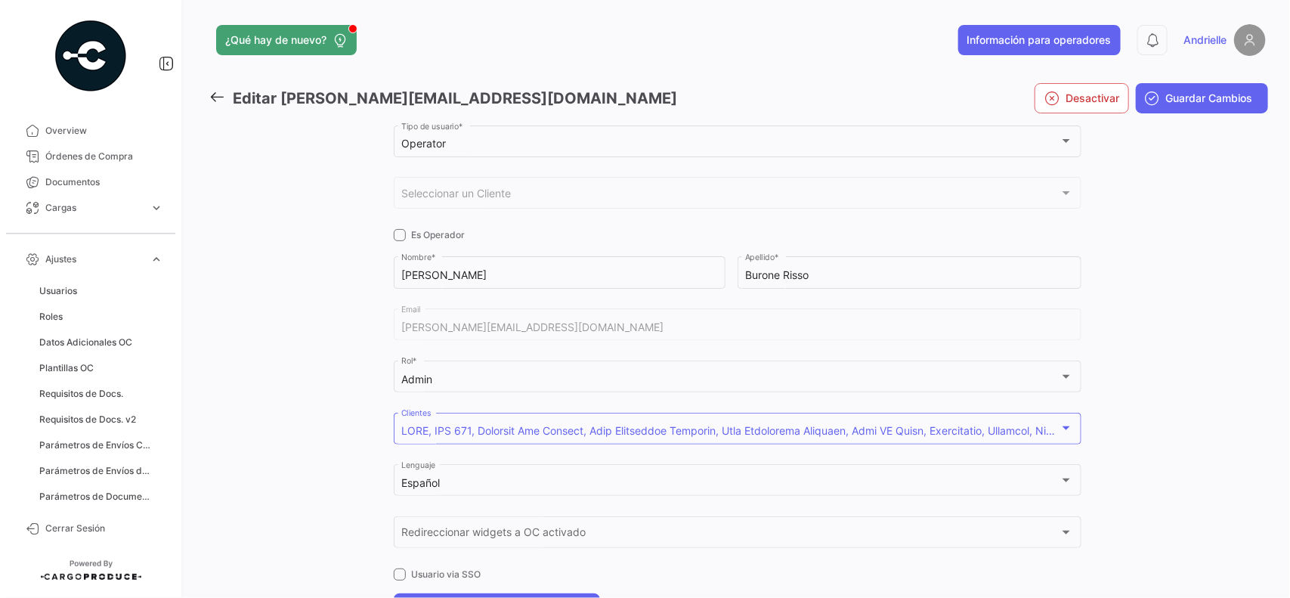
checkbox input "true"
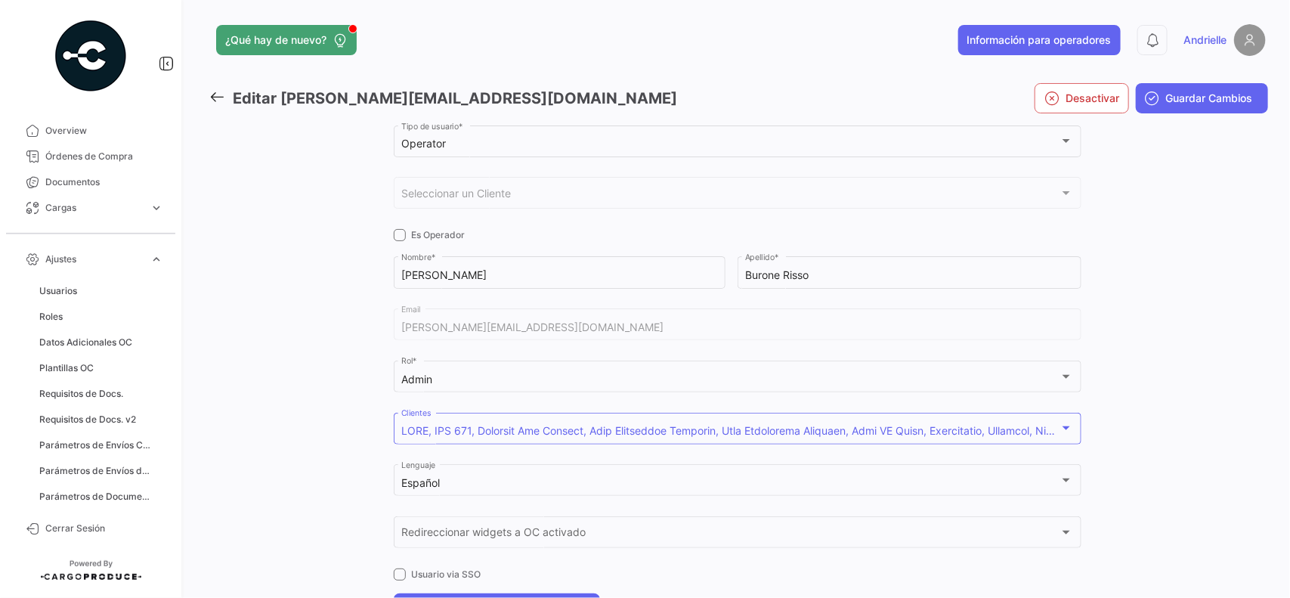
checkbox input "true"
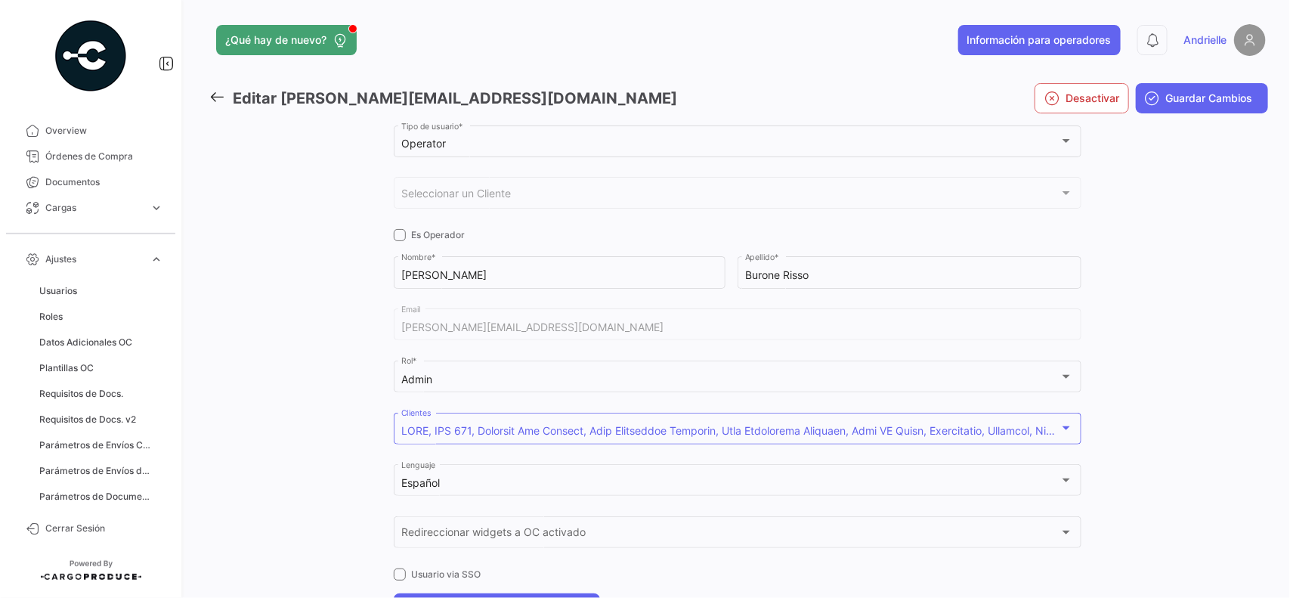
checkbox input "true"
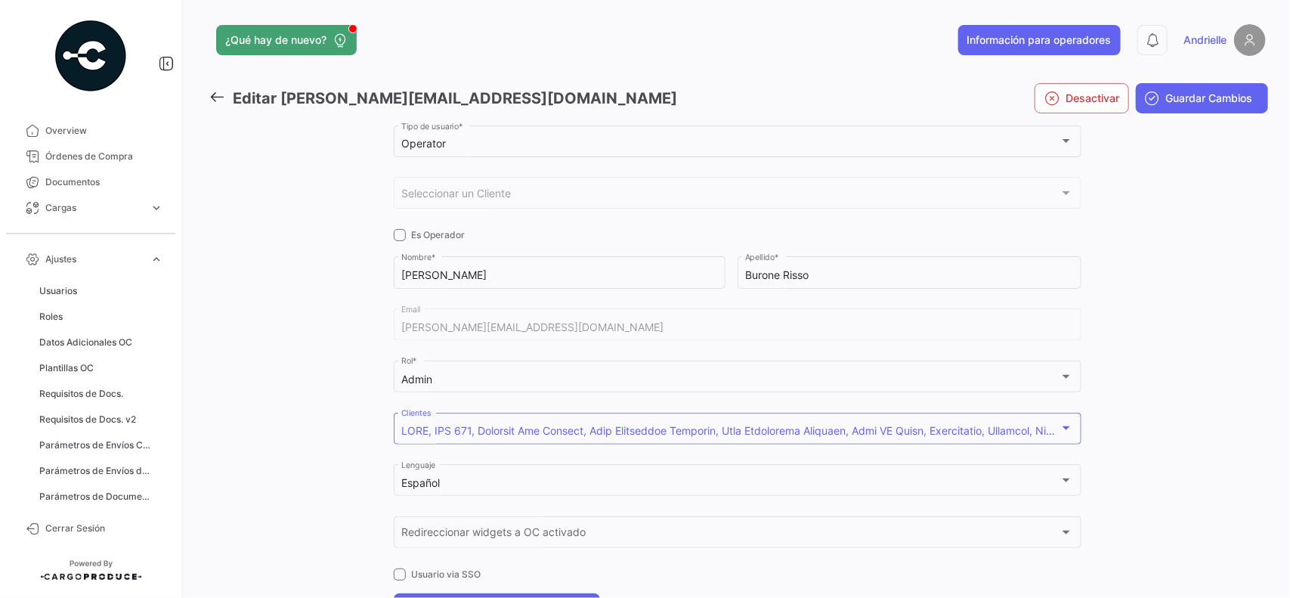
checkbox input "true"
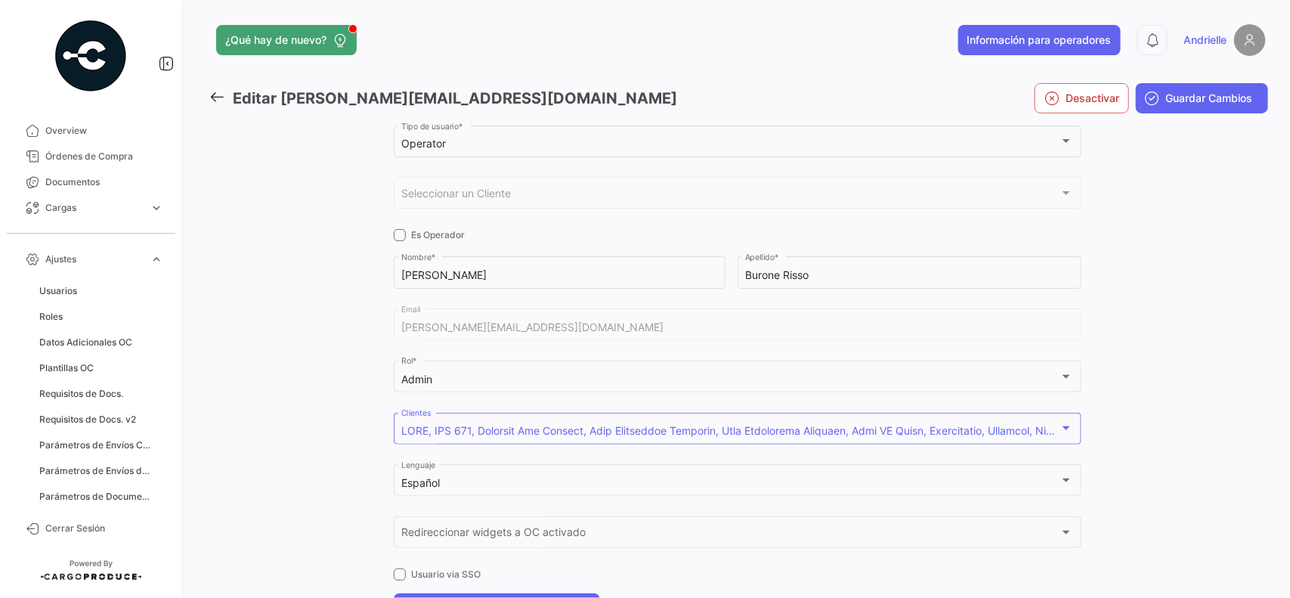
checkbox input "true"
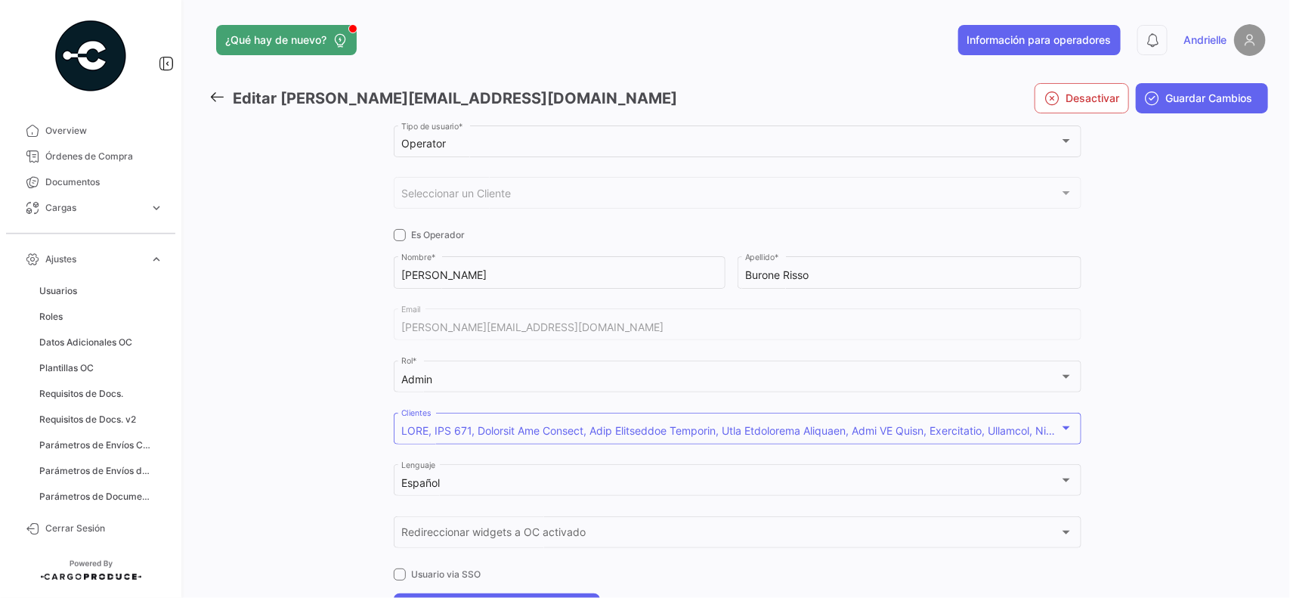
checkbox input "true"
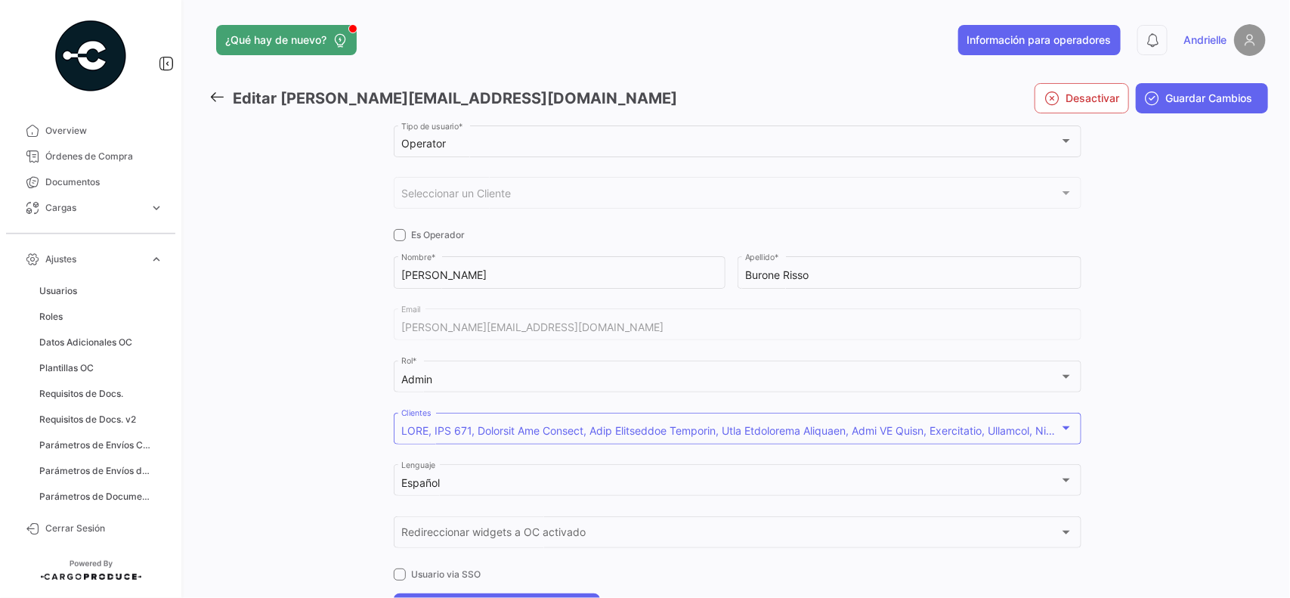
checkbox input "true"
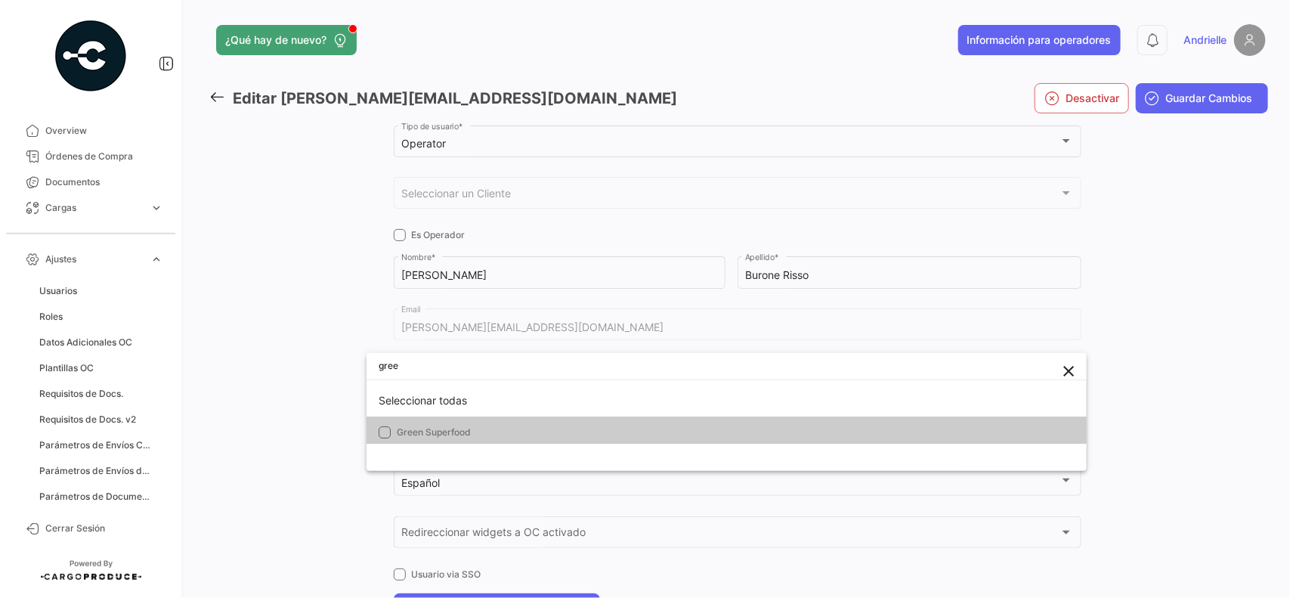
type input "gree"
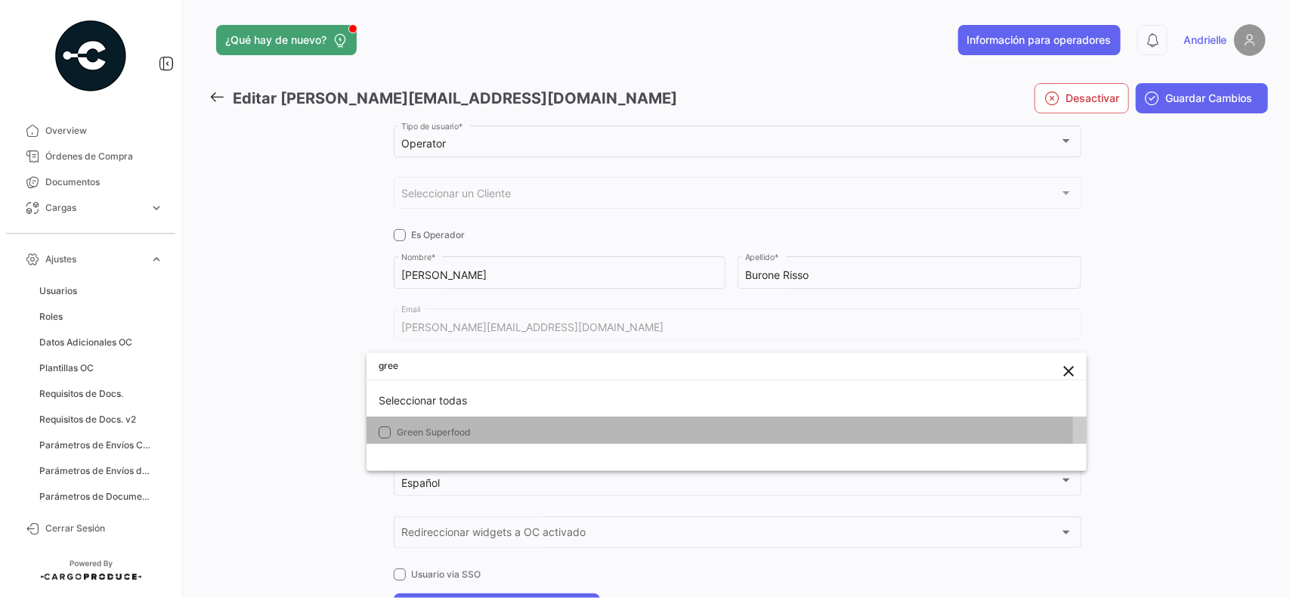
click at [556, 429] on span "Green Superfood" at bounding box center [736, 432] width 678 height 14
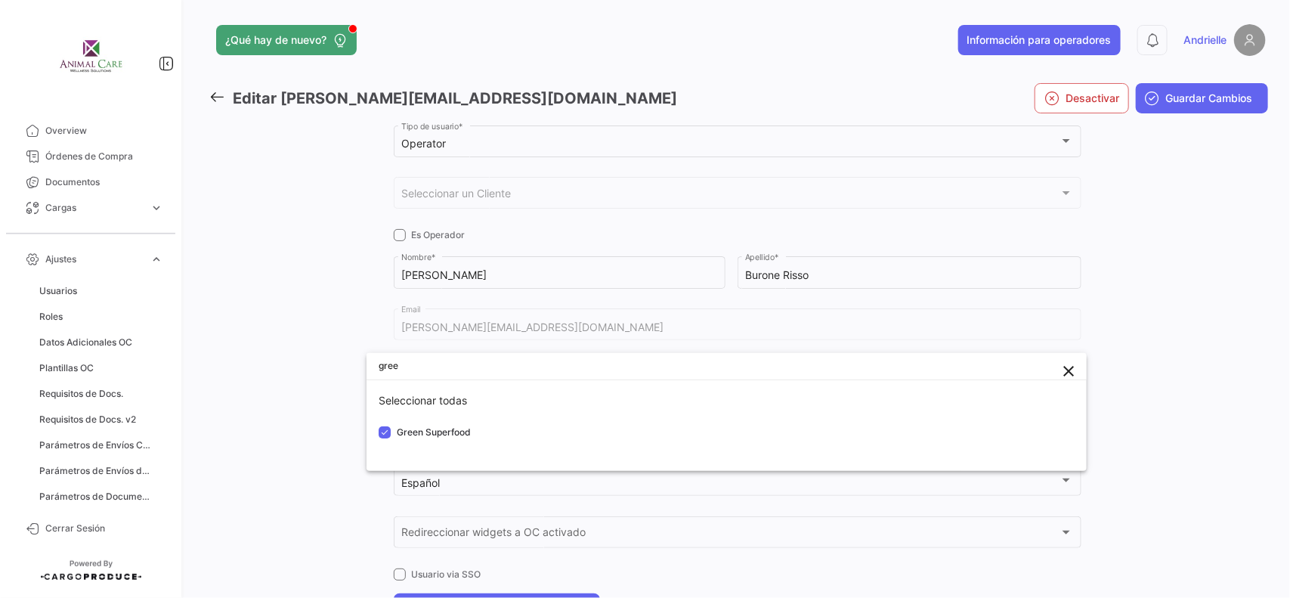
drag, startPoint x: 221, startPoint y: 382, endPoint x: 261, endPoint y: 388, distance: 41.1
click at [221, 383] on div at bounding box center [645, 299] width 1290 height 598
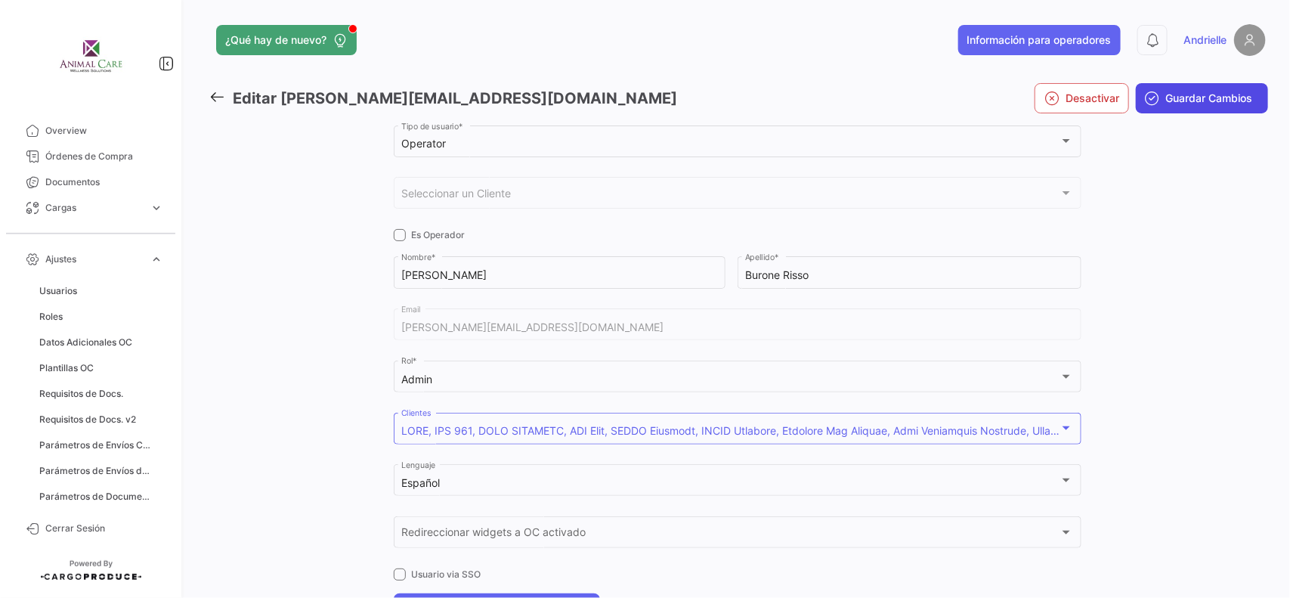
click at [1196, 91] on span "Guardar Cambios" at bounding box center [1209, 98] width 87 height 15
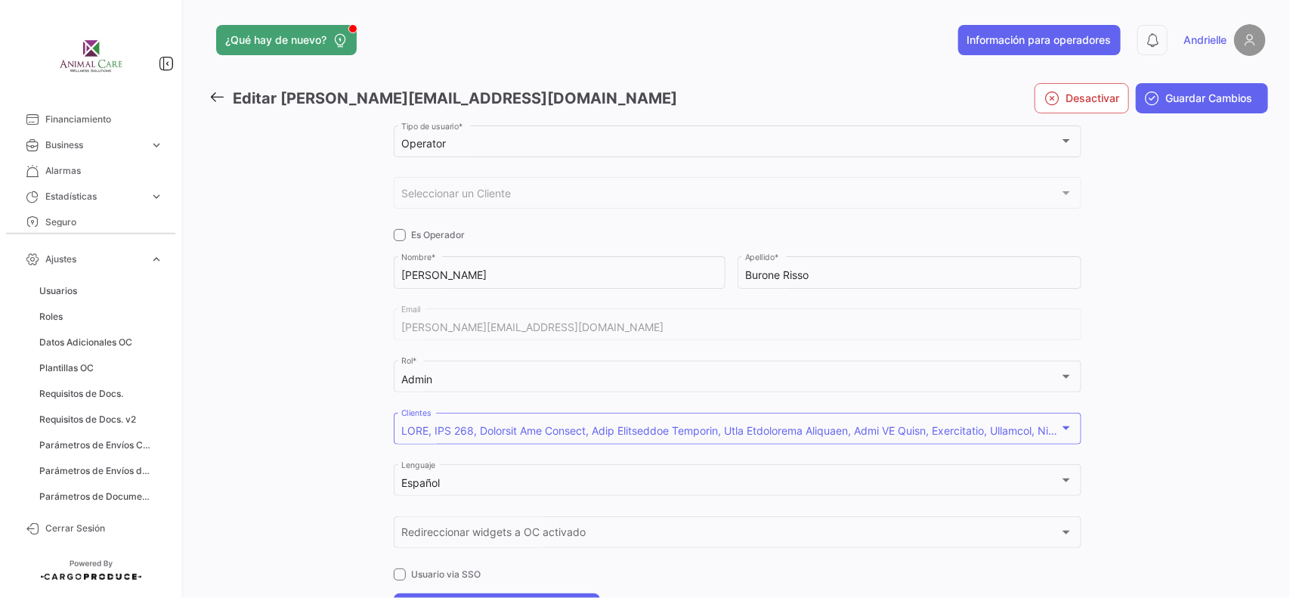
scroll to position [378, 0]
click at [1168, 84] on button "Guardar Cambios" at bounding box center [1202, 98] width 132 height 30
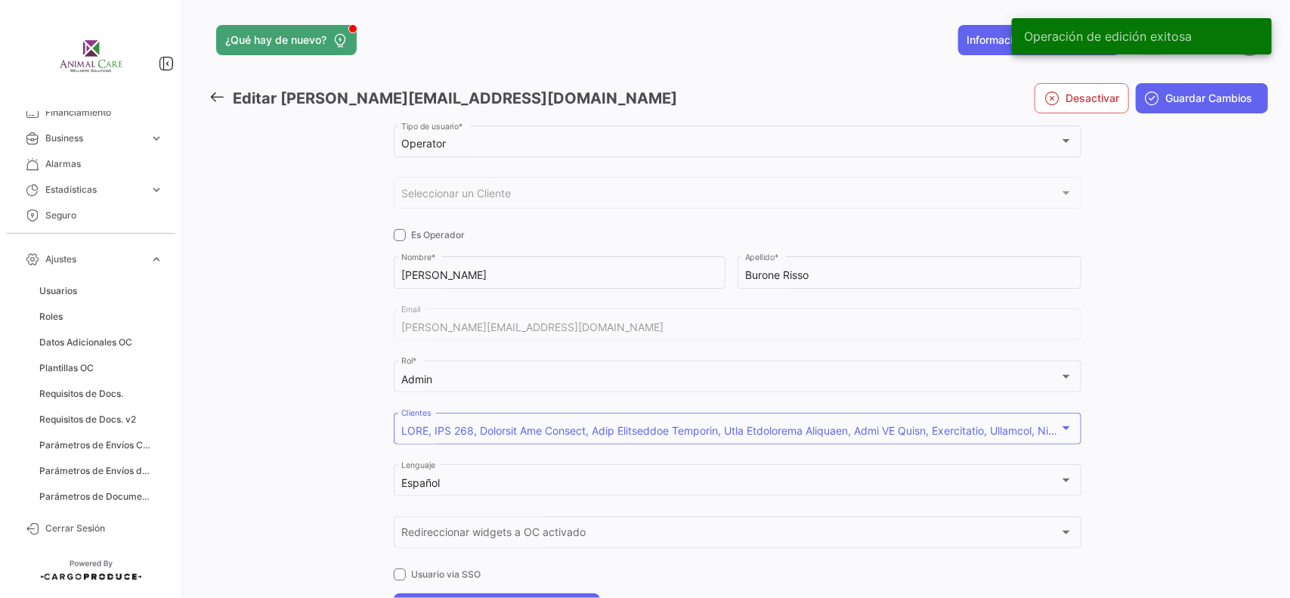
click at [212, 92] on icon at bounding box center [217, 96] width 17 height 17
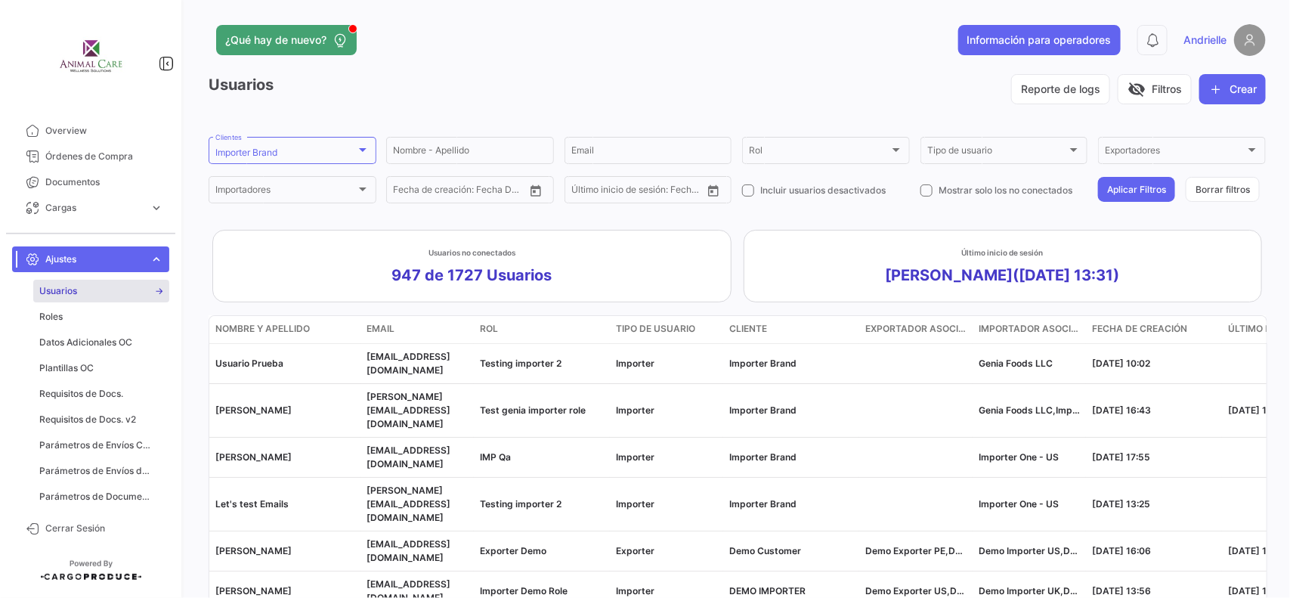
click at [84, 288] on link "Usuarios" at bounding box center [101, 291] width 136 height 23
click at [312, 160] on div "Importer Brand Clientes" at bounding box center [292, 149] width 154 height 29
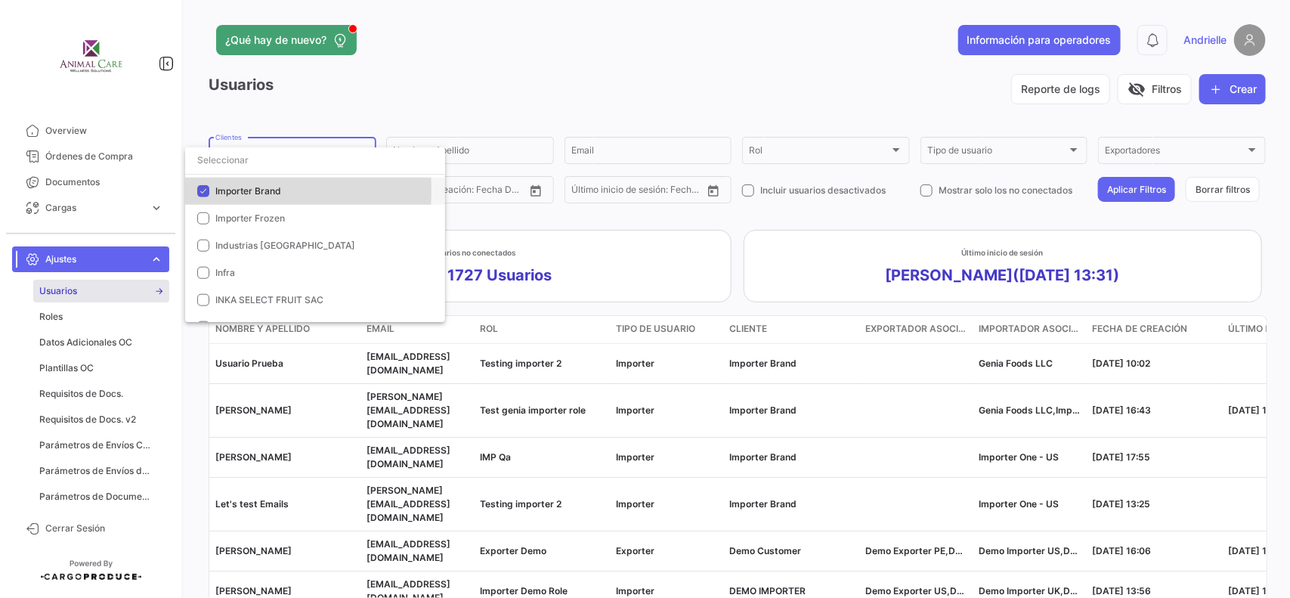
drag, startPoint x: 215, startPoint y: 190, endPoint x: 243, endPoint y: 156, distance: 44.0
click at [216, 190] on span "Importer Brand" at bounding box center [248, 190] width 66 height 11
click at [243, 155] on input "dropdown search" at bounding box center [315, 160] width 260 height 27
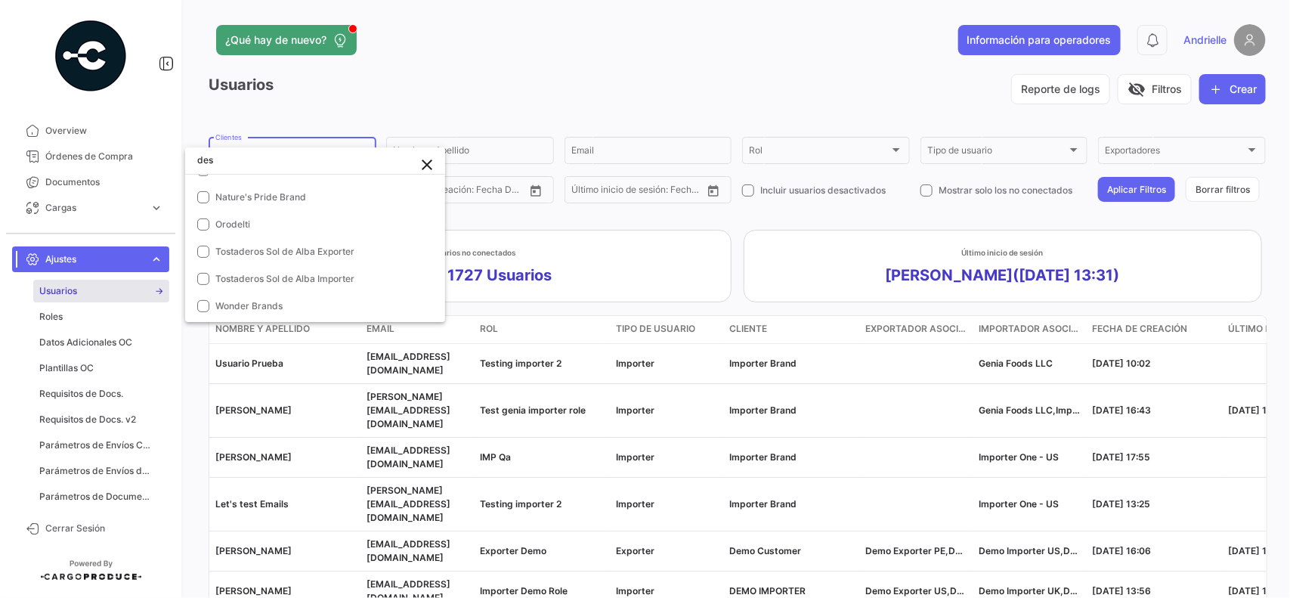
scroll to position [0, 0]
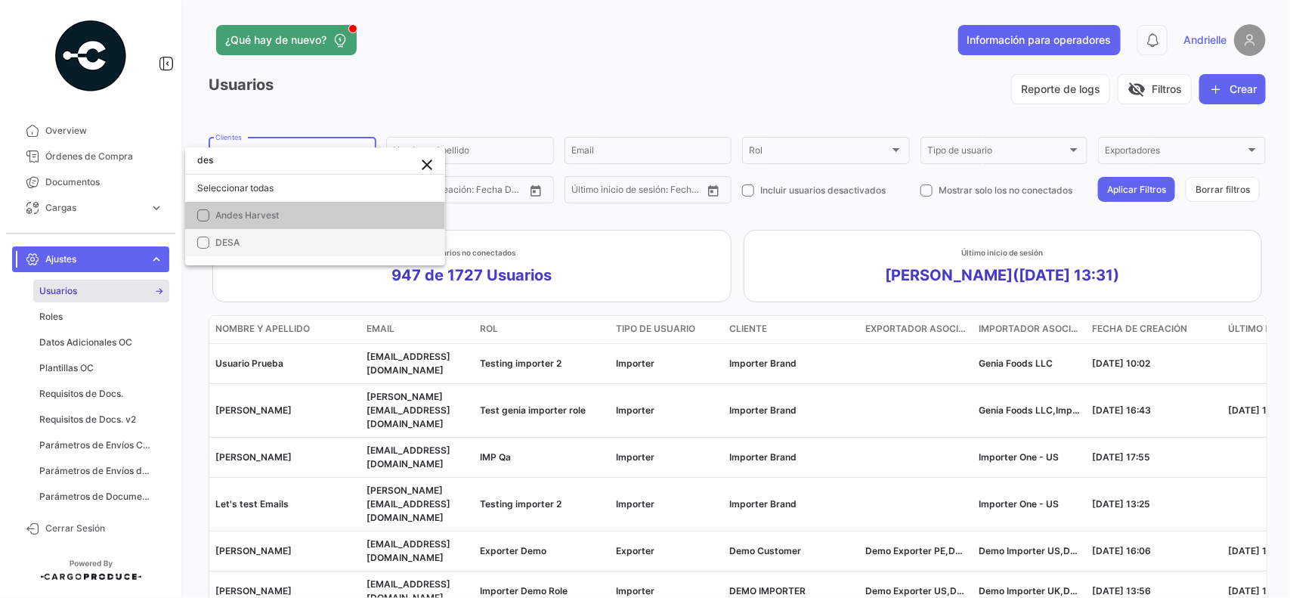
type input "des"
click at [230, 237] on span "DESA" at bounding box center [227, 242] width 24 height 11
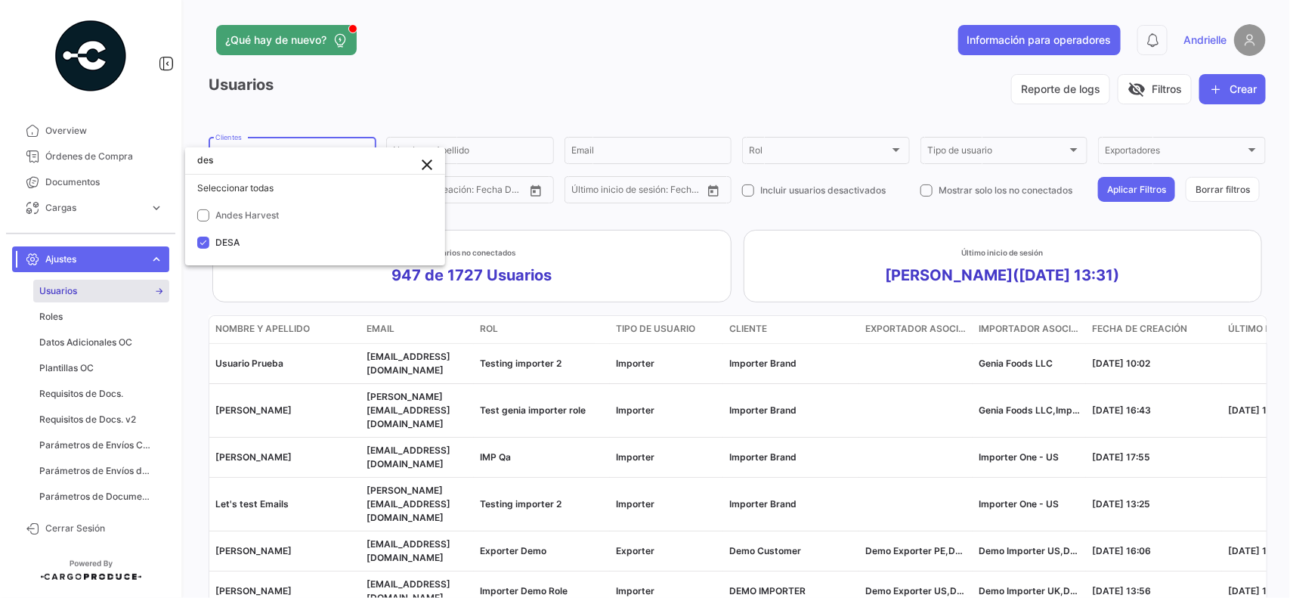
drag, startPoint x: 477, startPoint y: 76, endPoint x: 487, endPoint y: 78, distance: 10.7
click at [477, 77] on div at bounding box center [645, 299] width 1290 height 598
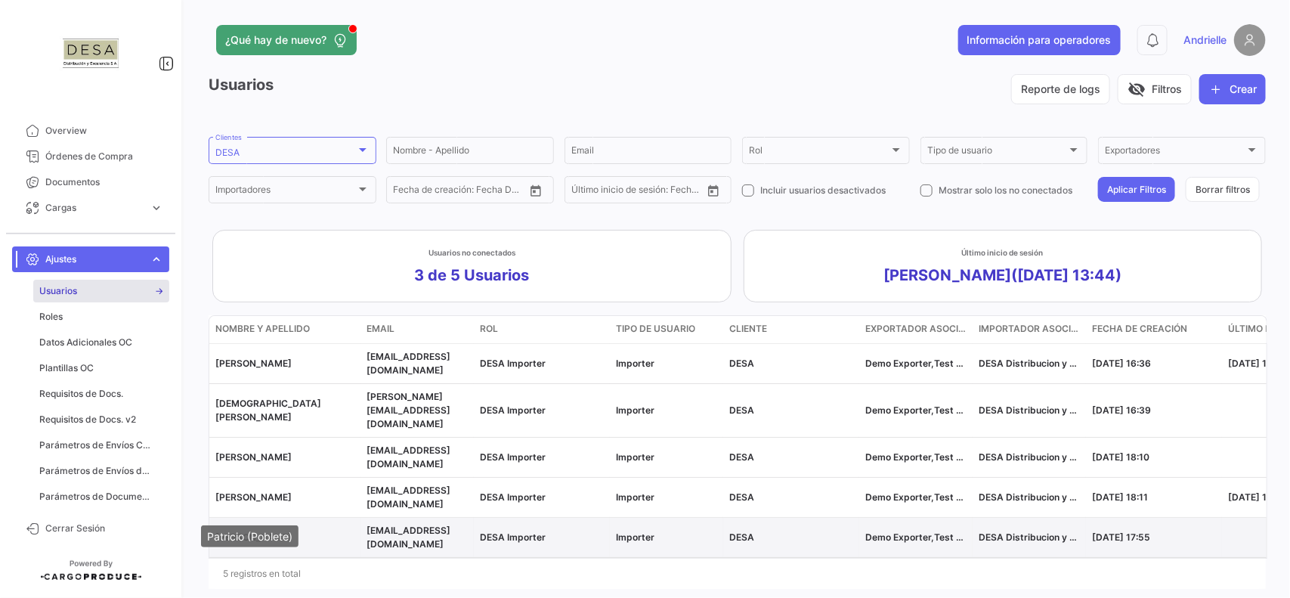
click at [270, 531] on span "[PERSON_NAME]" at bounding box center [253, 536] width 76 height 11
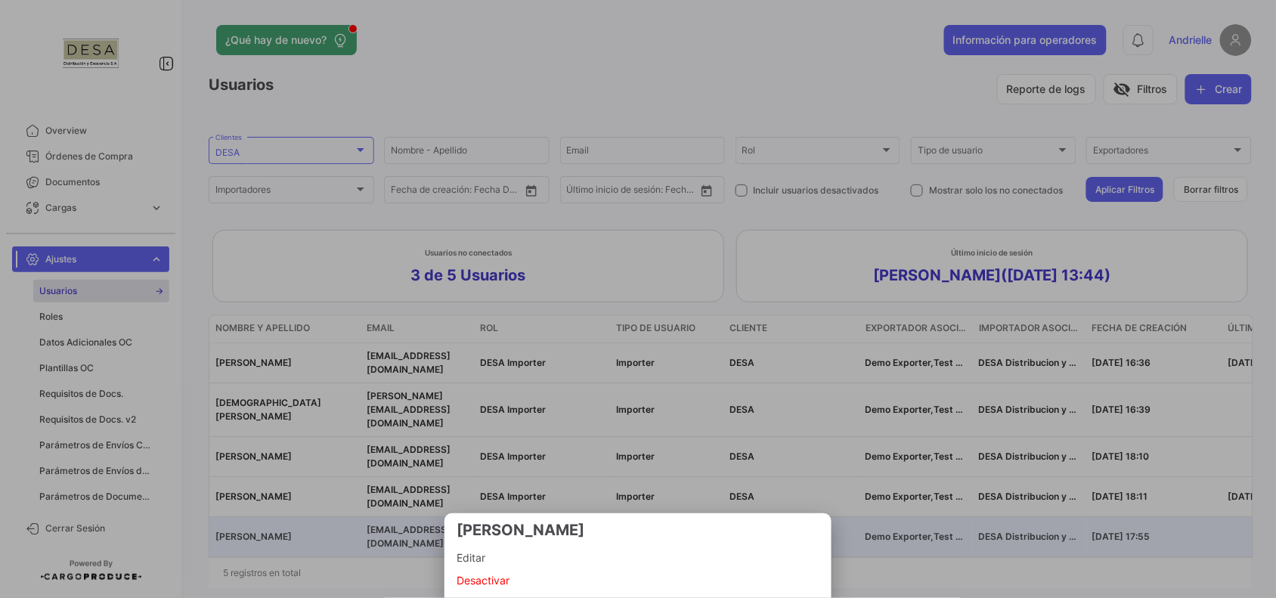
click at [473, 560] on span "Editar" at bounding box center [637, 558] width 363 height 18
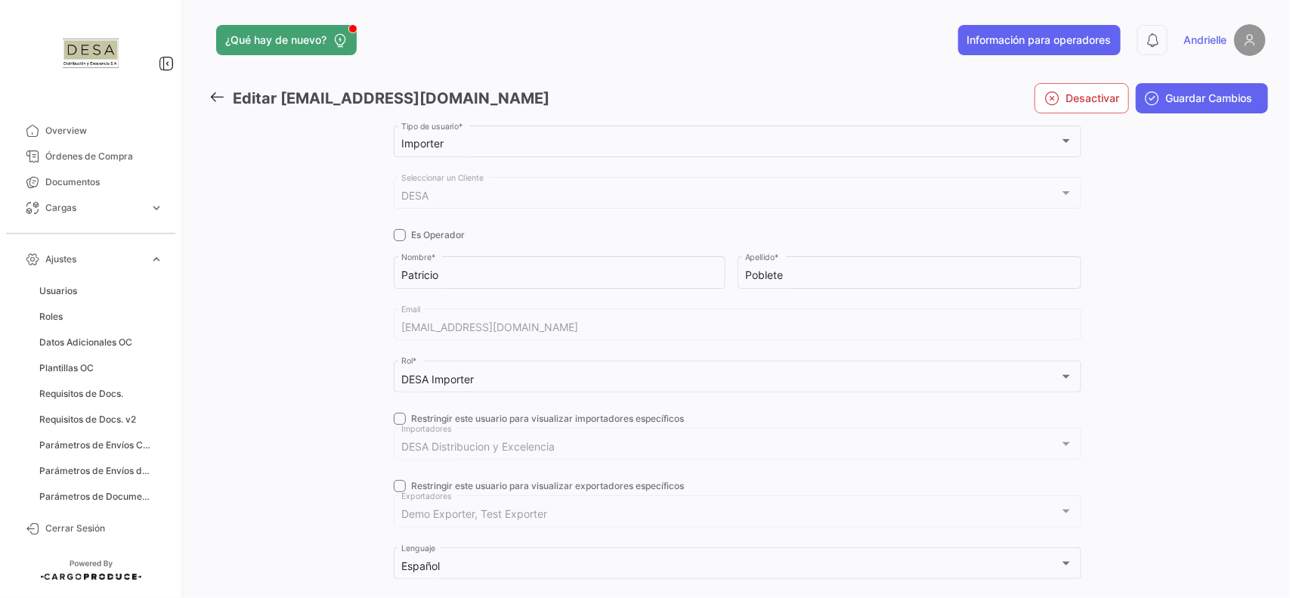
click at [394, 345] on div "[EMAIL_ADDRESS][DOMAIN_NAME] Email" at bounding box center [738, 331] width 688 height 47
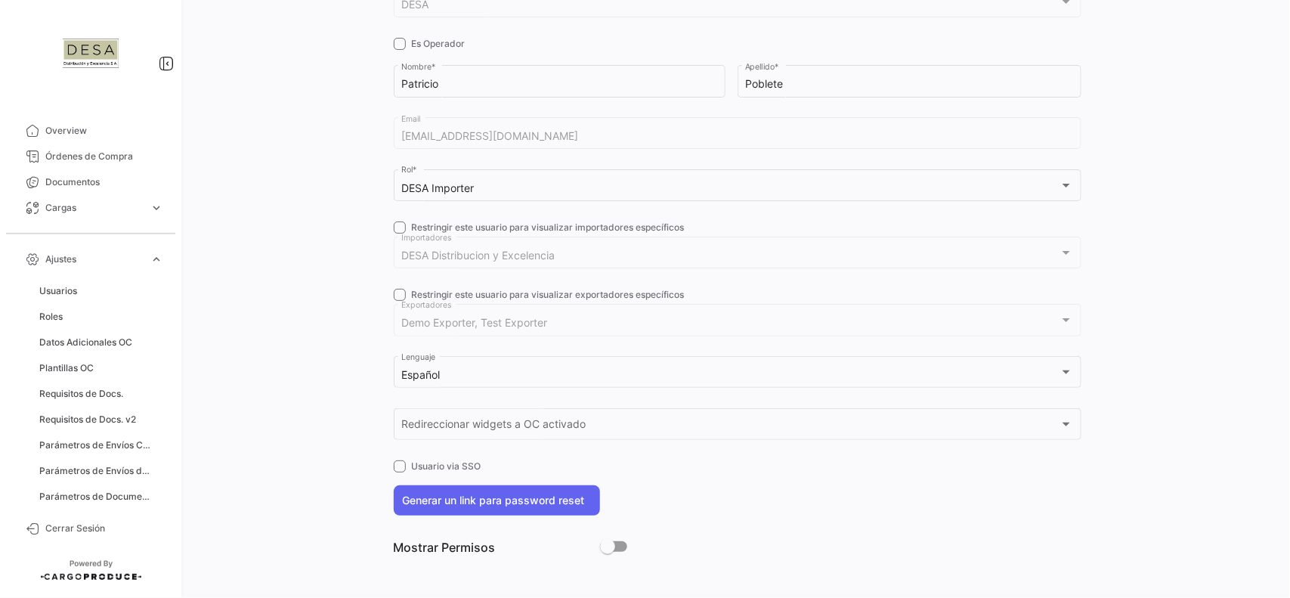
scroll to position [195, 0]
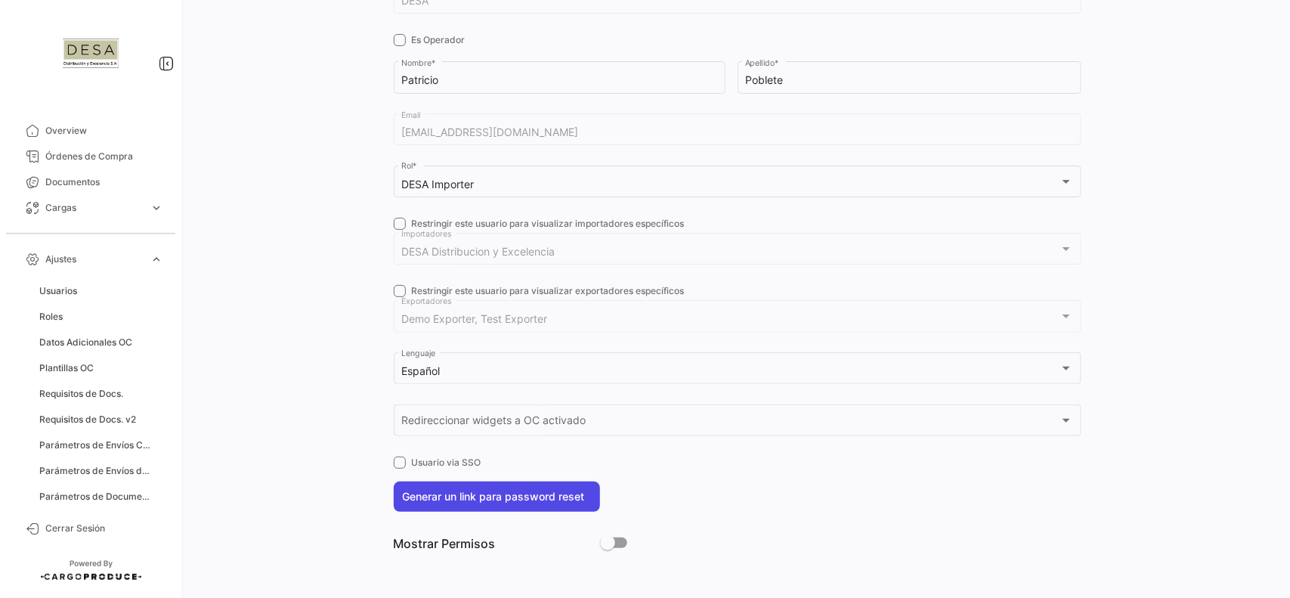
click at [530, 499] on button "Generar un link para password reset" at bounding box center [497, 496] width 206 height 30
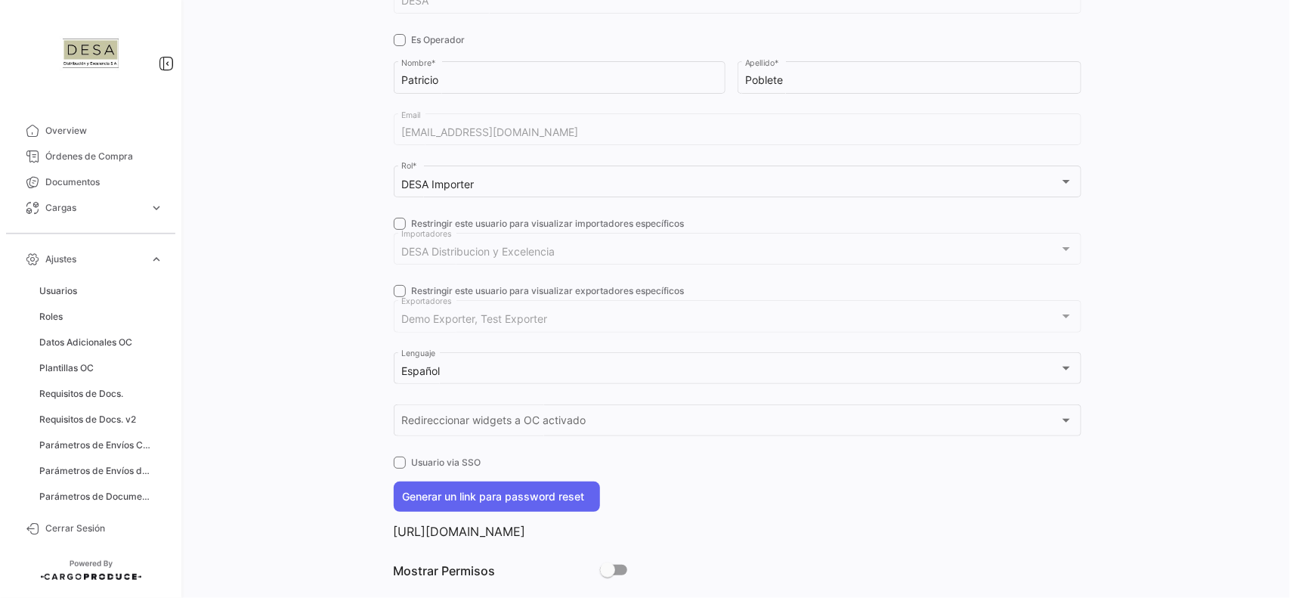
click at [553, 537] on p "[URL][DOMAIN_NAME]" at bounding box center [738, 531] width 688 height 15
copy p "[URL][DOMAIN_NAME]"
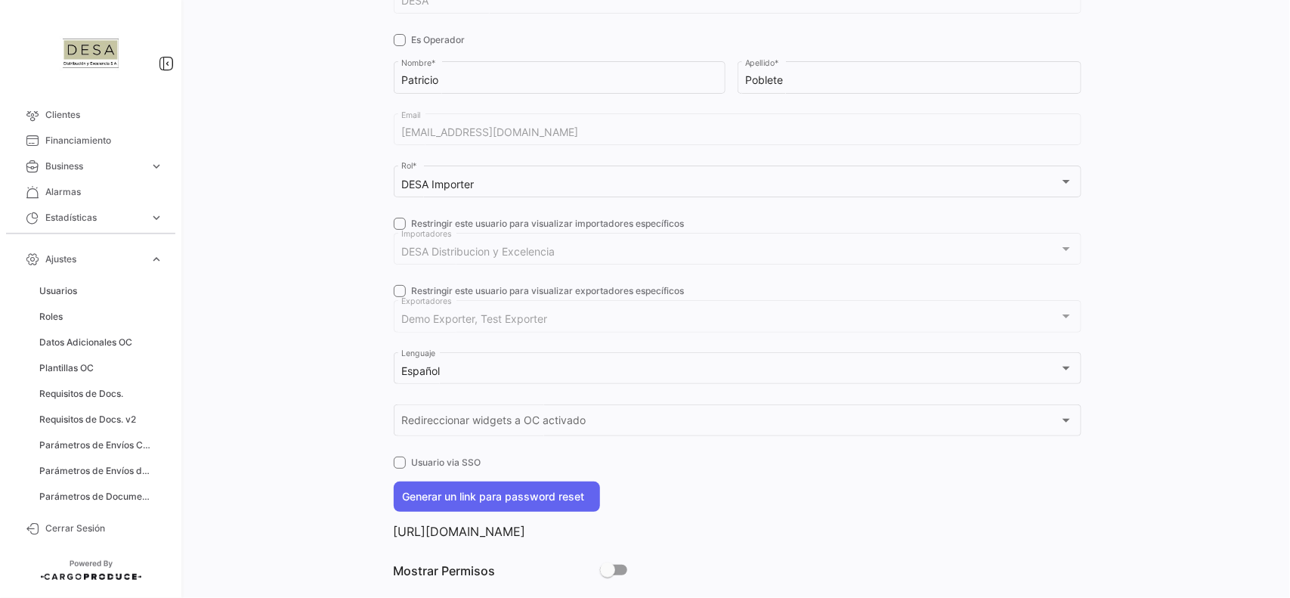
scroll to position [429, 0]
click at [159, 258] on span "expand_more" at bounding box center [157, 259] width 14 height 14
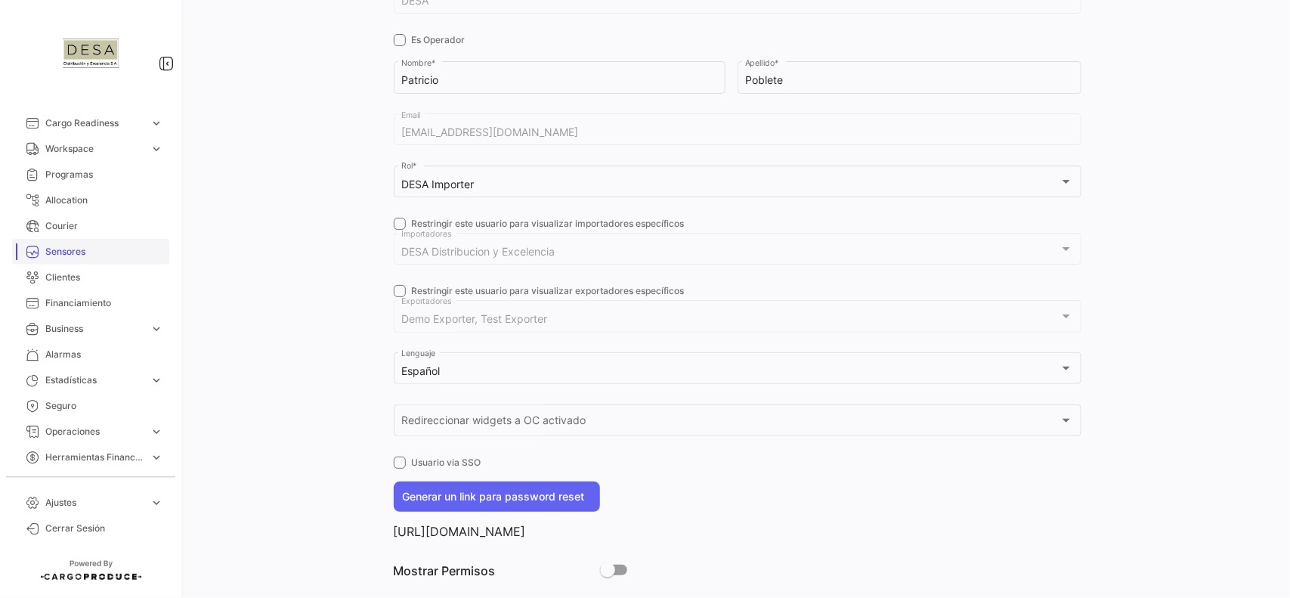
scroll to position [187, 0]
click at [79, 355] on span "Alarmas" at bounding box center [104, 355] width 118 height 14
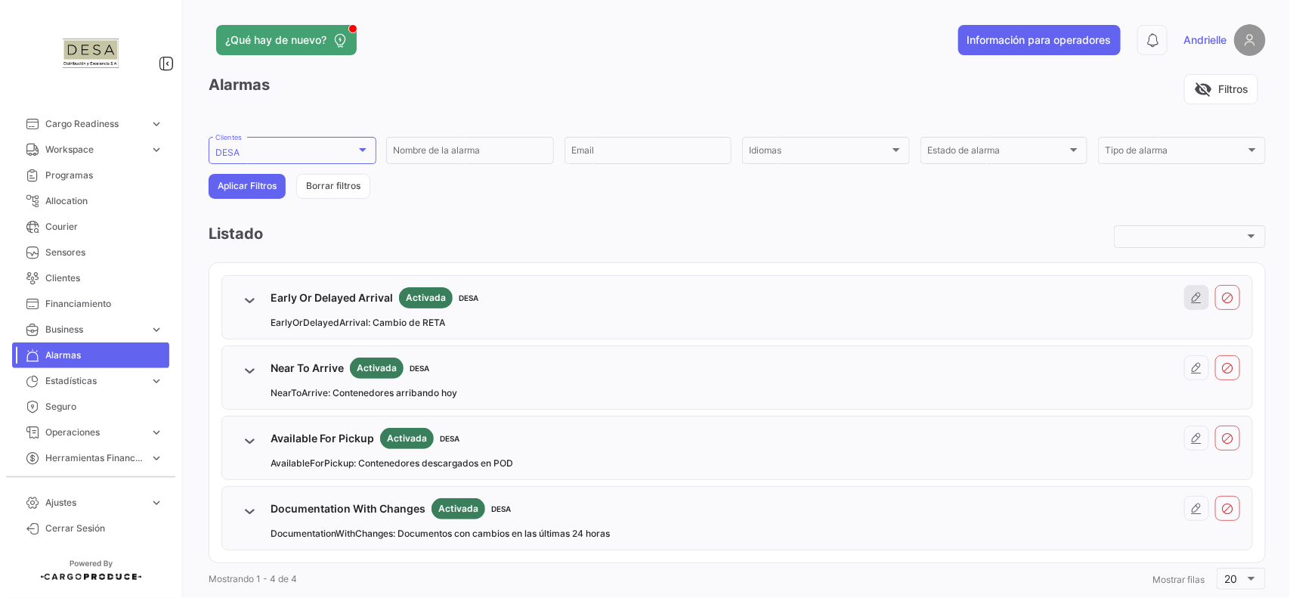
drag, startPoint x: 1188, startPoint y: 296, endPoint x: 1104, endPoint y: 302, distance: 84.1
click at [1191, 296] on icon at bounding box center [1197, 298] width 12 height 12
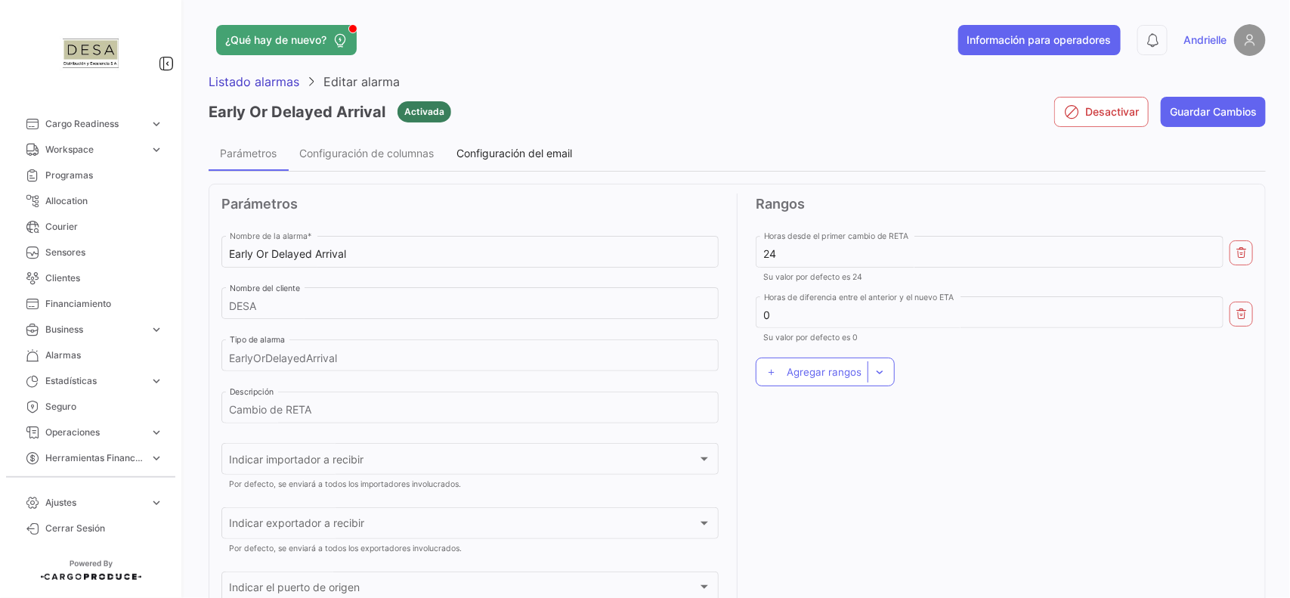
click at [546, 153] on span "Configuración del email" at bounding box center [514, 153] width 116 height 13
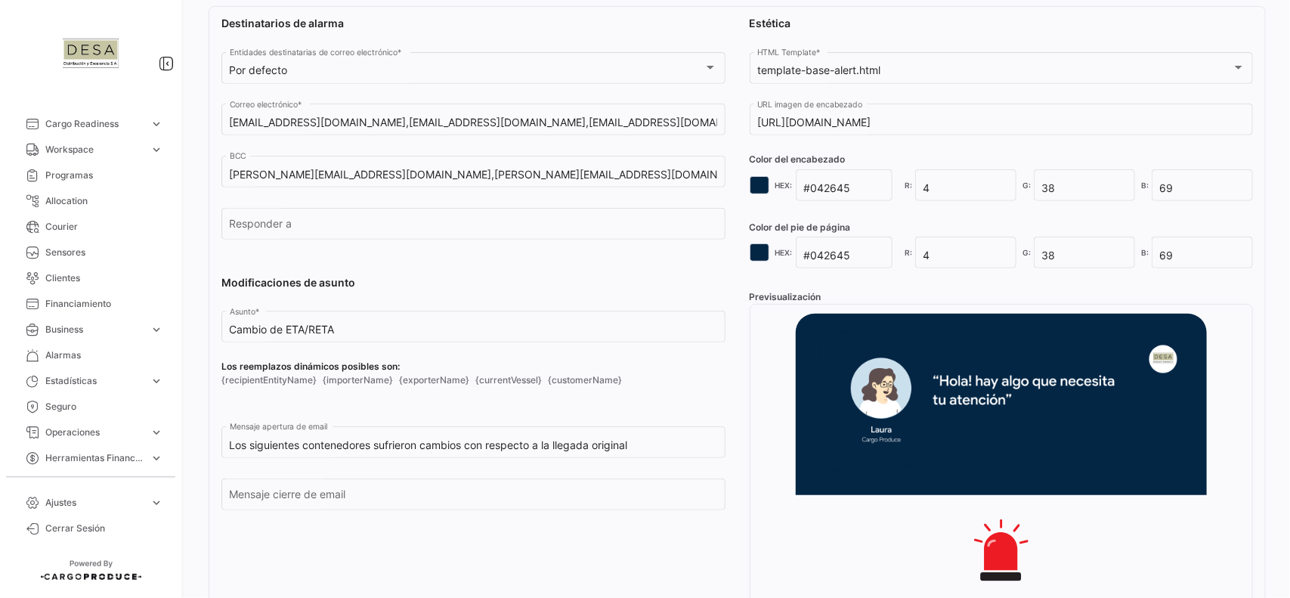
scroll to position [283, 0]
